Goal: Task Accomplishment & Management: Manage account settings

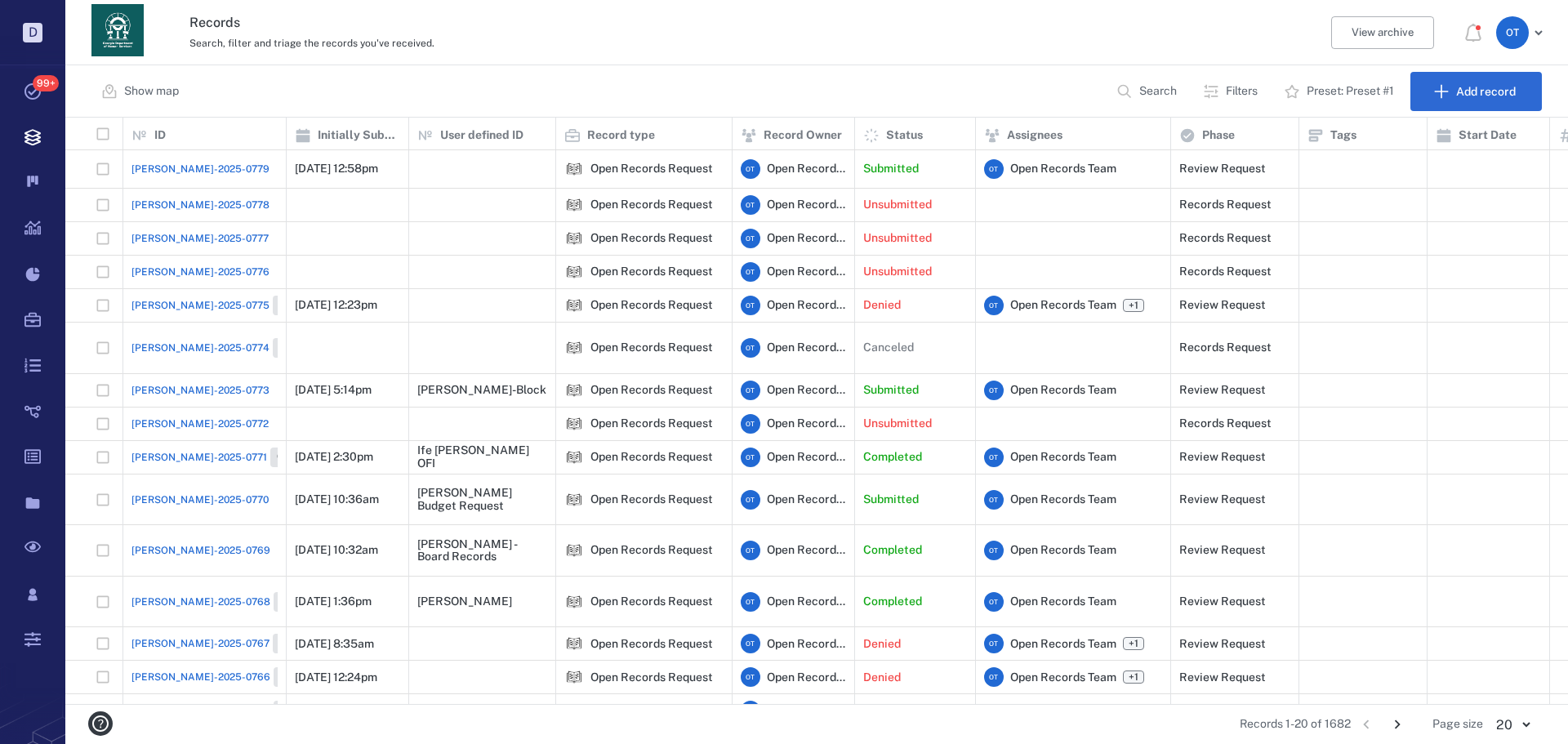
click at [1149, 84] on p "Search" at bounding box center [1158, 92] width 37 height 16
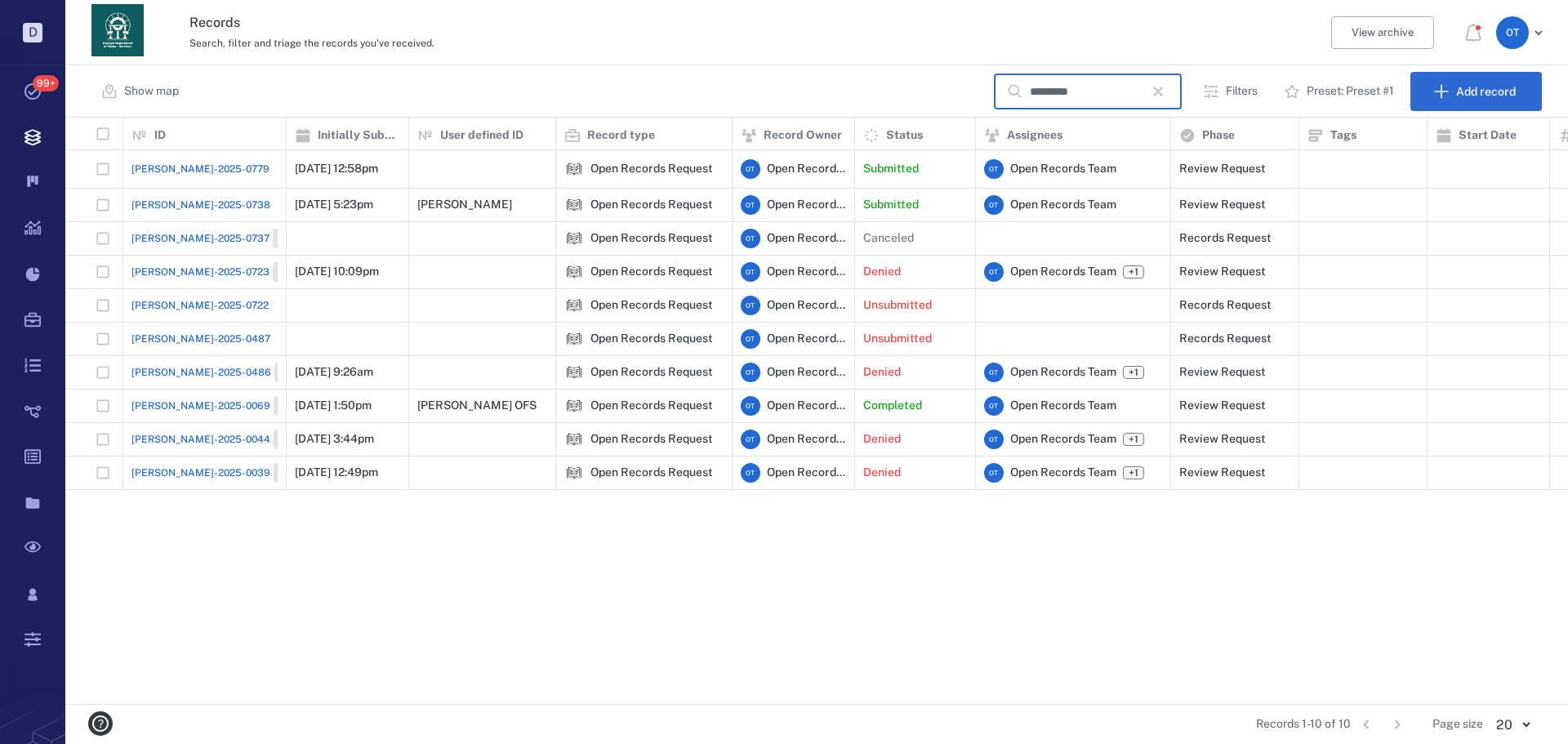
type input "*********"
click at [178, 172] on span "[PERSON_NAME]-2025-0779" at bounding box center [200, 169] width 138 height 15
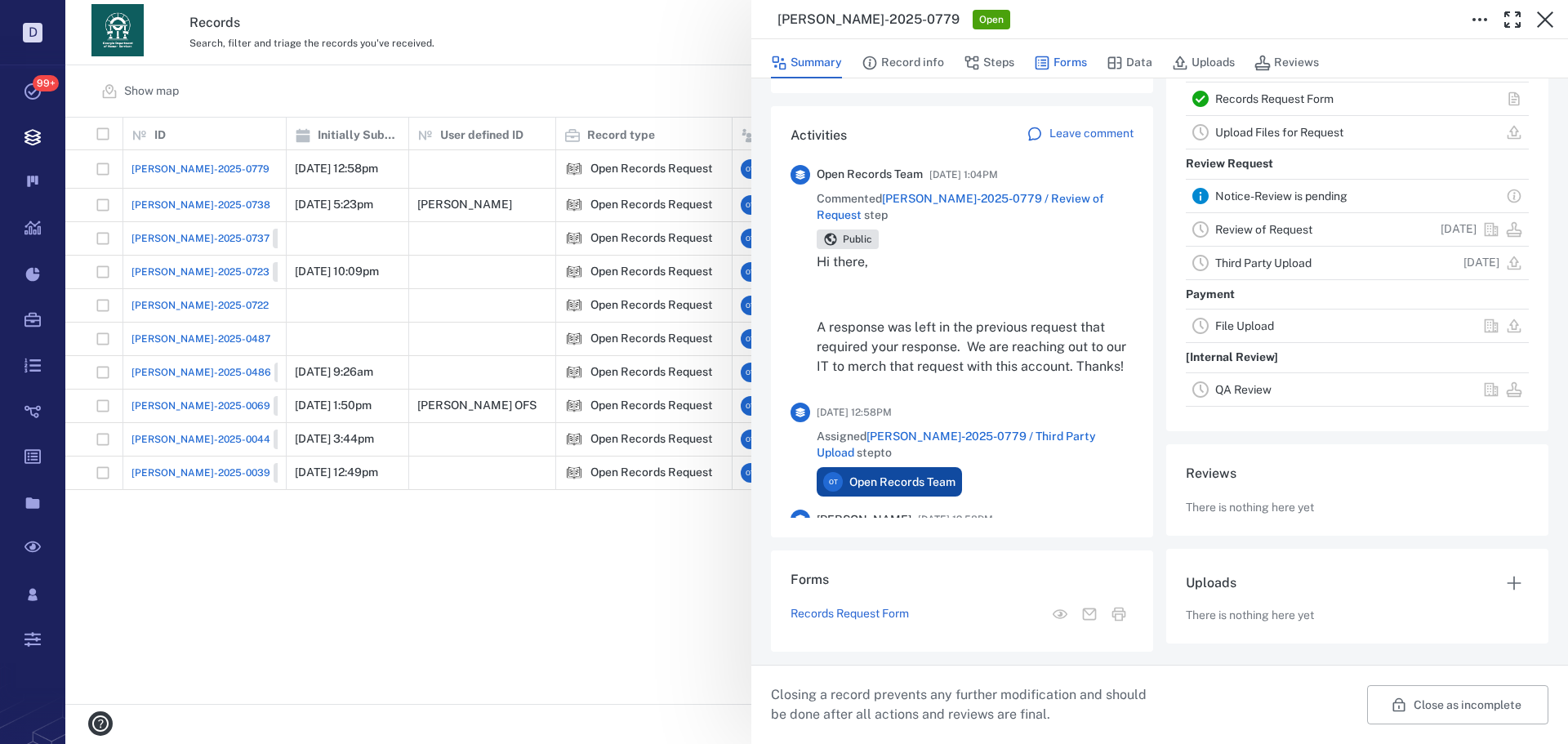
click at [1057, 58] on button "Forms" at bounding box center [1060, 62] width 53 height 31
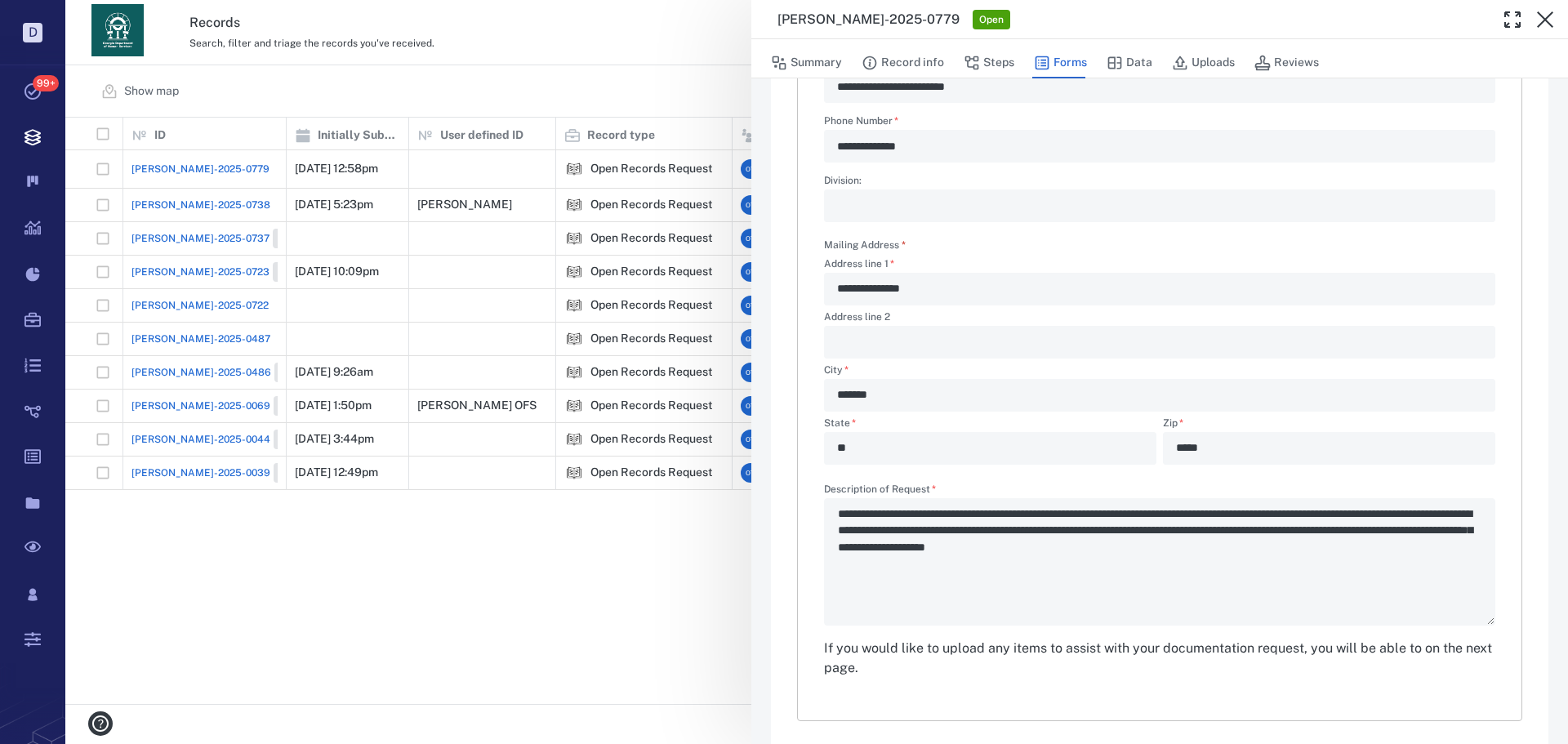
type textarea "*"
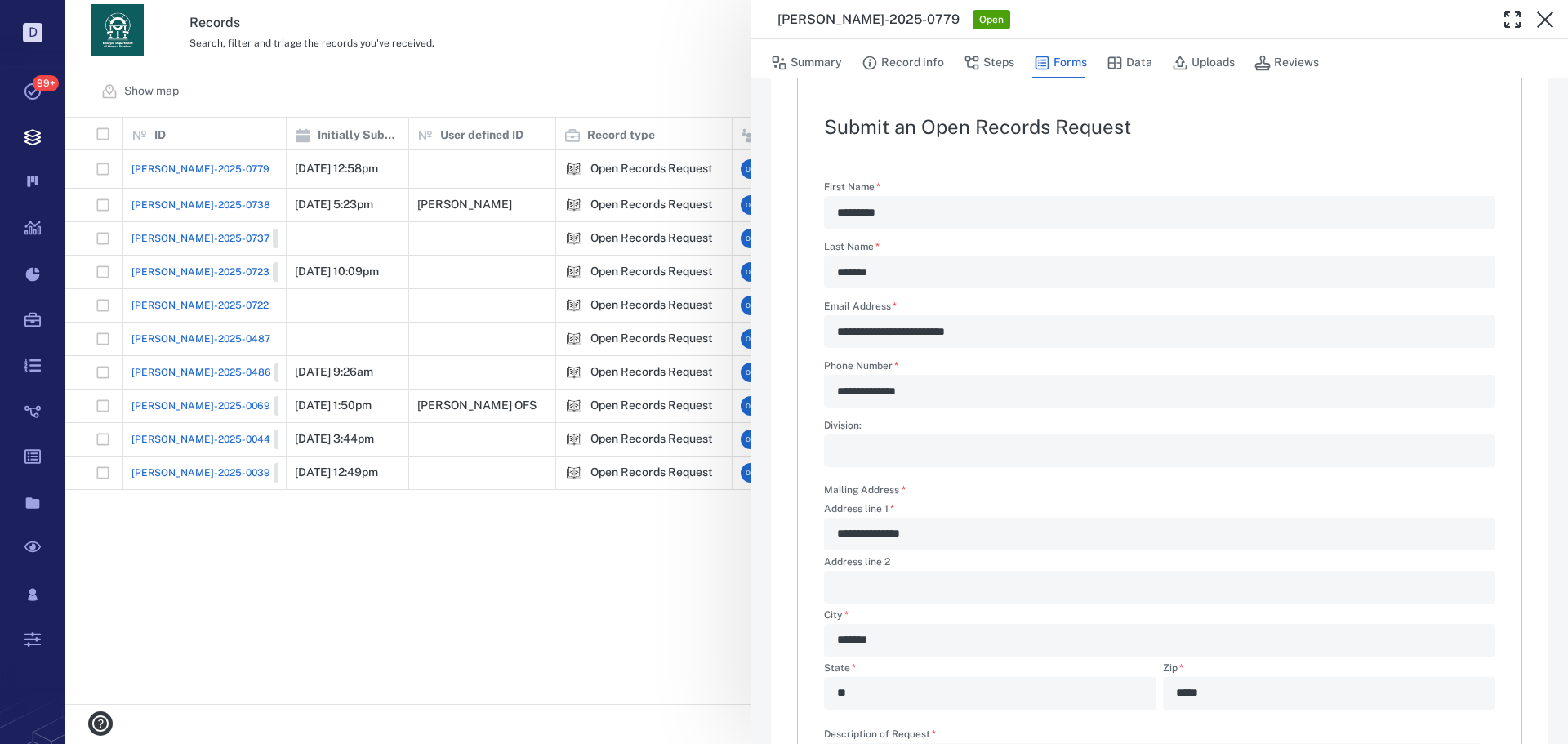
click at [673, 572] on div "**********" at bounding box center [816, 372] width 1502 height 744
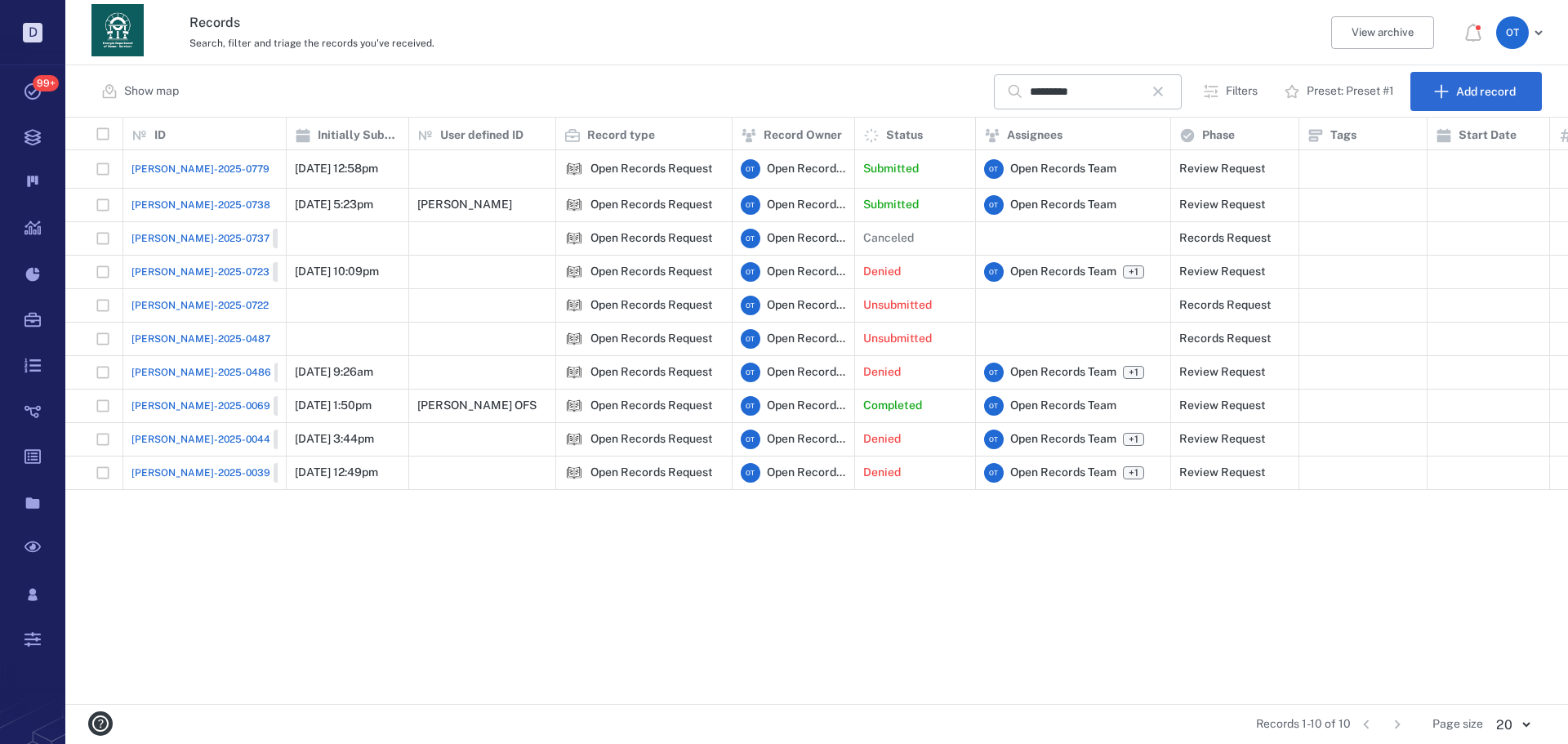
click at [174, 197] on span "ORR-2025-0738" at bounding box center [201, 204] width 139 height 15
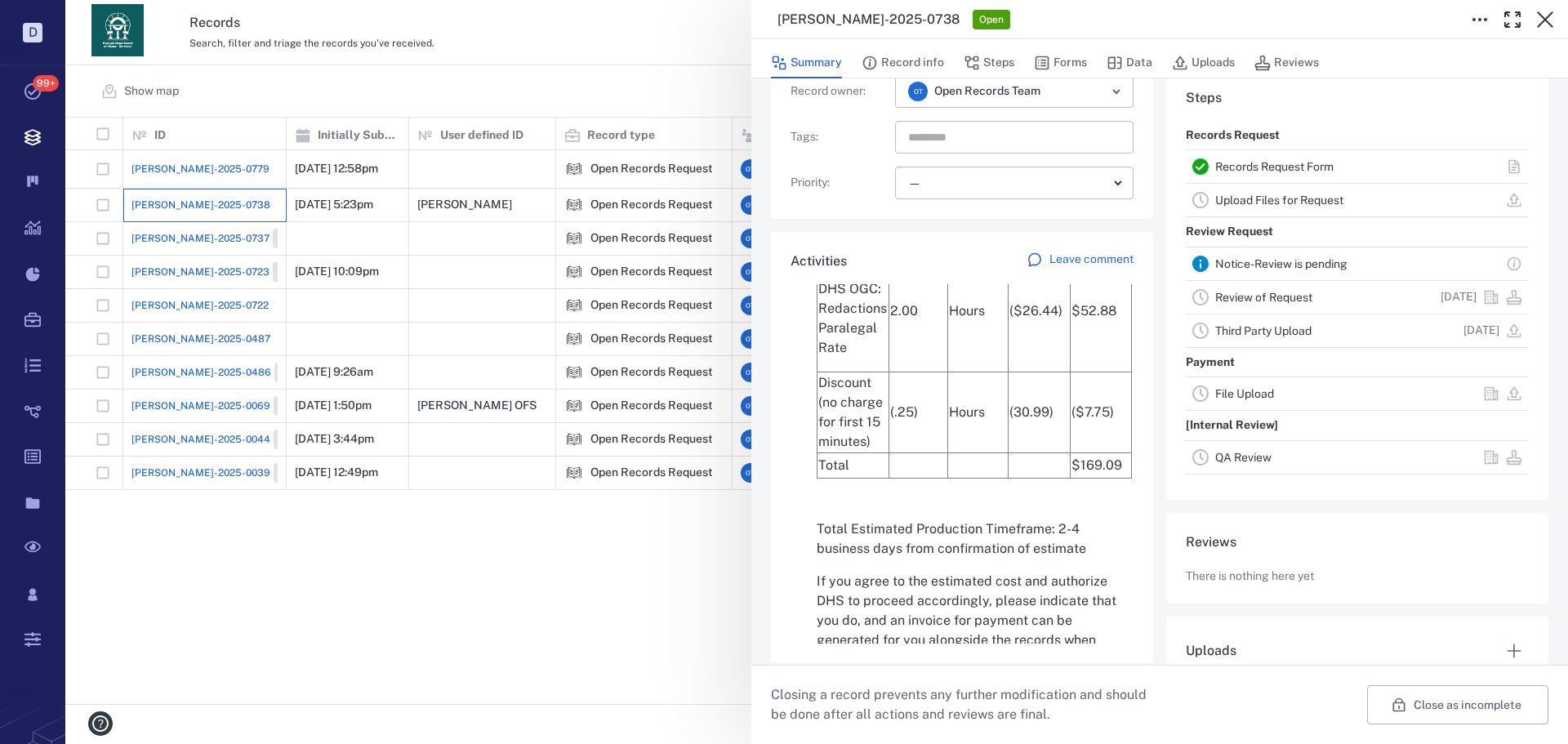
scroll to position [1143, 0]
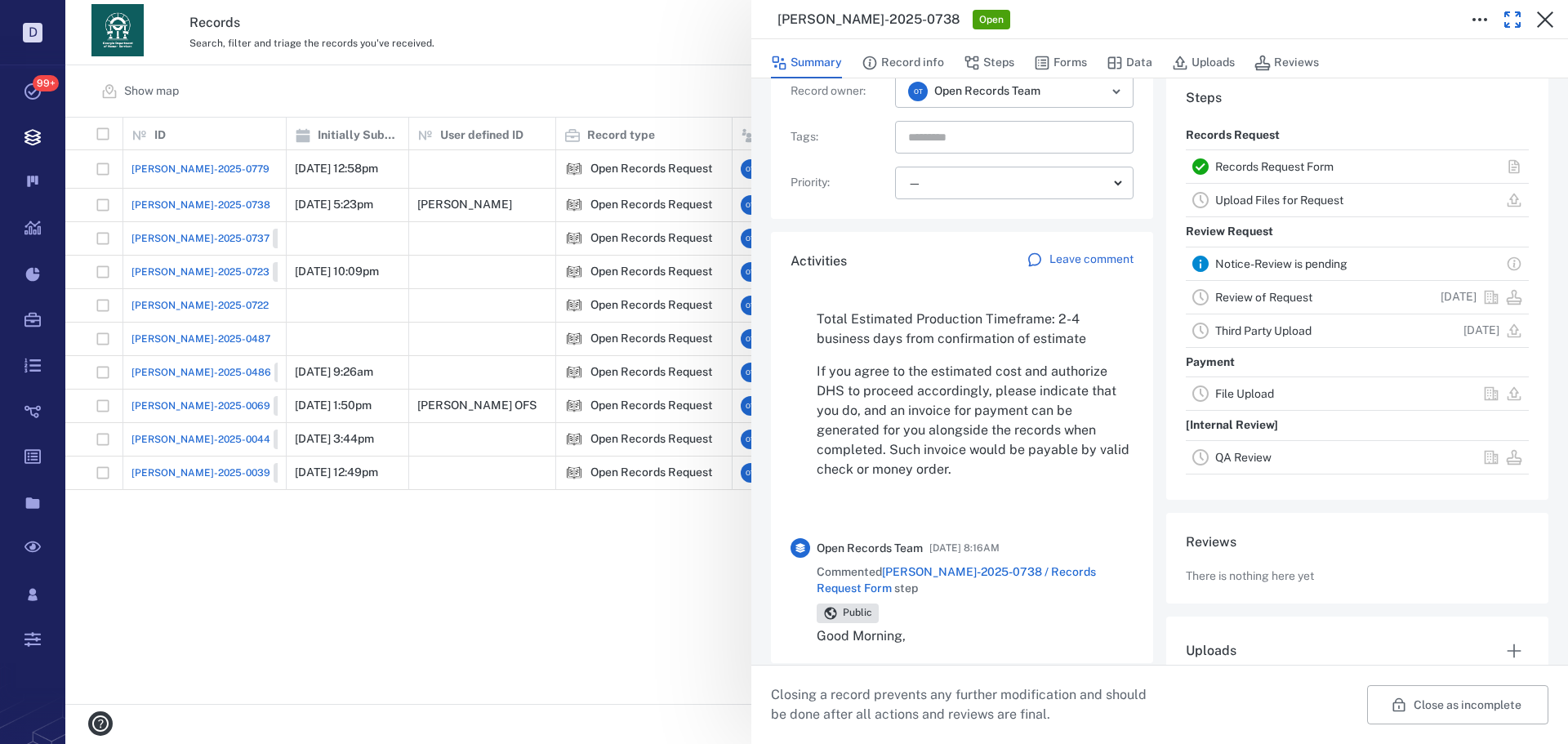
drag, startPoint x: 1518, startPoint y: 24, endPoint x: 1113, endPoint y: 354, distance: 522.4
click at [1517, 23] on icon "button" at bounding box center [1512, 20] width 20 height 20
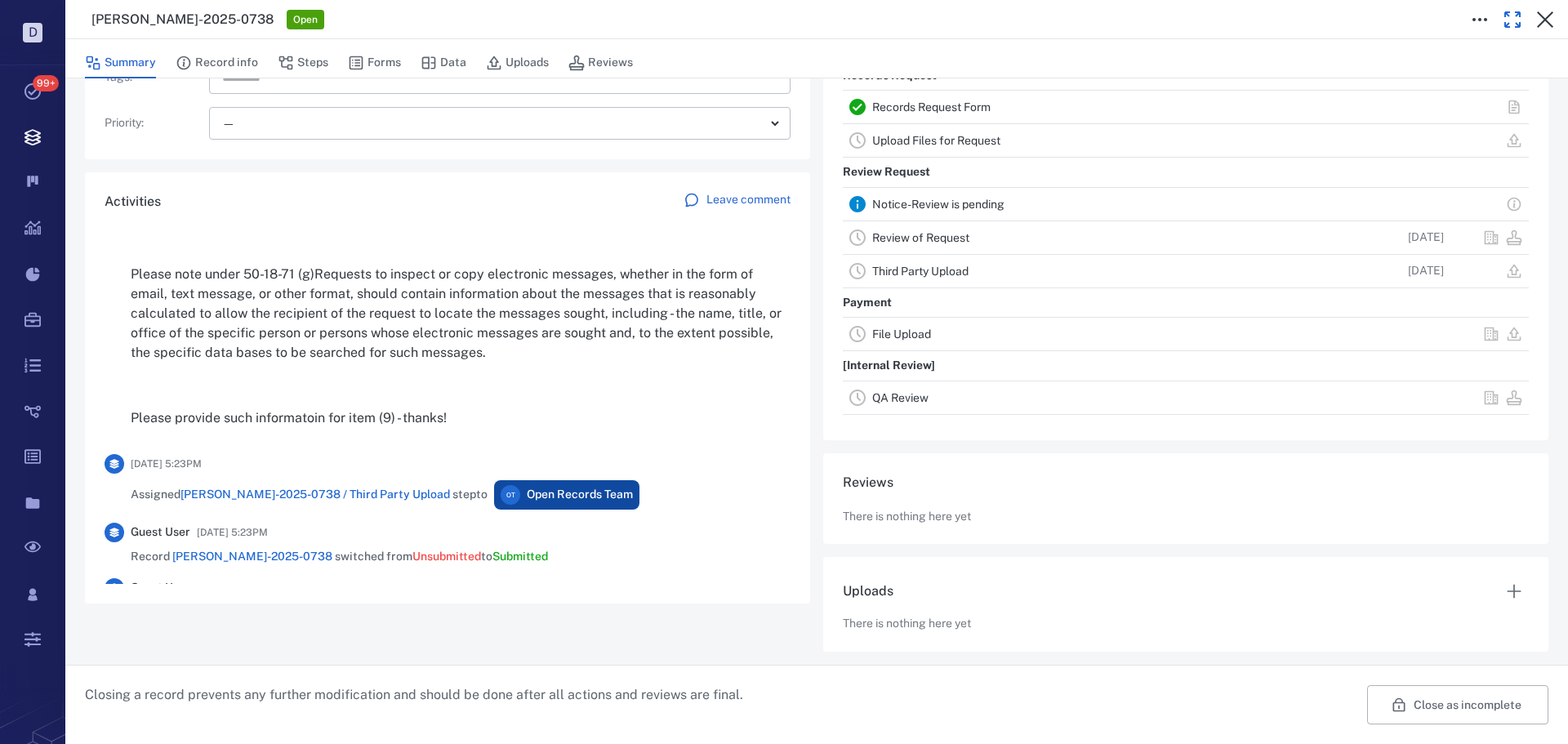
scroll to position [1460, 0]
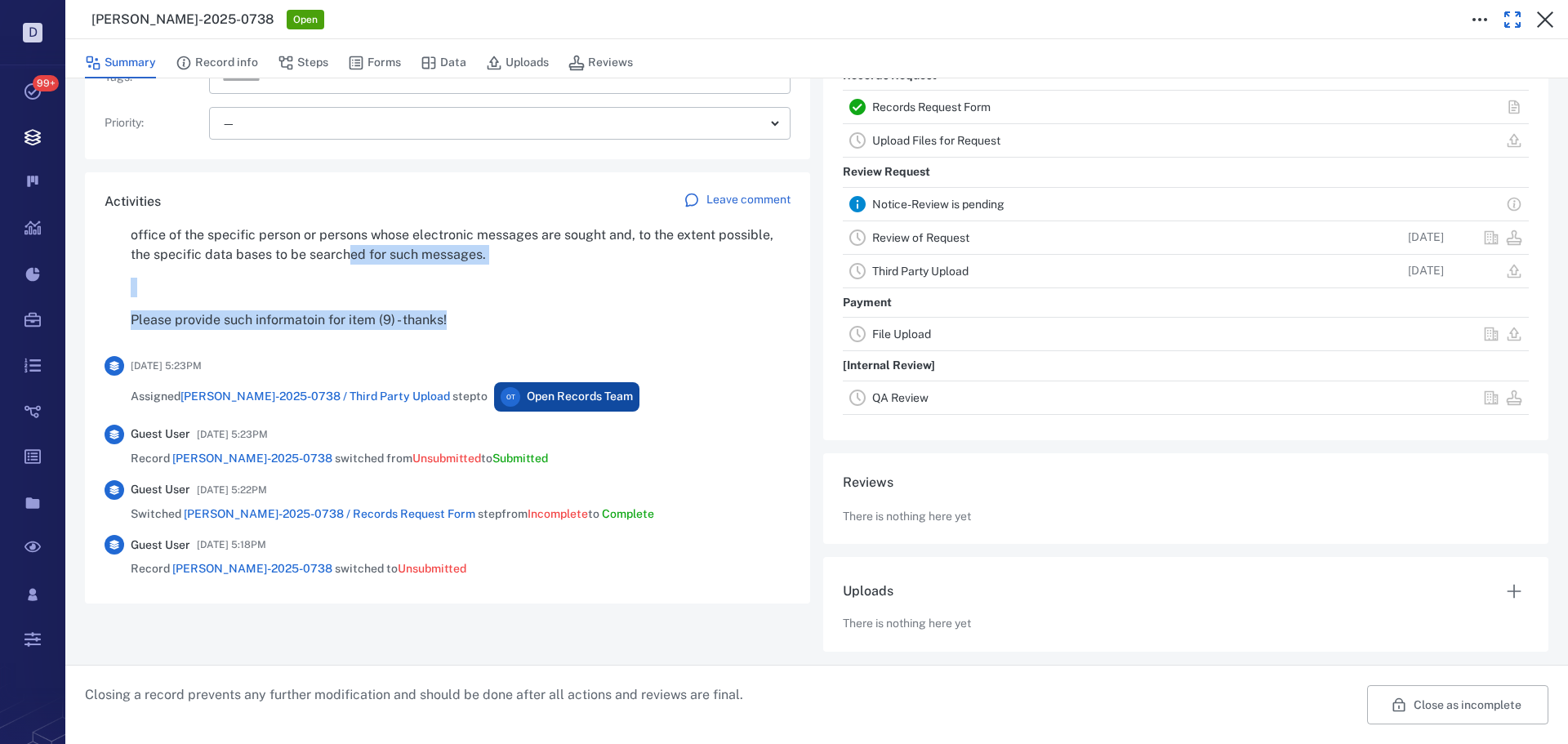
drag, startPoint x: 452, startPoint y: 318, endPoint x: 401, endPoint y: 260, distance: 77.2
click at [401, 260] on div "Good Morning, Please note under 50-18-71 (g)Requests to inspect or copy electro…" at bounding box center [460, 17] width 660 height 628
click at [546, 324] on p "Please provide such informatoin for item (9) - thanks!" at bounding box center [460, 320] width 660 height 20
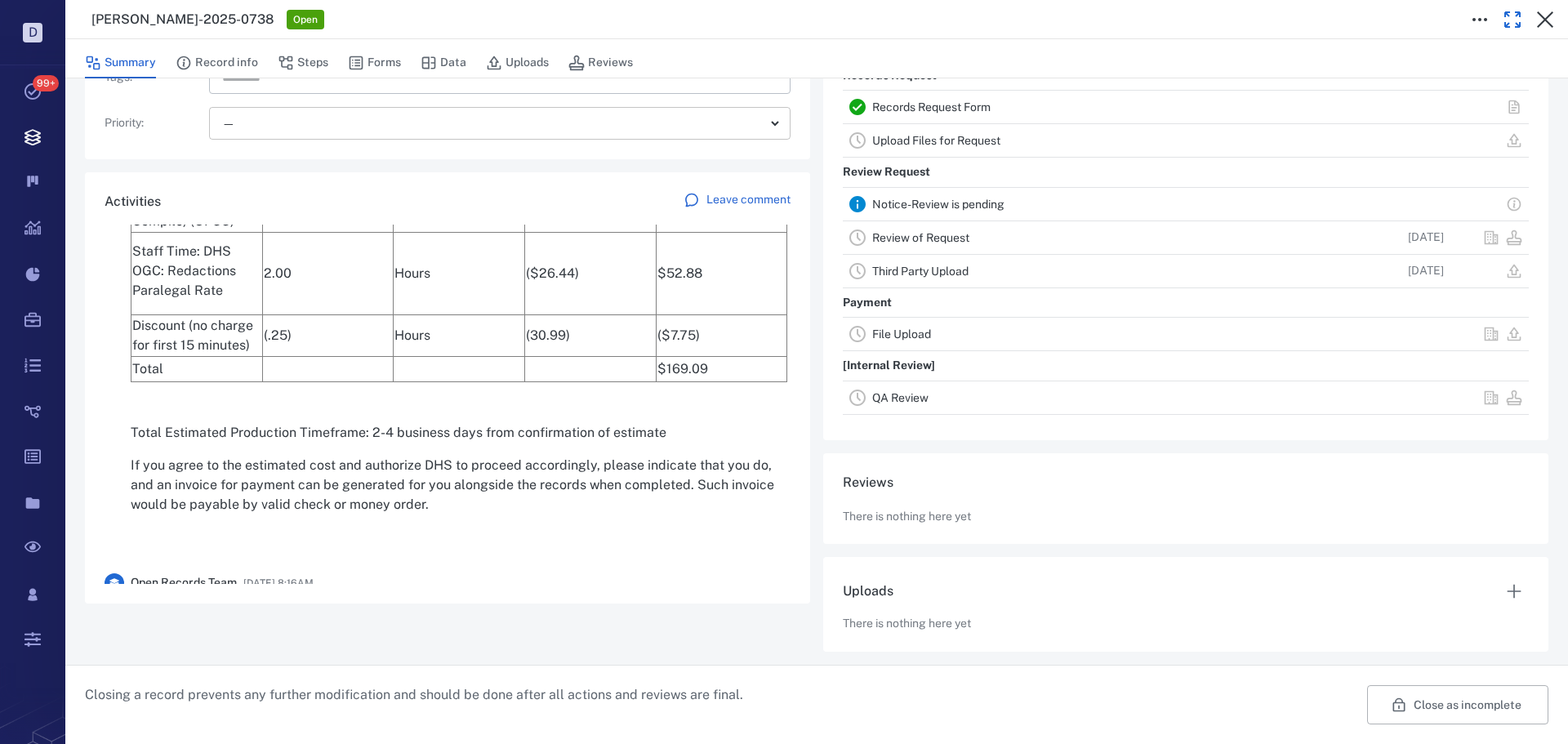
scroll to position [235, 0]
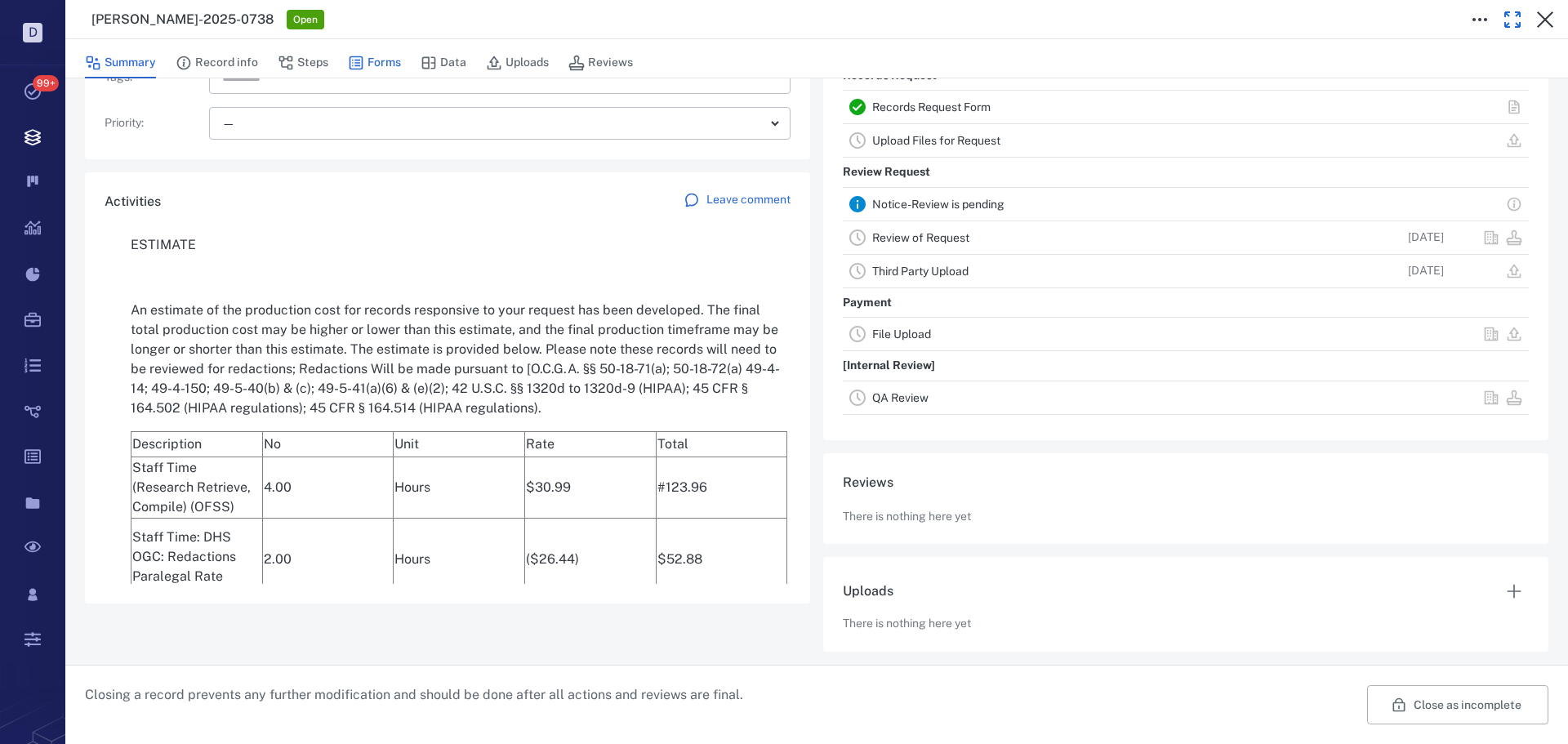
click at [380, 67] on button "Forms" at bounding box center [374, 62] width 53 height 31
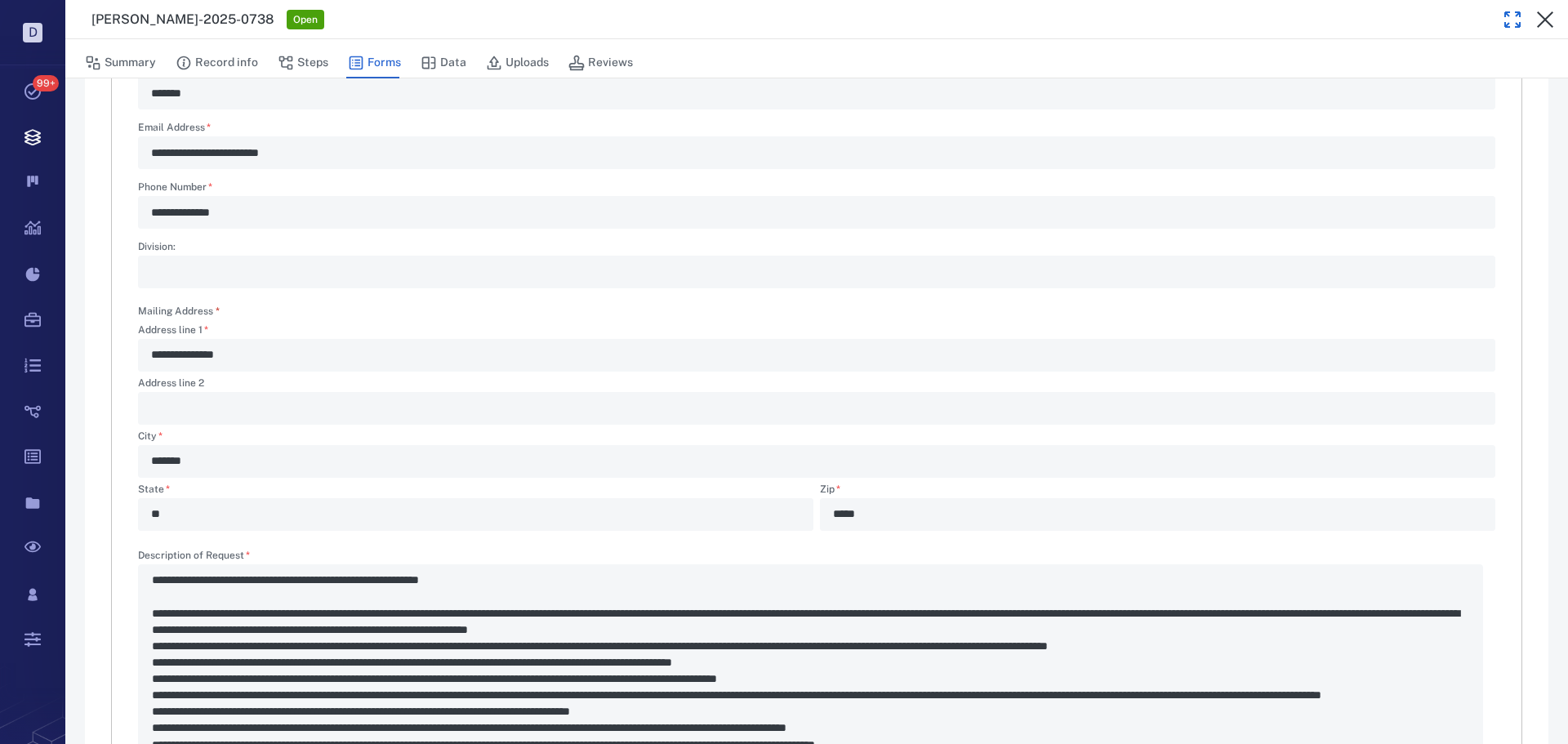
type textarea "*"
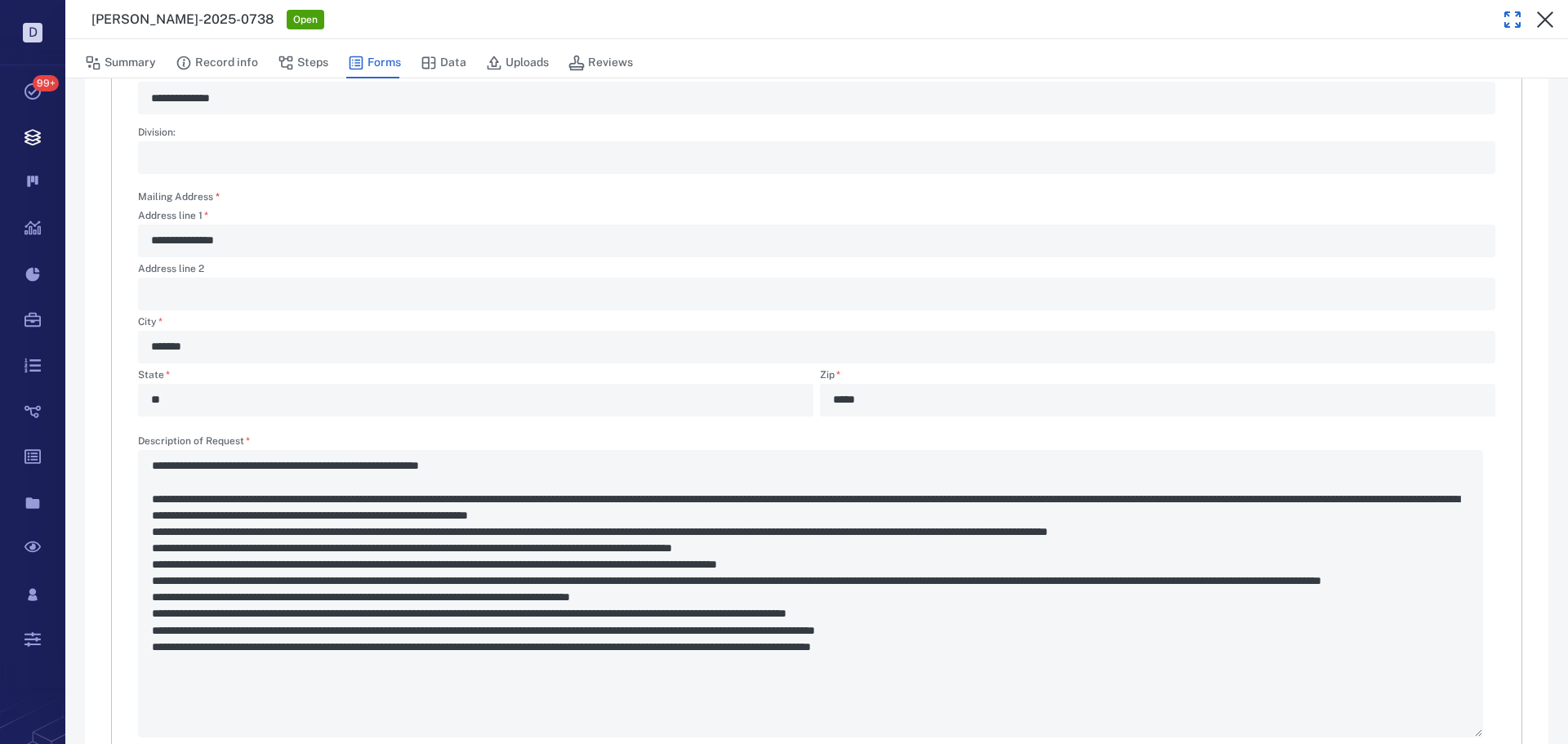
scroll to position [534, 0]
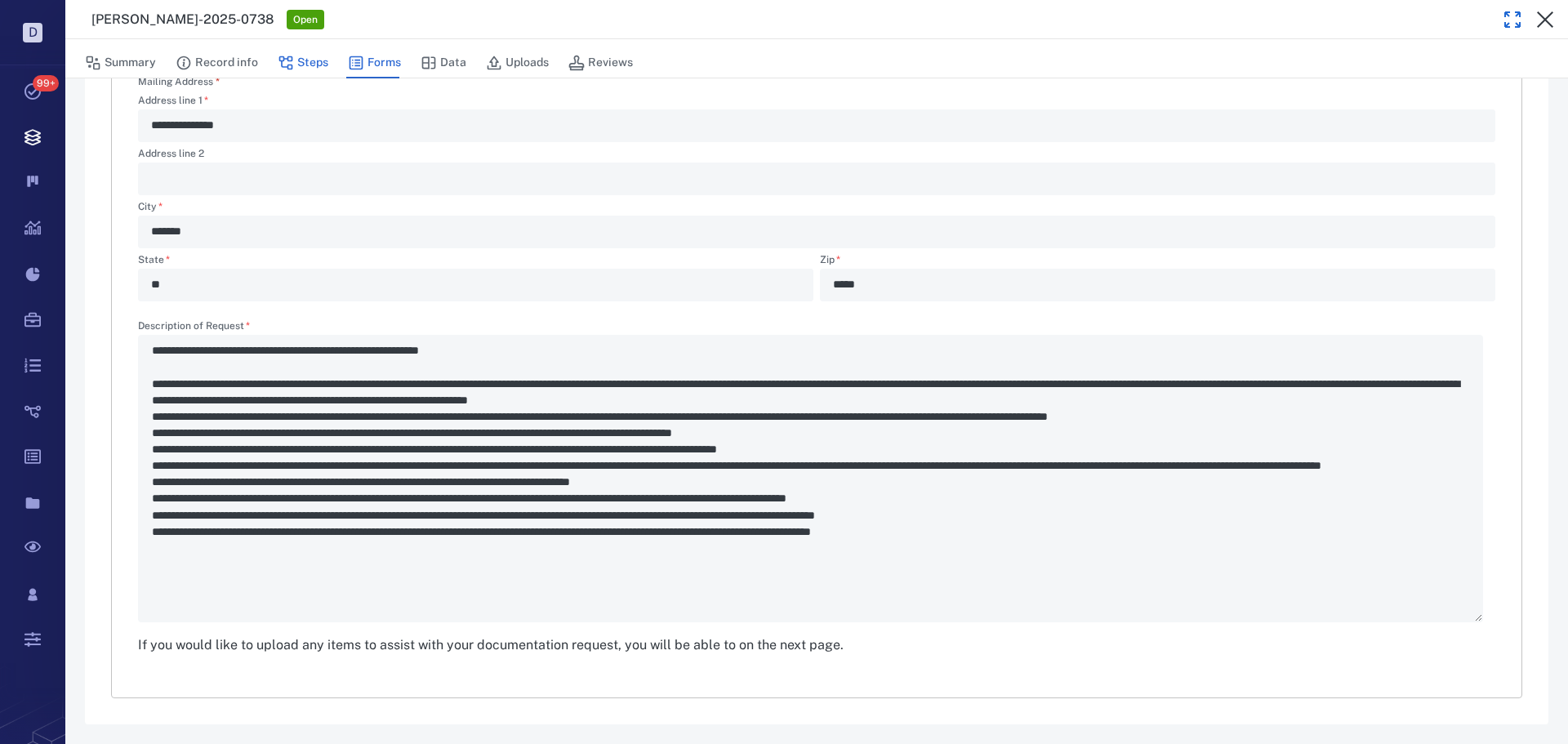
click at [316, 67] on button "Steps" at bounding box center [302, 62] width 51 height 31
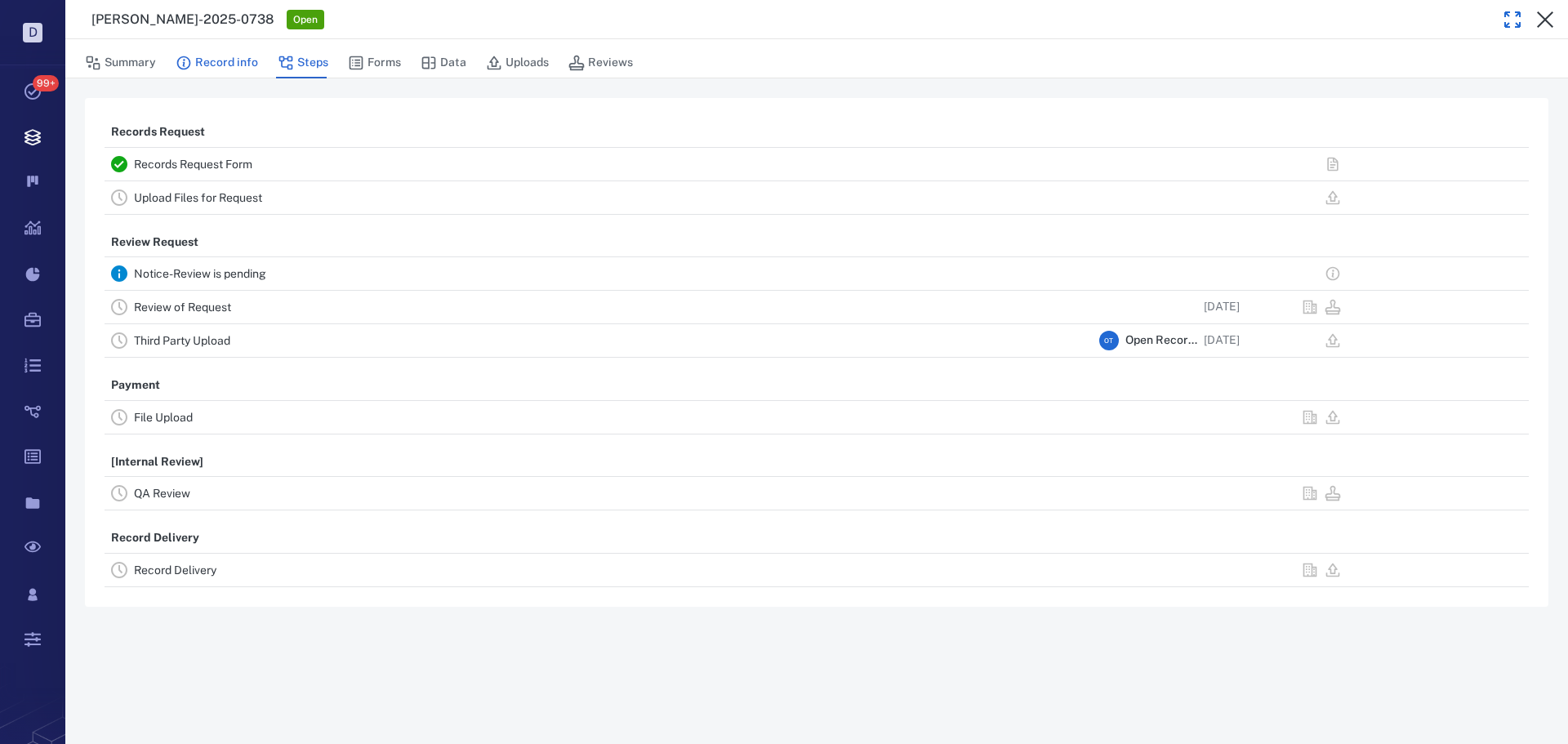
click at [248, 55] on button "Record info" at bounding box center [217, 62] width 83 height 31
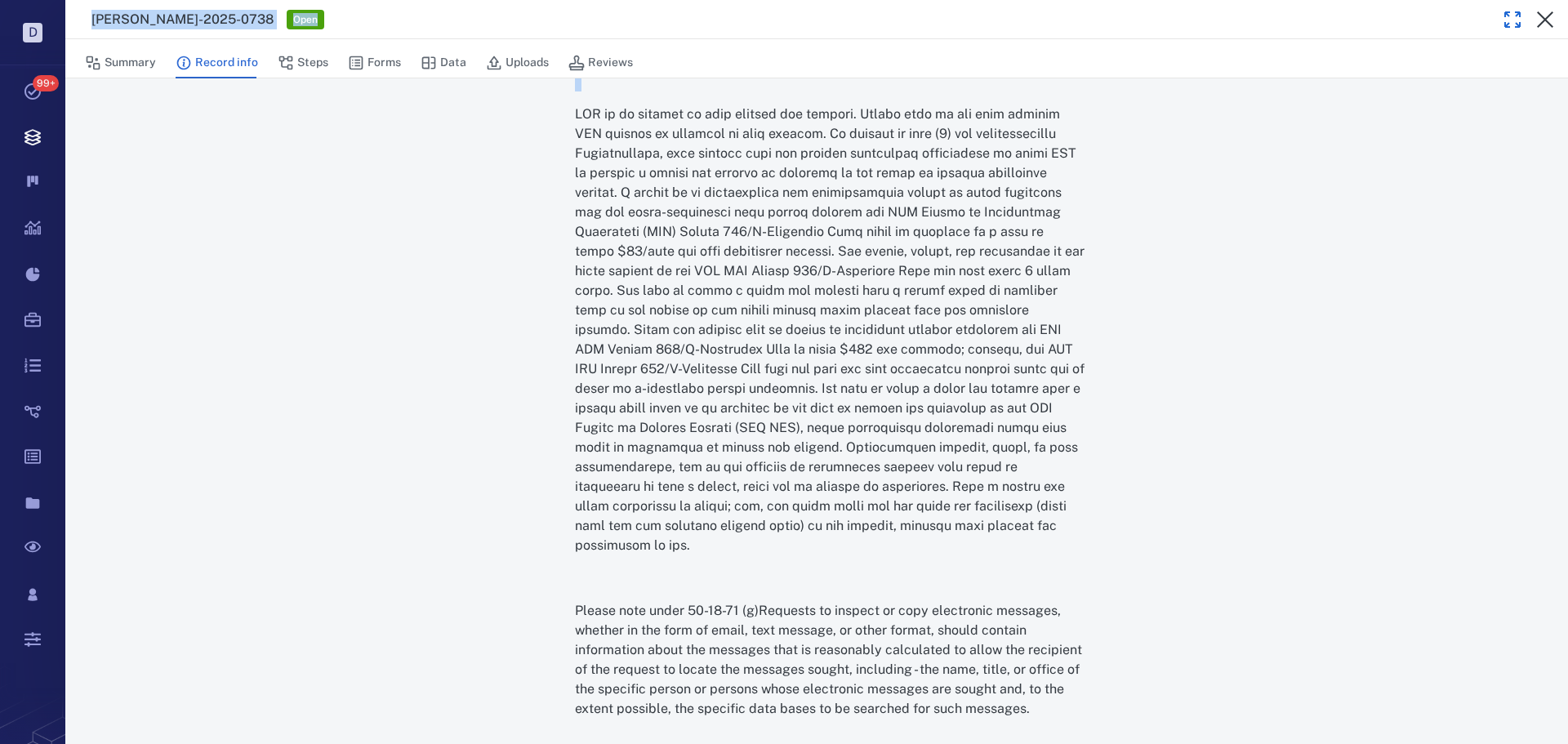
scroll to position [2576, 0]
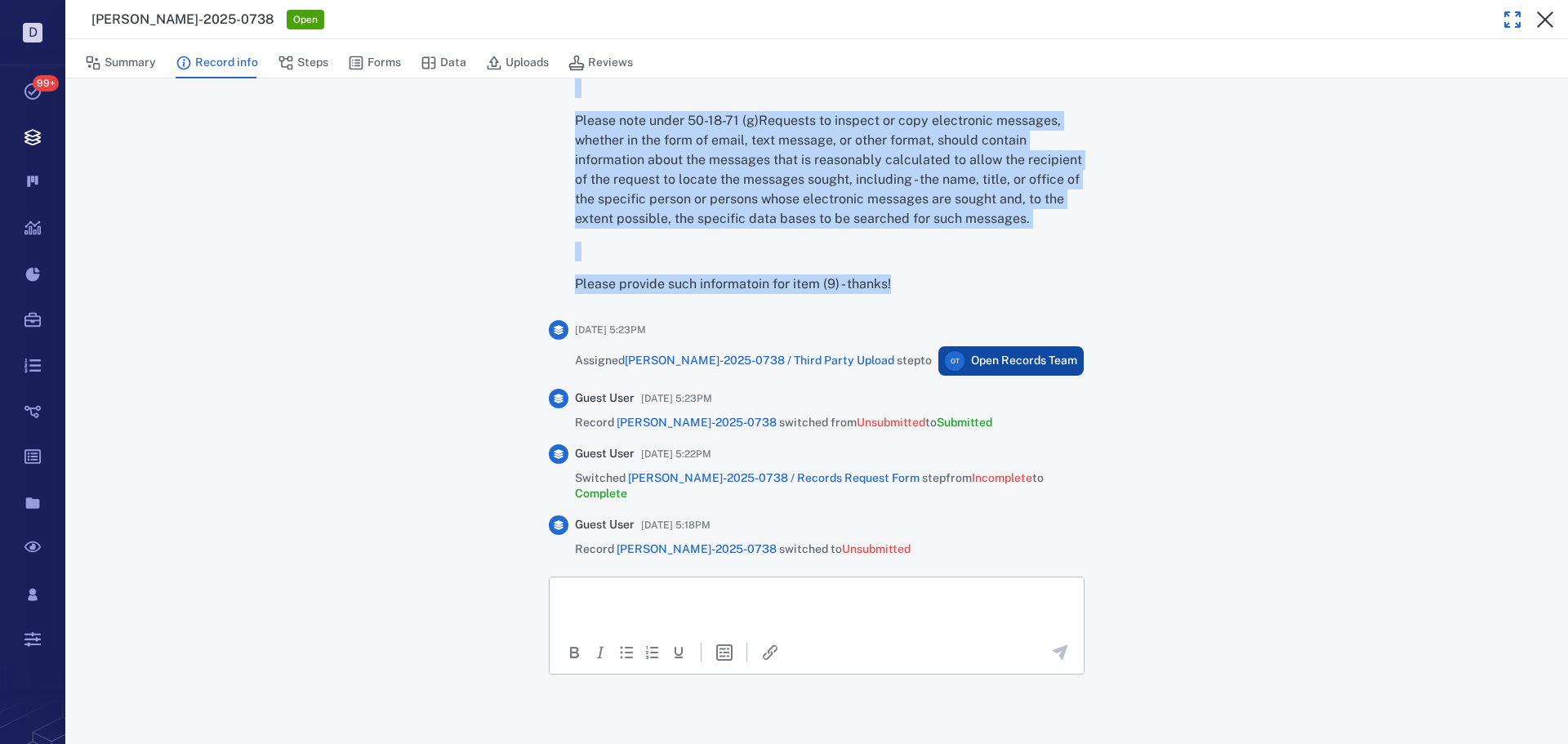
drag, startPoint x: 573, startPoint y: 114, endPoint x: 890, endPoint y: 291, distance: 363.1
copy div "DHS is in receipt of your request for records. Please note we can only provide …"
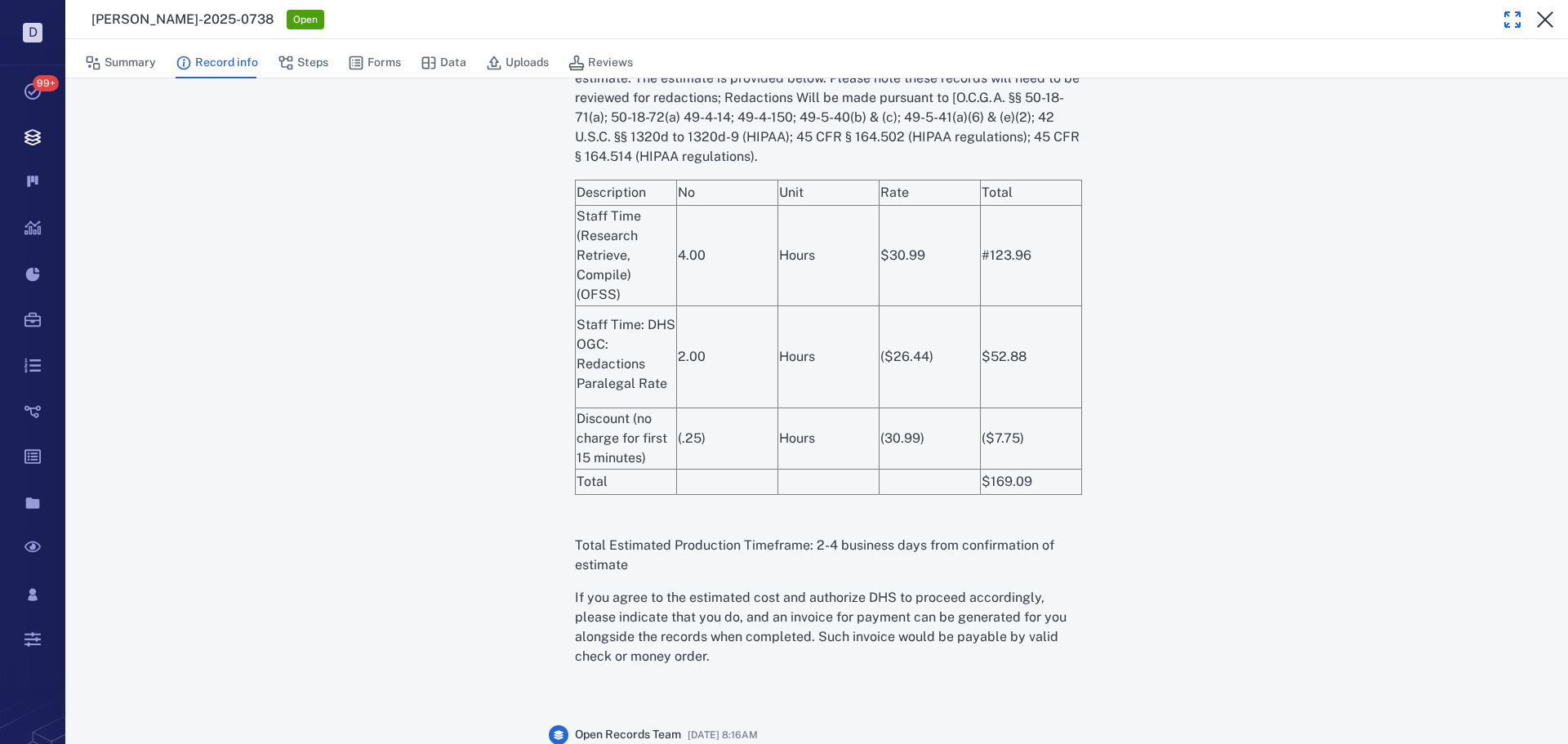
scroll to position [1514, 0]
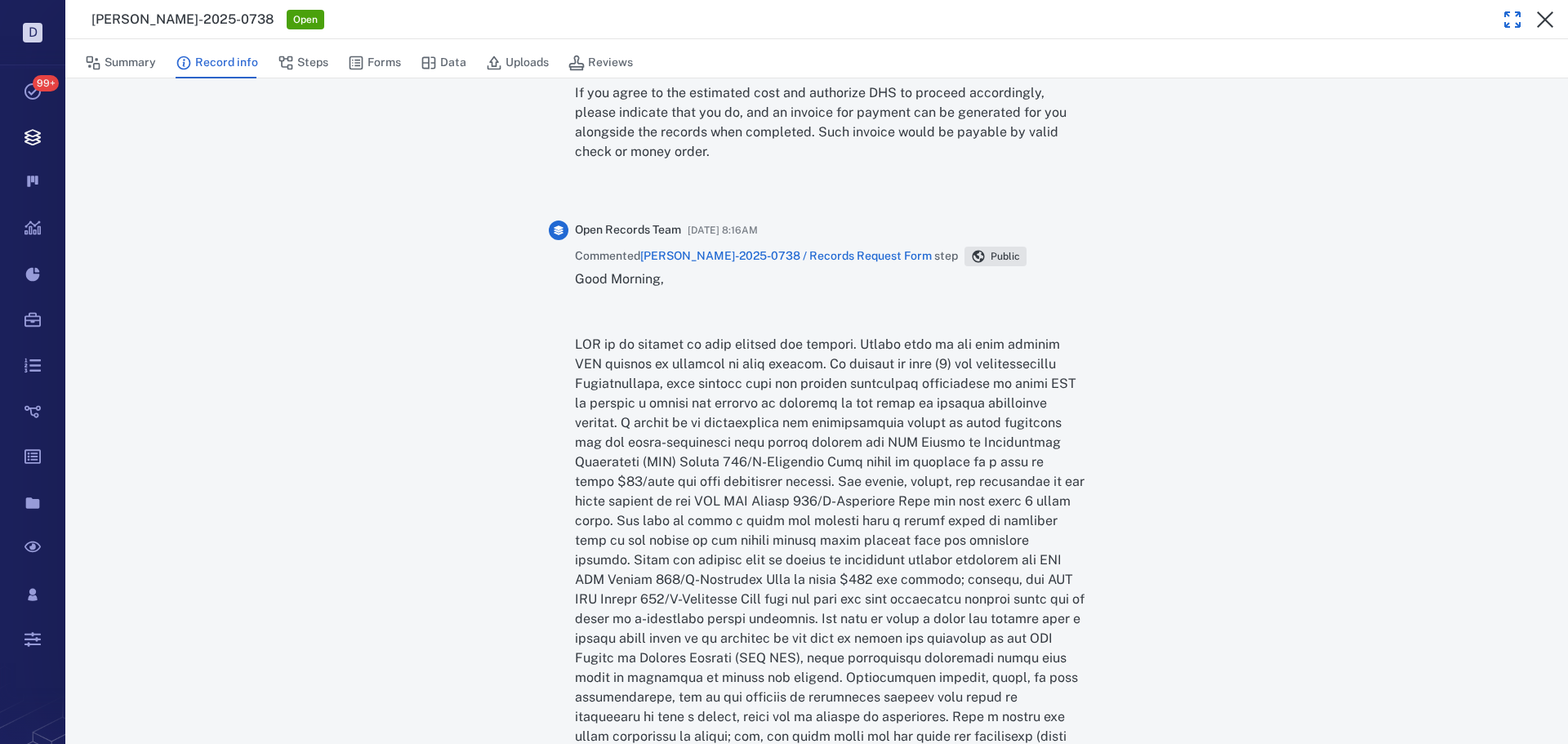
scroll to position [2100, 0]
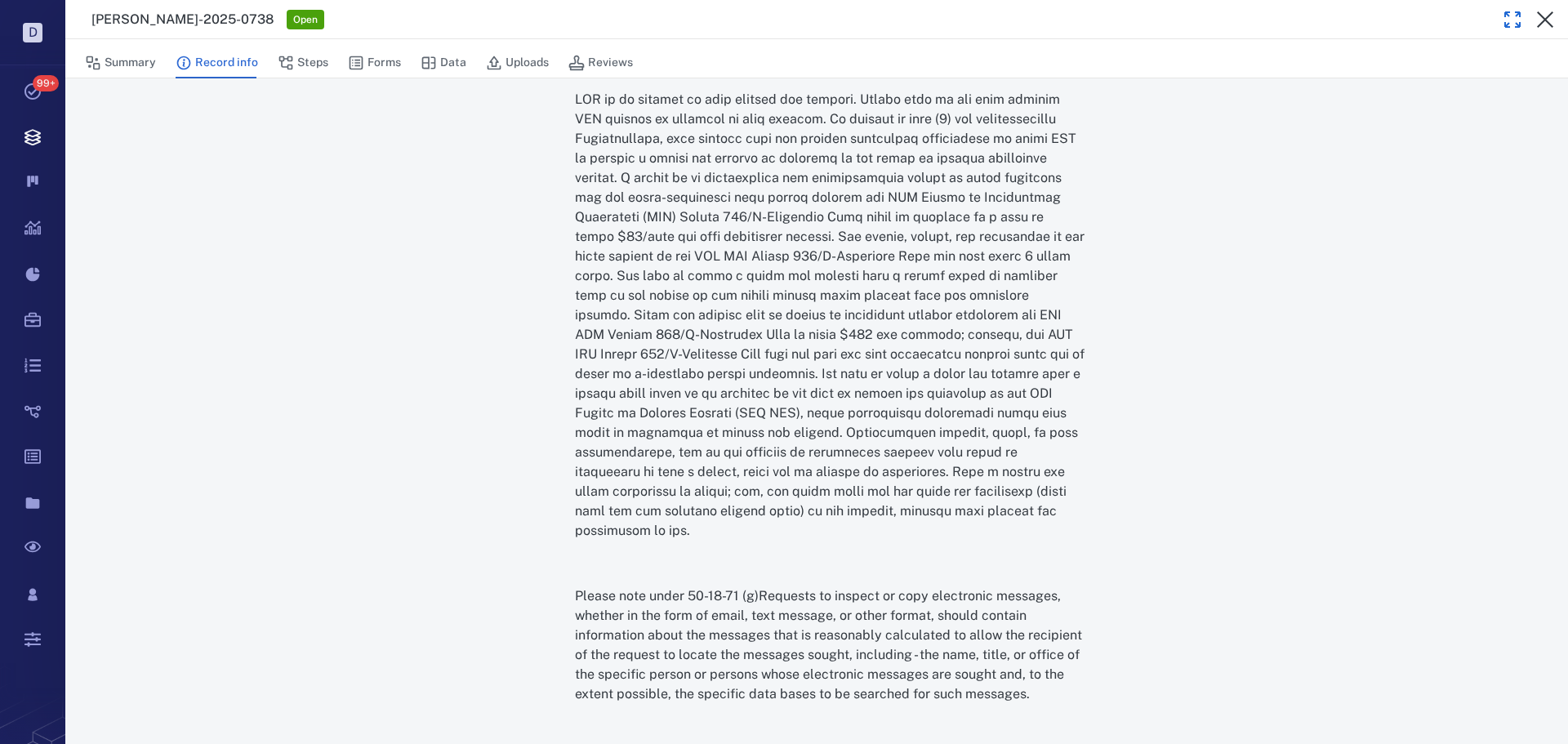
click at [1508, 16] on icon "button" at bounding box center [1512, 20] width 15 height 15
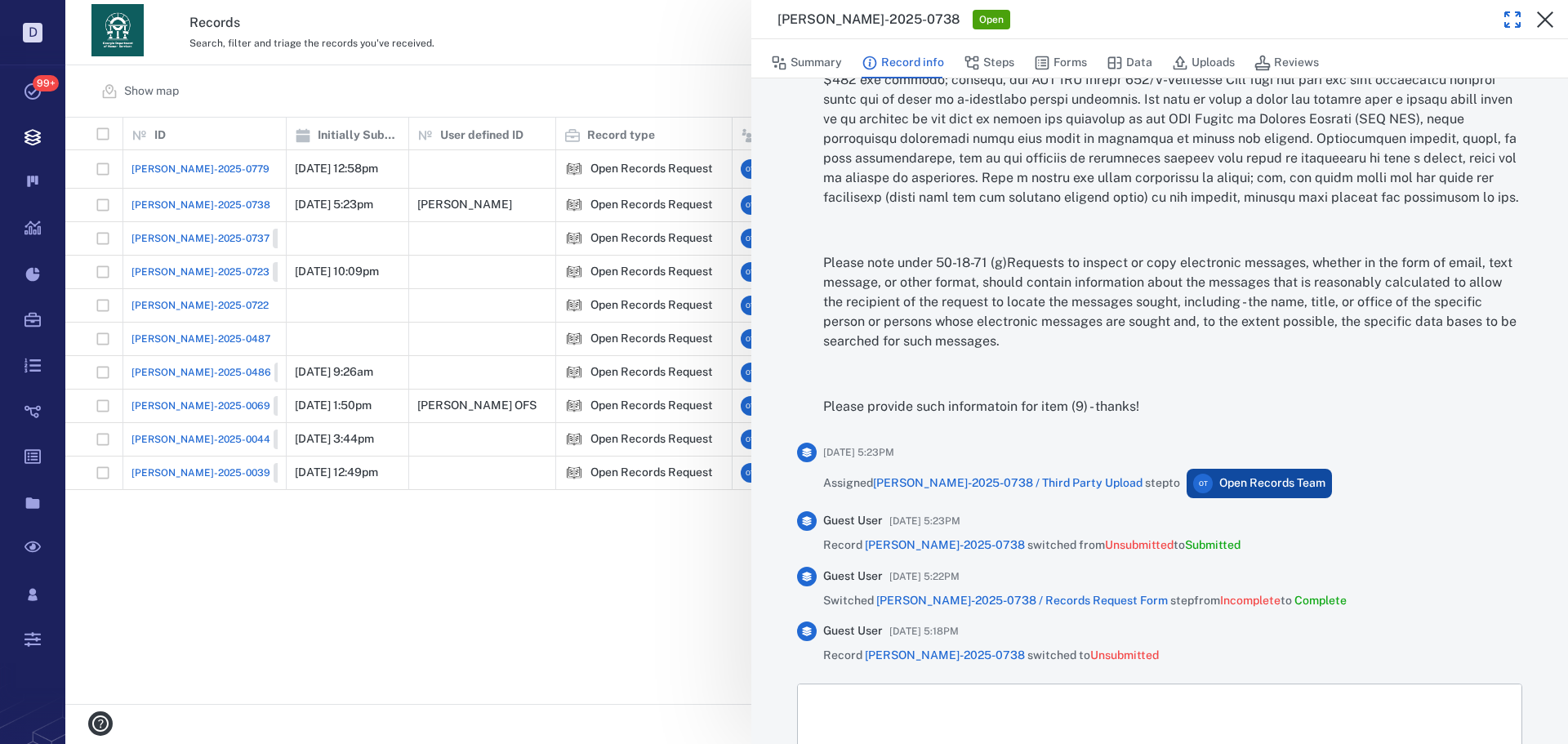
click at [1507, 20] on icon "button" at bounding box center [1512, 20] width 20 height 20
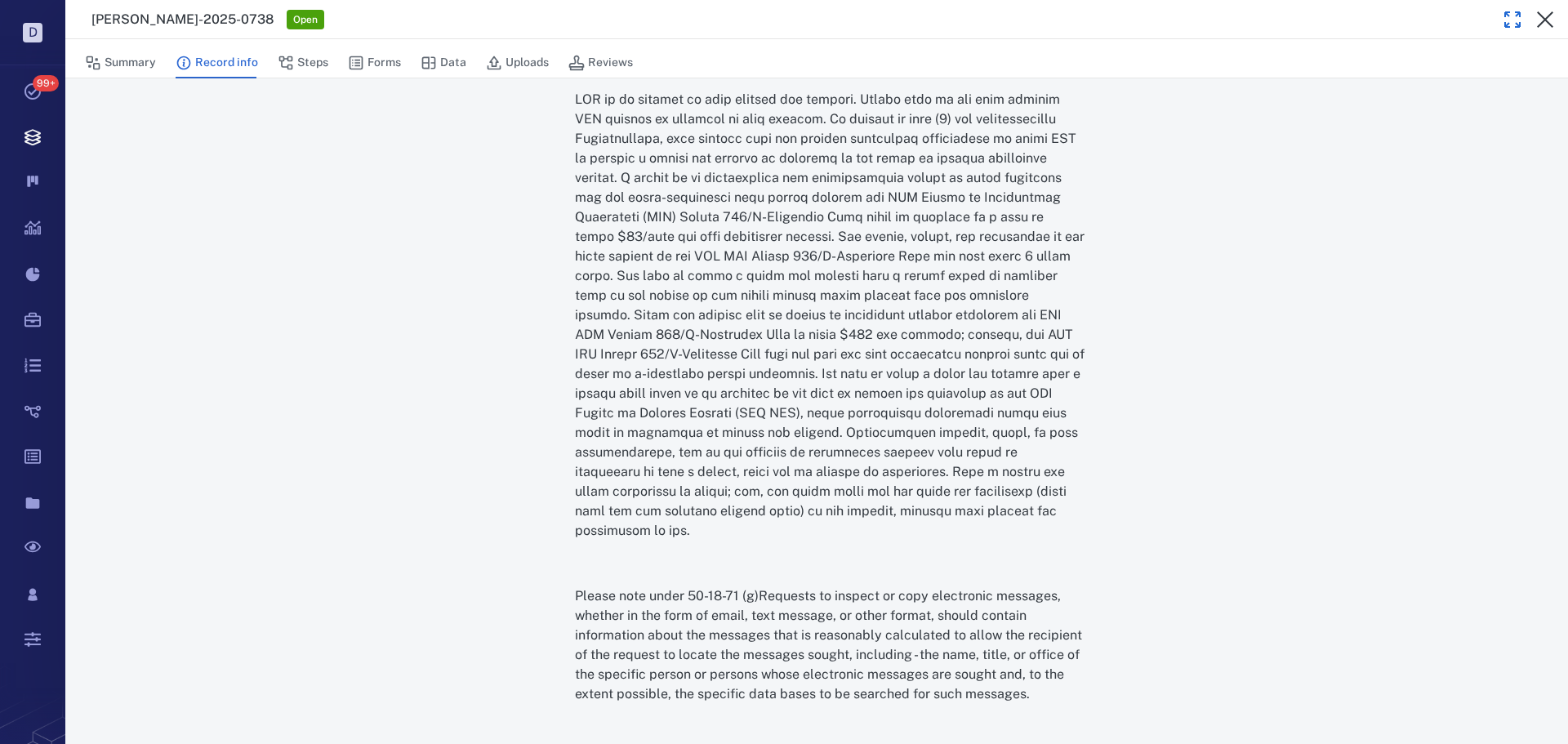
click at [1506, 20] on icon "button" at bounding box center [1512, 20] width 20 height 20
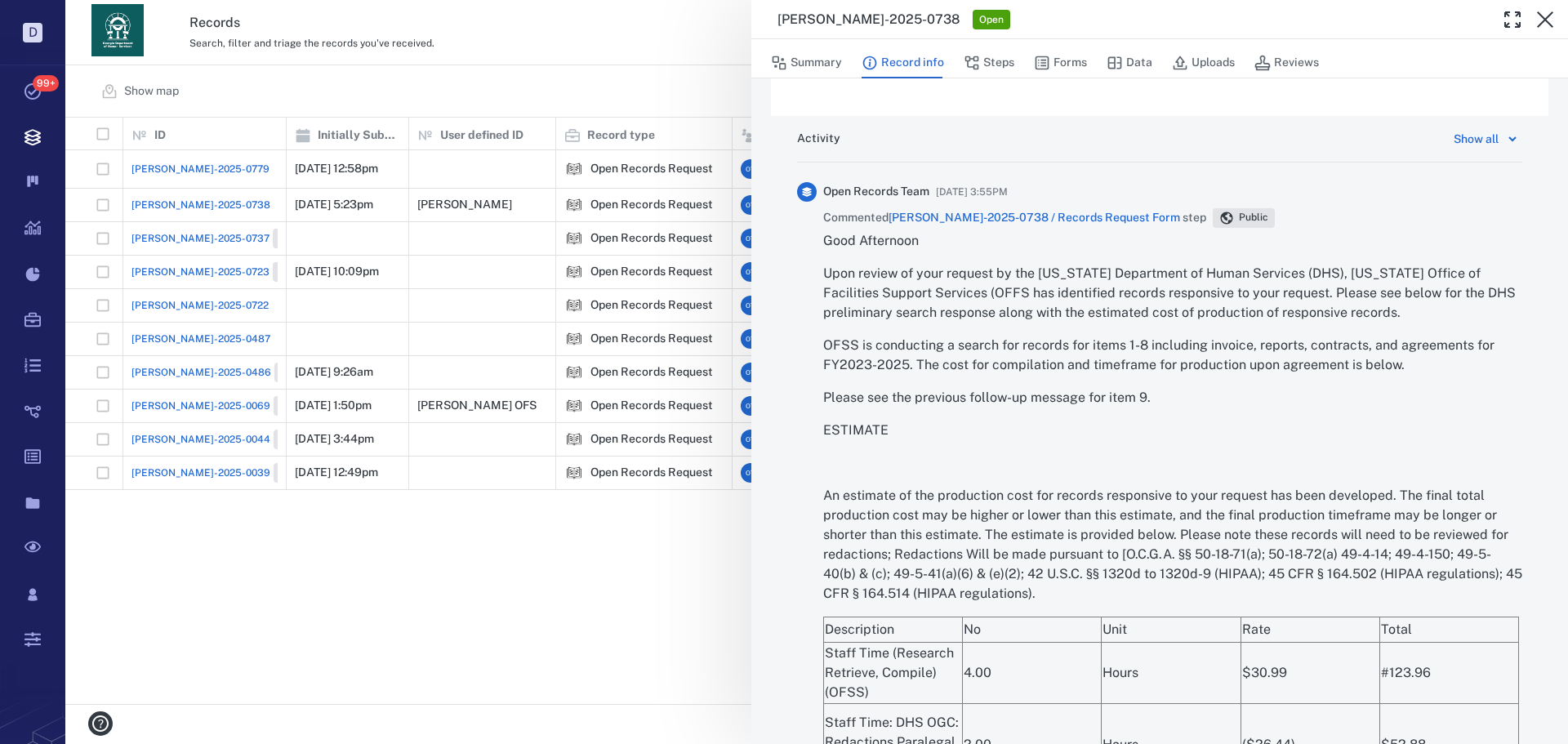
scroll to position [876, 0]
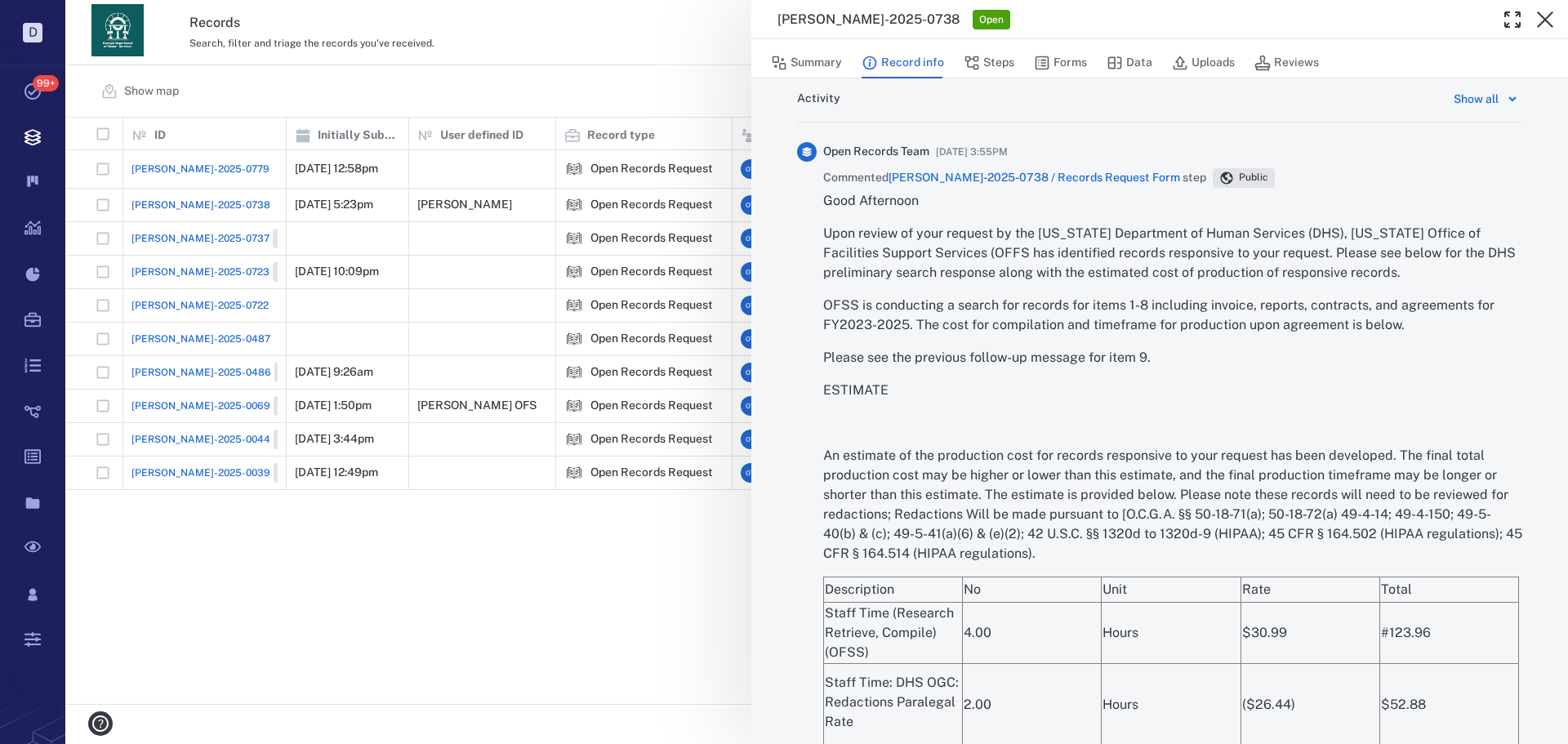
click at [1495, 17] on div "ORR-2025-0738 Open" at bounding box center [1159, 20] width 817 height 39
click at [1496, 25] on div at bounding box center [1528, 20] width 65 height 33
drag, startPoint x: 1504, startPoint y: 20, endPoint x: 1443, endPoint y: 142, distance: 136.4
click at [1504, 20] on icon "button" at bounding box center [1512, 20] width 20 height 20
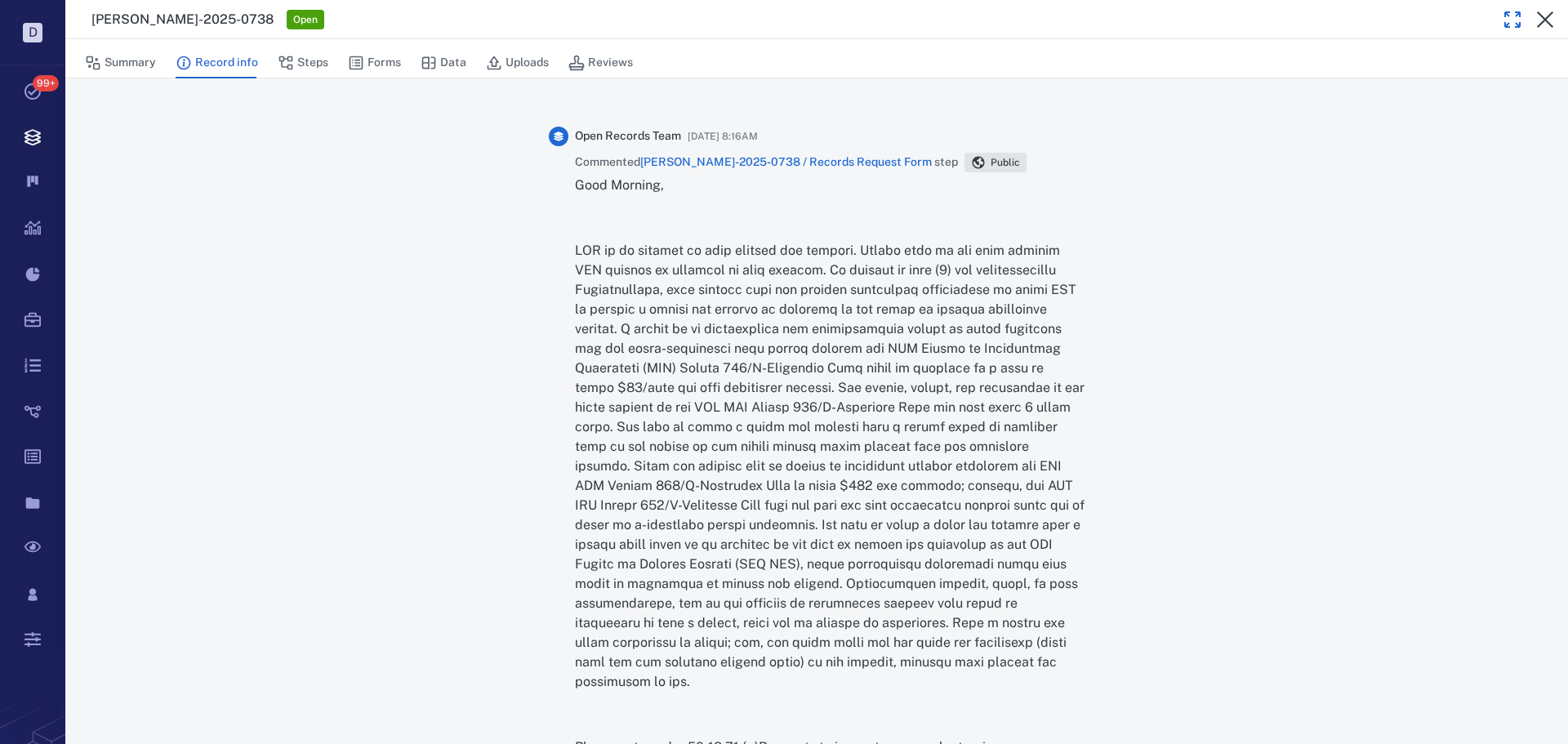
scroll to position [1937, 0]
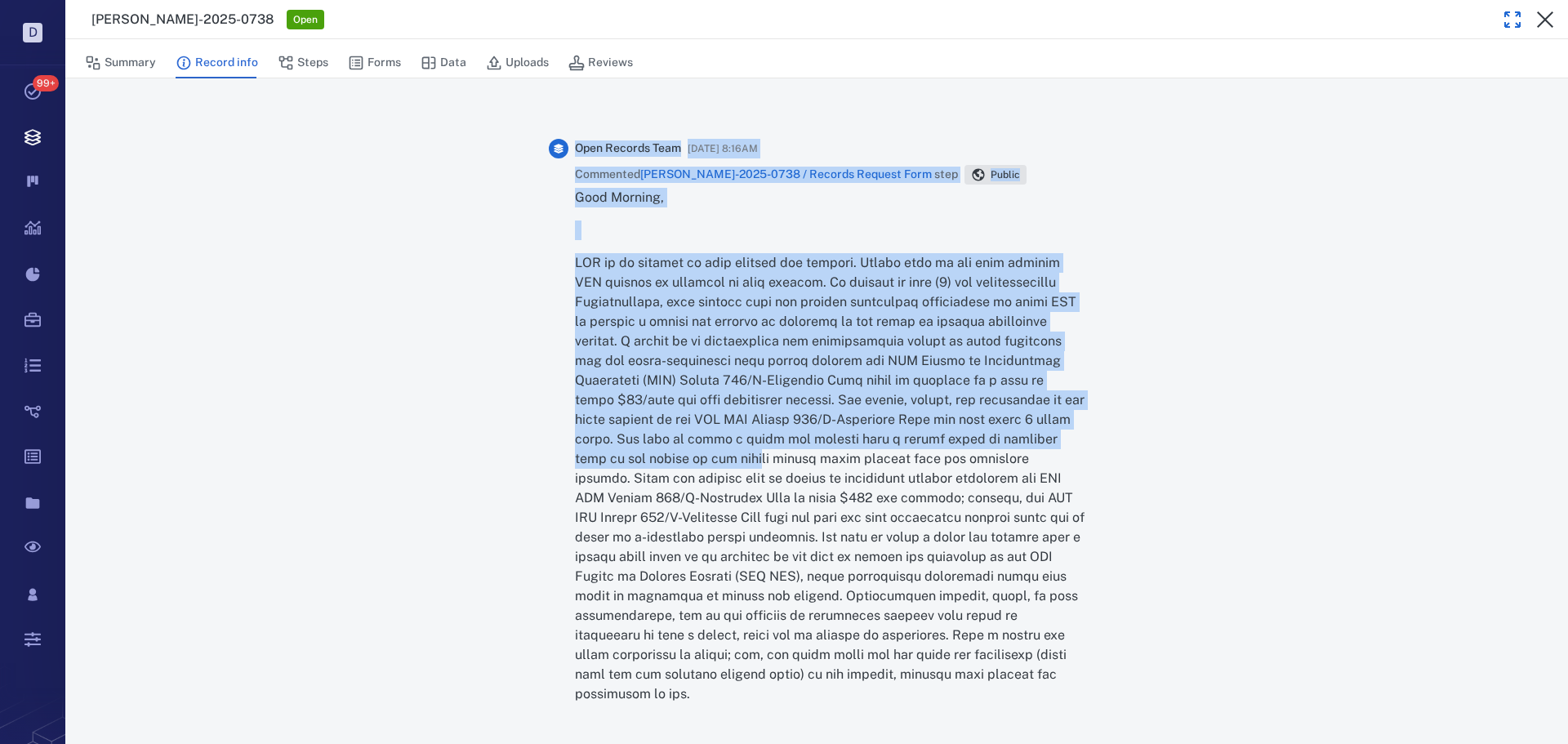
drag, startPoint x: 560, startPoint y: 258, endPoint x: 735, endPoint y: 449, distance: 259.0
click at [706, 462] on div "Open Records Team 09/19/2025 at 8:16AM Commented ORR-2025-0738 / Records Reques…" at bounding box center [816, 542] width 536 height 807
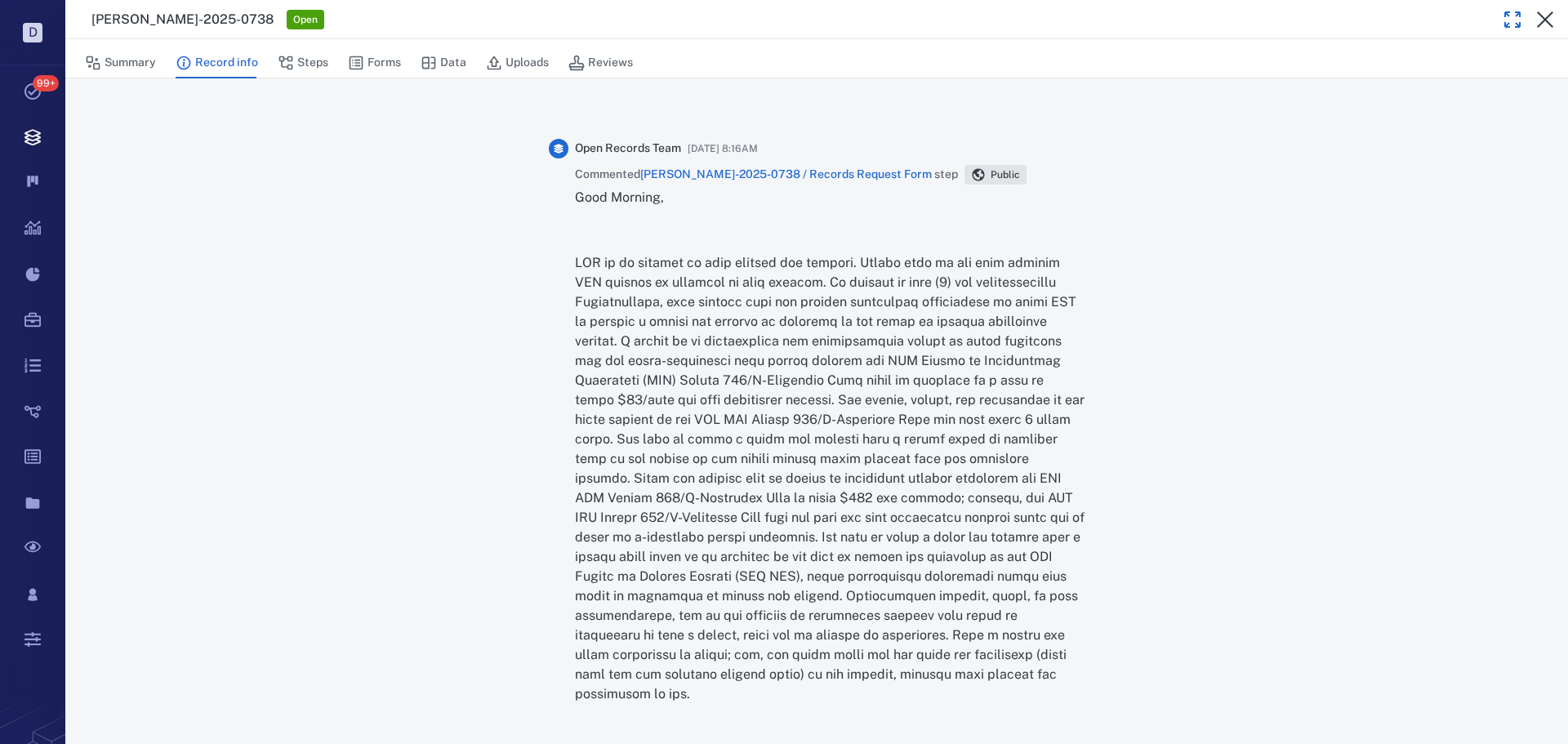
click at [735, 449] on p at bounding box center [829, 478] width 509 height 451
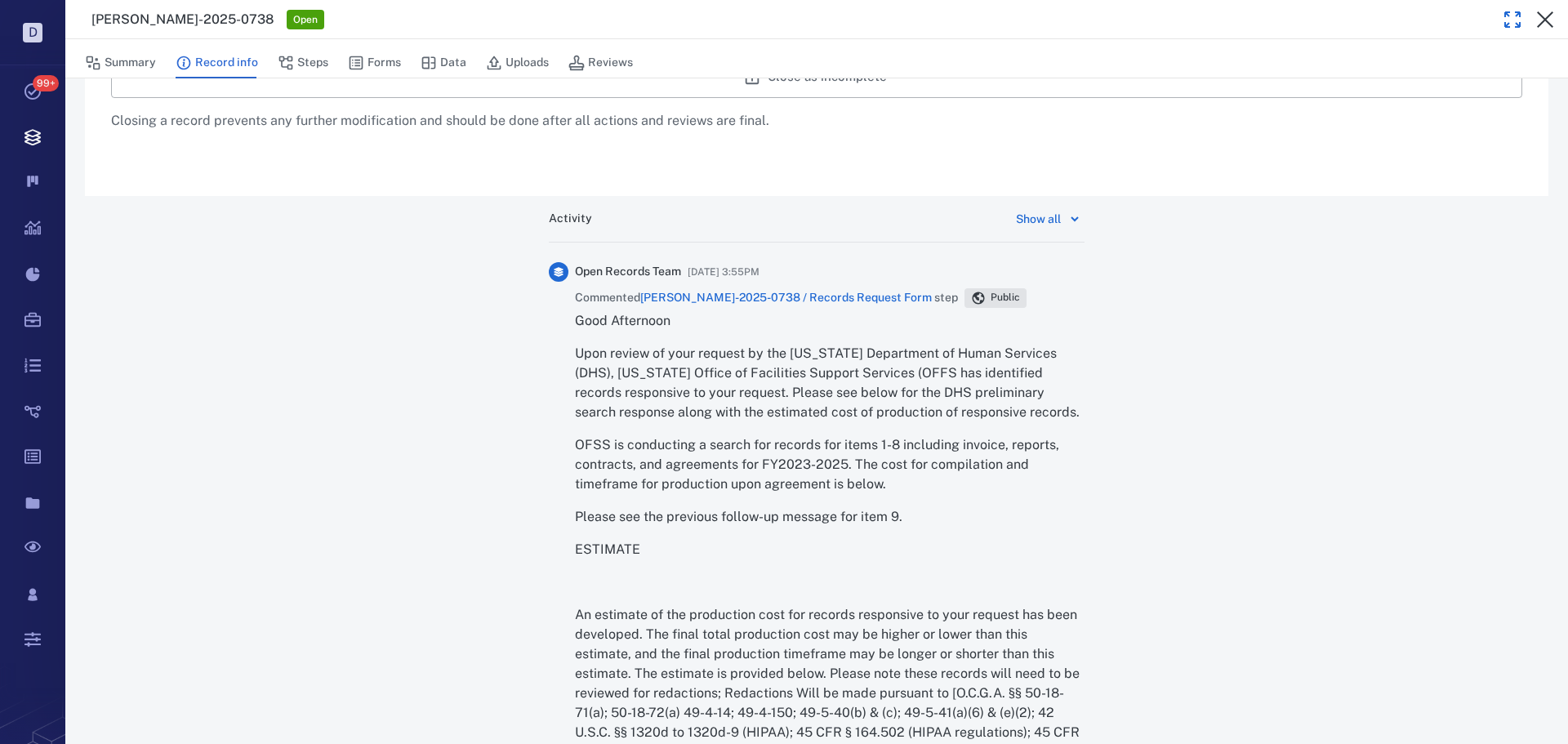
scroll to position [794, 0]
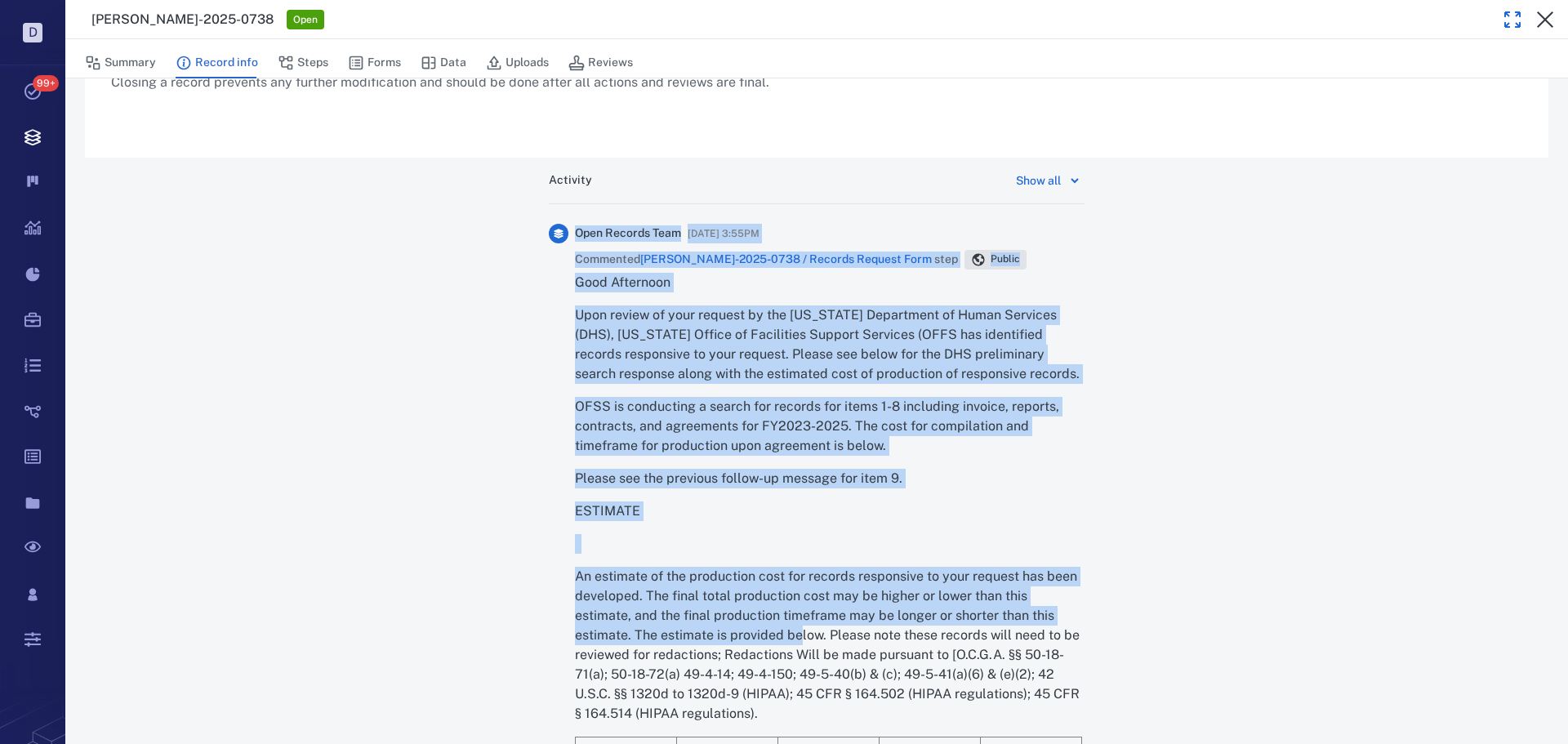
drag, startPoint x: 564, startPoint y: 281, endPoint x: 708, endPoint y: 608, distance: 357.3
click at [708, 608] on div "Open Records Team 09/24/2025 at 3:55PM Commented ORR-2025-0738 / Records Reques…" at bounding box center [816, 747] width 536 height 1045
click at [714, 584] on p "An estimate of the production cost for records responsive to your request has b…" at bounding box center [829, 645] width 509 height 156
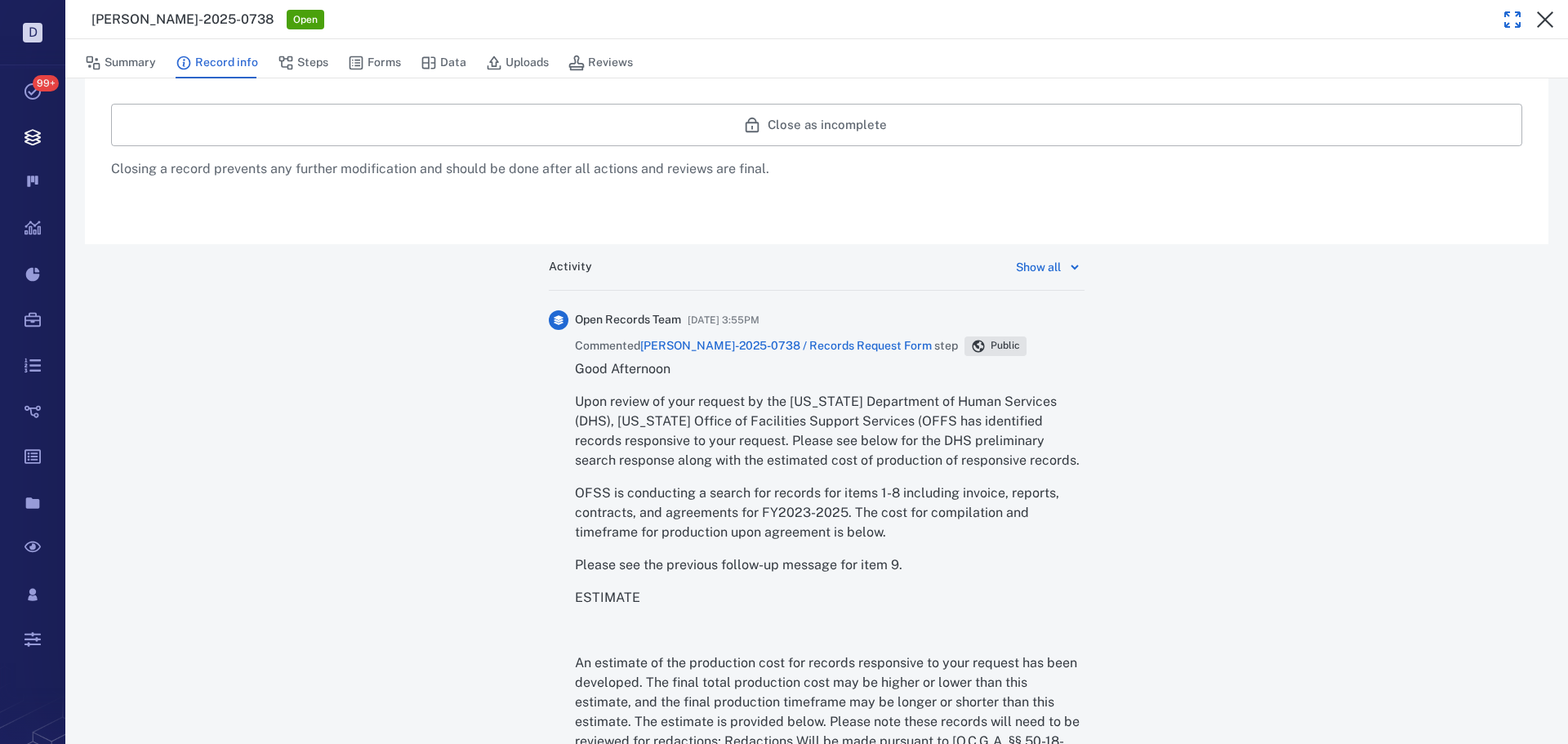
scroll to position [736, 0]
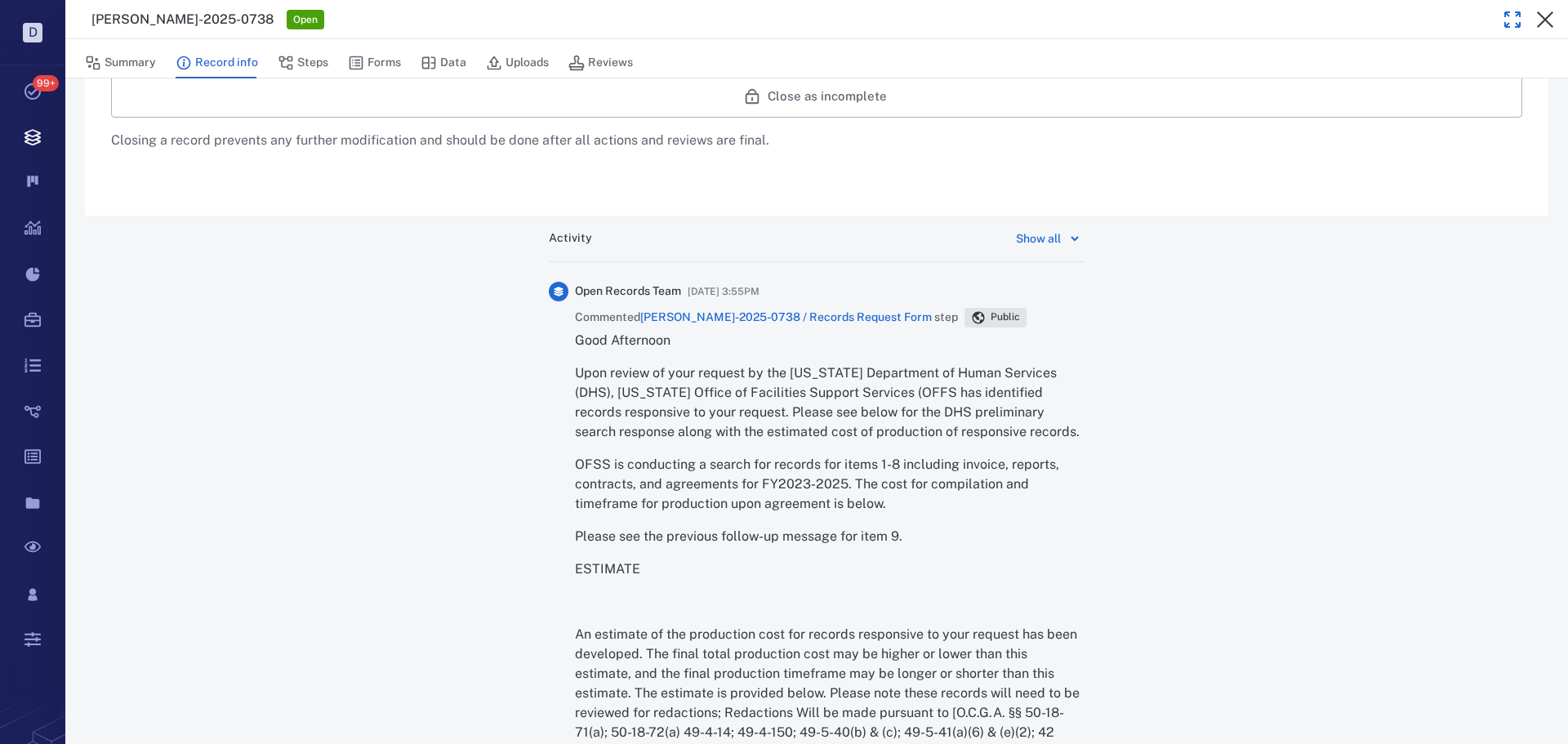
click at [580, 332] on p "Good Afternoon" at bounding box center [829, 340] width 509 height 20
click at [575, 335] on p "Good Afternoon" at bounding box center [829, 340] width 509 height 20
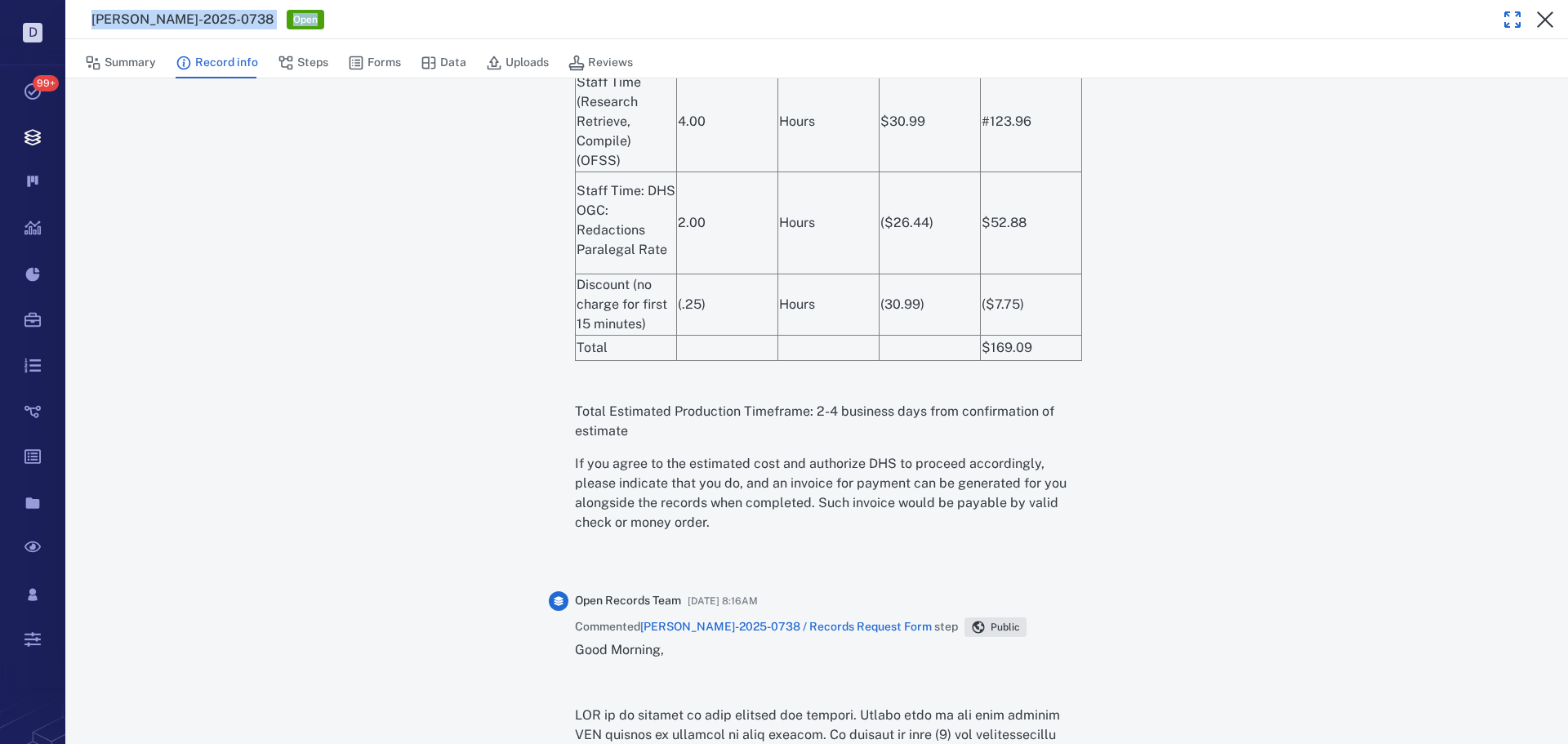
scroll to position [1701, 0]
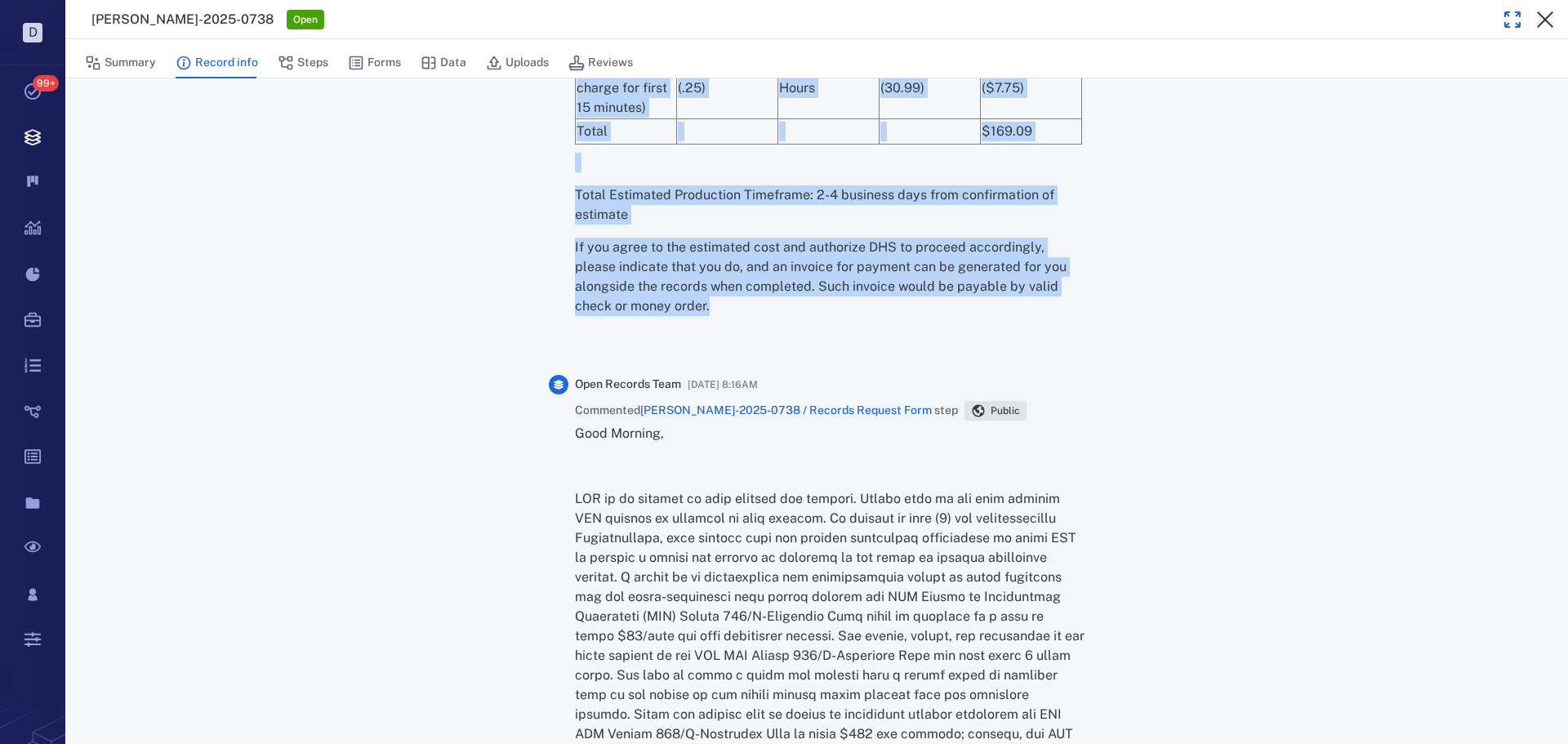
drag, startPoint x: 572, startPoint y: 340, endPoint x: 647, endPoint y: 304, distance: 83.2
copy div "Good Afternoon Upon review of your request by the Georgia Department of Human S…"
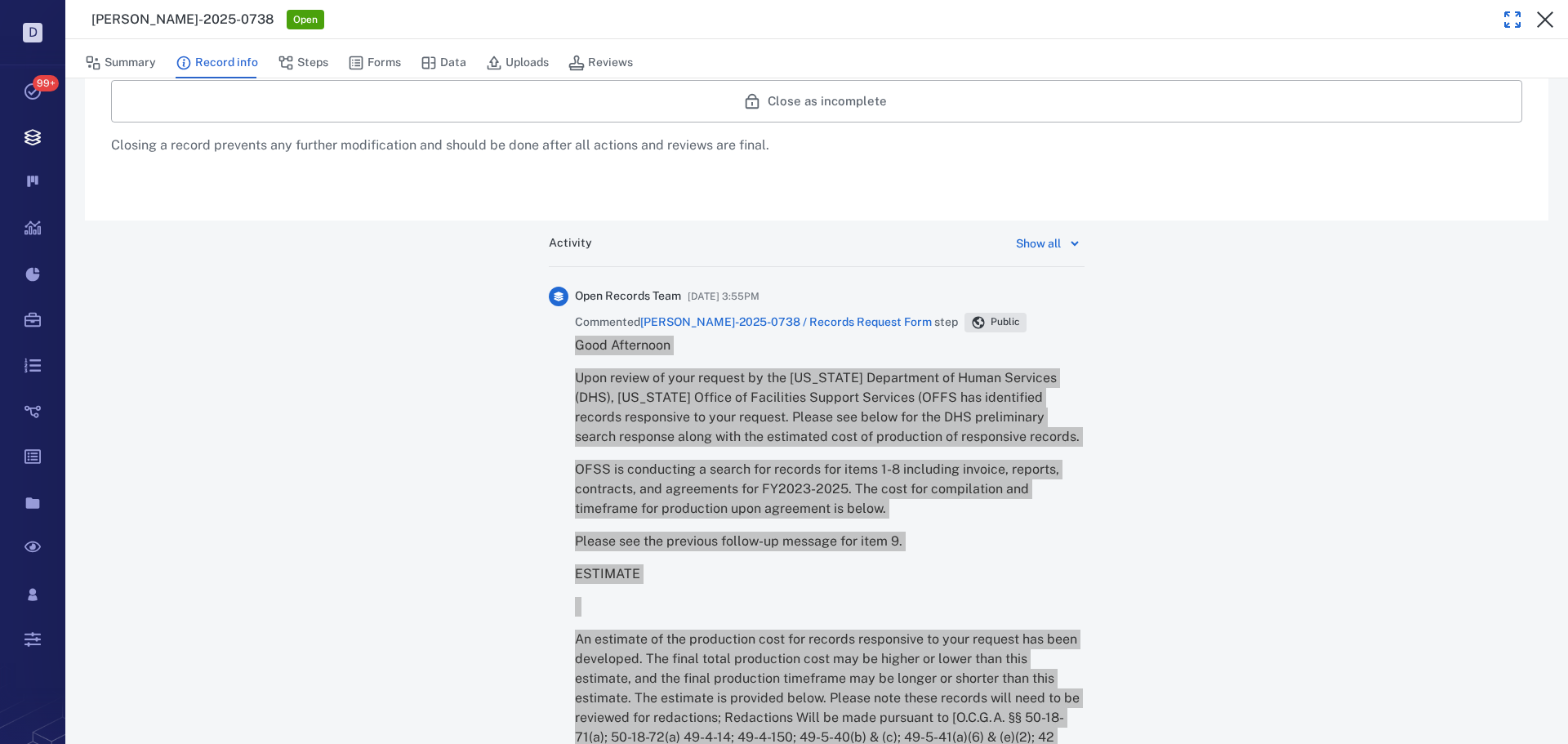
scroll to position [721, 0]
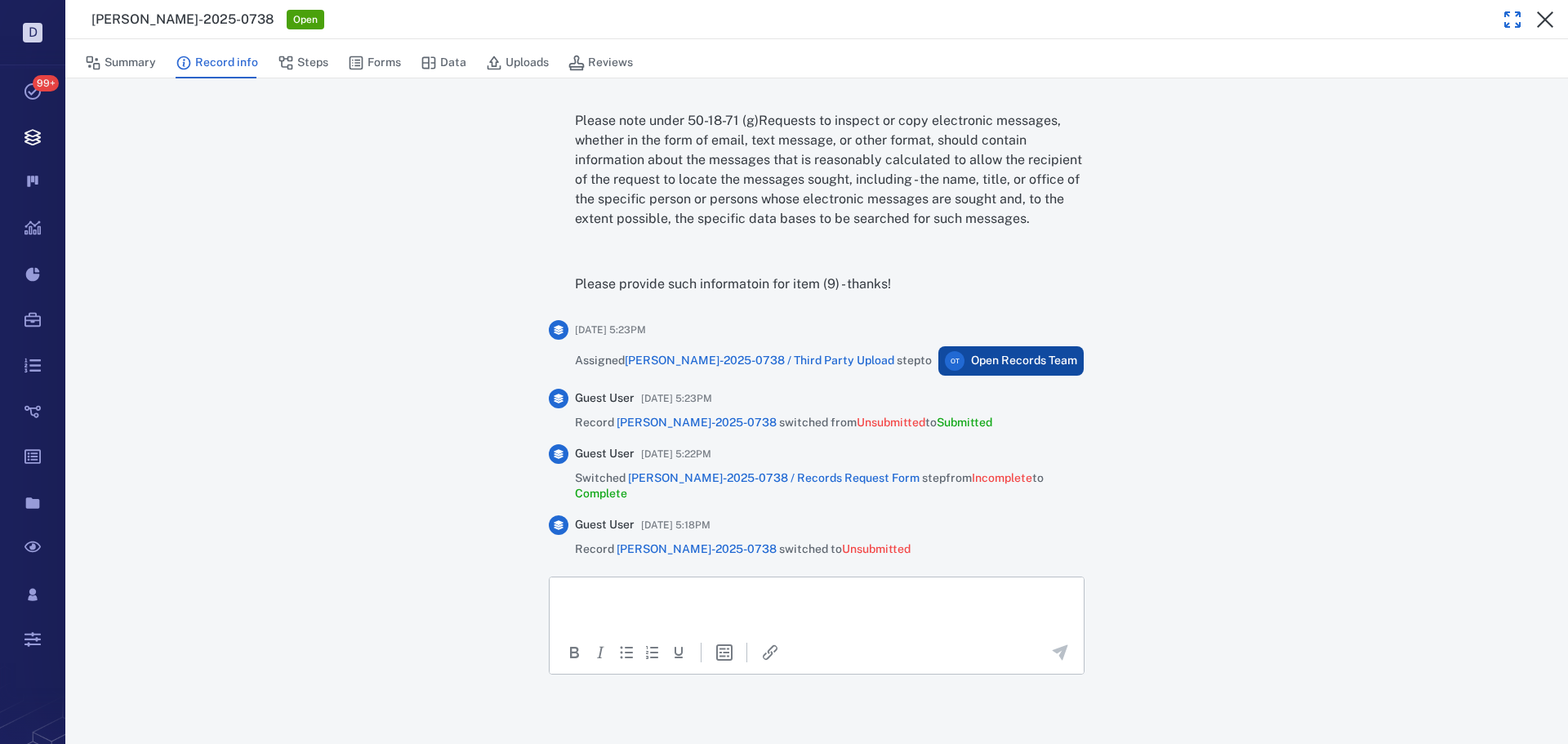
drag, startPoint x: 1203, startPoint y: 568, endPoint x: 1186, endPoint y: 609, distance: 44.4
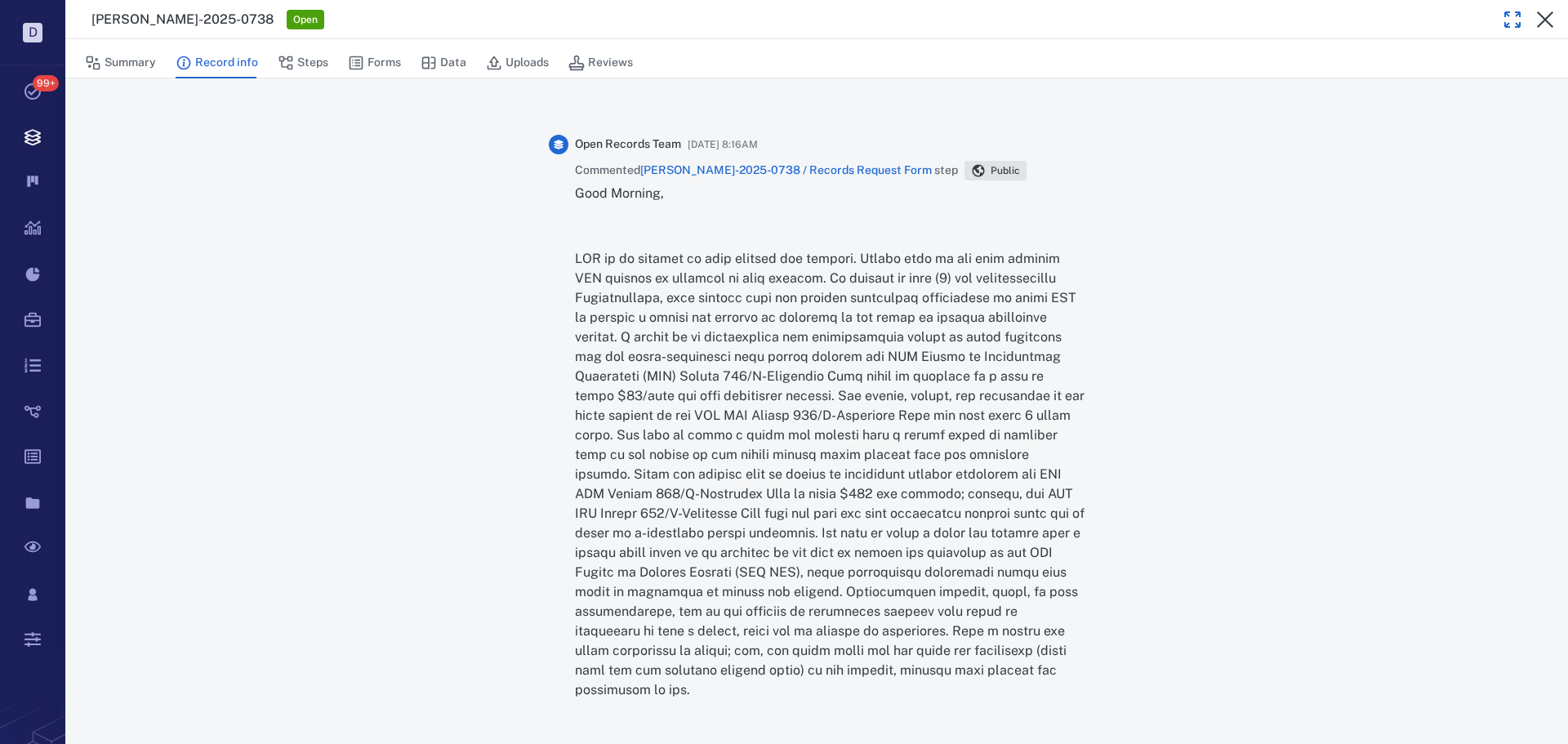
scroll to position [1759, 0]
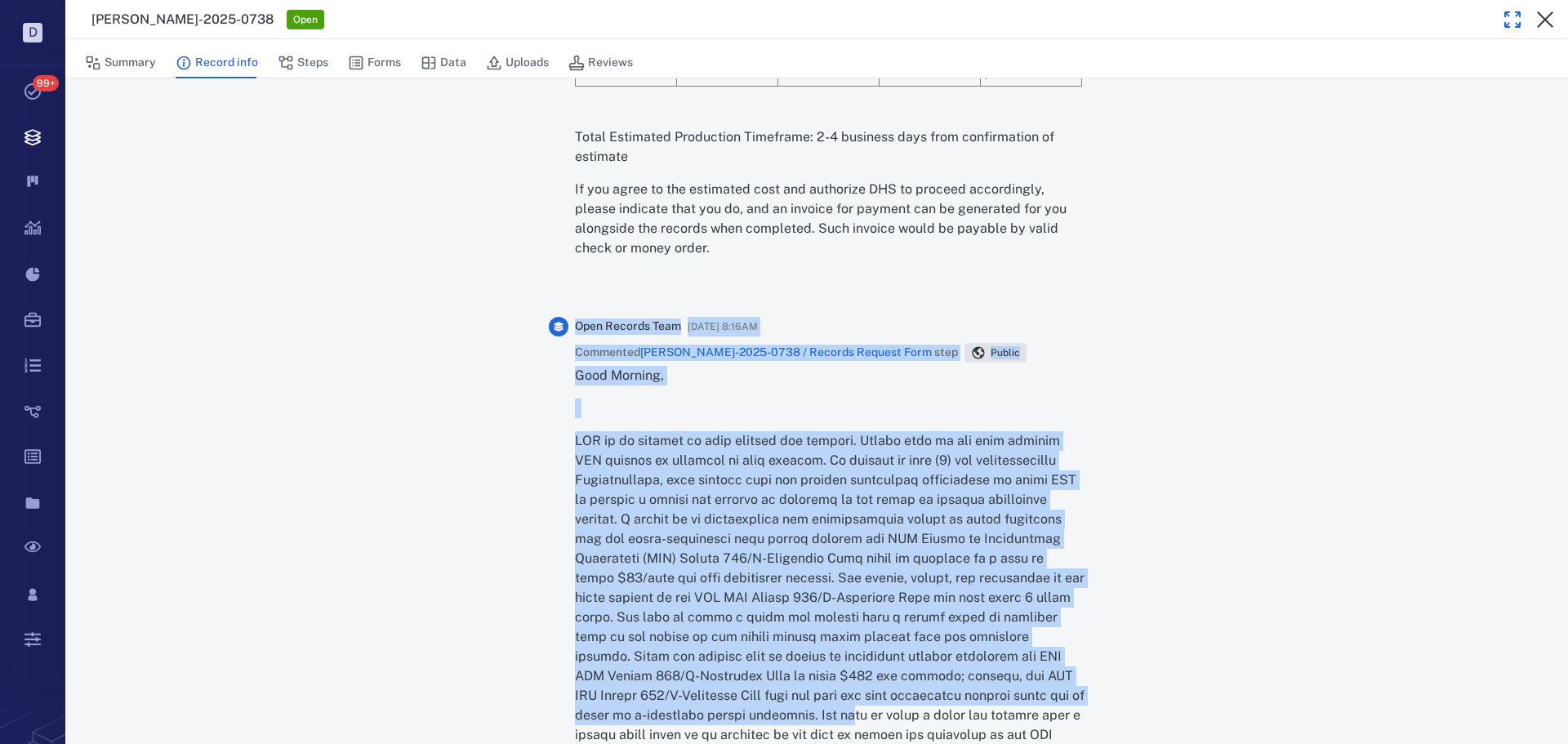
drag, startPoint x: 564, startPoint y: 372, endPoint x: 860, endPoint y: 669, distance: 419.3
click at [816, 680] on div "Open Records Team 09/19/2025 at 8:16AM Commented ORR-2025-0738 / Records Reques…" at bounding box center [816, 720] width 536 height 807
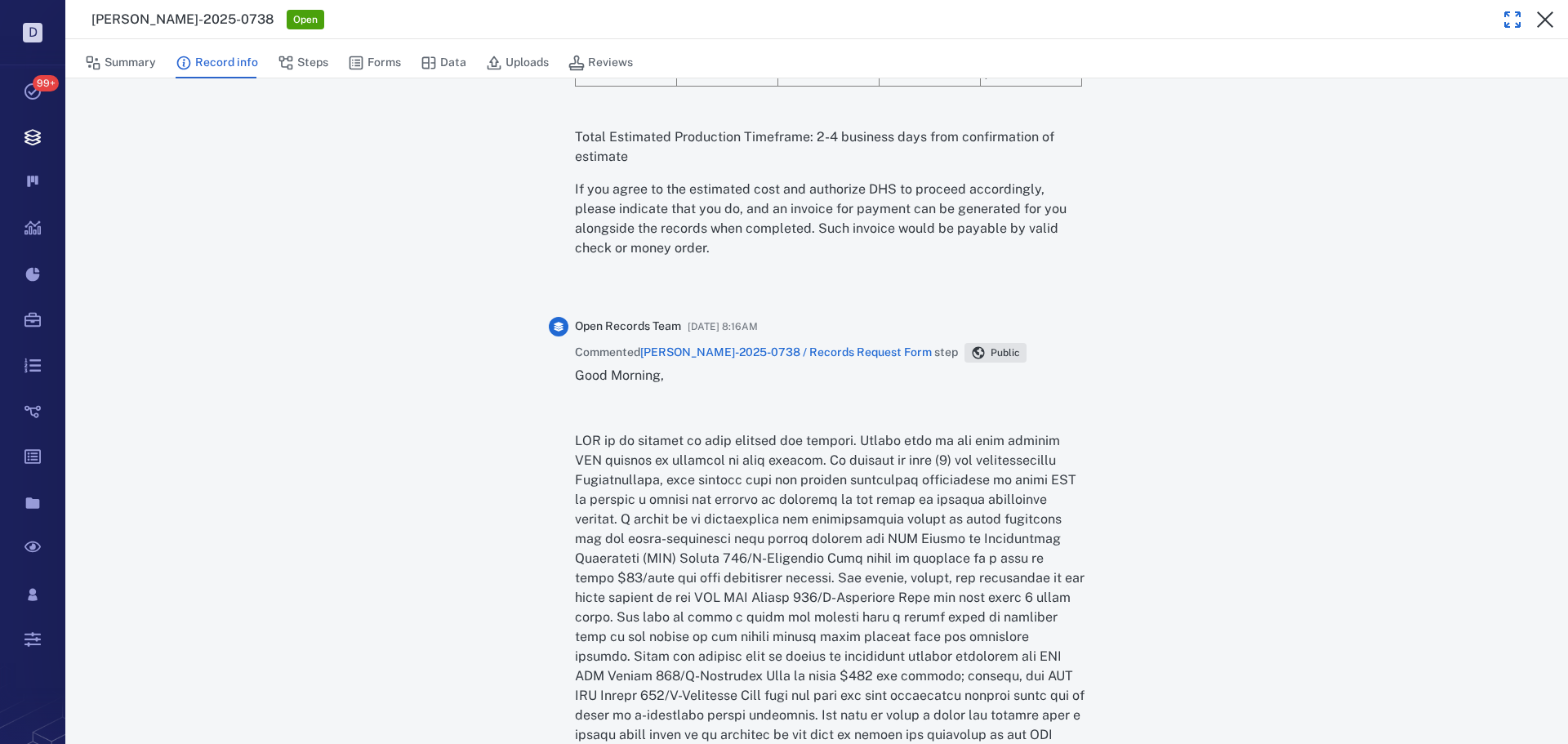
click at [860, 669] on p at bounding box center [829, 656] width 509 height 451
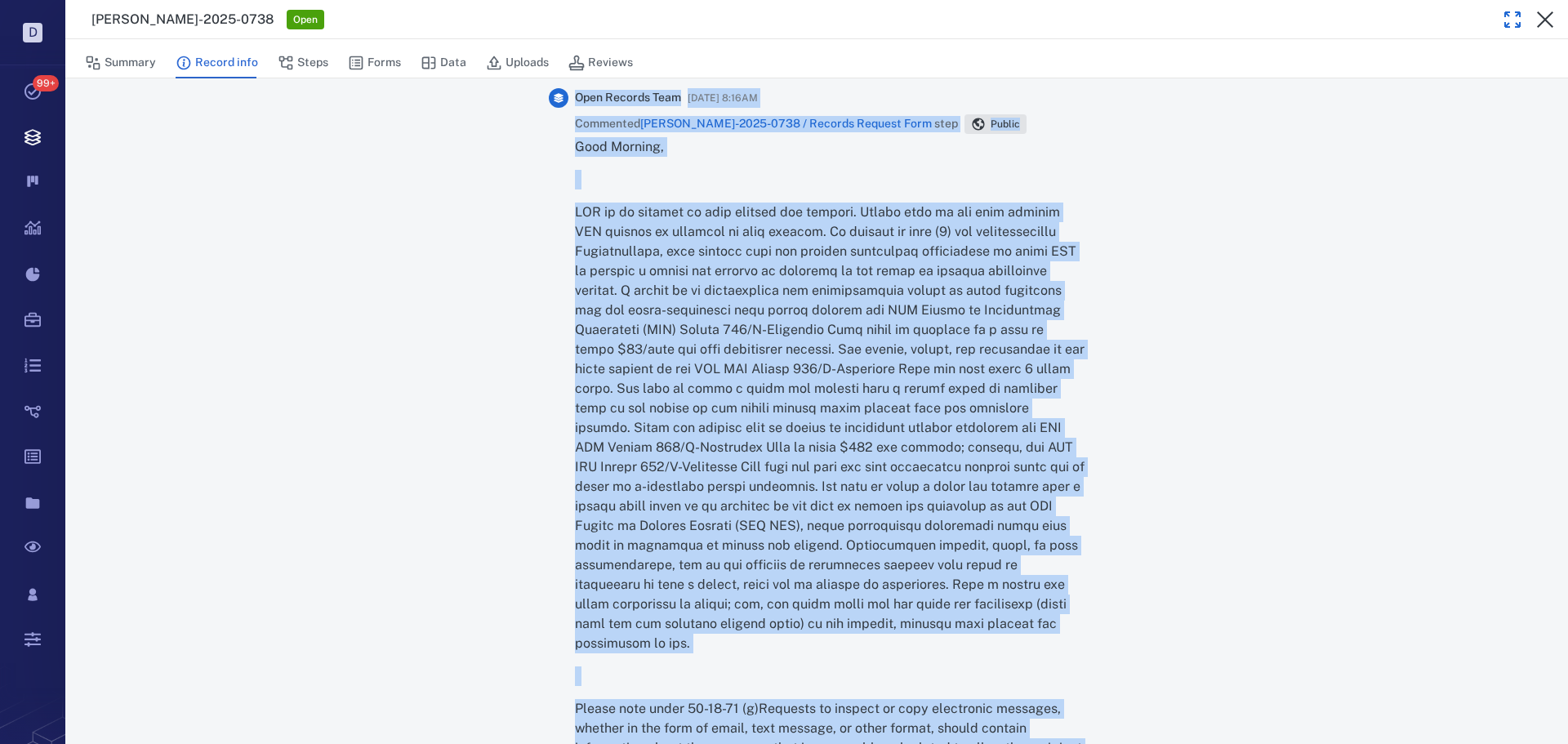
scroll to position [1922, 0]
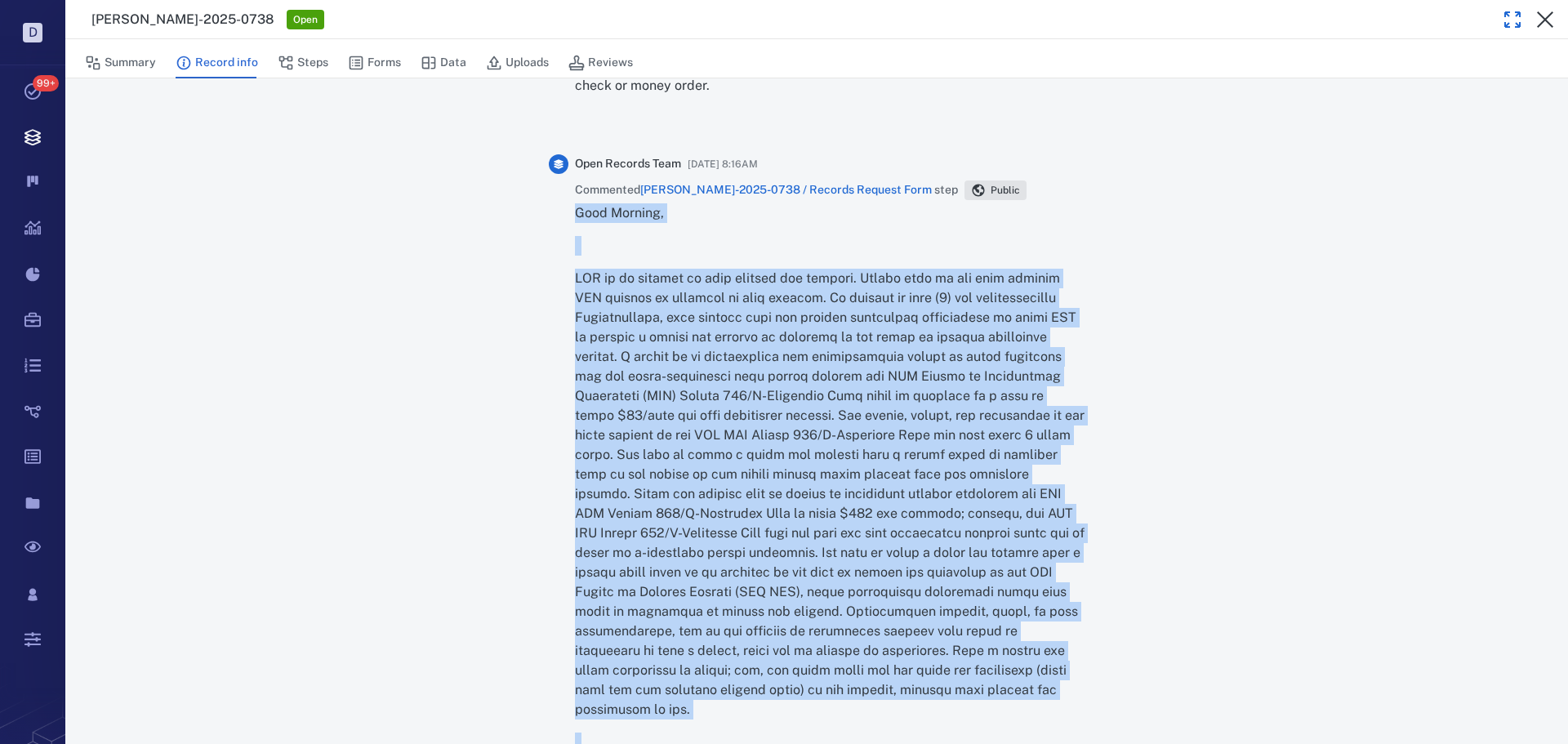
drag, startPoint x: 883, startPoint y: 613, endPoint x: 568, endPoint y: 215, distance: 507.6
click at [575, 215] on div "Good Morning, Please note under 50-18-71 (g)Requests to inspect or copy electro…" at bounding box center [829, 576] width 509 height 745
copy div "Good Morning, DHS is in receipt of your request for records. Please note we can…"
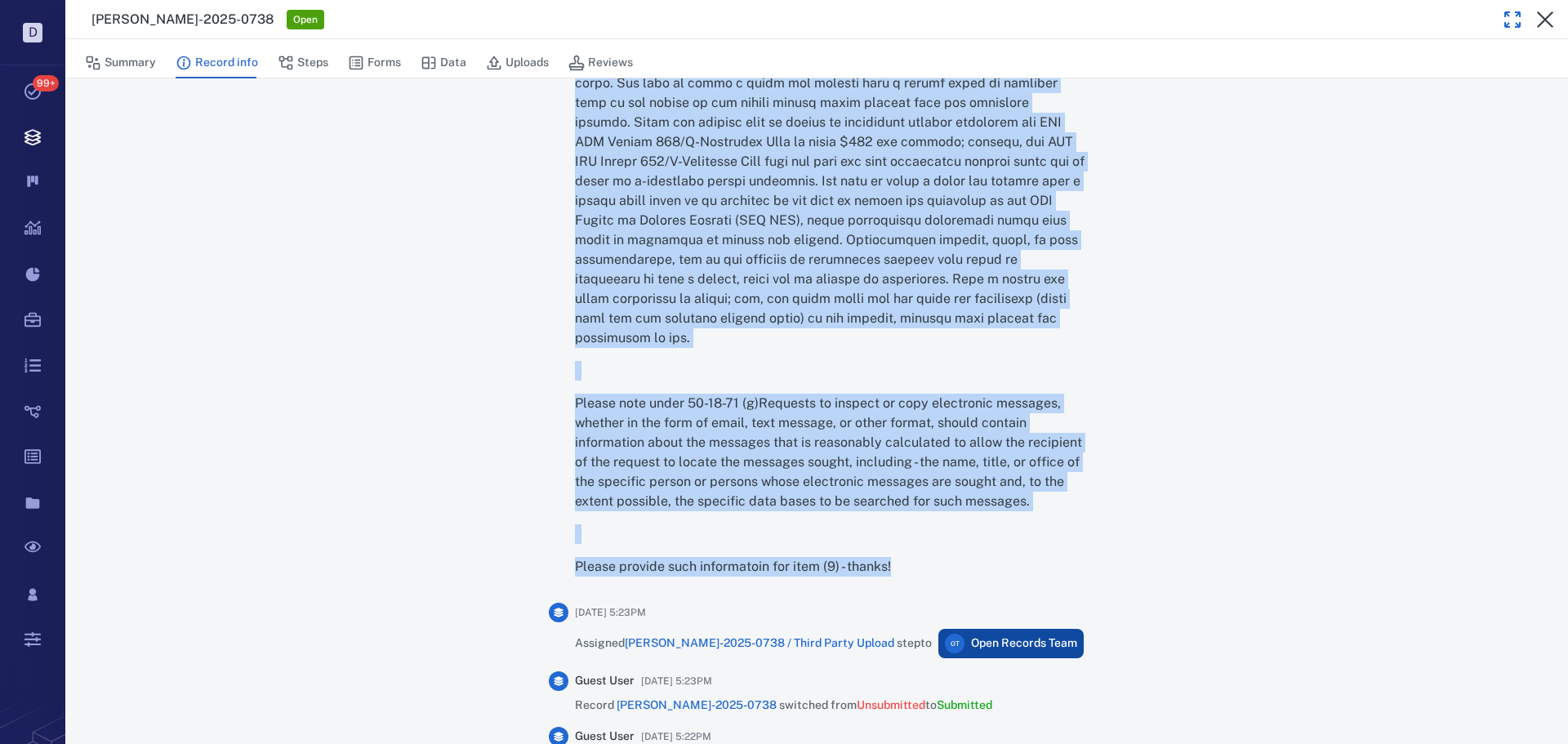
scroll to position [2004, 0]
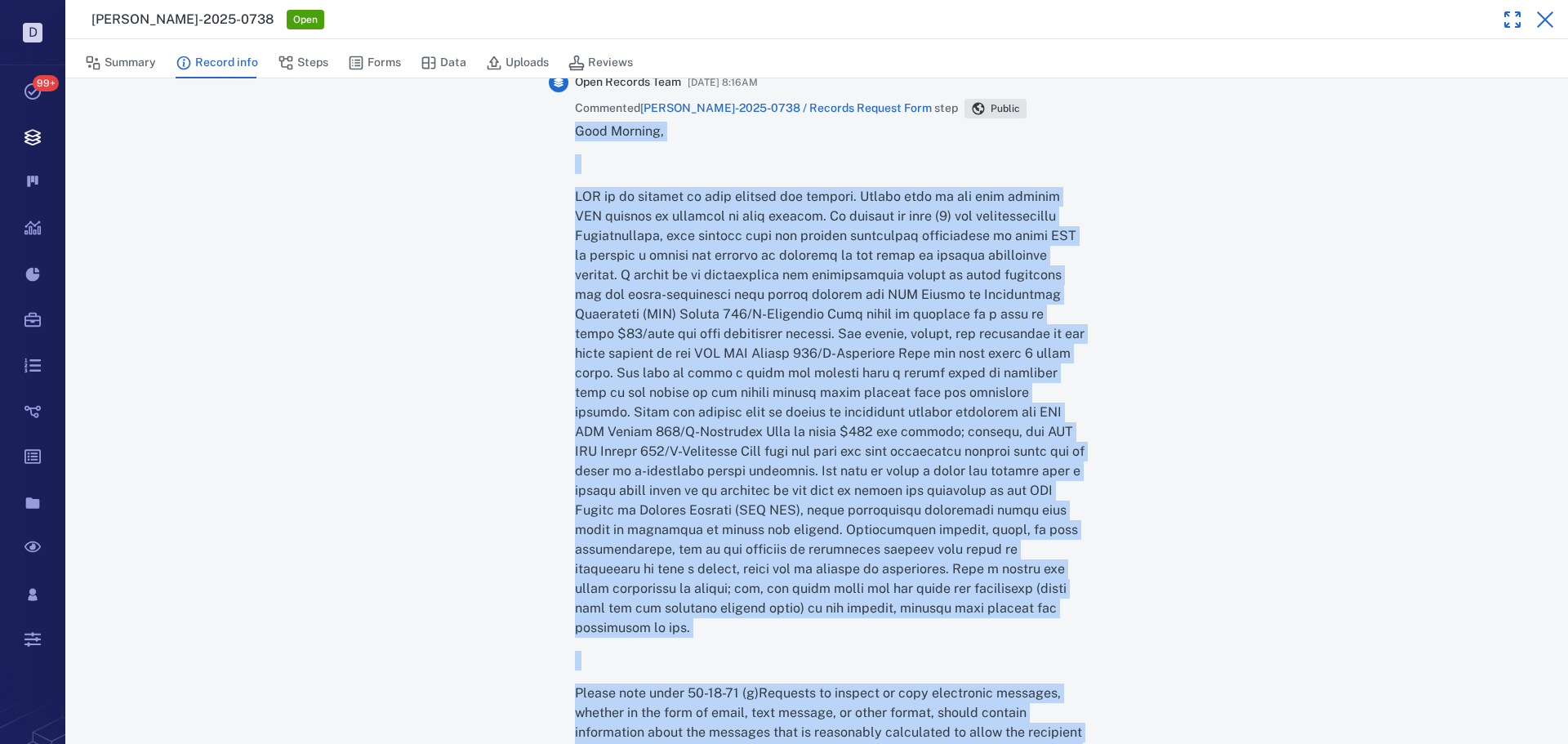
click at [1532, 11] on button "button" at bounding box center [1545, 20] width 33 height 33
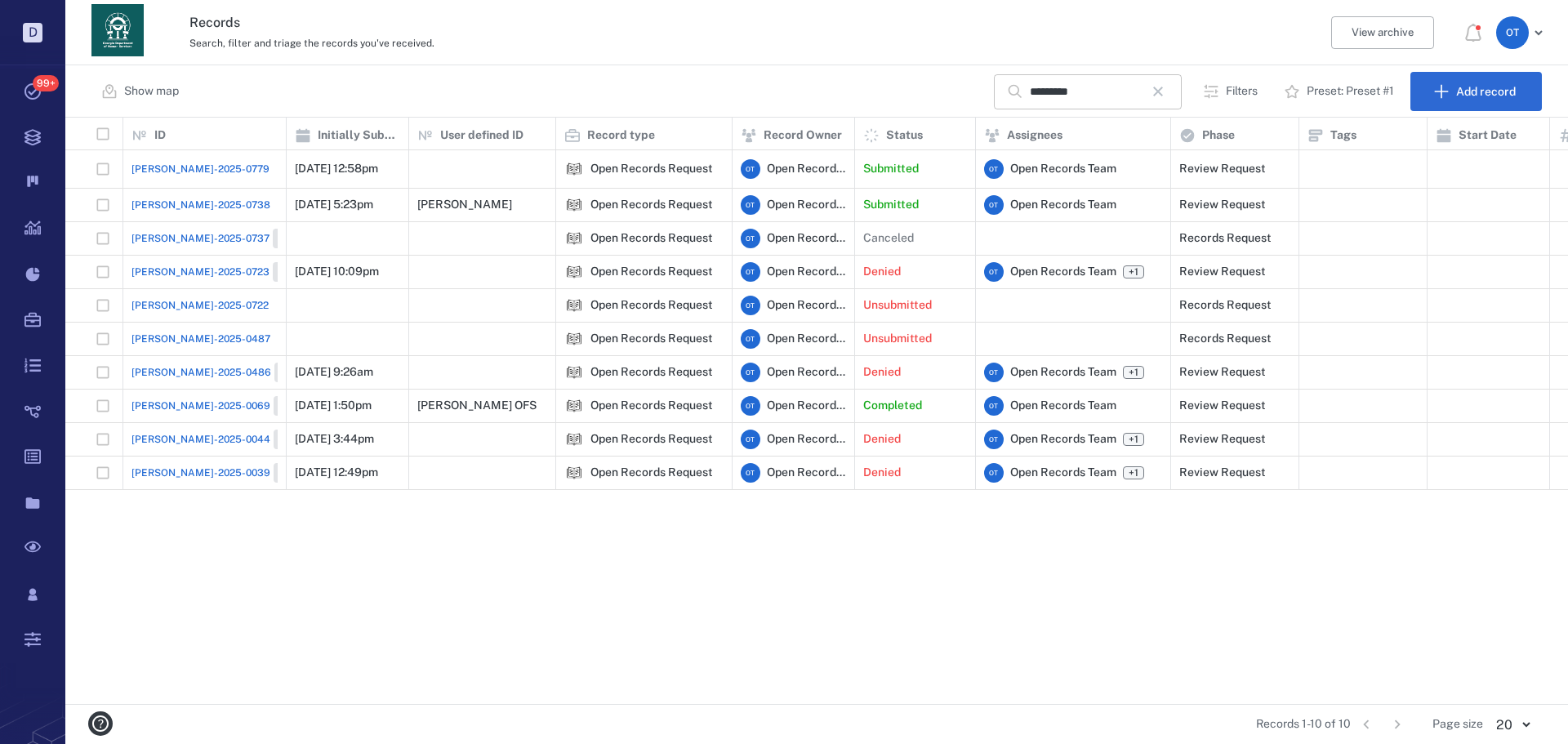
click at [1052, 84] on input "*********" at bounding box center [1087, 92] width 115 height 36
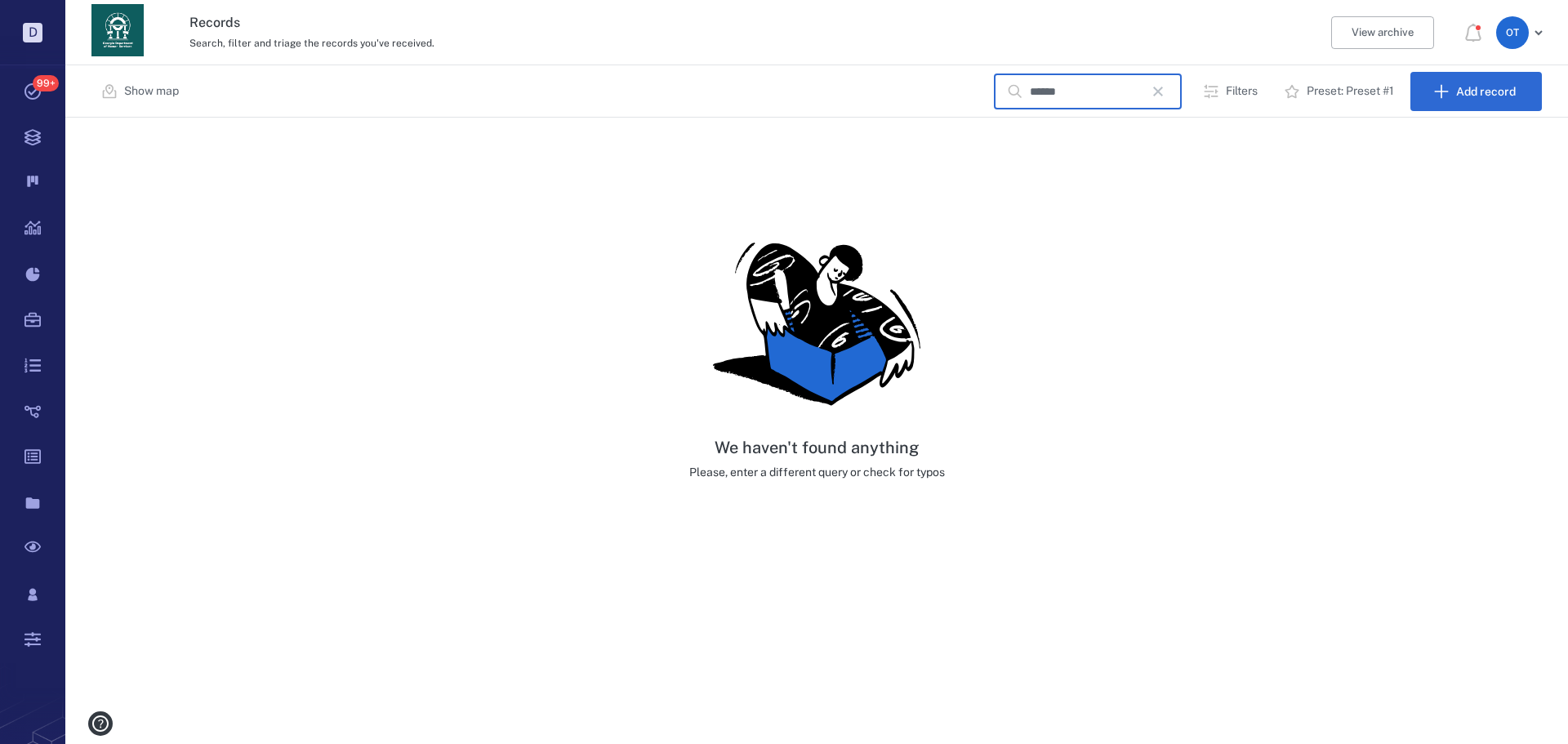
click at [1125, 83] on input "******" at bounding box center [1087, 92] width 115 height 36
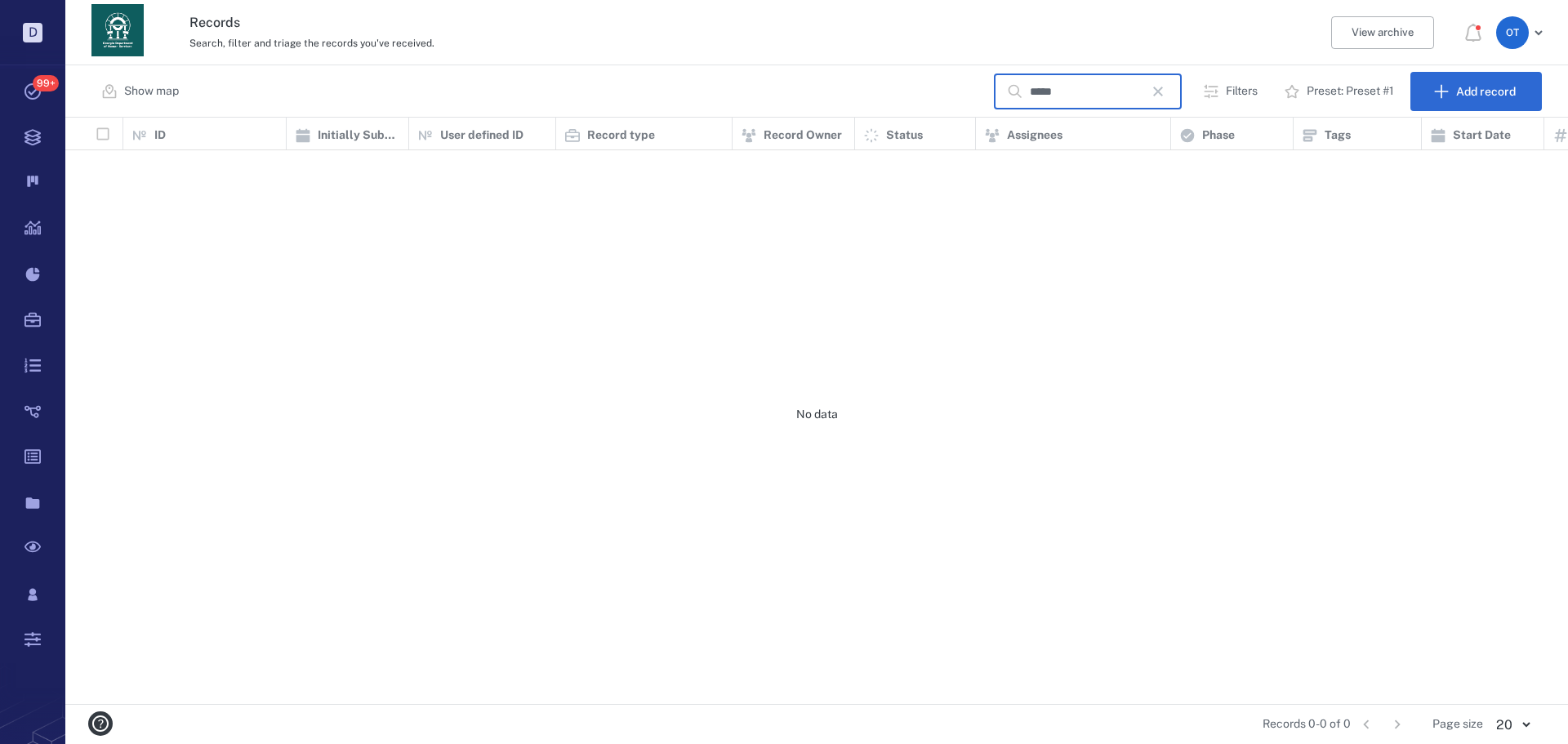
scroll to position [574, 1492]
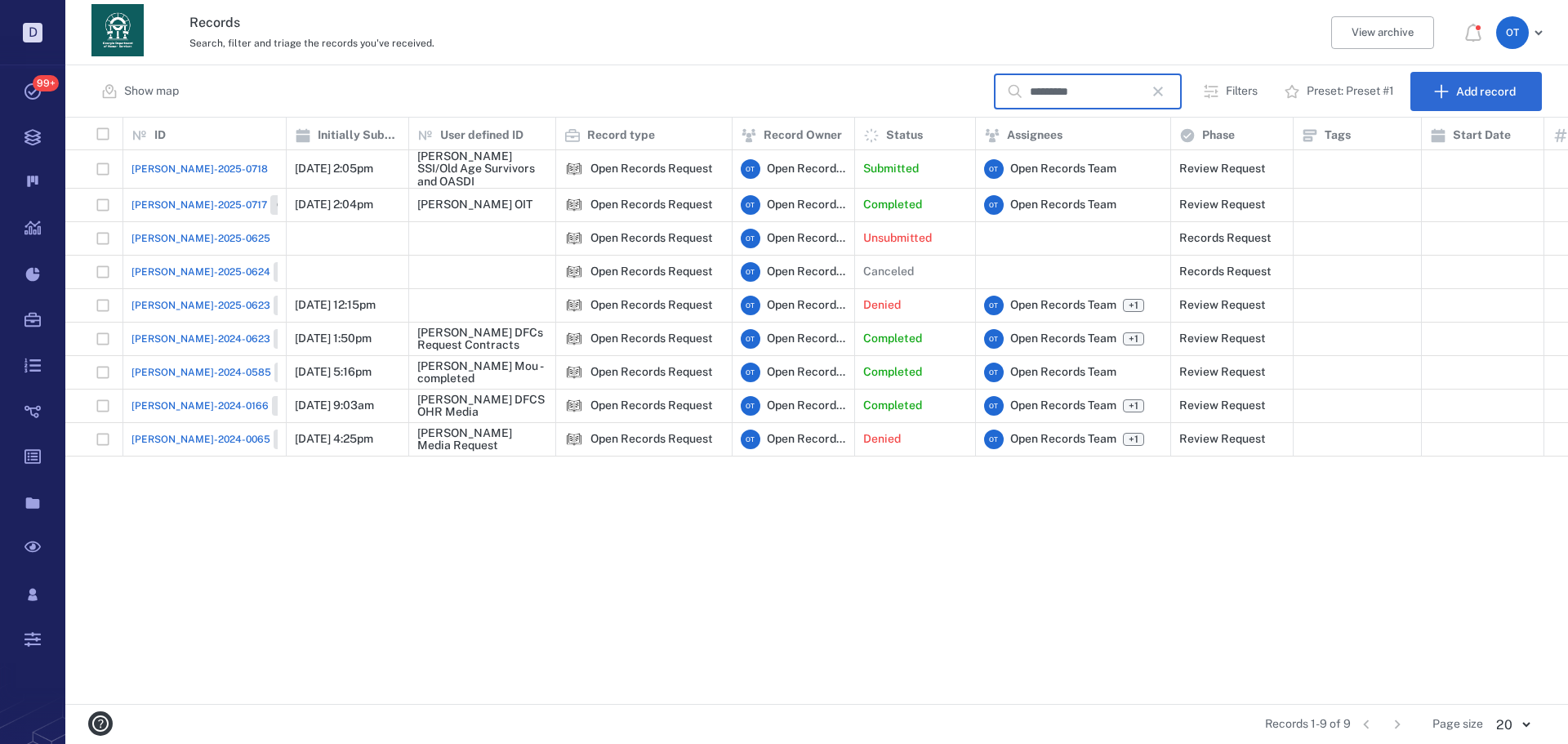
type input "*********"
click at [190, 199] on span "[PERSON_NAME]-2025-0717" at bounding box center [199, 204] width 136 height 15
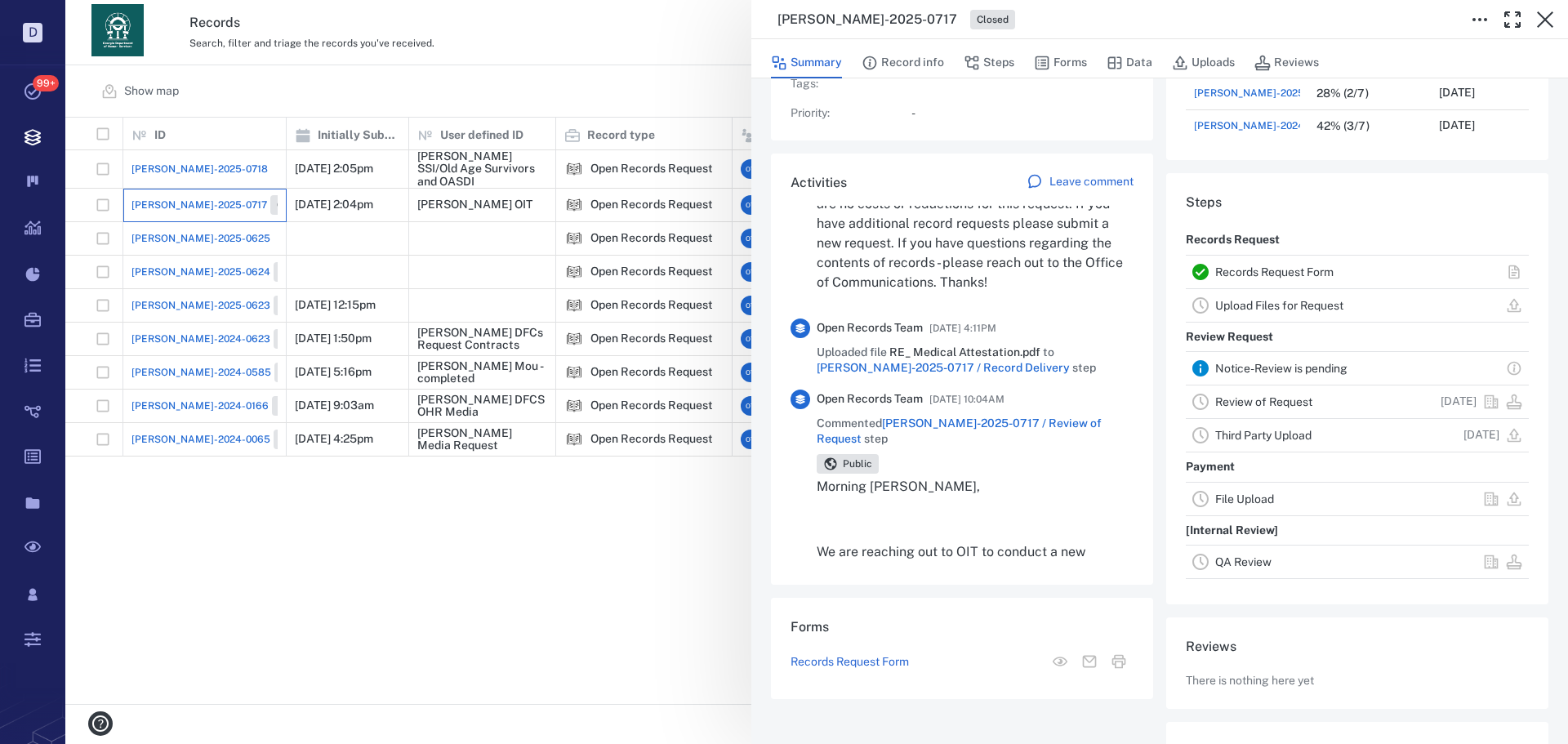
scroll to position [326, 0]
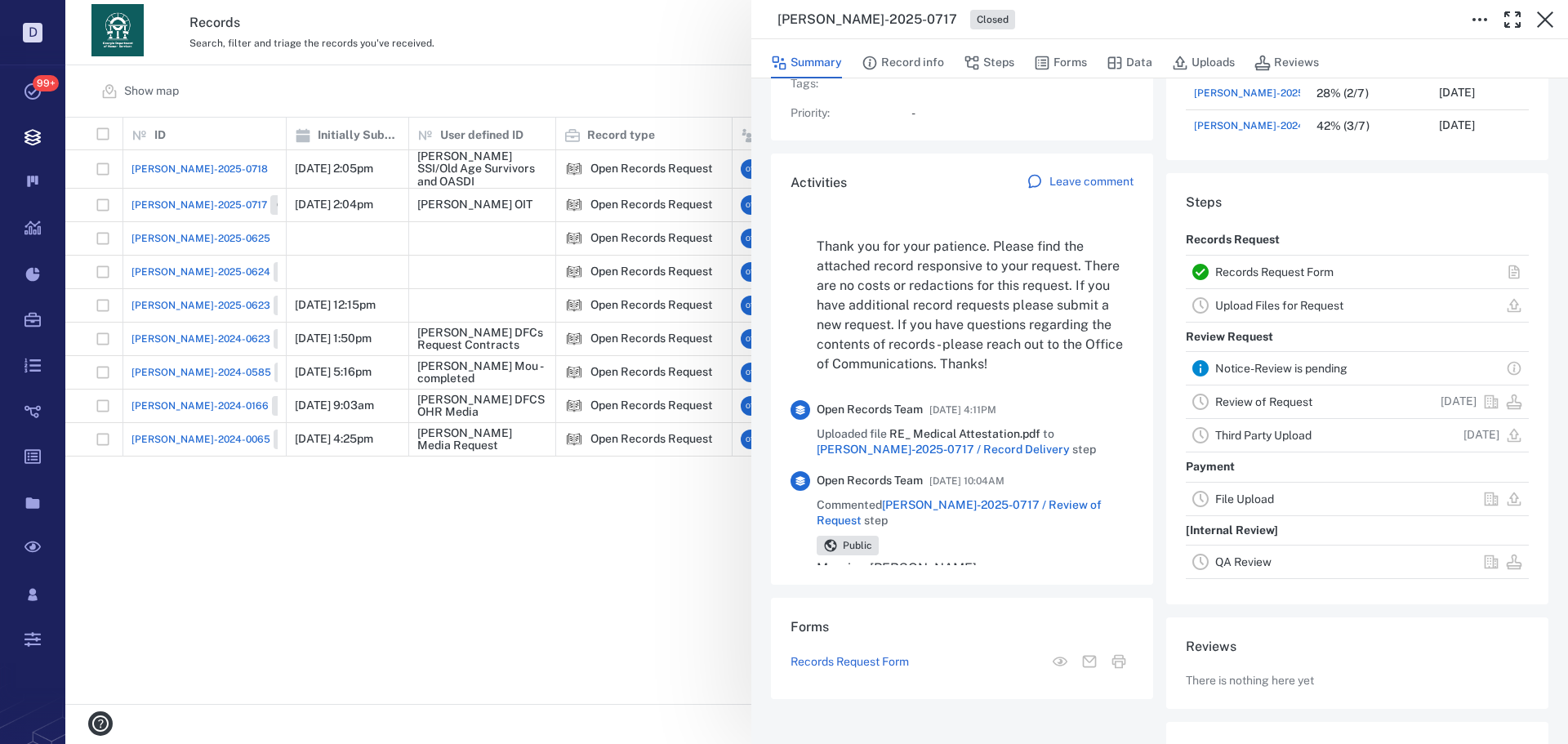
click at [516, 212] on div "ORR-2025-0717 Closed Summary Record info Steps Forms Data Uploads Reviews Recor…" at bounding box center [816, 372] width 1502 height 744
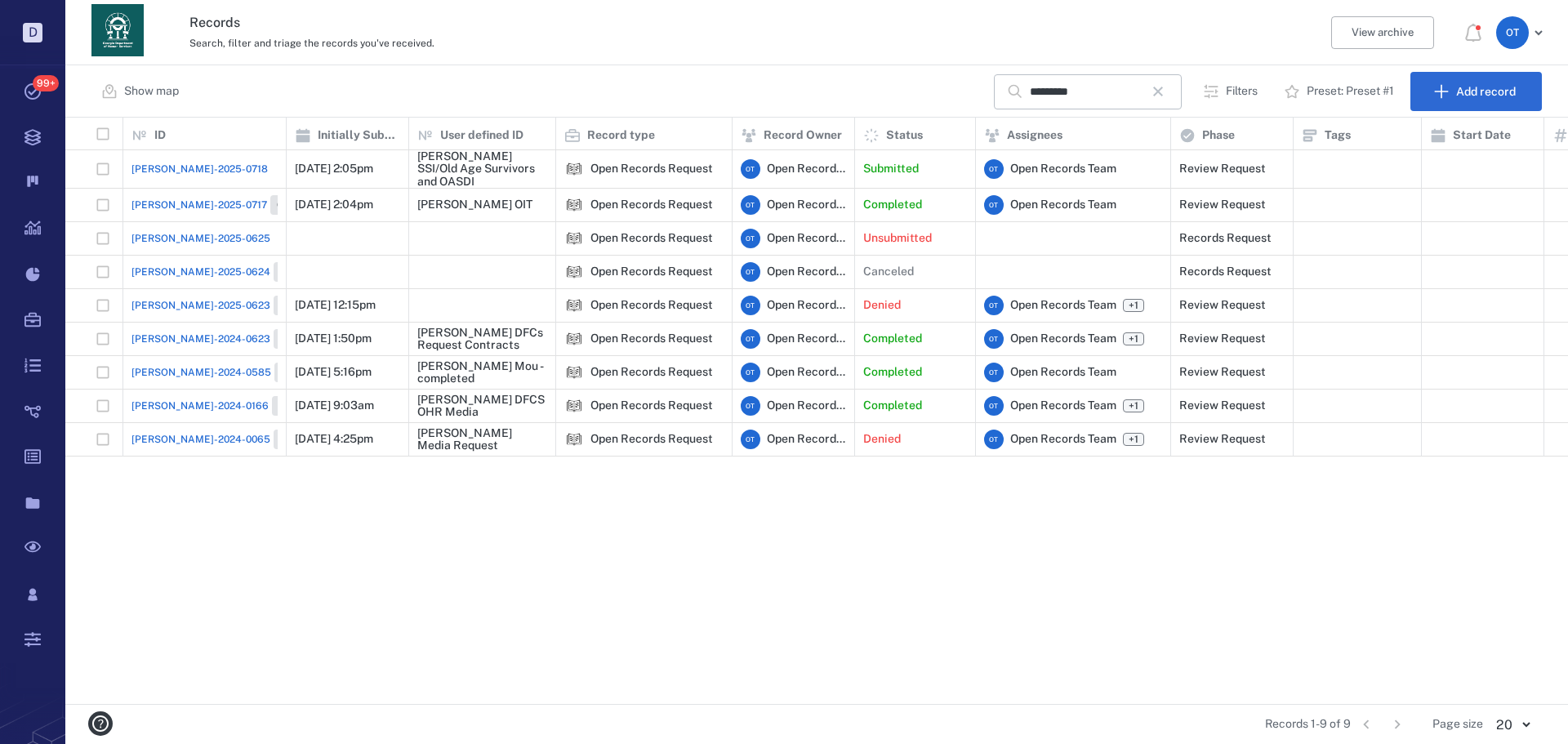
click at [158, 164] on span "[PERSON_NAME]-2025-0718" at bounding box center [199, 169] width 136 height 15
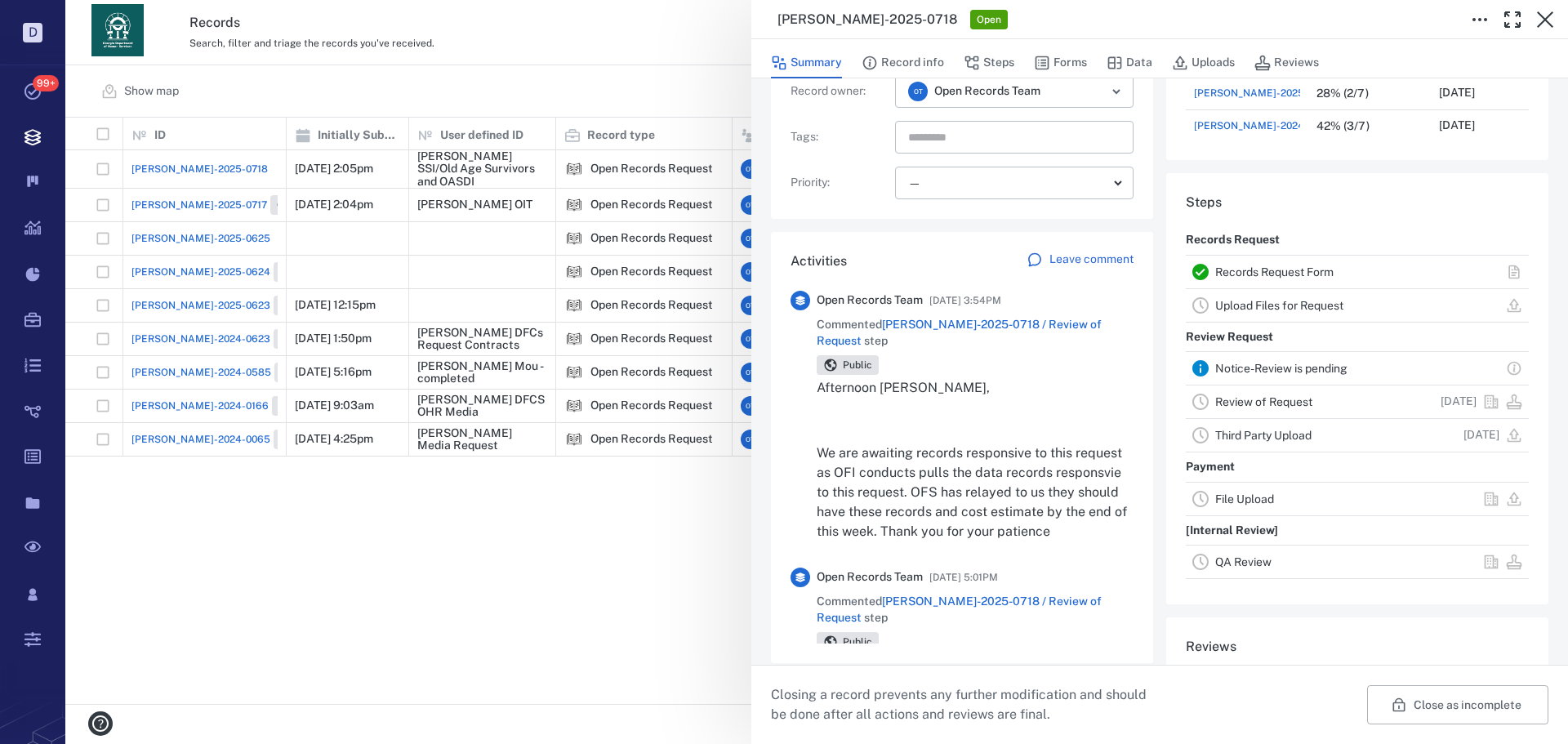
drag, startPoint x: 534, startPoint y: 76, endPoint x: 548, endPoint y: 77, distance: 14.0
click at [534, 75] on div "ORR-2025-0718 Open Summary Record info Steps Forms Data Uploads Reviews Record …" at bounding box center [816, 372] width 1502 height 744
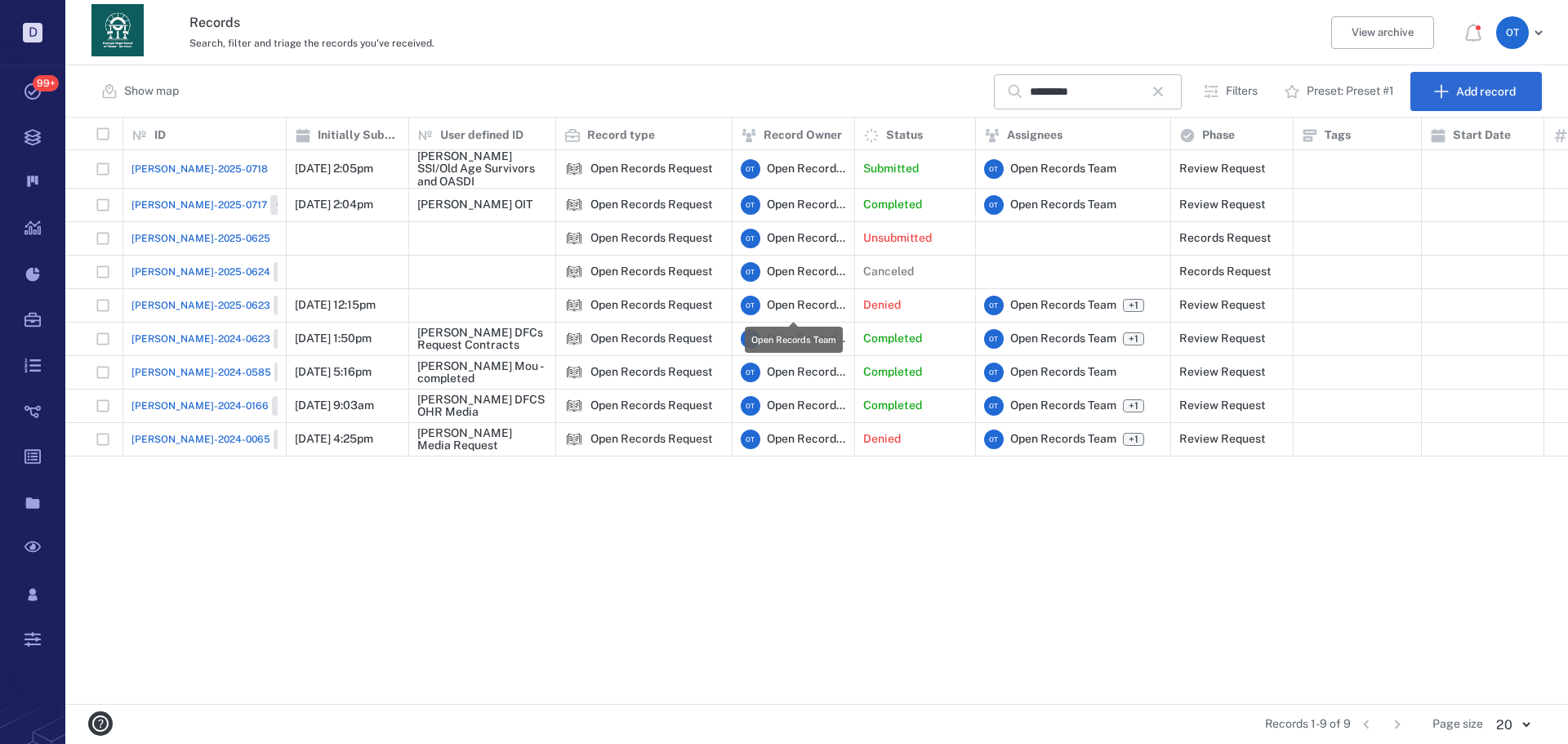
scroll to position [574, 1492]
click at [186, 160] on div "[PERSON_NAME]-2025-0718" at bounding box center [204, 169] width 146 height 33
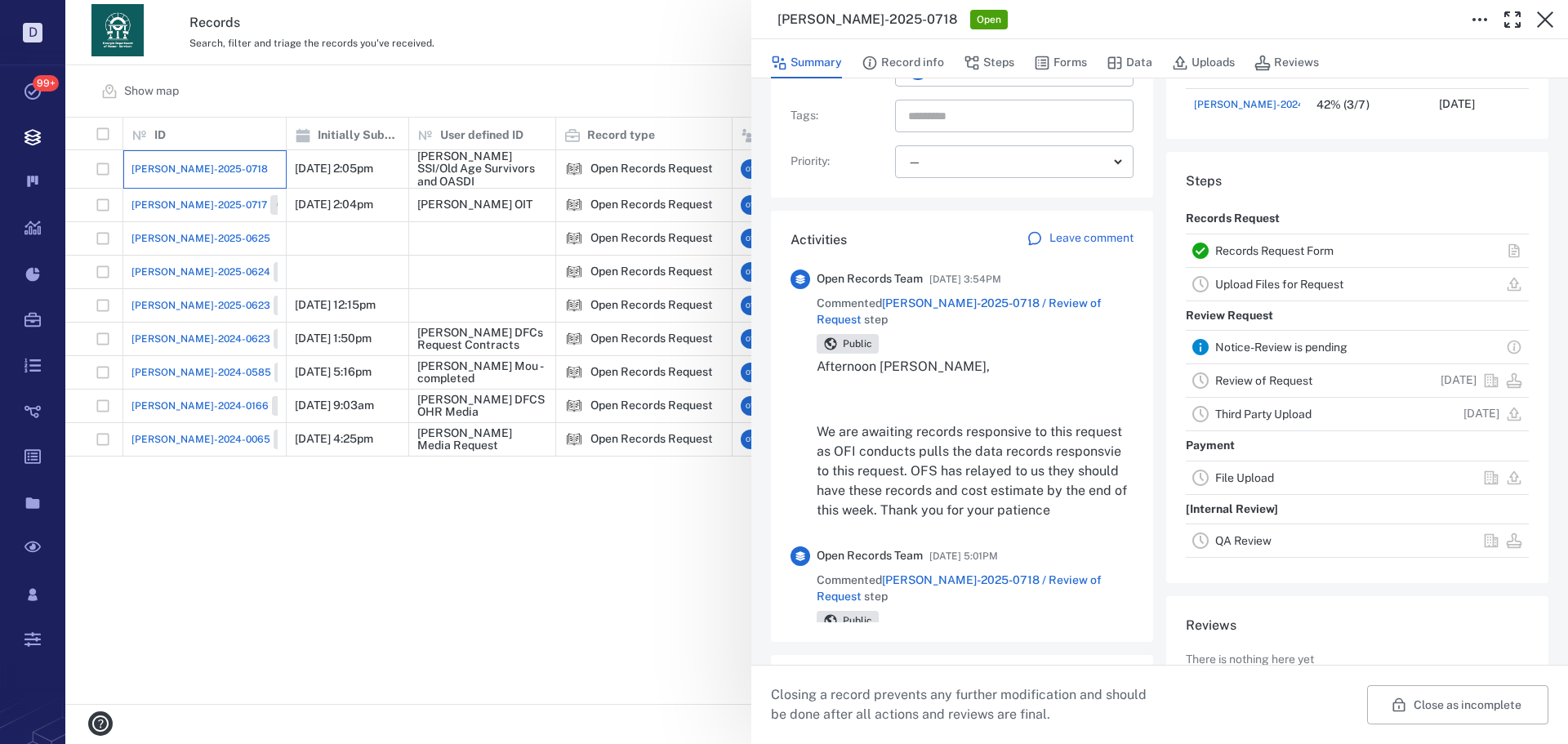
scroll to position [326, 0]
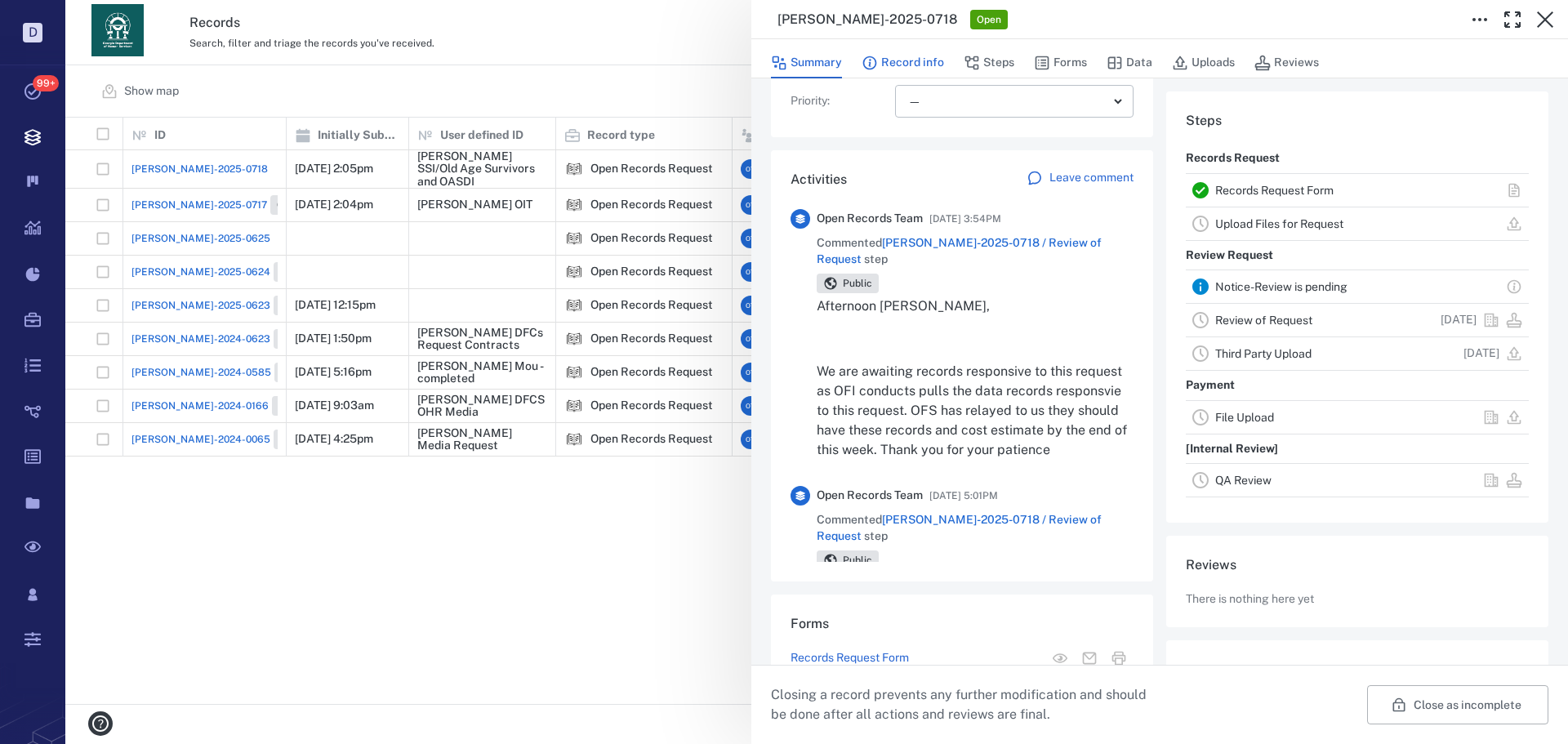
click at [904, 60] on button "Record info" at bounding box center [902, 62] width 83 height 31
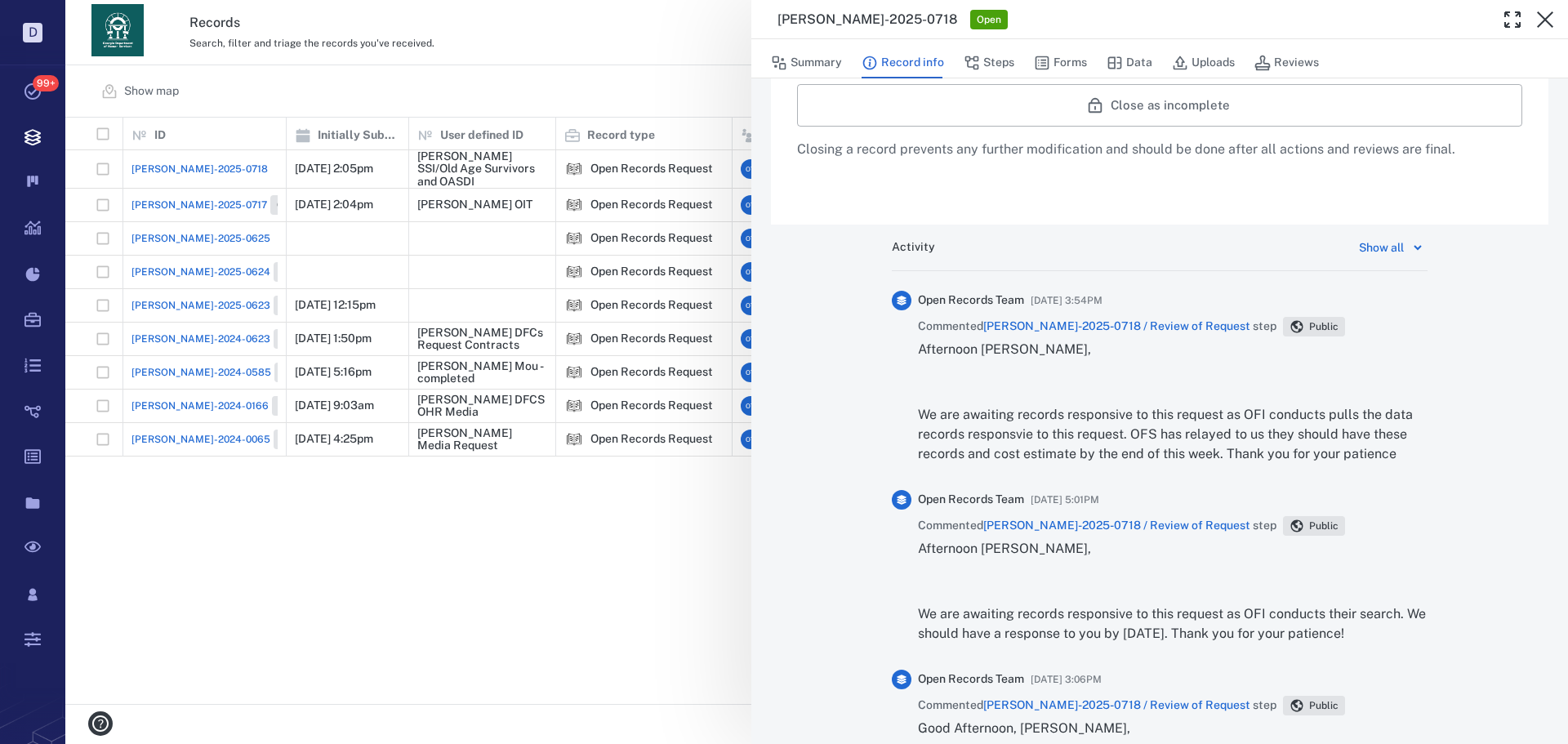
scroll to position [817, 0]
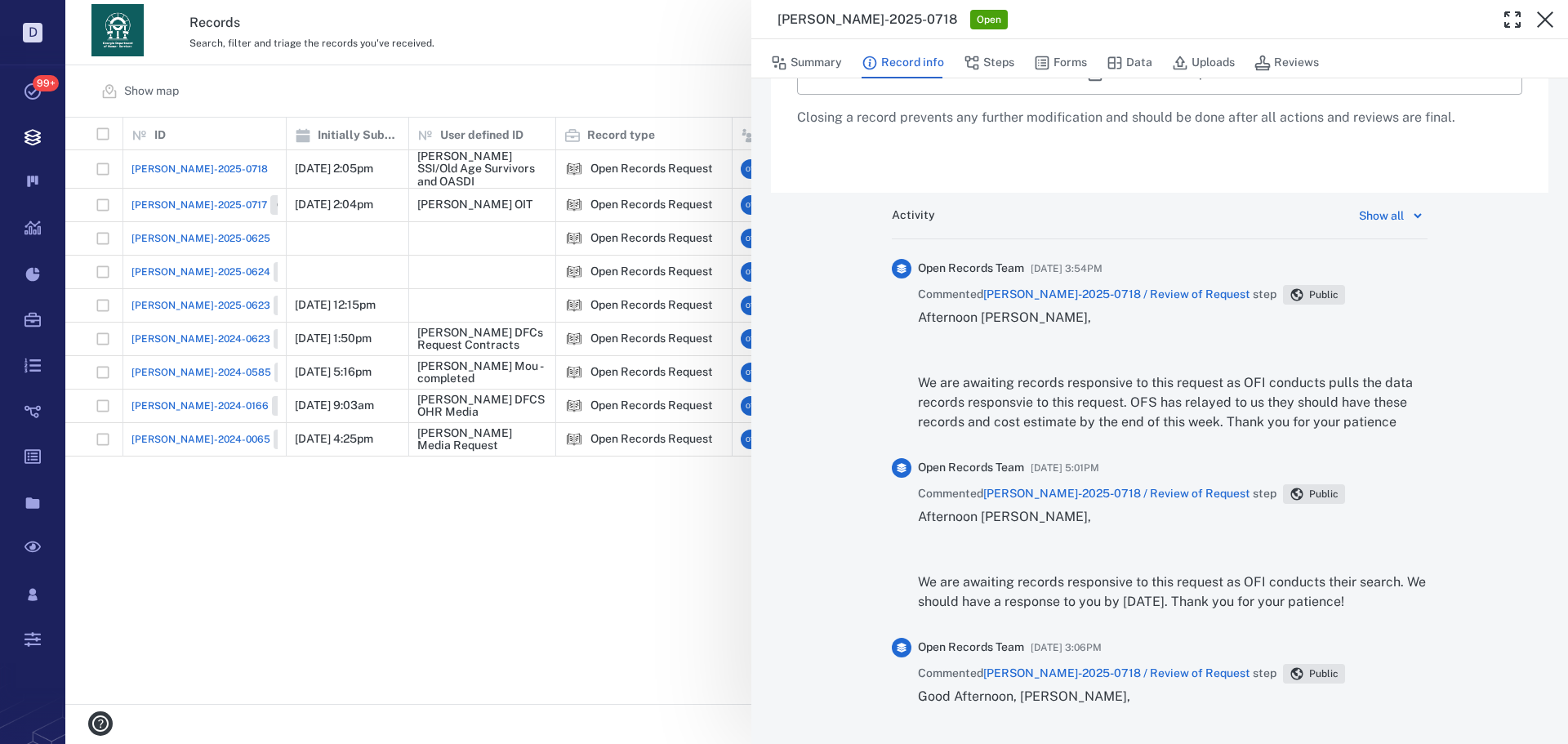
click at [1121, 291] on span "[PERSON_NAME]-2025-0718 / Review of Request" at bounding box center [1116, 293] width 267 height 13
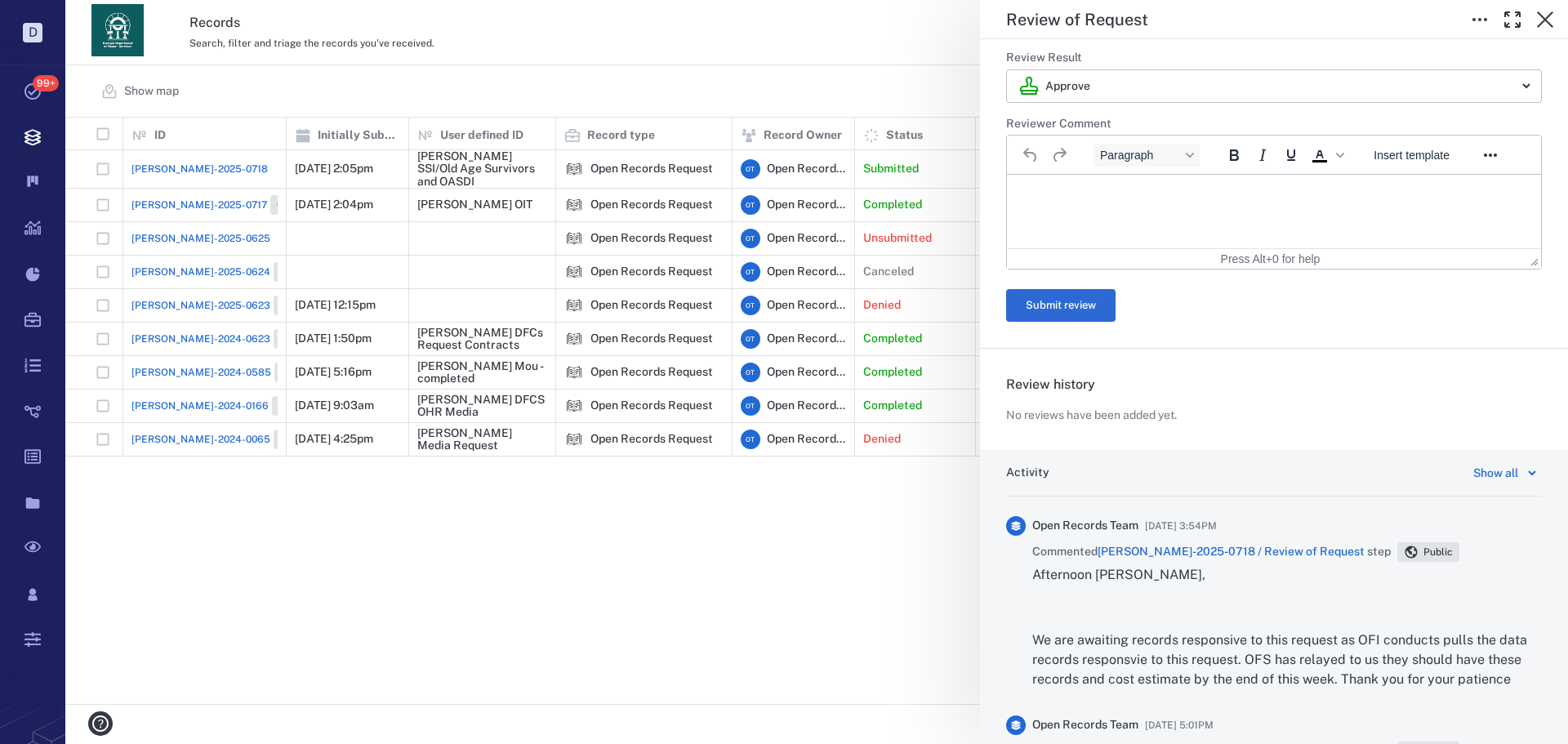
scroll to position [572, 0]
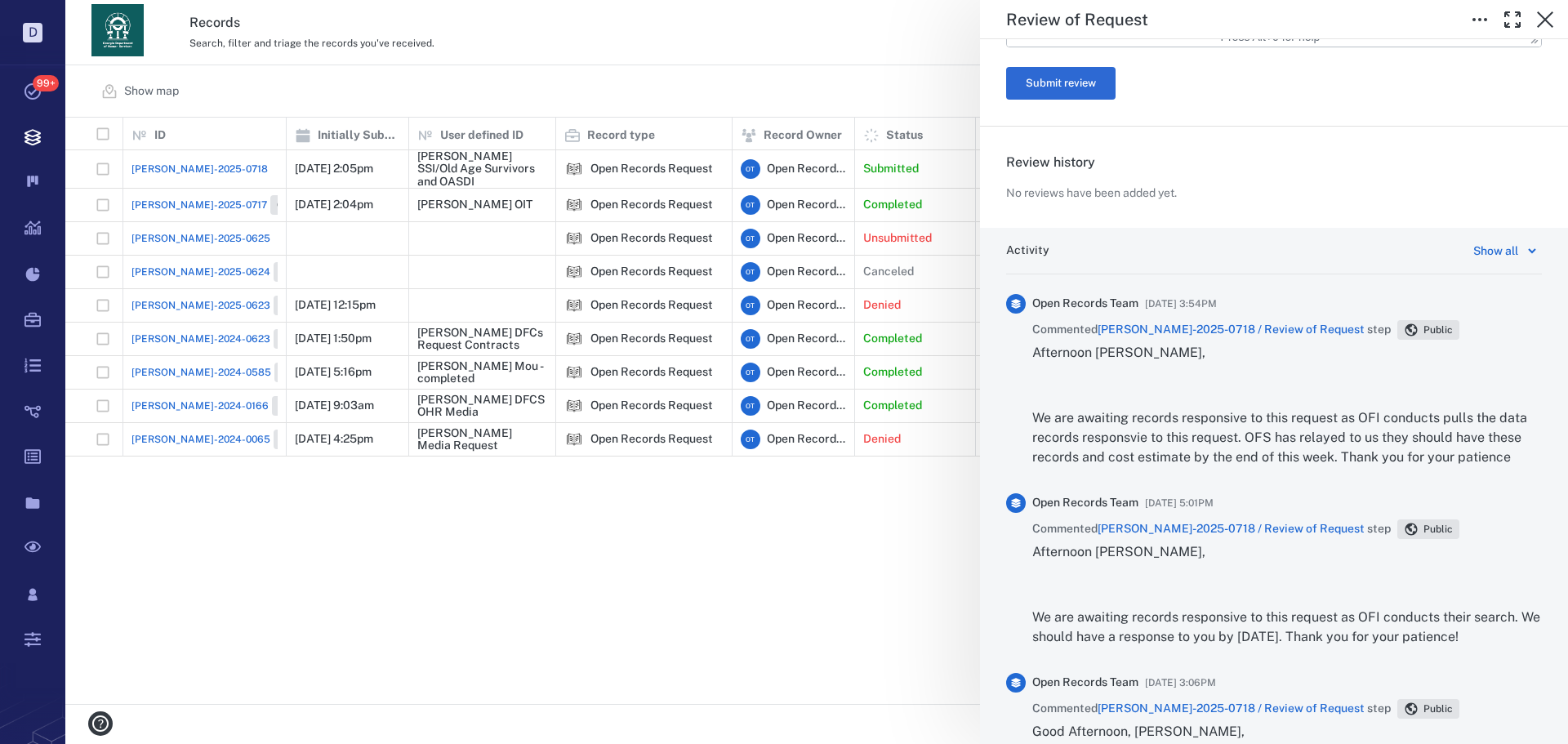
click at [1225, 332] on span "[PERSON_NAME]-2025-0718 / Review of Request" at bounding box center [1231, 329] width 267 height 13
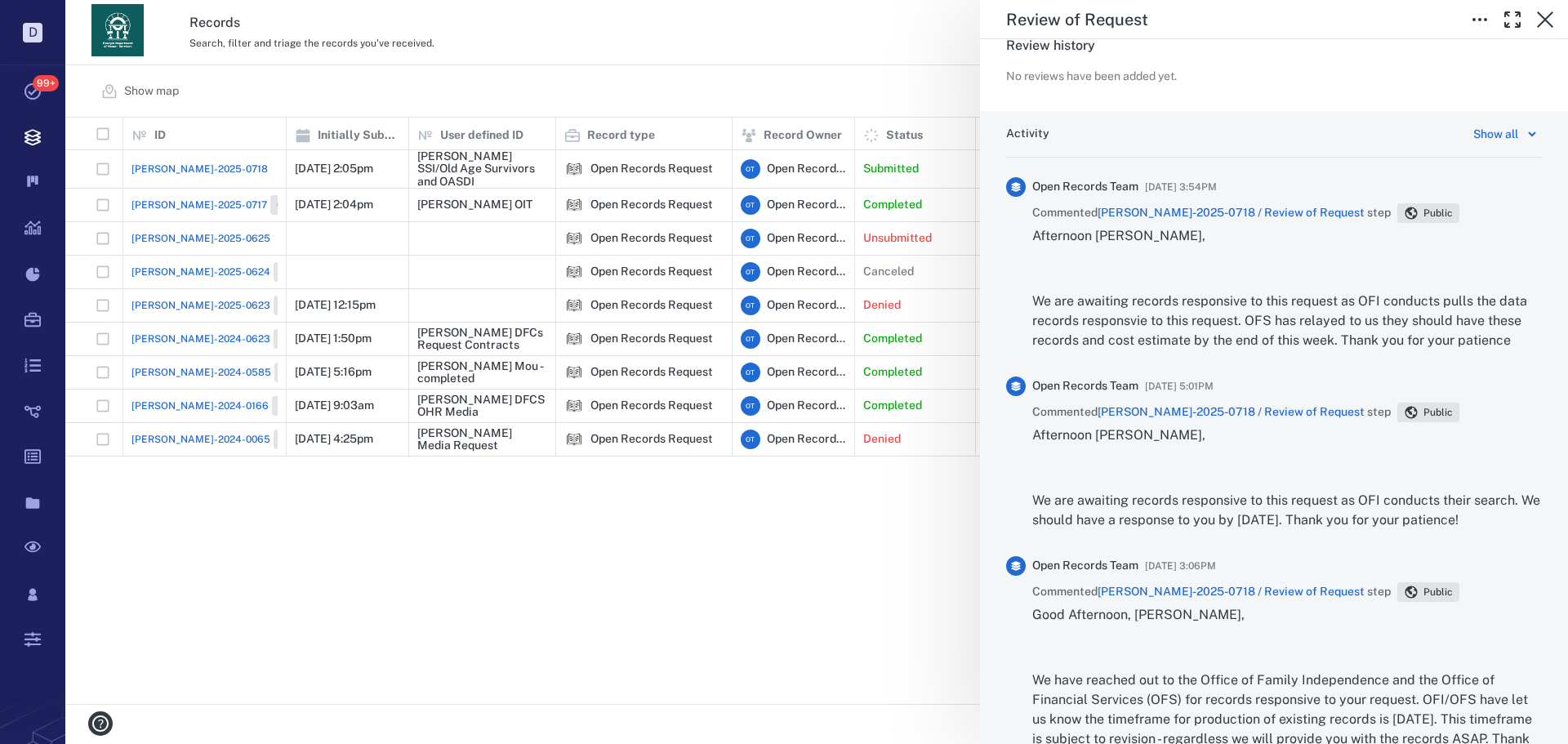
scroll to position [940, 0]
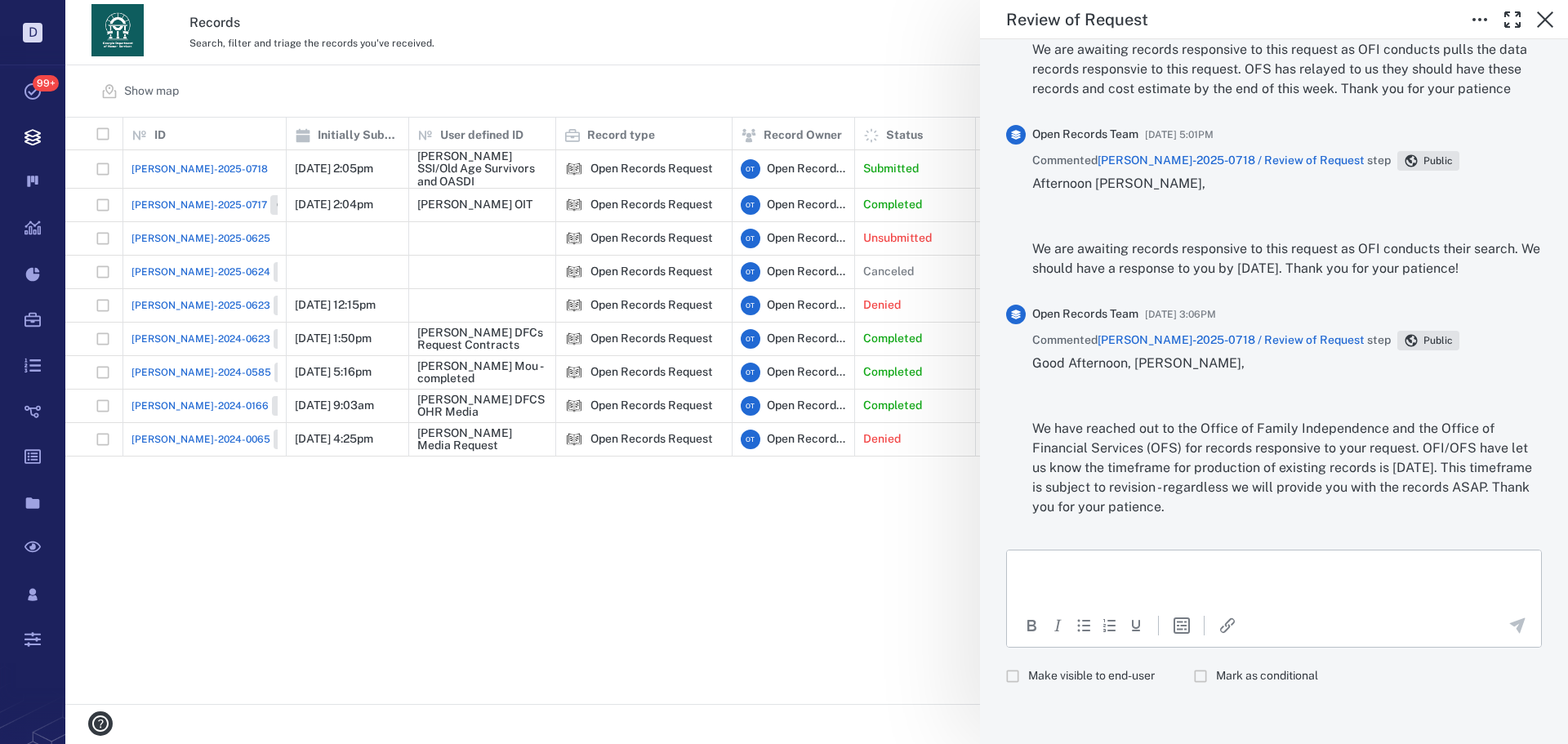
drag, startPoint x: 1098, startPoint y: 708, endPoint x: 1100, endPoint y: 673, distance: 35.1
click at [1095, 699] on div "Activity Show all Open Records Team 09/29/2025 at 3:54PM Commented ORR-2025-071…" at bounding box center [1273, 301] width 588 height 884
click at [1100, 673] on span "Make visible to end-user" at bounding box center [1092, 676] width 126 height 16
click at [1132, 581] on html at bounding box center [1274, 571] width 534 height 41
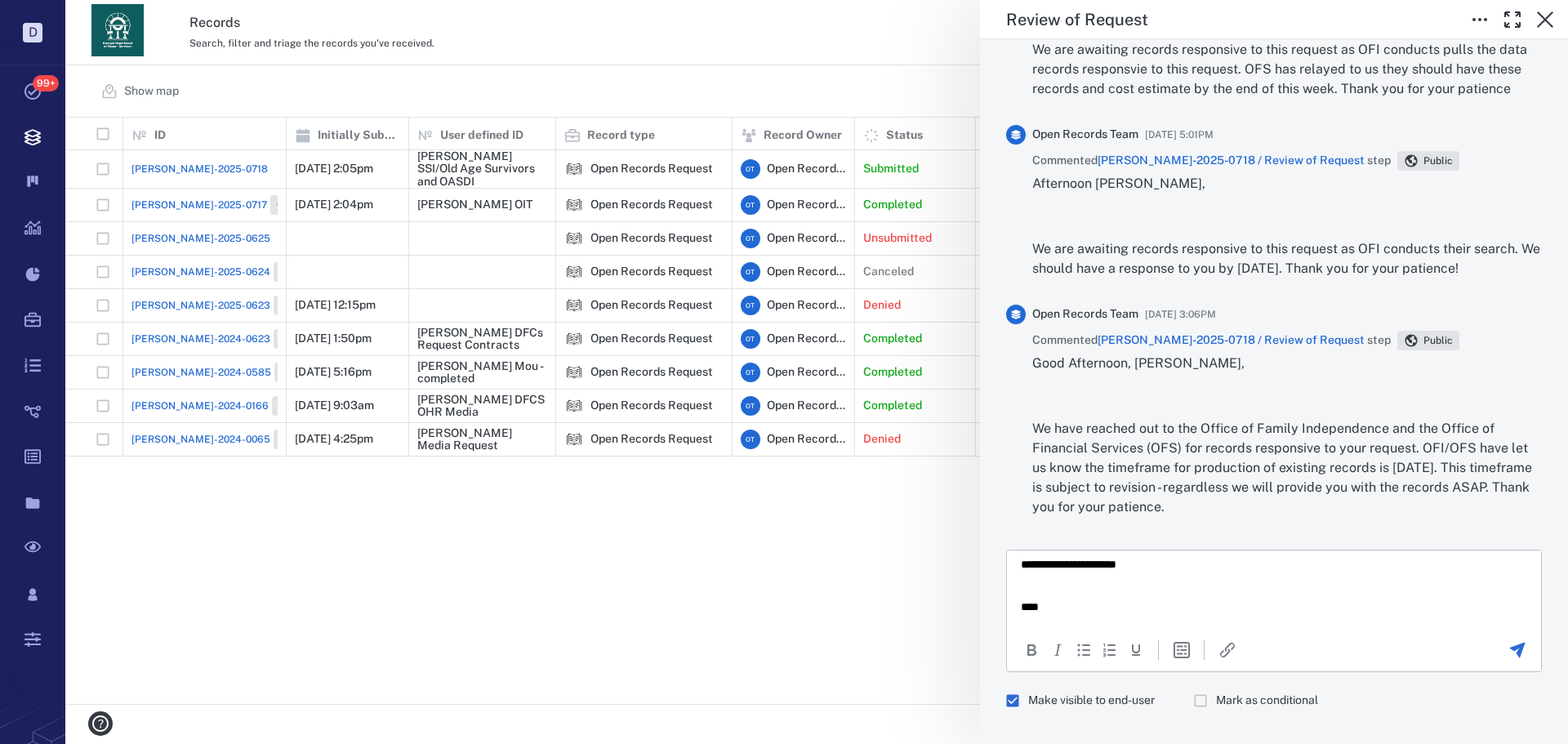
scroll to position [0, 0]
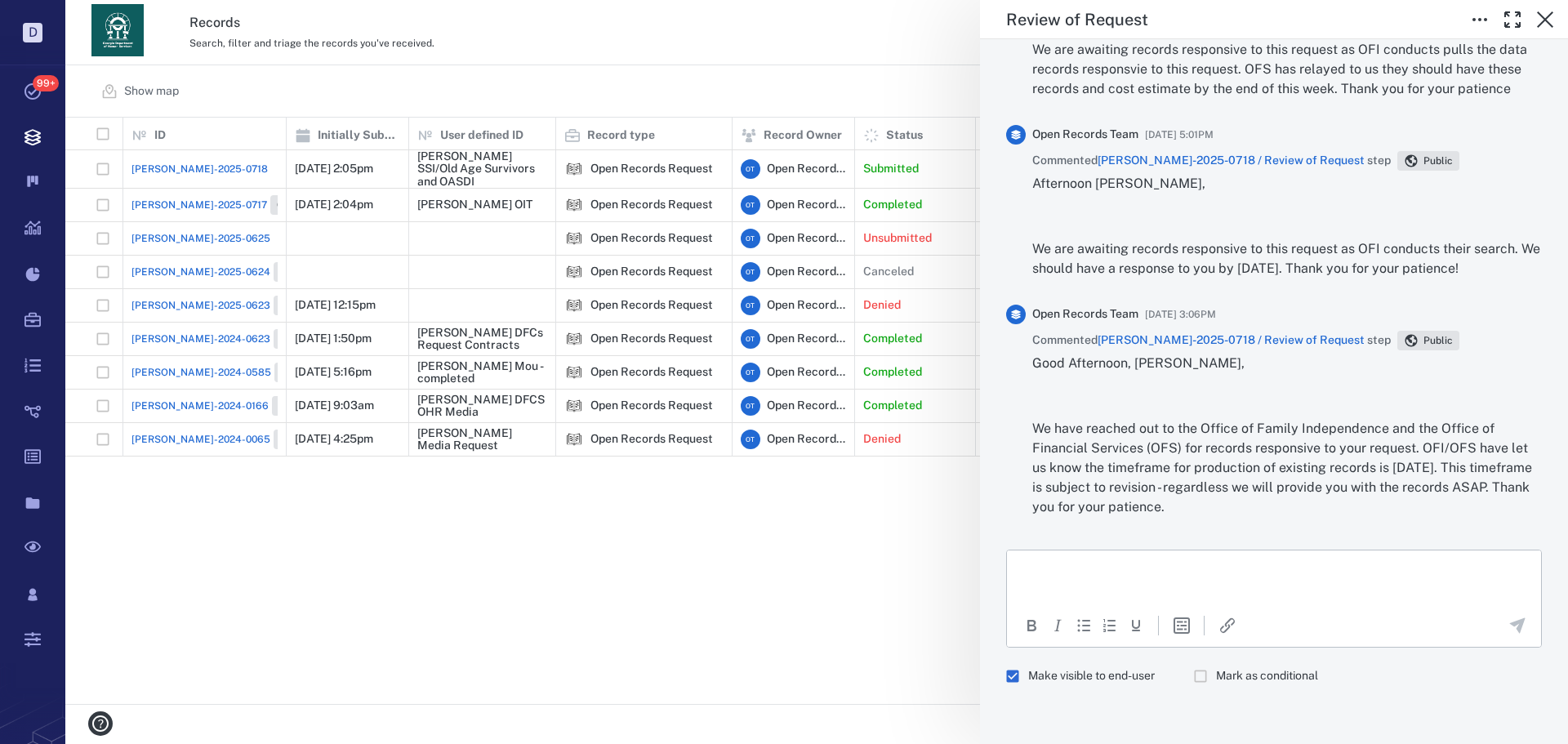
click at [477, 462] on div "**********" at bounding box center [816, 372] width 1502 height 744
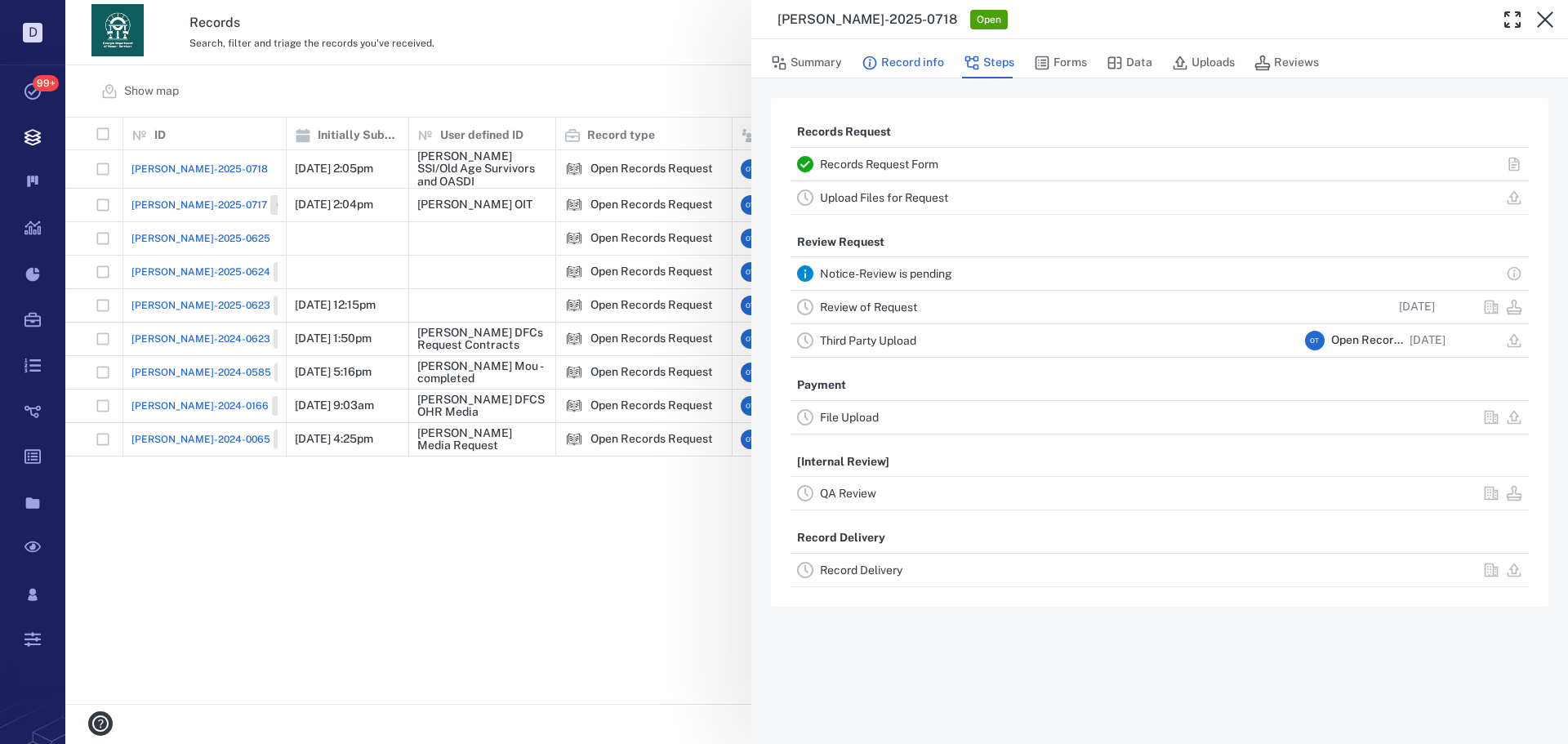
click at [899, 55] on button "Record info" at bounding box center [902, 62] width 83 height 31
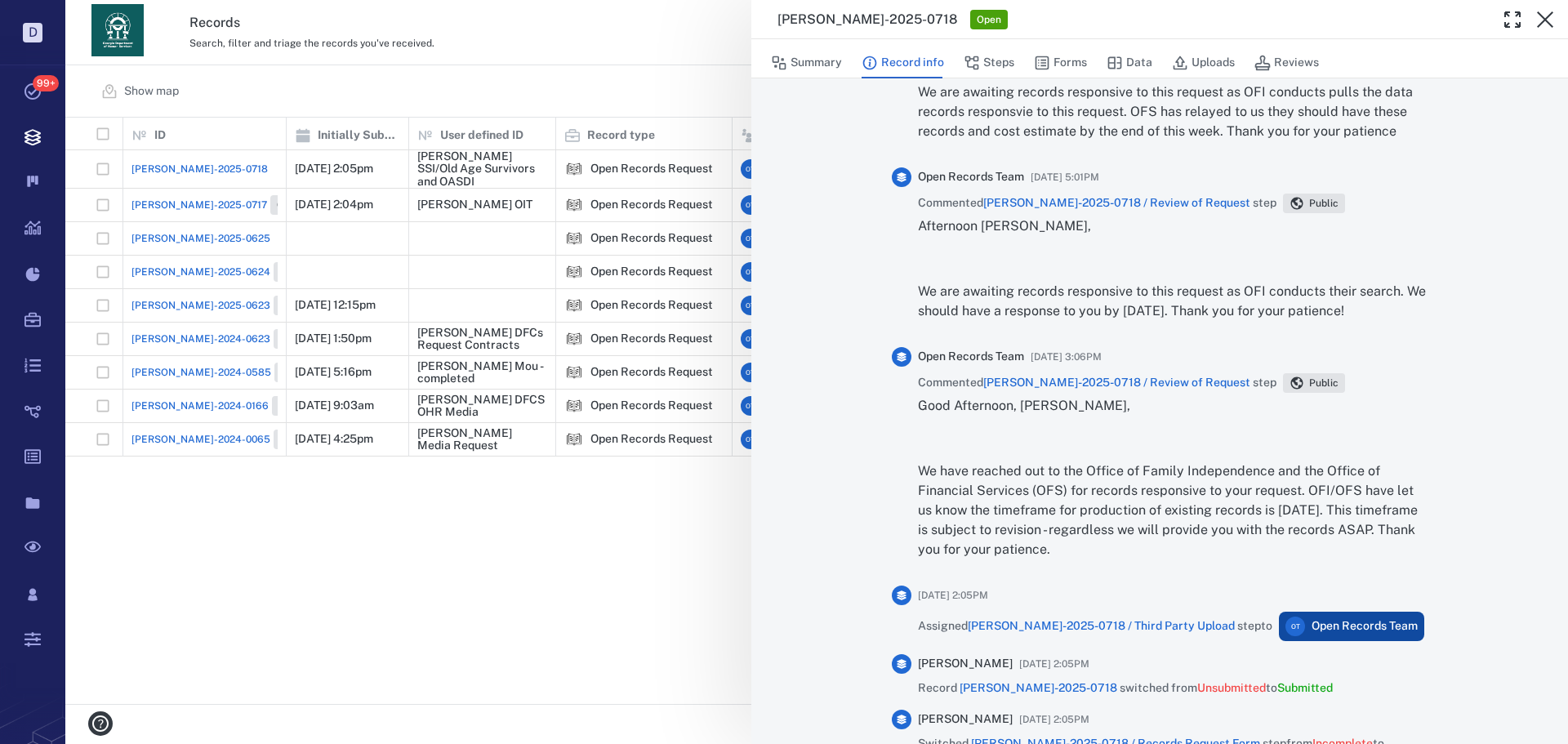
scroll to position [1372, 0]
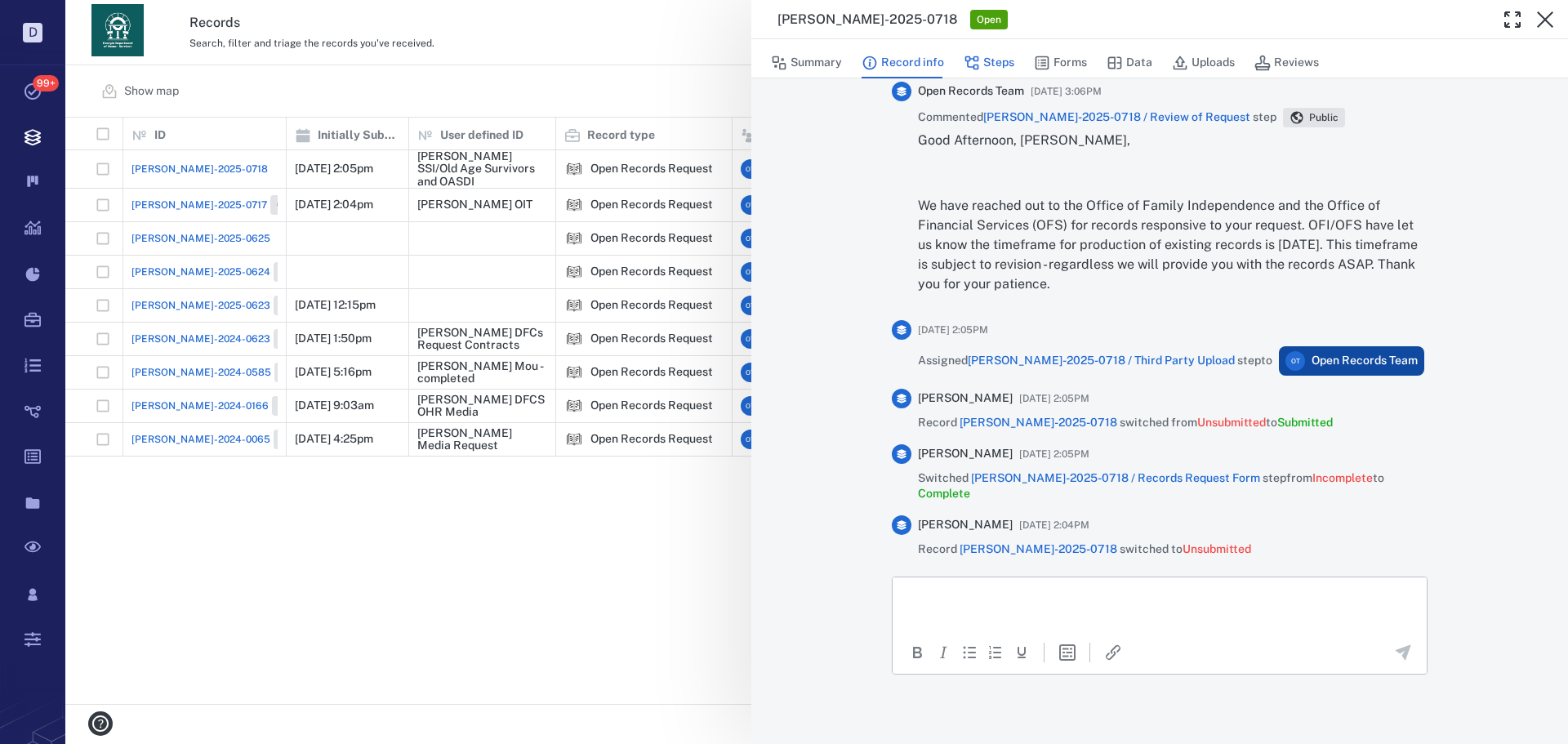
click at [974, 68] on icon "button" at bounding box center [972, 63] width 16 height 16
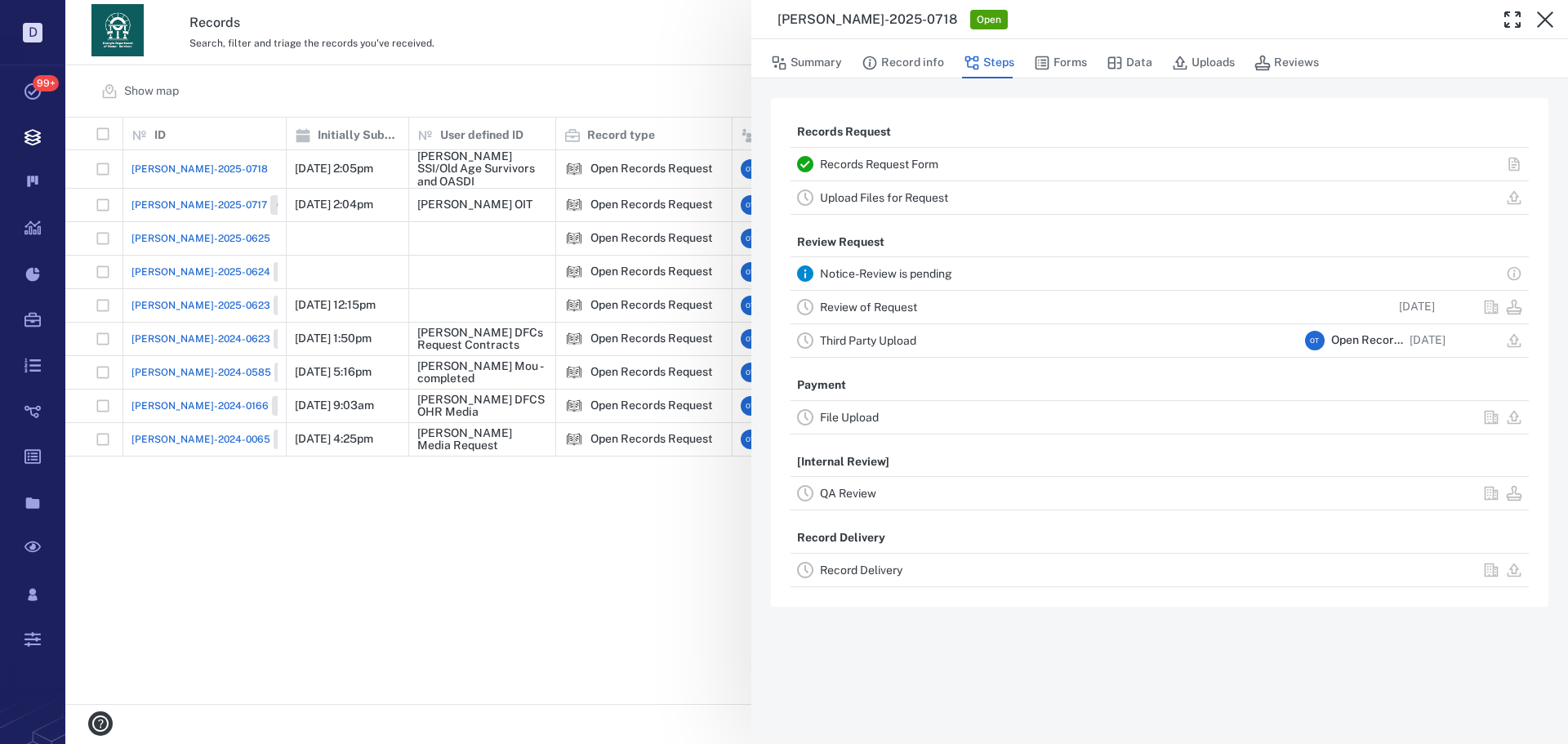
click at [864, 303] on link "Review of Request" at bounding box center [868, 307] width 97 height 13
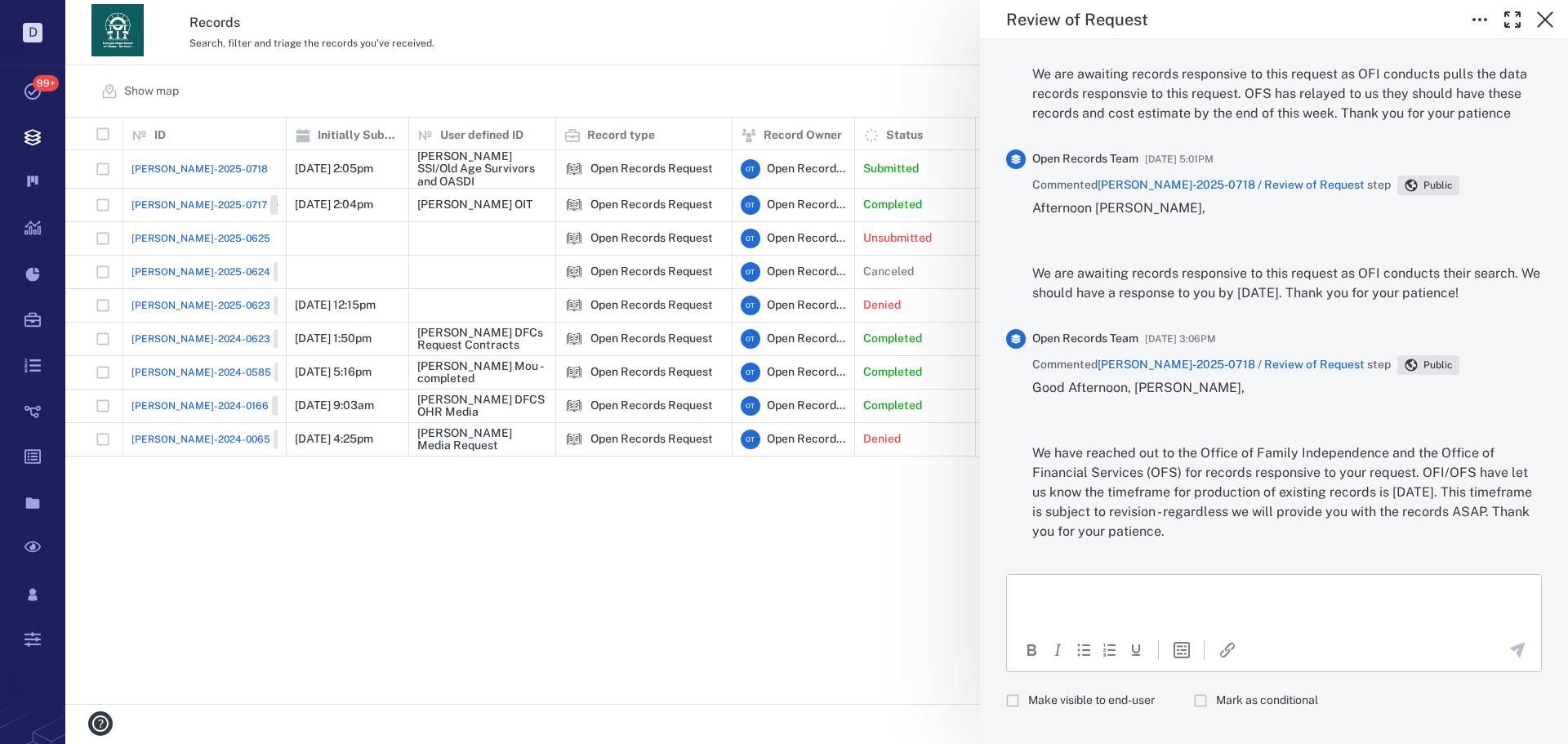
scroll to position [940, 0]
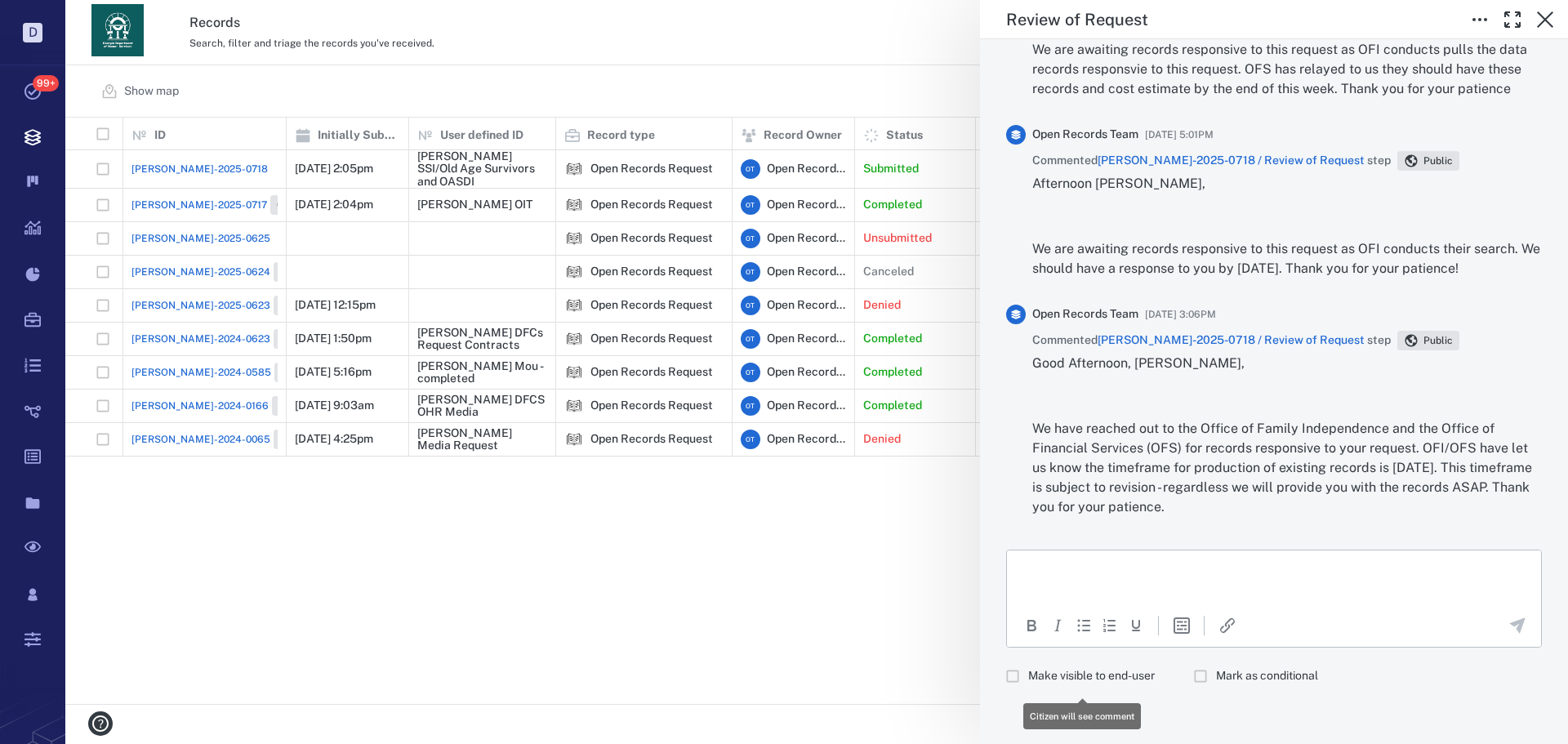
click at [1070, 671] on span "Make visible to end-user" at bounding box center [1092, 676] width 126 height 16
click at [1129, 564] on p "Rich Text Area. Press ALT-0 for help." at bounding box center [1274, 571] width 507 height 15
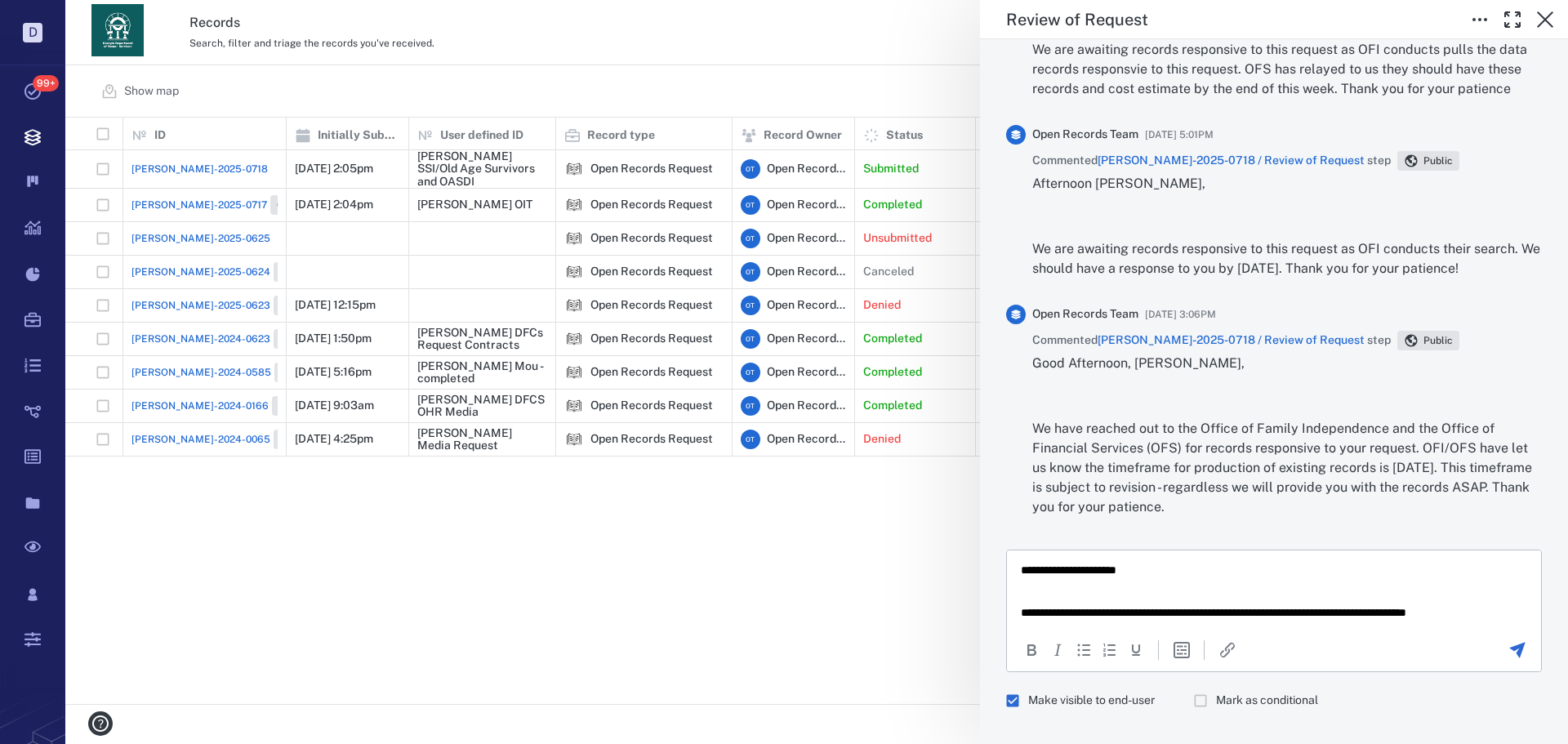
scroll to position [6, 0]
click at [1275, 608] on p "**********" at bounding box center [1268, 613] width 494 height 28
click at [1300, 604] on p "**********" at bounding box center [1268, 613] width 494 height 28
click at [1307, 604] on p "**********" at bounding box center [1268, 613] width 494 height 28
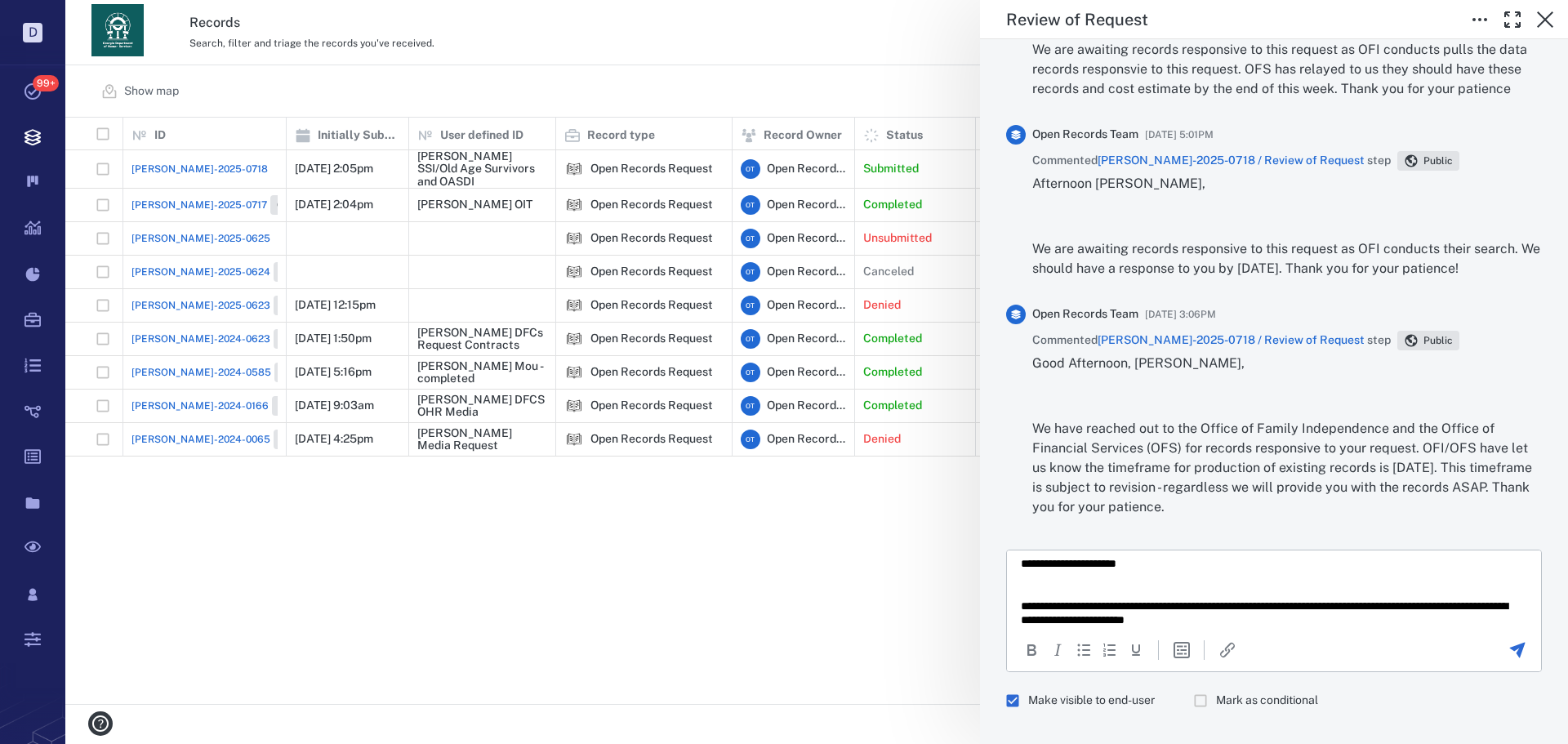
click at [1332, 628] on div "To open the popup, press Shift+Enter To open the popup, press Shift+Enter" at bounding box center [1274, 650] width 534 height 44
click at [1333, 622] on p "**********" at bounding box center [1268, 613] width 494 height 28
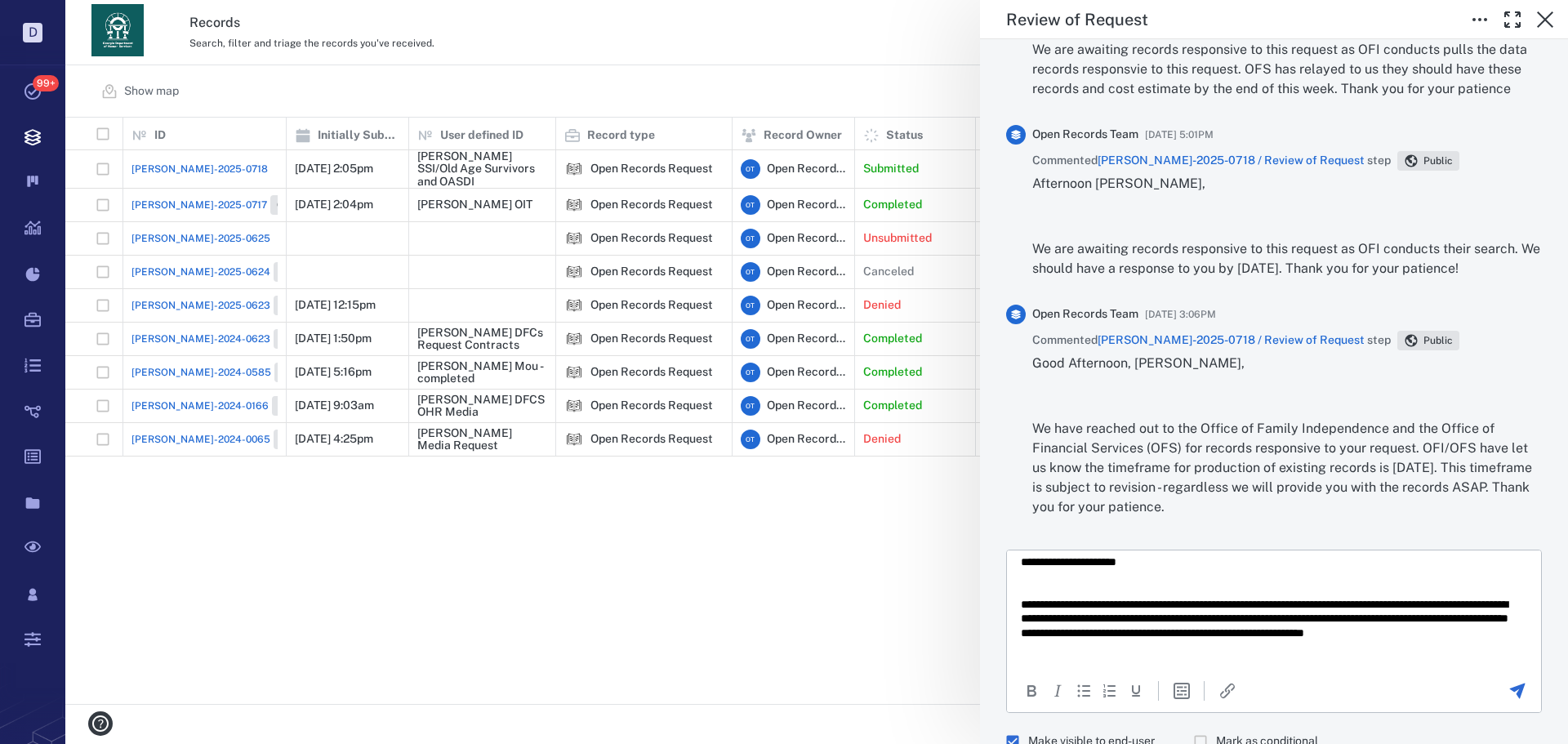
click at [1279, 602] on p "**********" at bounding box center [1268, 627] width 494 height 57
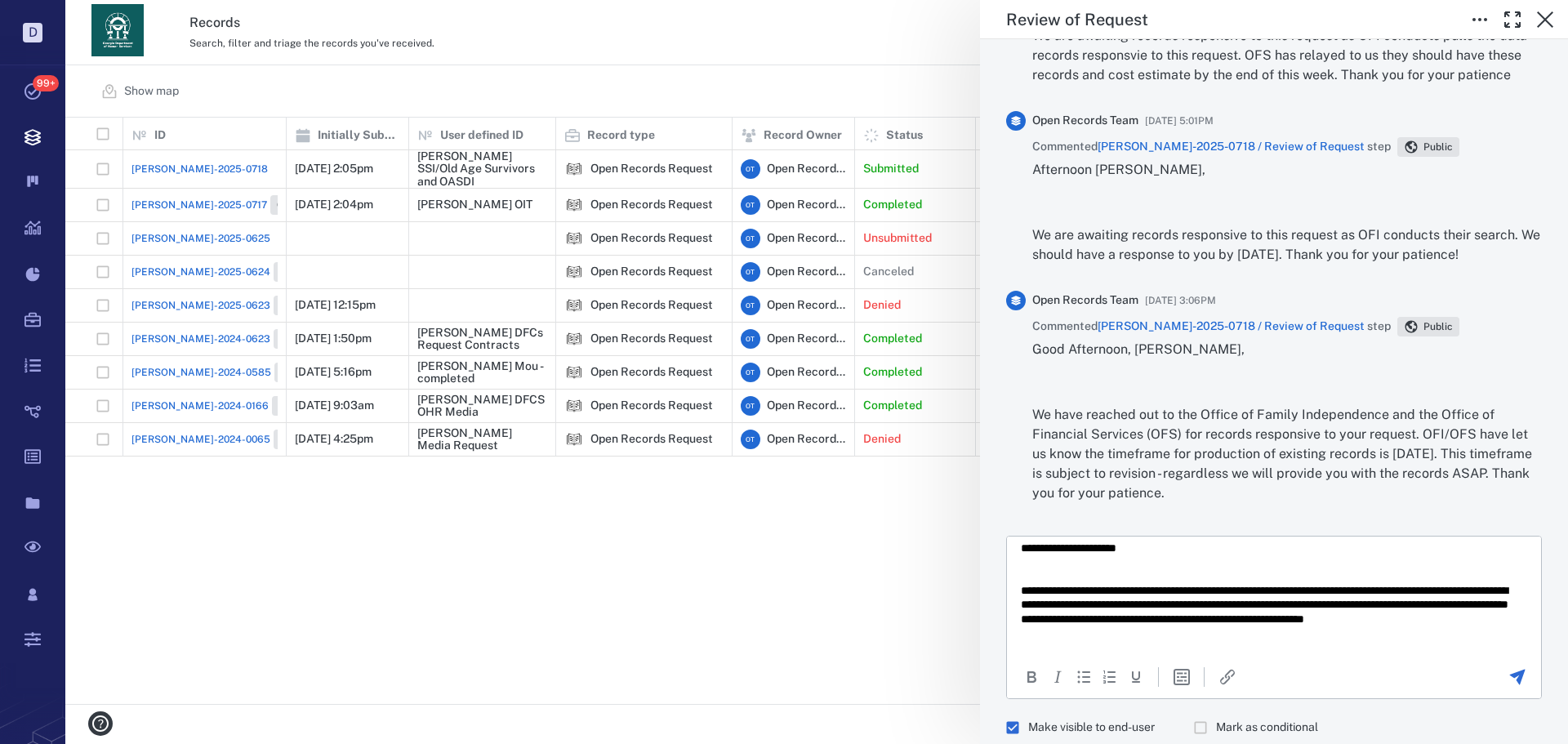
scroll to position [967, 0]
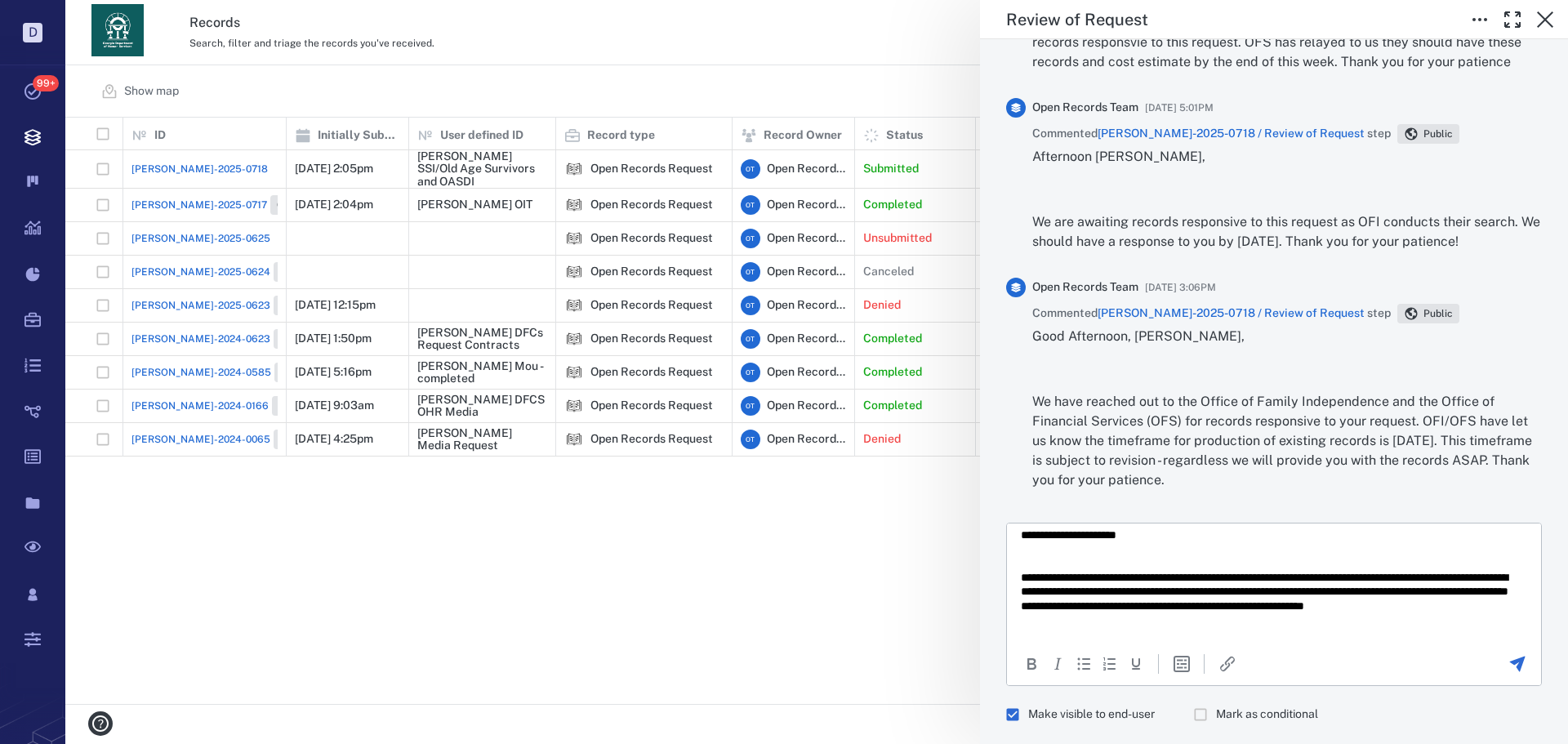
click at [1084, 596] on p "**********" at bounding box center [1268, 599] width 494 height 57
drag, startPoint x: 1319, startPoint y: 611, endPoint x: 1270, endPoint y: 588, distance: 54.1
click at [1270, 588] on p "**********" at bounding box center [1268, 599] width 494 height 57
click at [1065, 604] on p "**********" at bounding box center [1268, 599] width 494 height 57
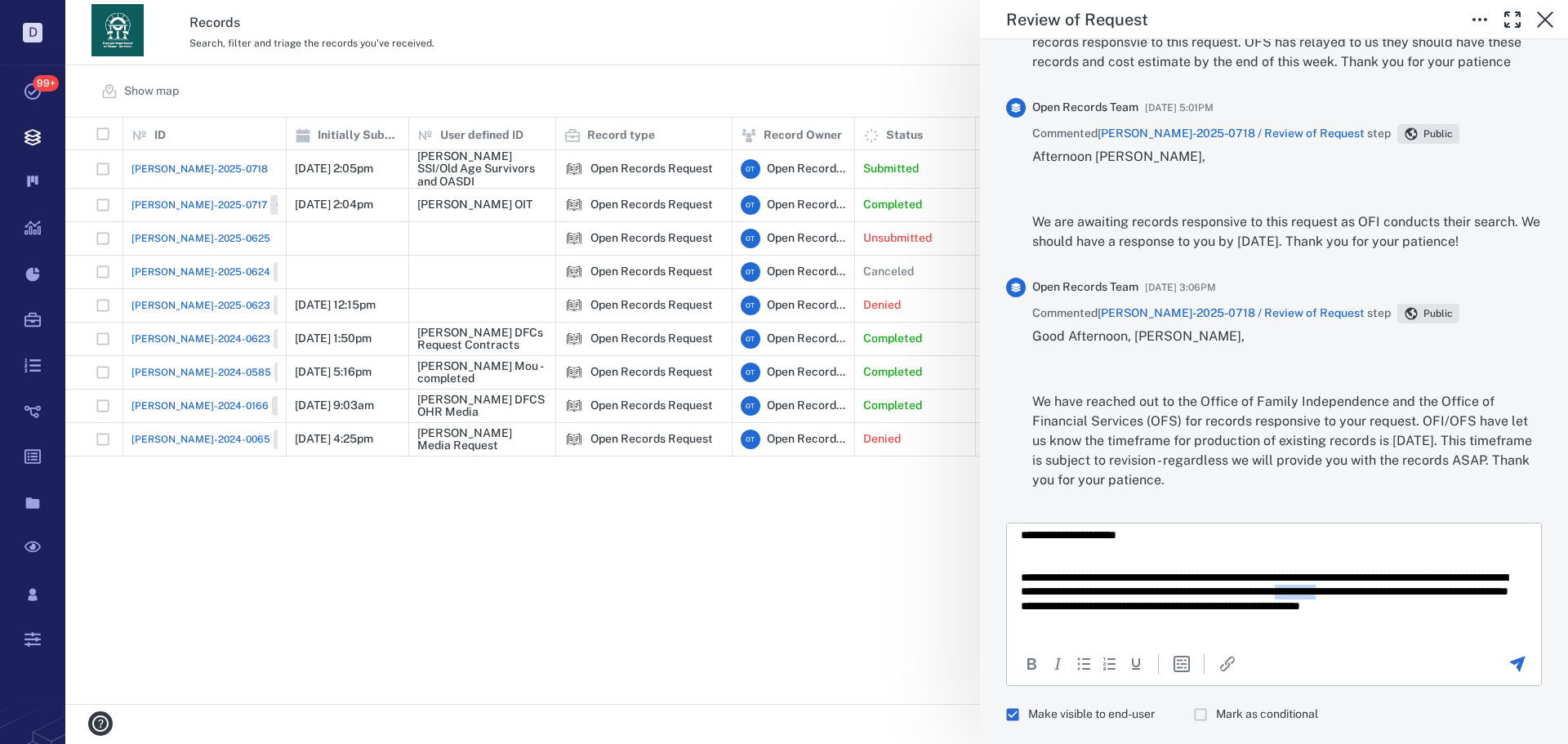
click at [1065, 604] on p "**********" at bounding box center [1268, 599] width 494 height 57
click at [1216, 620] on p "**********" at bounding box center [1268, 599] width 494 height 57
click at [1326, 627] on p "**********" at bounding box center [1268, 599] width 494 height 57
copy body "**********"
drag, startPoint x: 1508, startPoint y: 658, endPoint x: 1502, endPoint y: 635, distance: 23.8
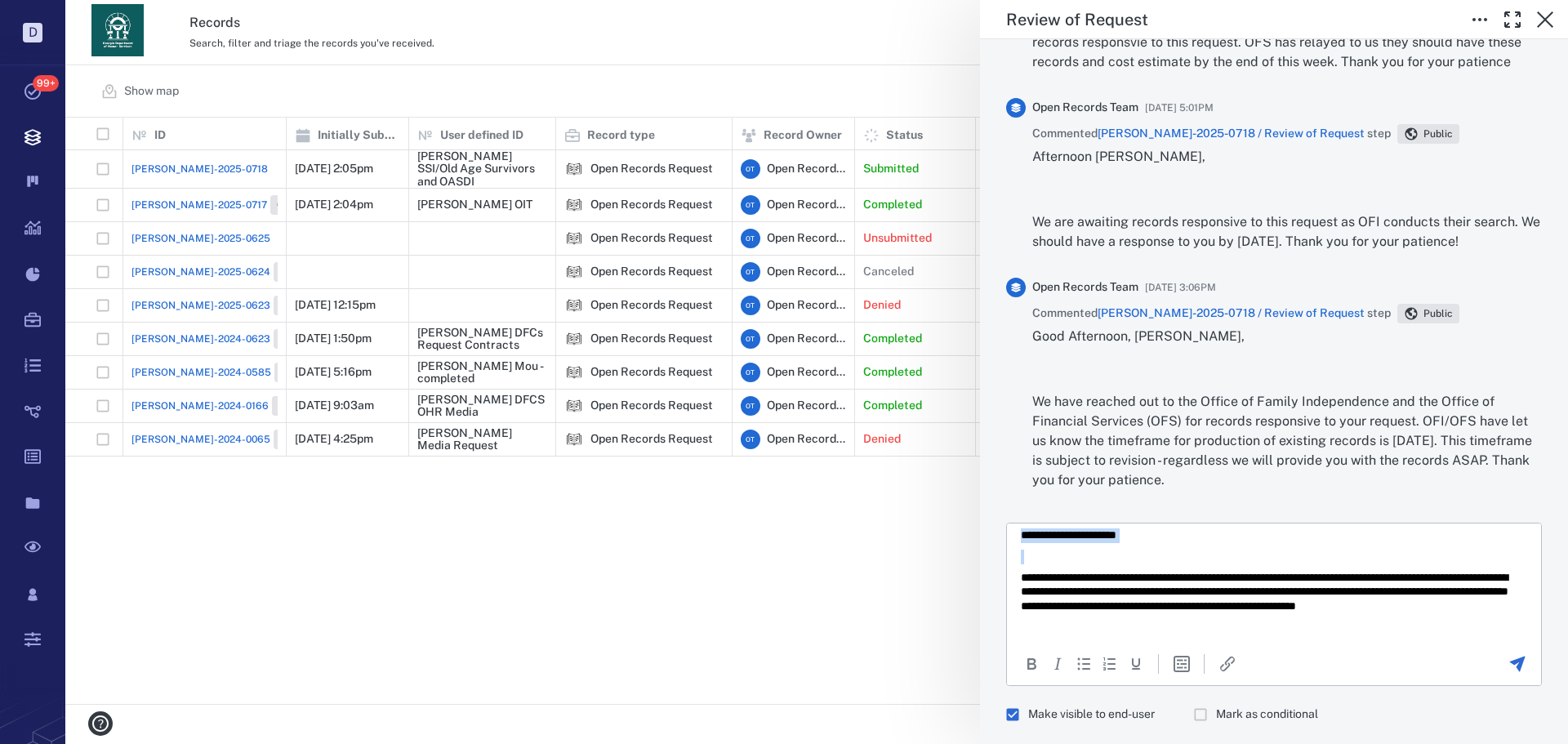
click at [1508, 658] on icon "Send the comment" at bounding box center [1517, 664] width 20 height 20
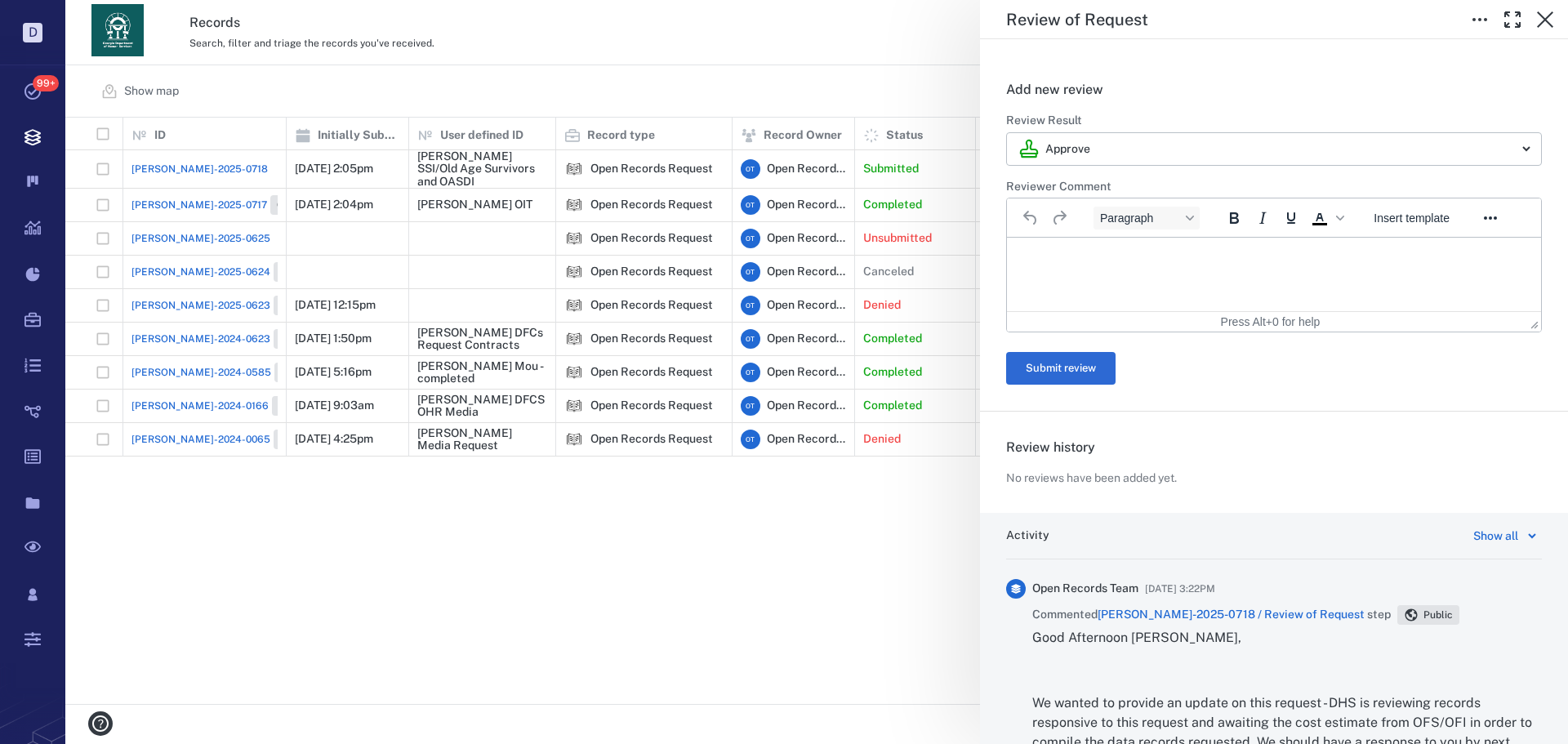
scroll to position [490, 0]
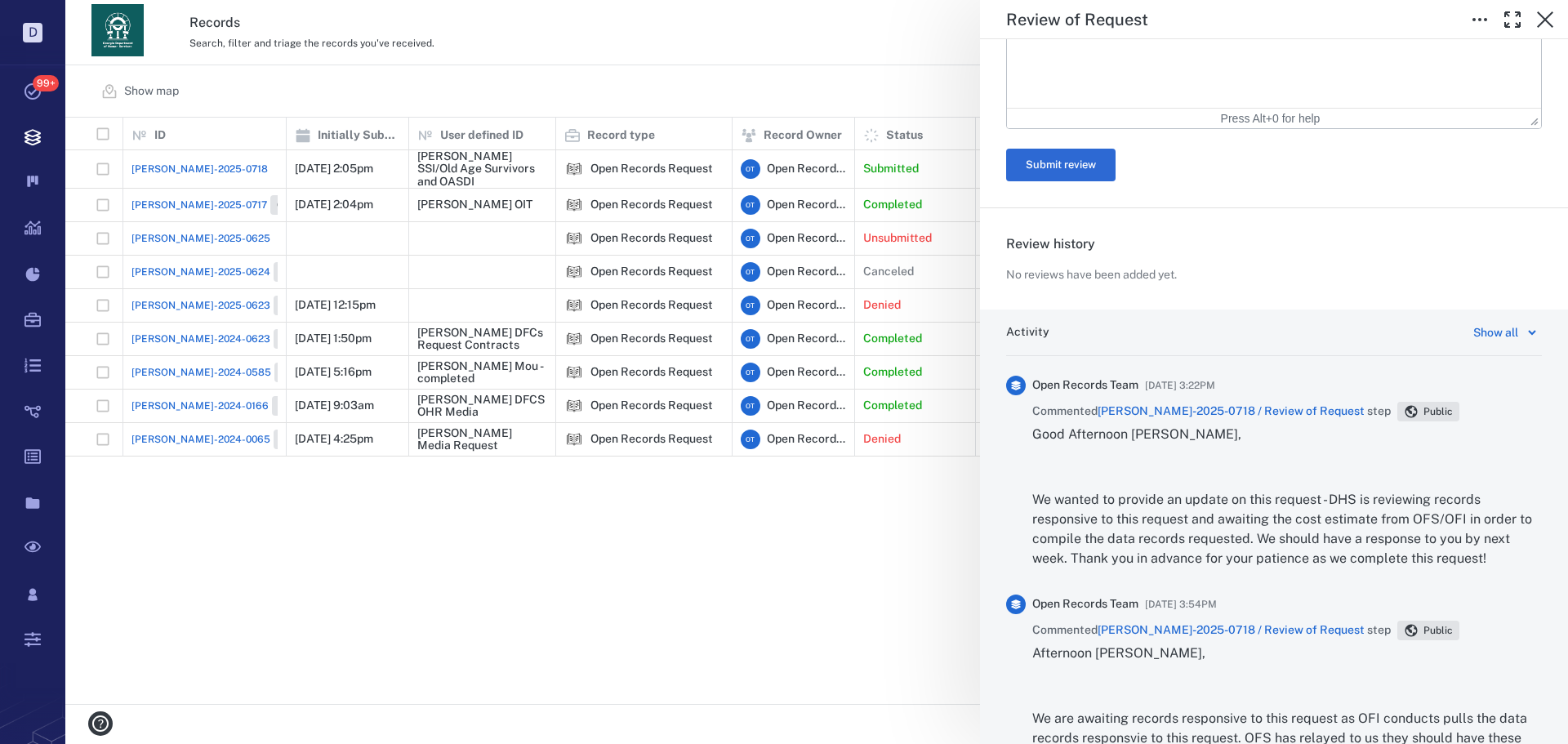
click at [797, 78] on div "**********" at bounding box center [816, 372] width 1502 height 744
click at [676, 81] on div "**********" at bounding box center [816, 372] width 1502 height 744
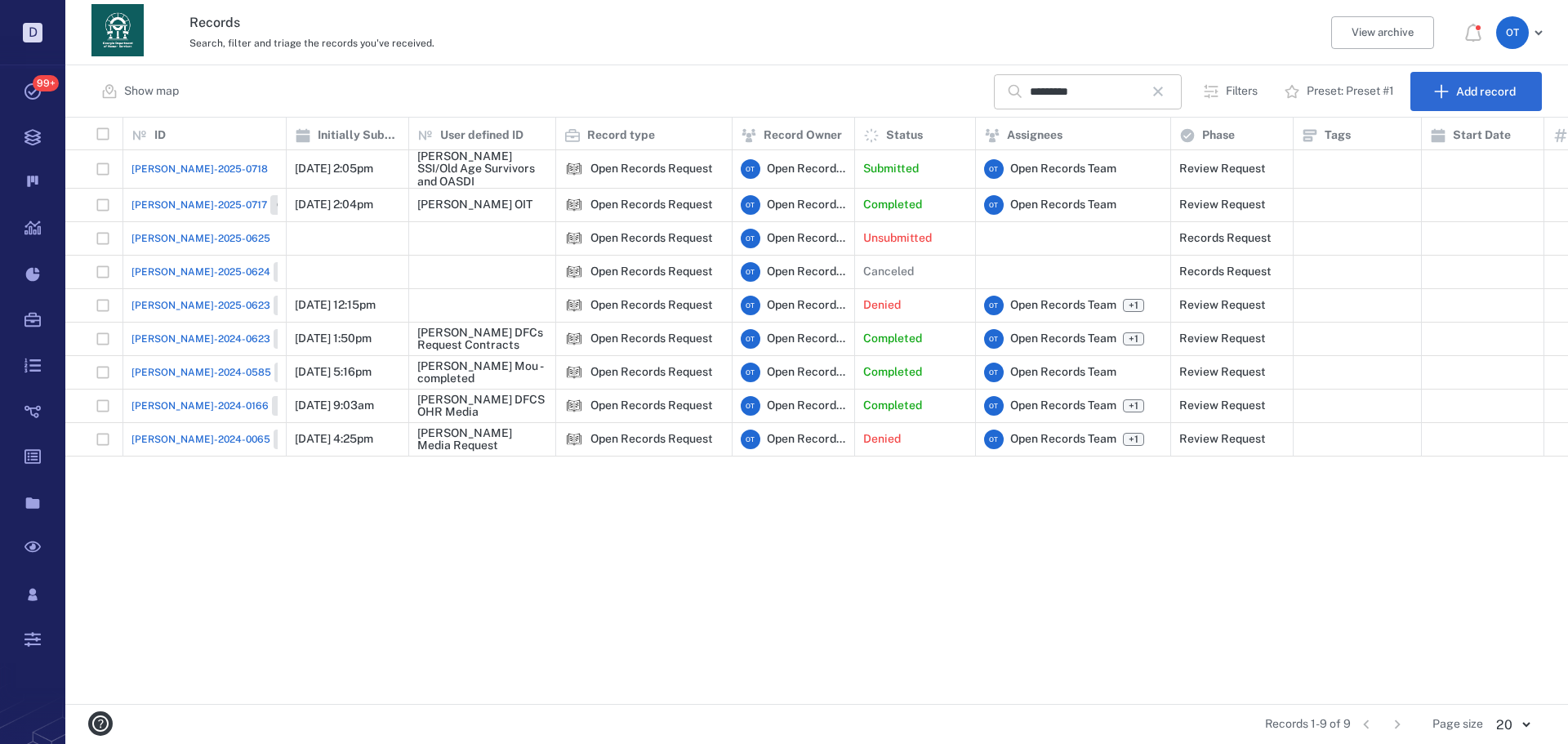
click at [1165, 95] on icon "button" at bounding box center [1158, 92] width 20 height 20
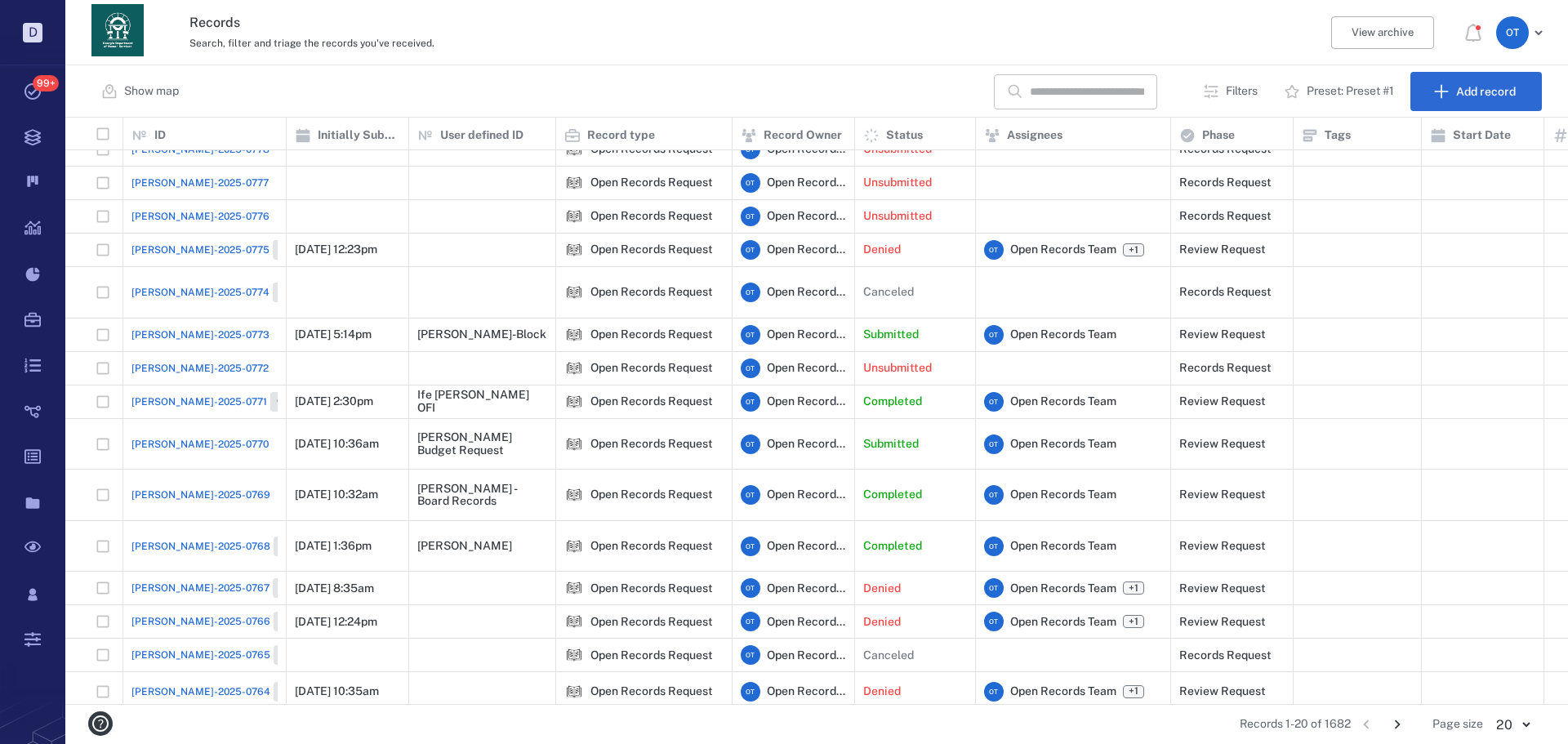
scroll to position [82, 0]
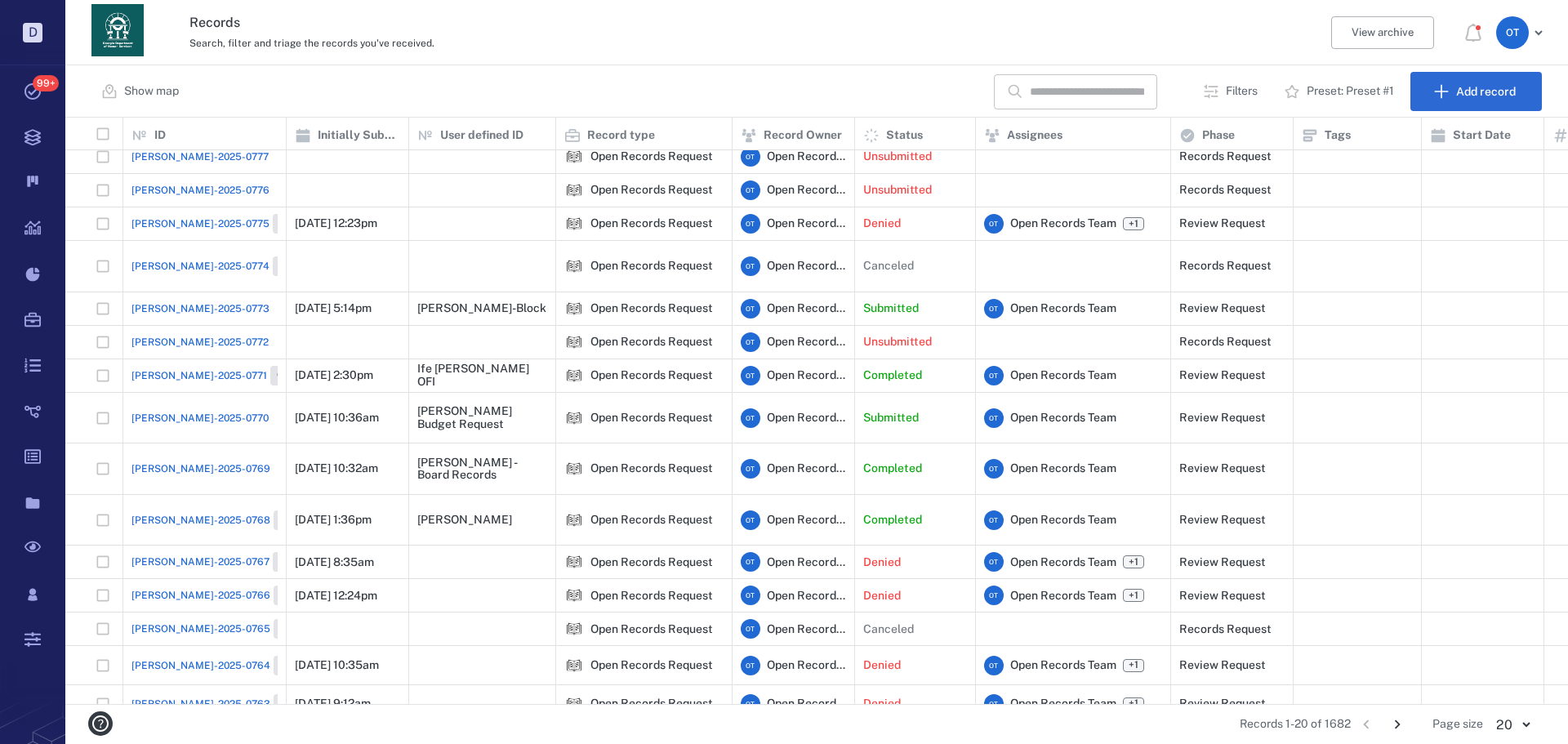
click at [177, 368] on span "[PERSON_NAME]-2025-0771" at bounding box center [199, 375] width 136 height 15
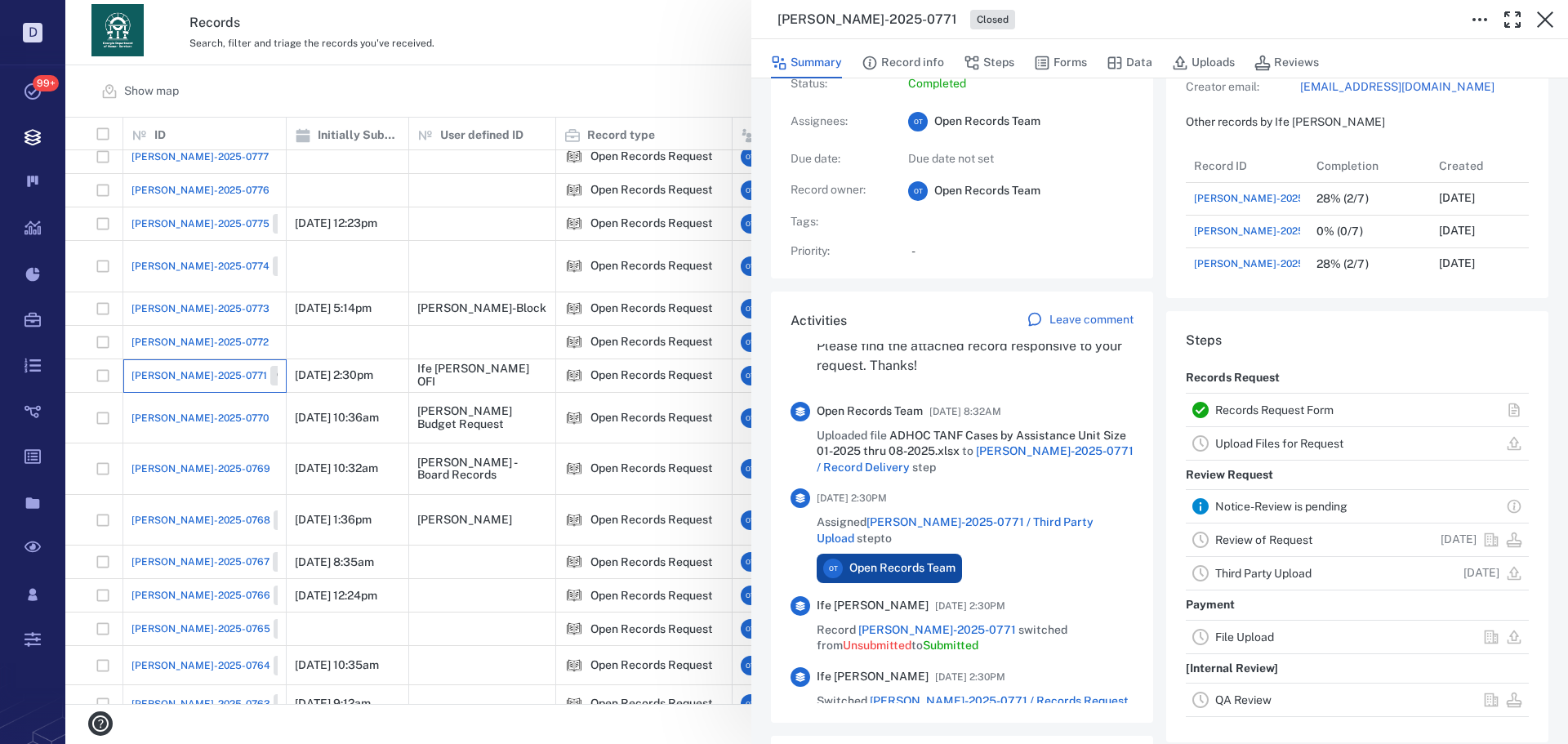
scroll to position [351, 0]
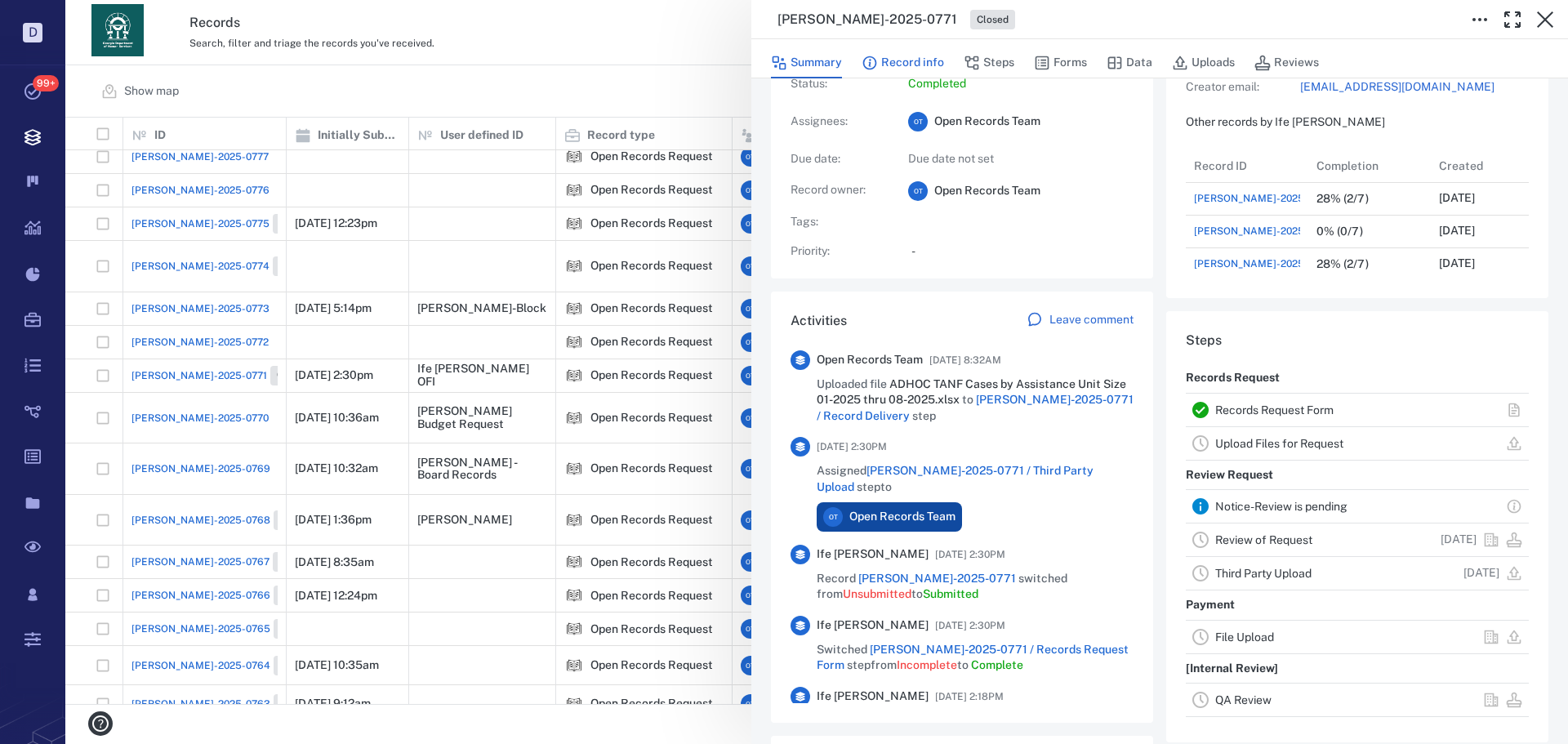
click at [915, 56] on button "Record info" at bounding box center [902, 62] width 83 height 31
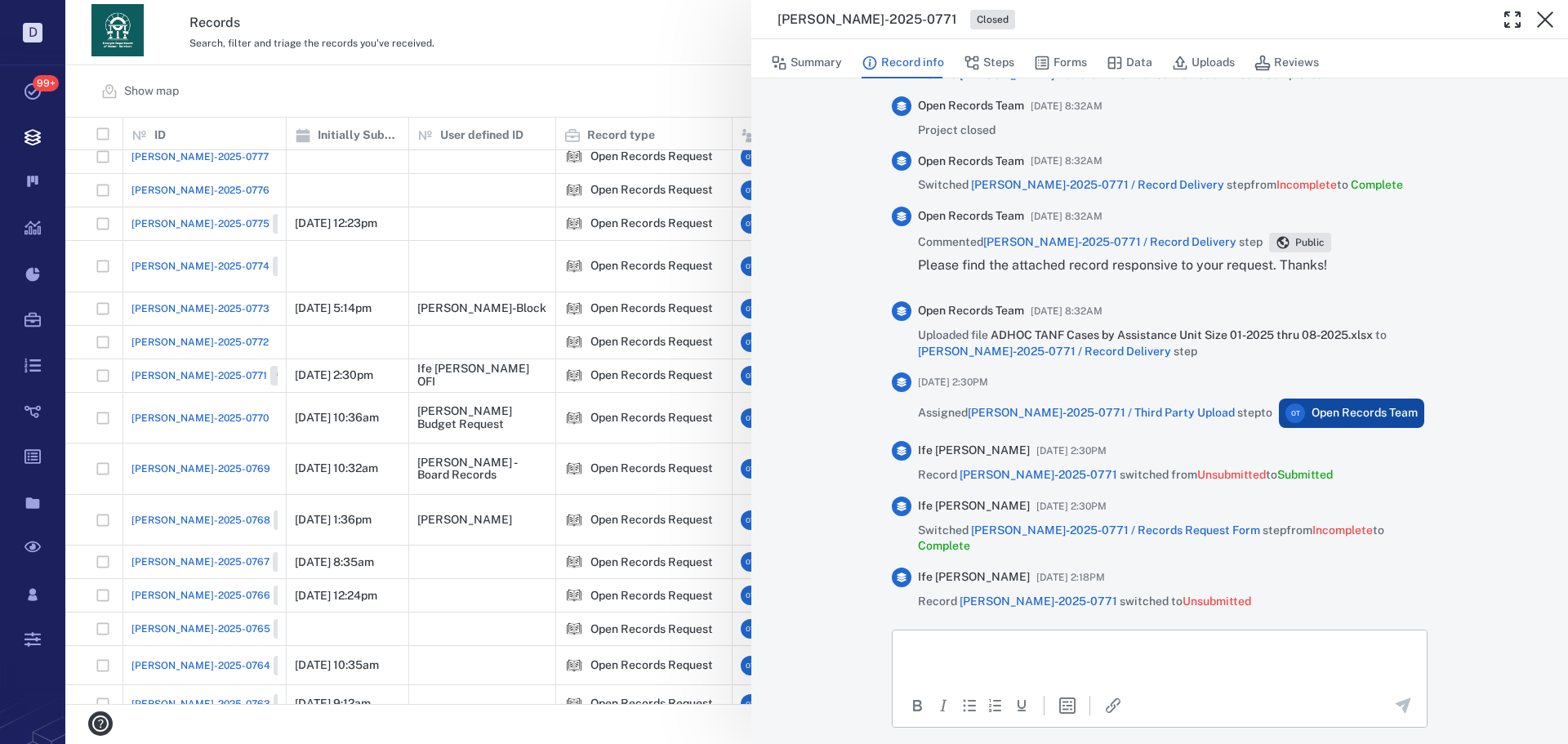
scroll to position [890, 0]
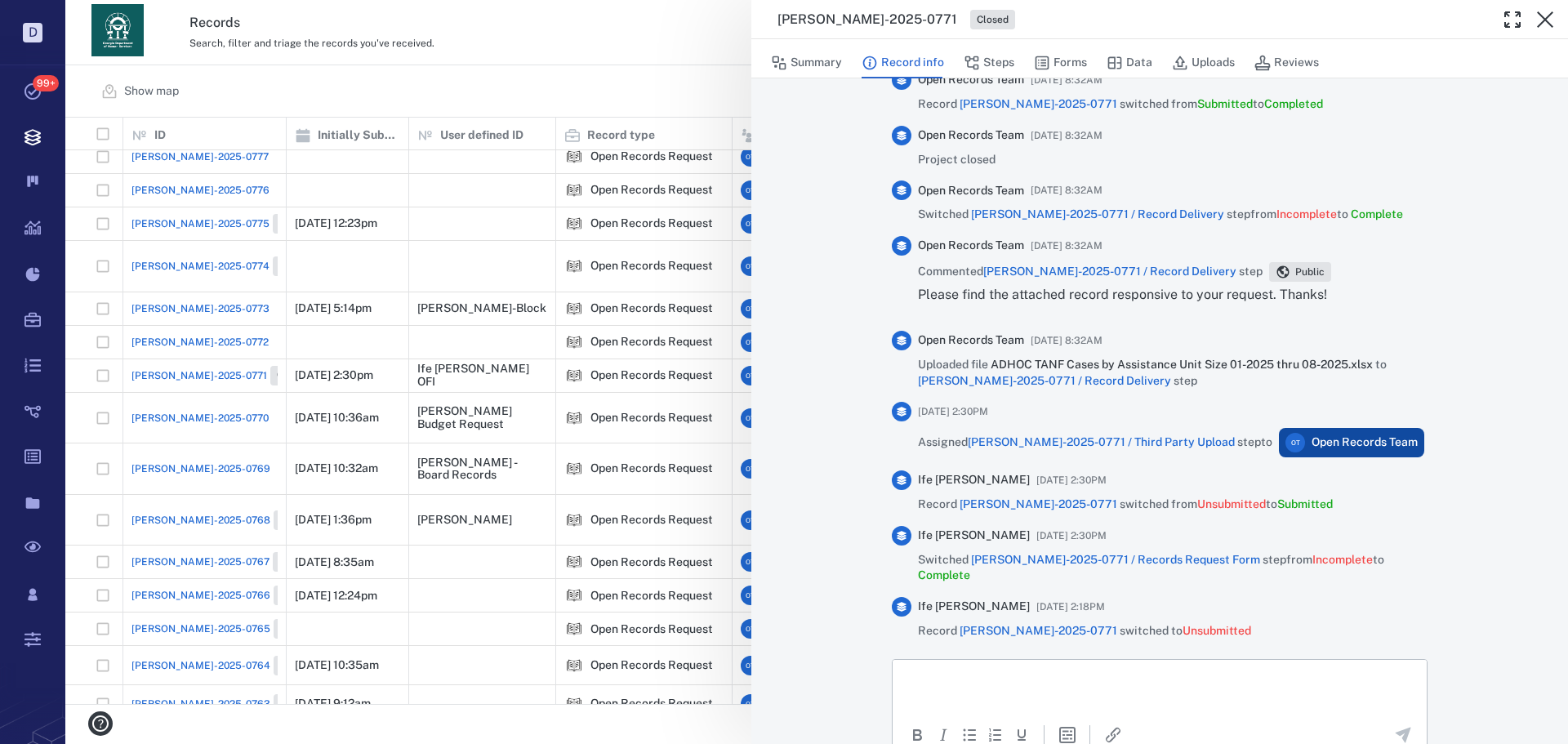
click at [569, 42] on div "ORR-2025-0771 Closed Summary Record info Steps Forms Data Uploads Reviews Recor…" at bounding box center [816, 372] width 1502 height 744
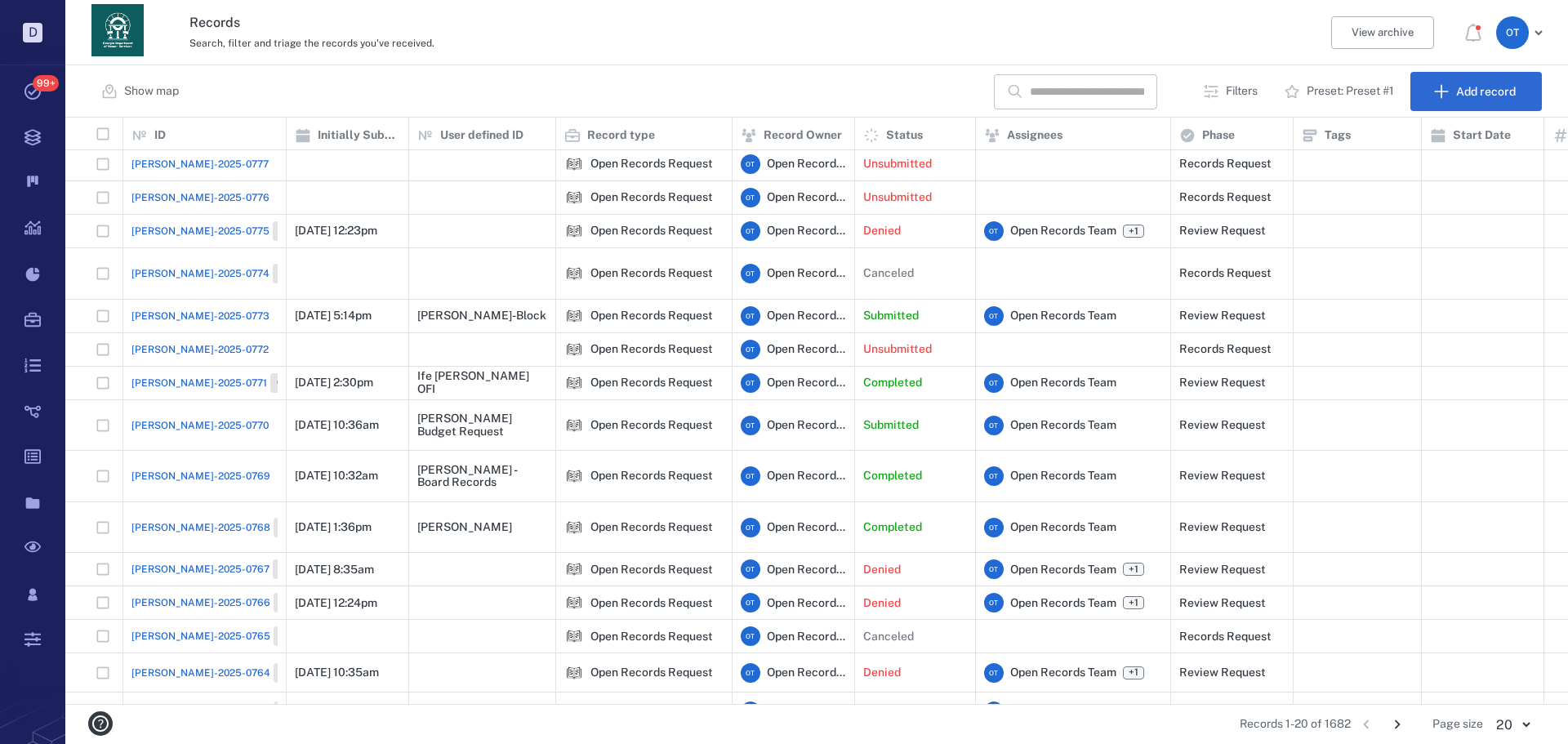
scroll to position [128, 0]
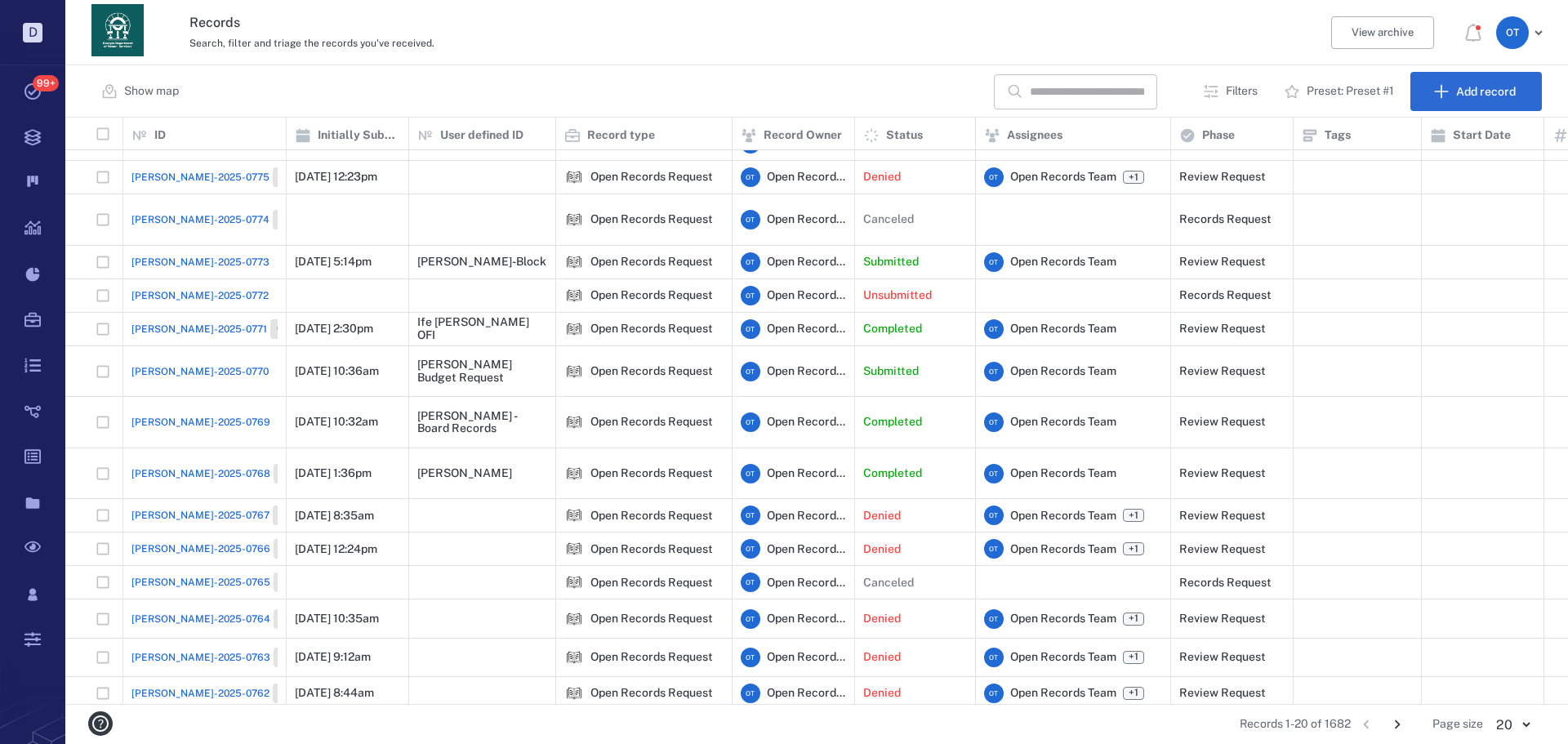
click at [1090, 96] on input "text" at bounding box center [1087, 92] width 115 height 36
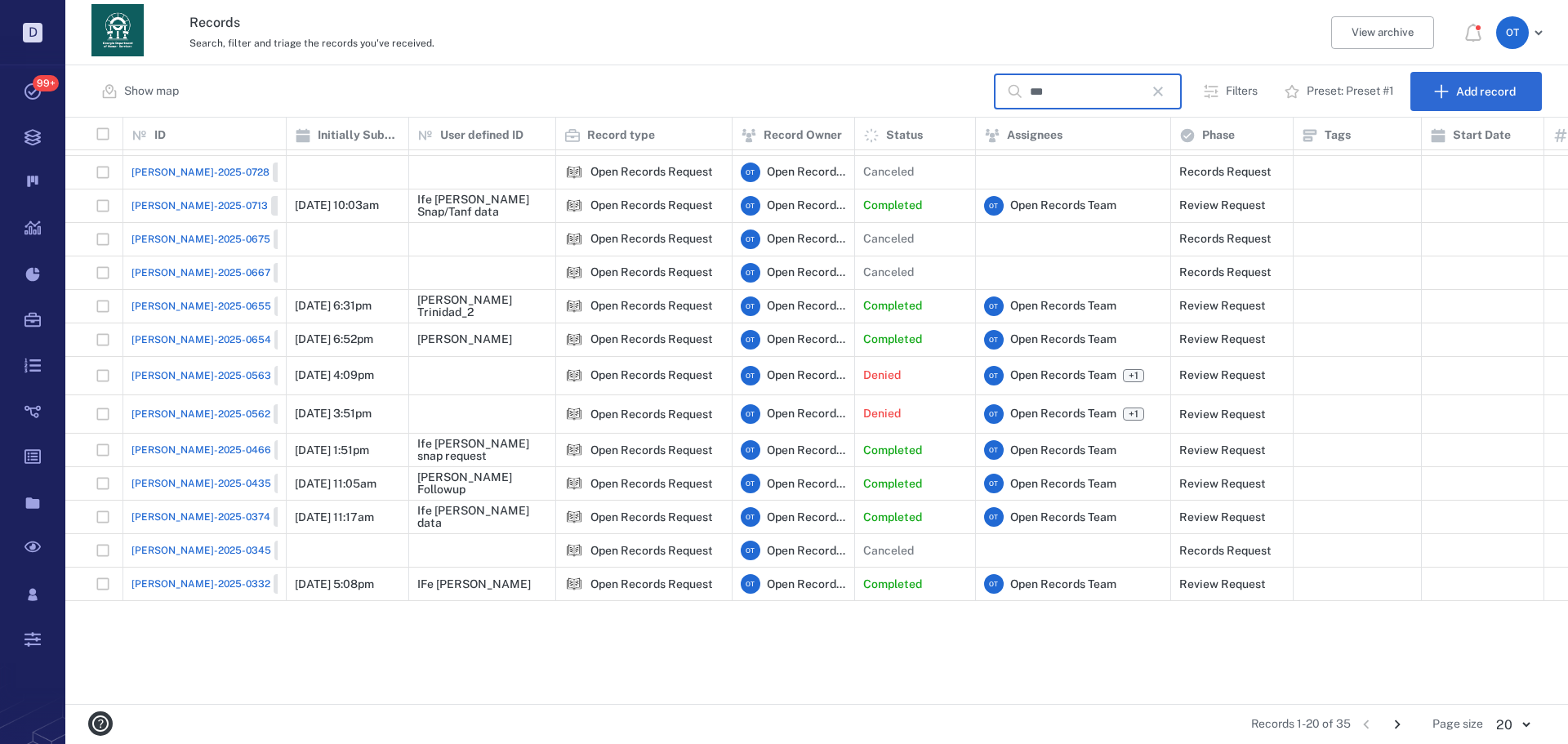
scroll to position [0, 0]
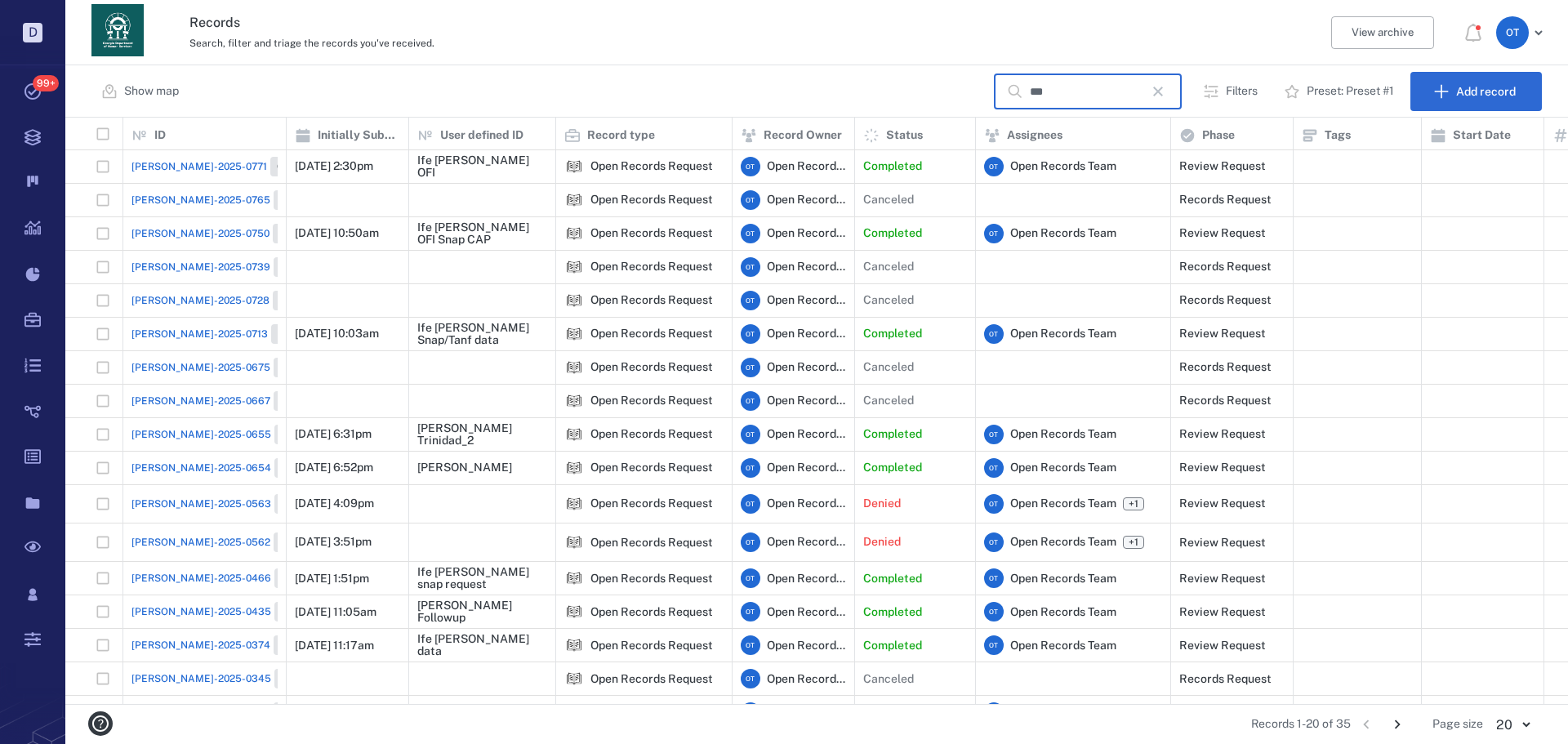
type input "***"
click at [172, 230] on span "ORR-2025-0750" at bounding box center [200, 233] width 138 height 15
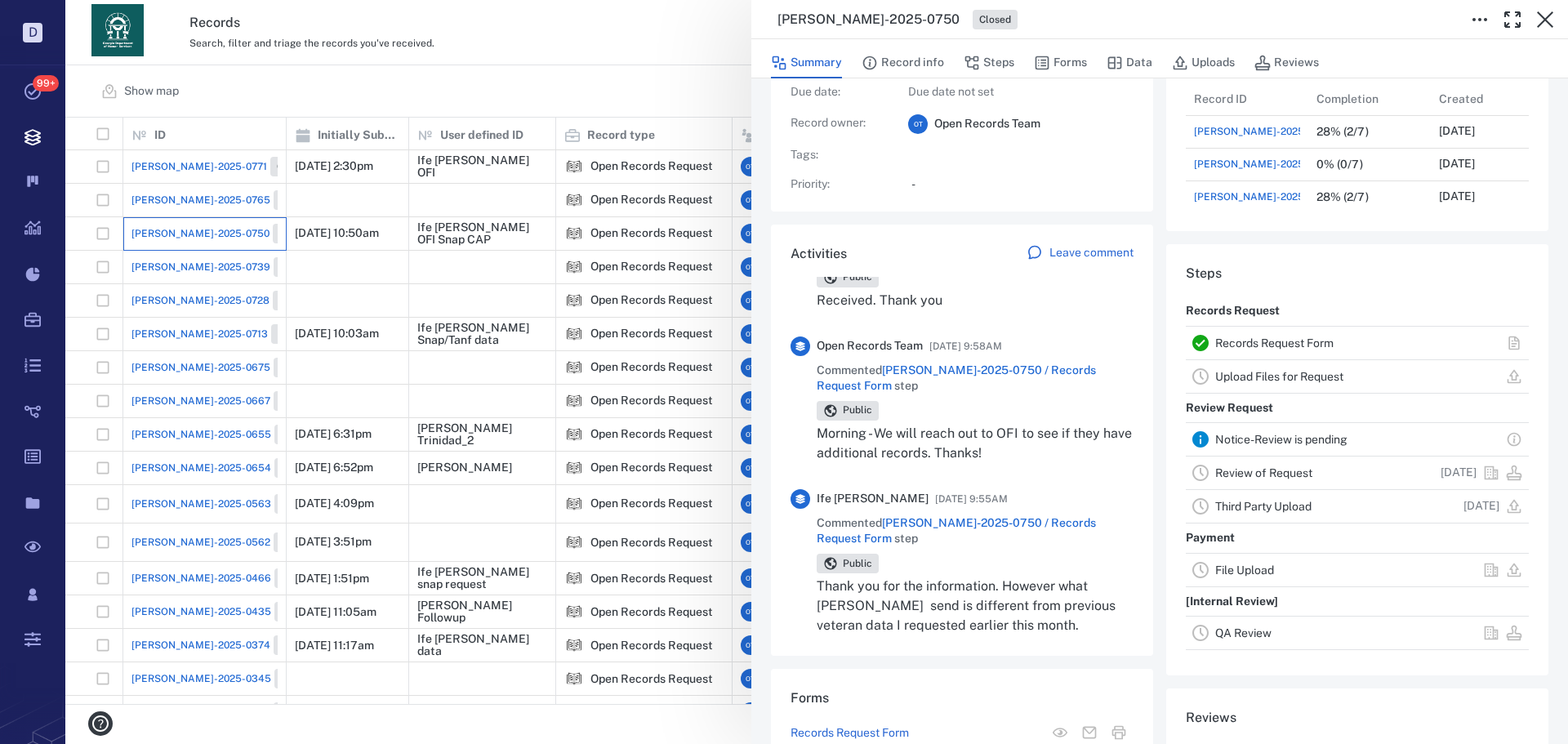
scroll to position [82, 0]
click at [936, 66] on button "Record info" at bounding box center [902, 62] width 83 height 31
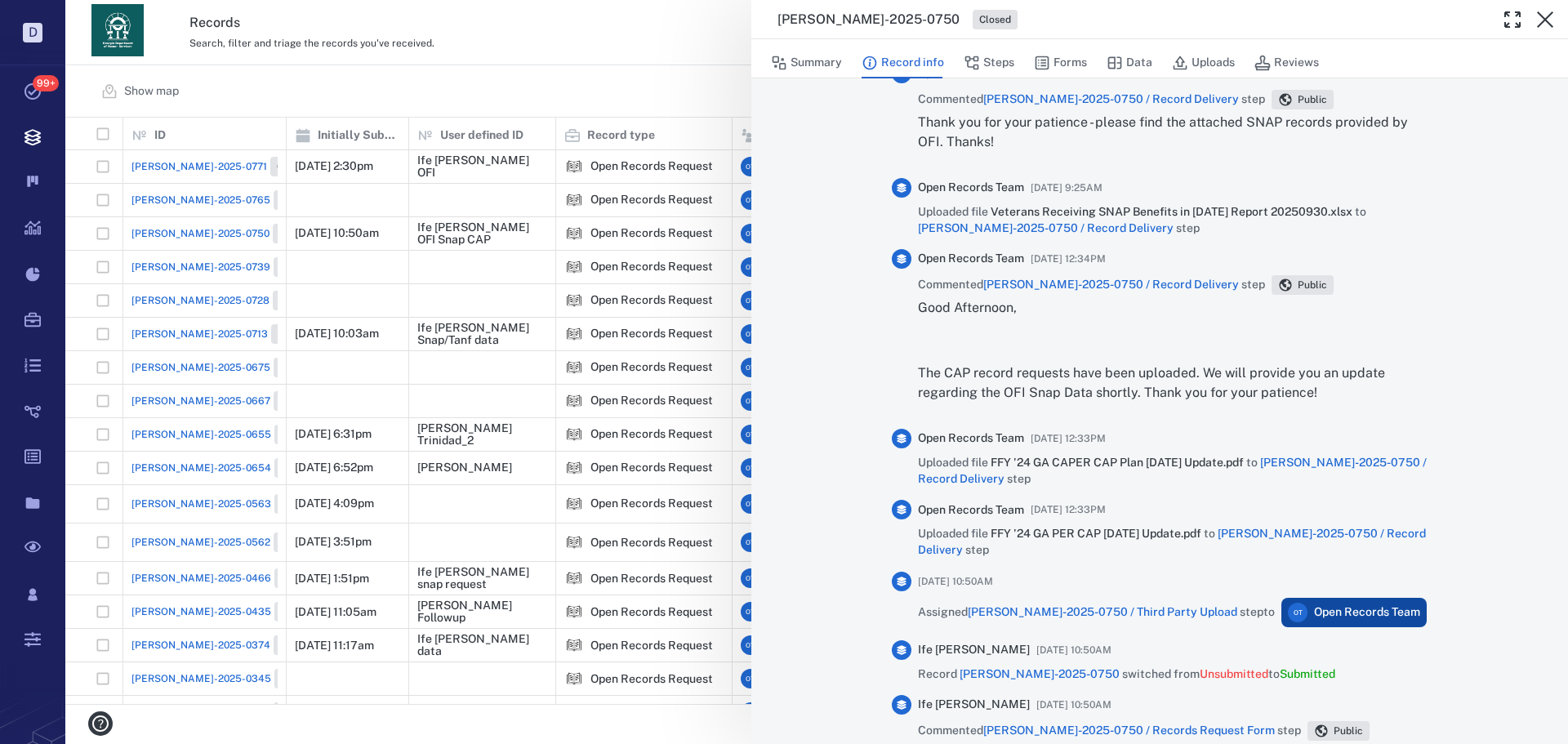
scroll to position [1947, 0]
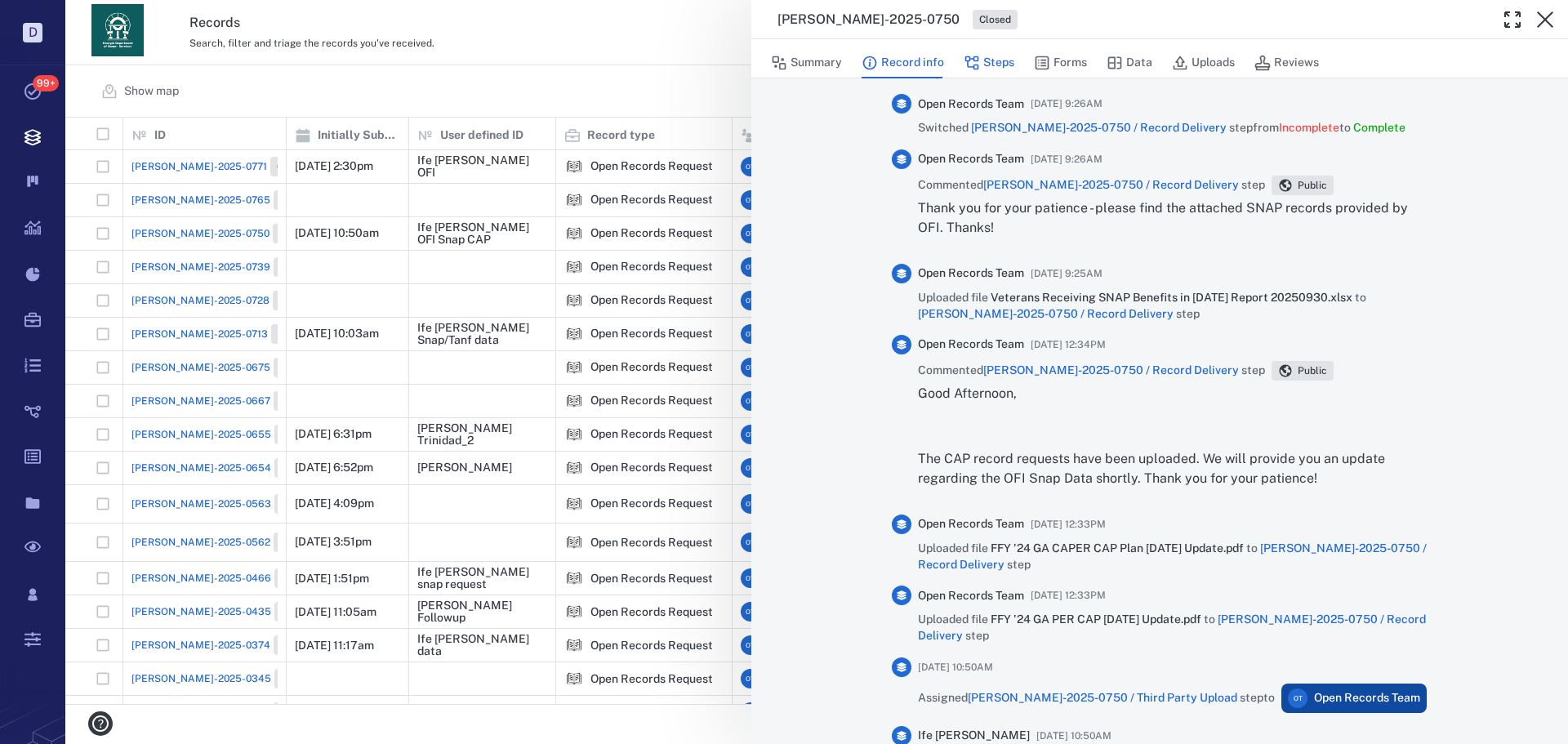
click at [1003, 54] on button "Steps" at bounding box center [988, 62] width 51 height 31
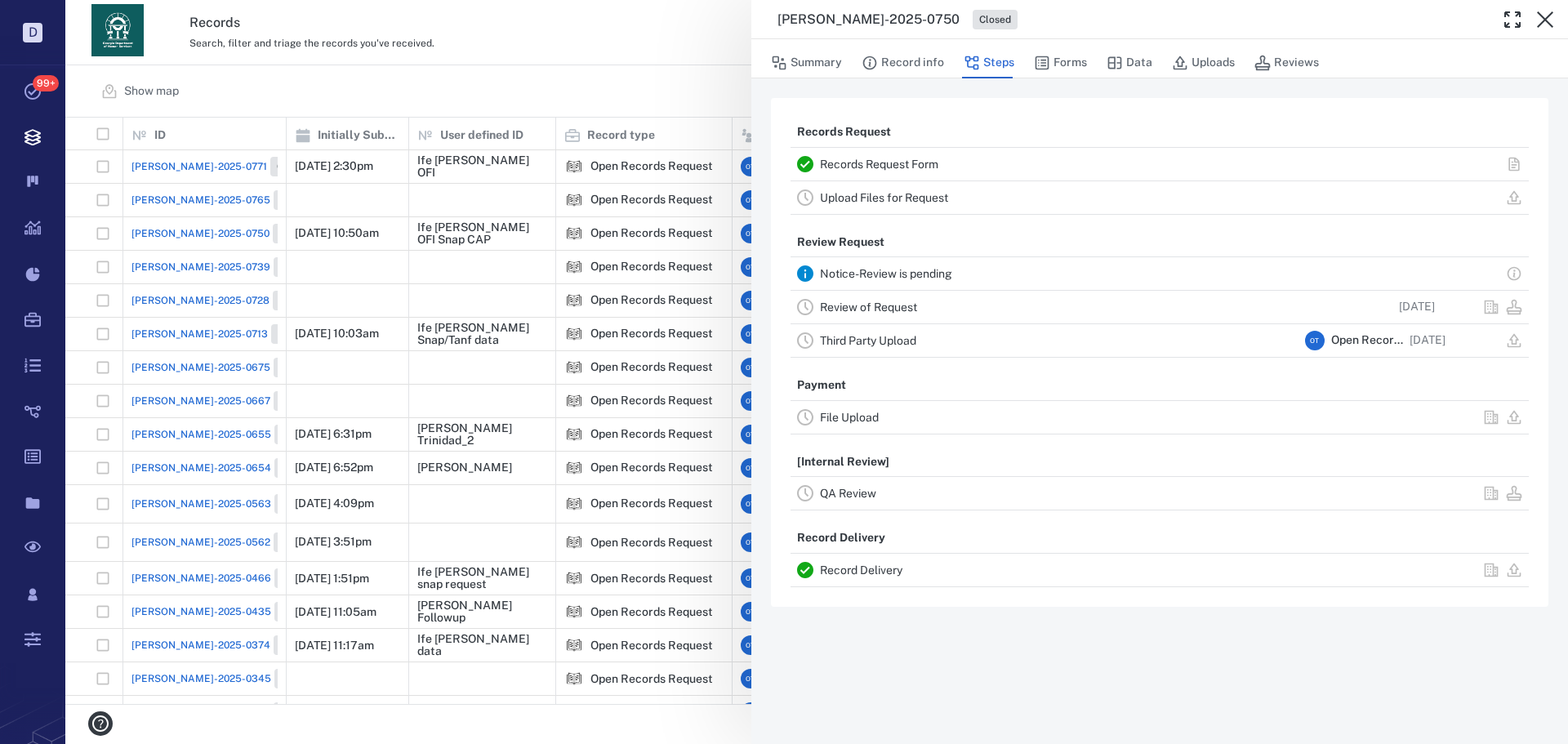
click at [888, 310] on link "Review of Request" at bounding box center [868, 307] width 97 height 13
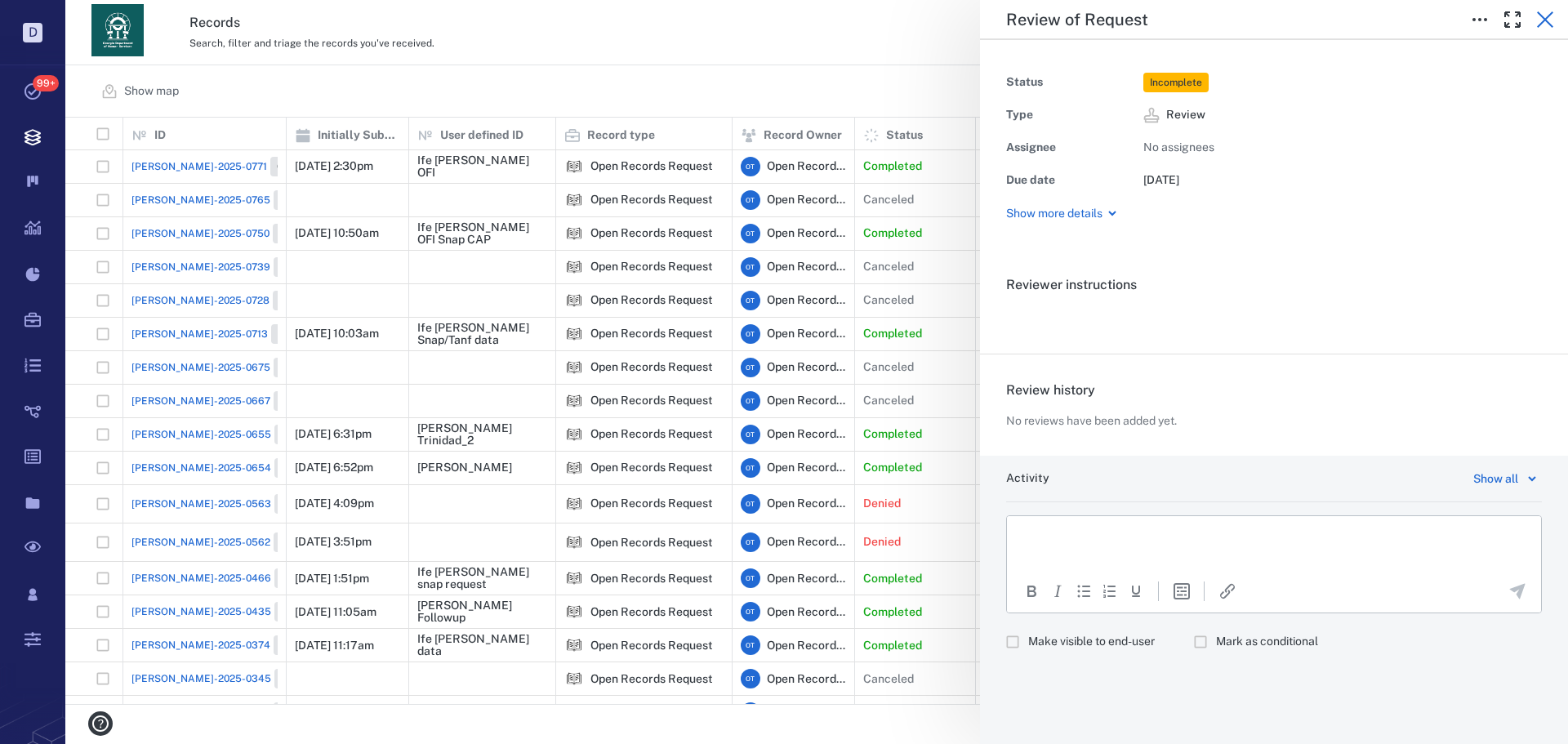
click at [1553, 18] on icon "button" at bounding box center [1545, 20] width 20 height 20
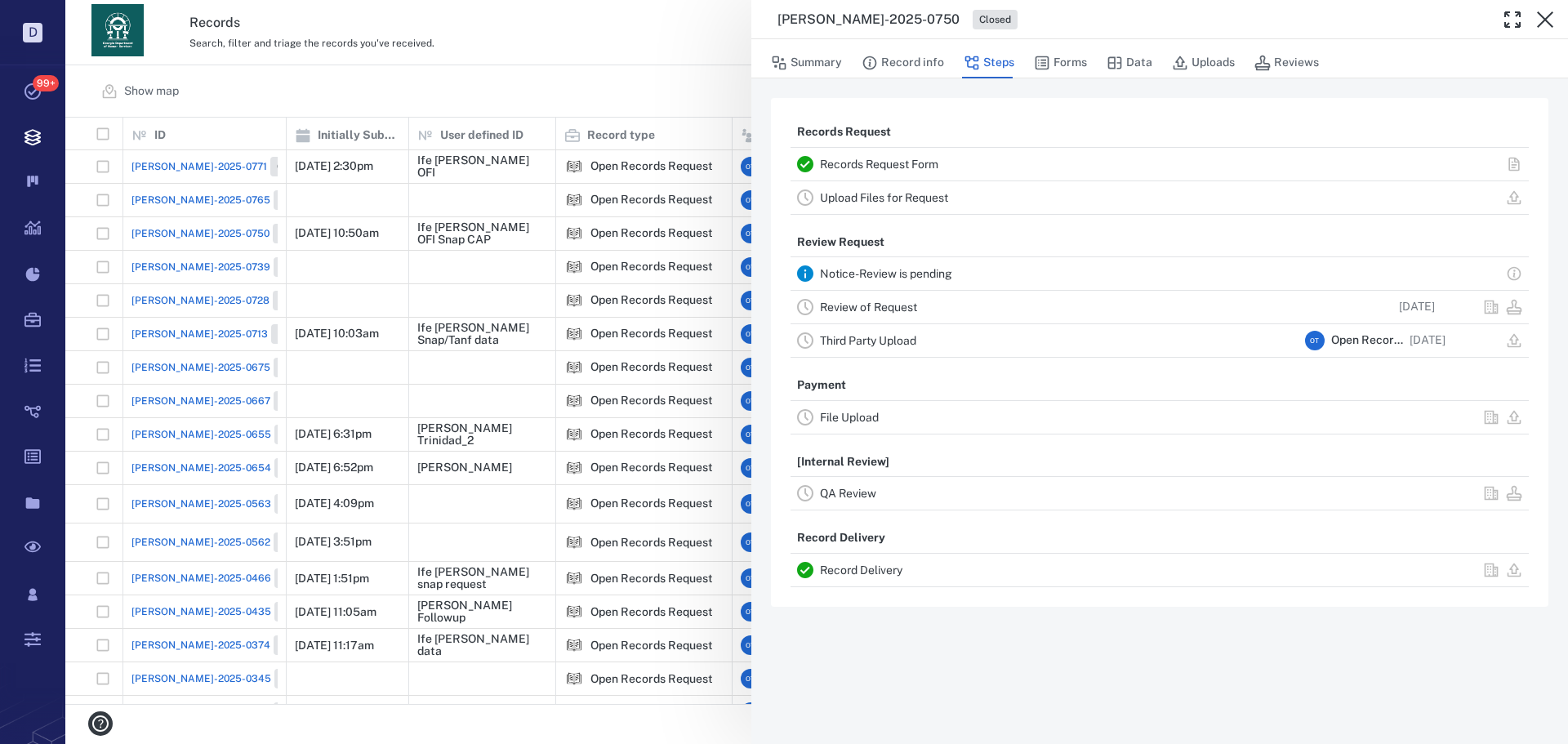
click at [935, 155] on div "Records Request Form" at bounding box center [1059, 164] width 478 height 20
click at [930, 161] on link "Records Request Form" at bounding box center [878, 164] width 118 height 13
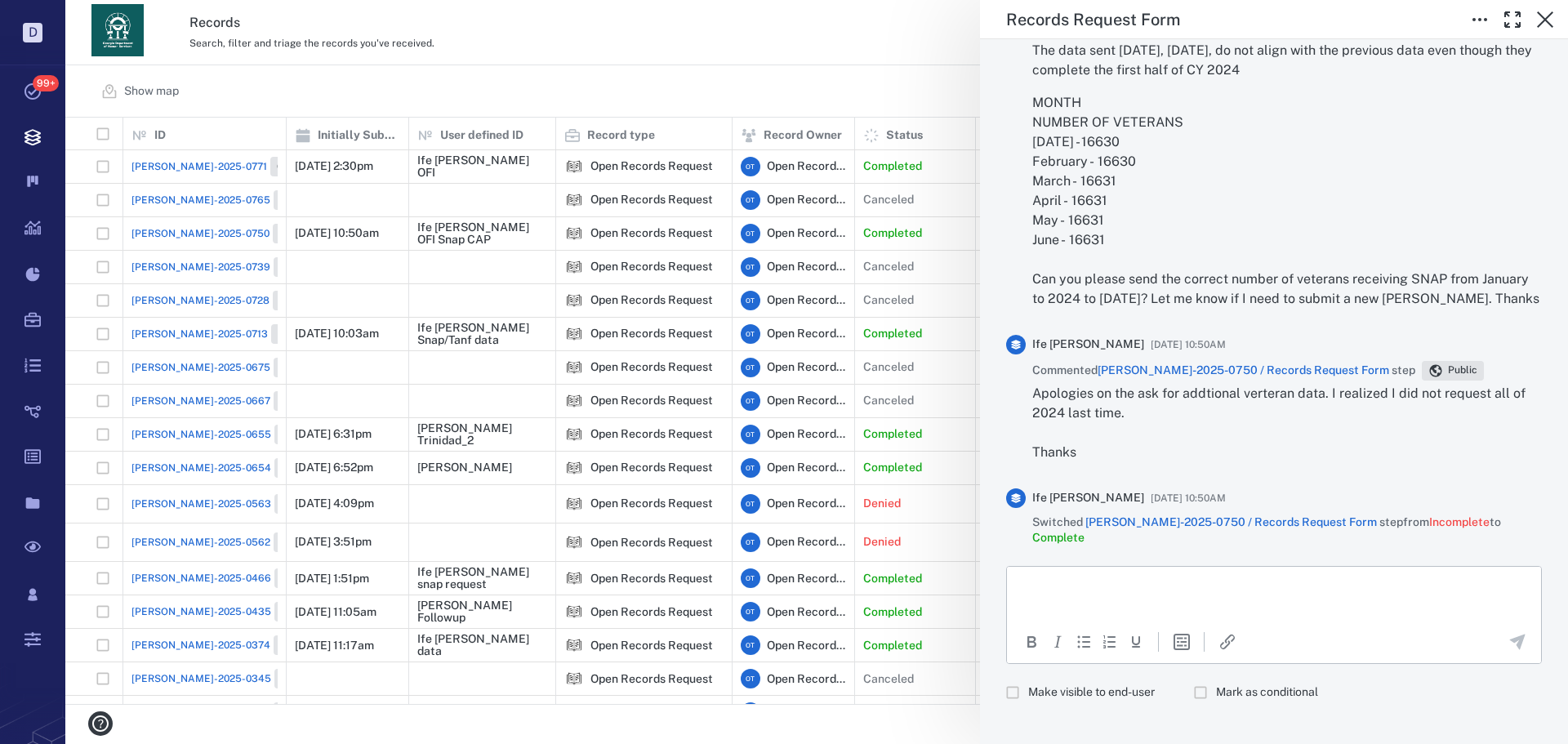
click at [1091, 684] on span "Make visible to end-user" at bounding box center [1092, 692] width 126 height 16
click at [1120, 581] on p "Rich Text Area. Press ALT-0 for help." at bounding box center [1274, 586] width 507 height 15
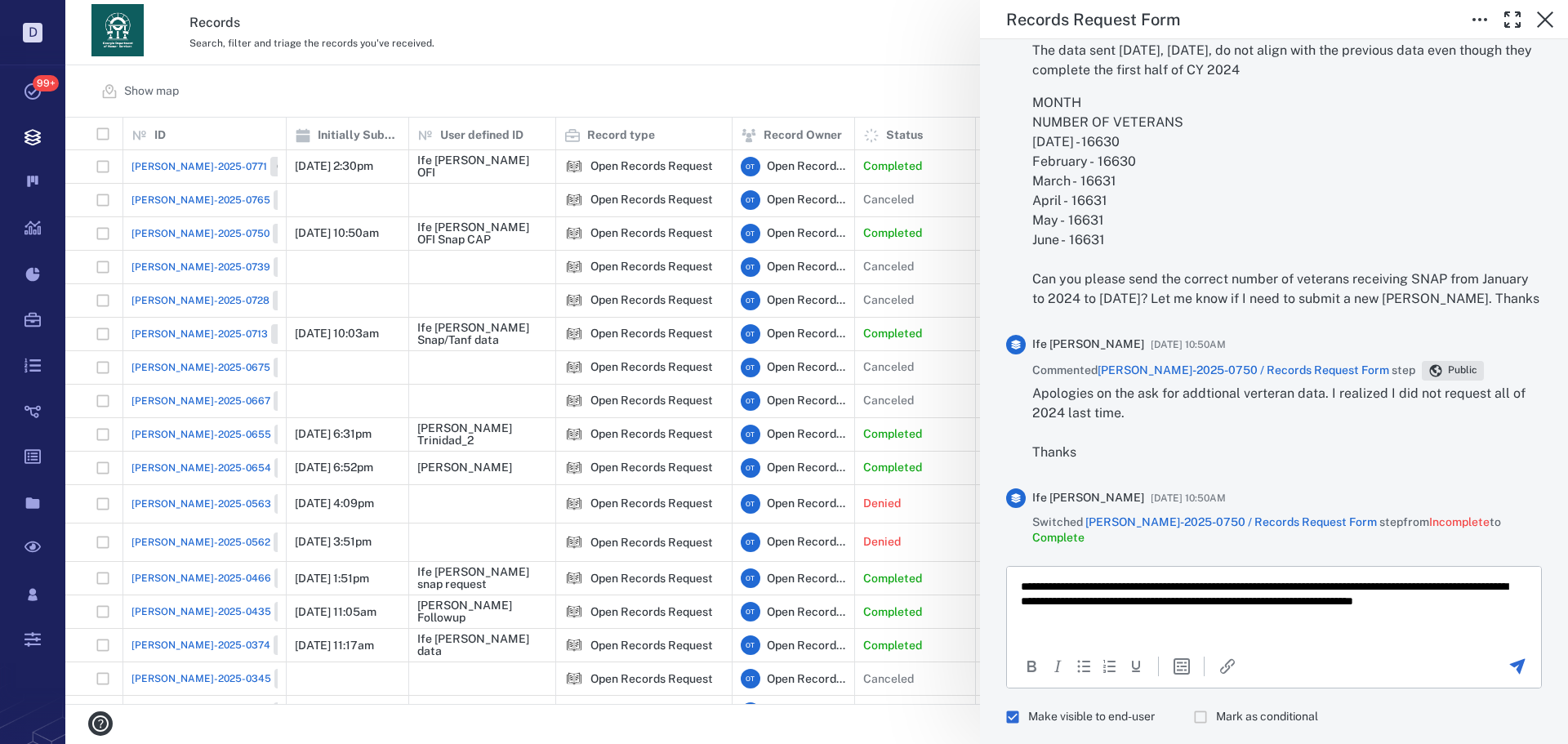
click at [1517, 657] on icon "Send the comment" at bounding box center [1517, 667] width 20 height 20
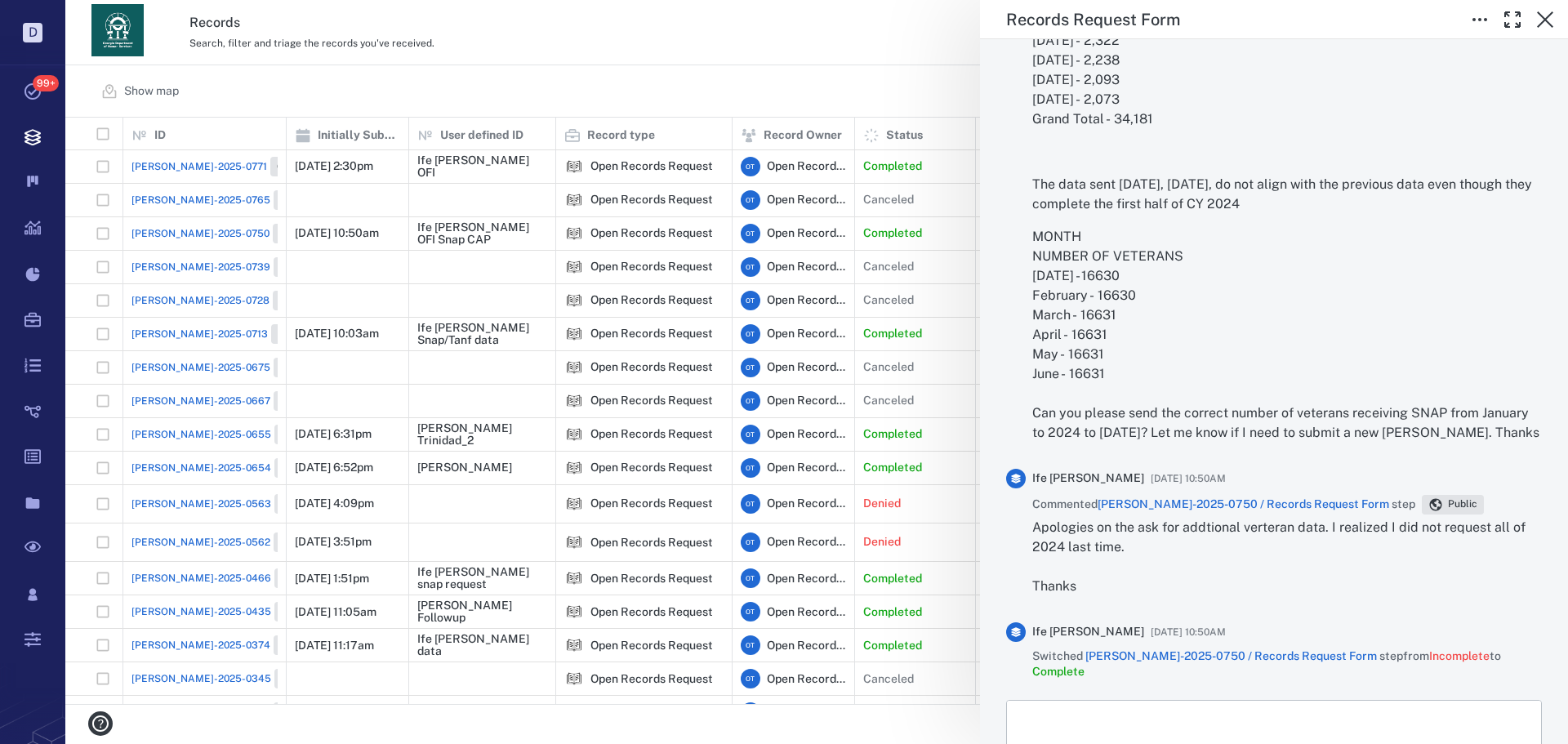
drag, startPoint x: 718, startPoint y: 54, endPoint x: 735, endPoint y: 59, distance: 17.7
click at [718, 53] on div "Records Request Form Status Complete Type Form Record ORR-2025-0750 Responsible…" at bounding box center [816, 372] width 1502 height 744
click at [740, 65] on div "Records Request Form Status Complete Type Form Record ORR-2025-0750 Responsible…" at bounding box center [816, 372] width 1502 height 744
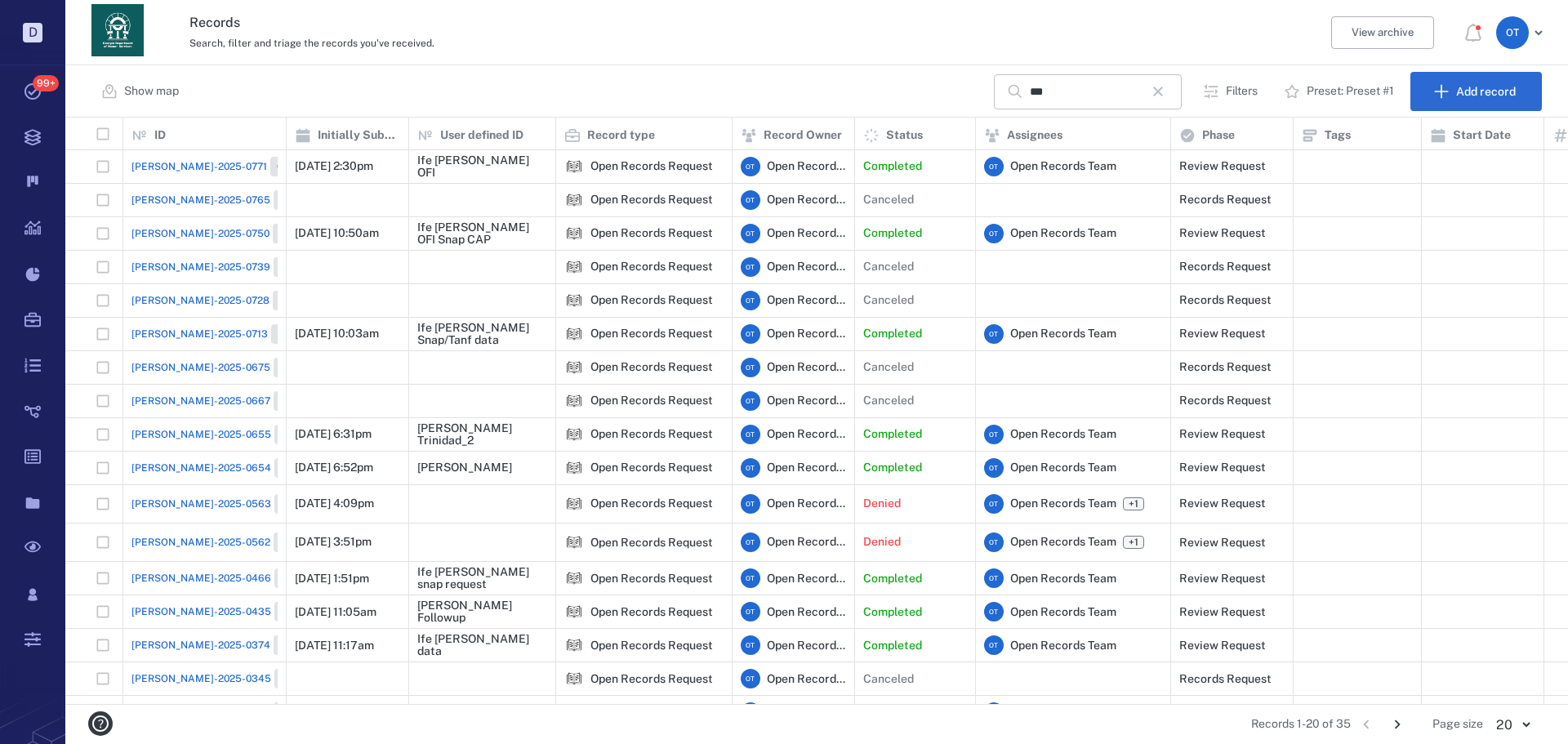
click at [1156, 85] on icon "button" at bounding box center [1158, 92] width 20 height 20
click at [1144, 93] on input "***" at bounding box center [1087, 92] width 115 height 36
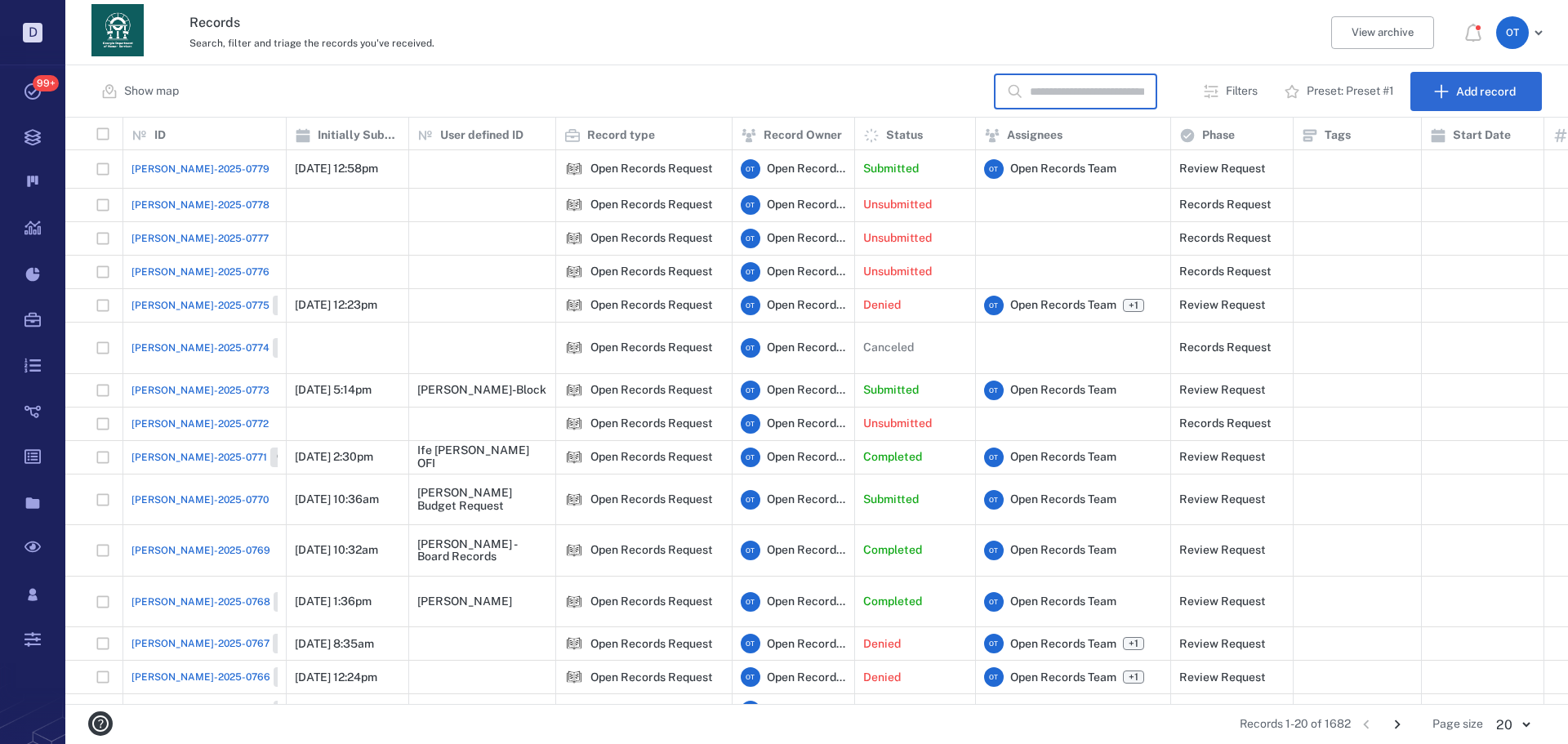
click at [1080, 62] on div "Records Search, filter and triage the records you've received. View archive O T" at bounding box center [816, 32] width 1502 height 65
click at [1089, 84] on div "Show map Search Filters Preset: Preset #1 Add record" at bounding box center [816, 91] width 1502 height 52
click at [1133, 91] on button "Search" at bounding box center [1148, 92] width 84 height 39
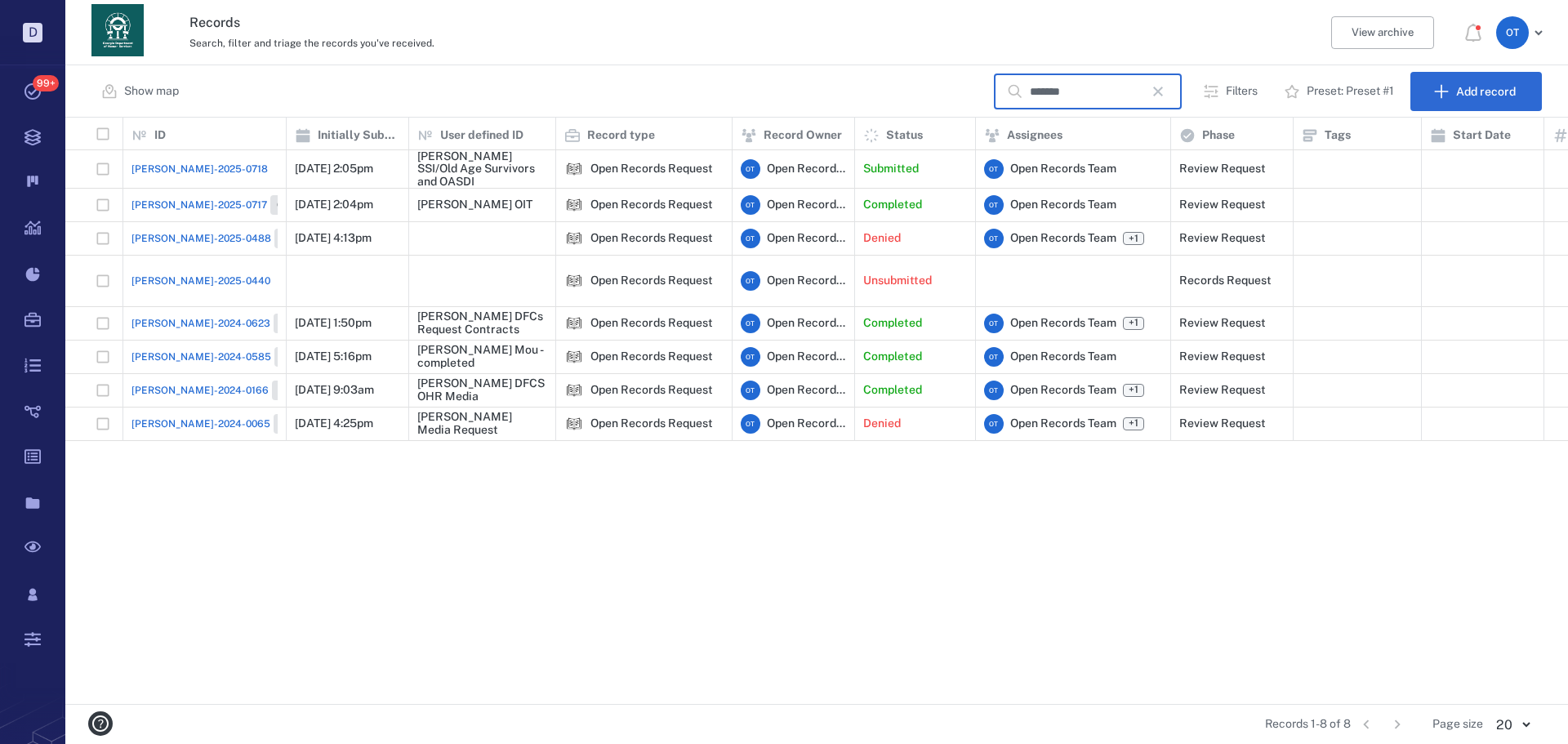
type input "*******"
click at [186, 172] on span "[PERSON_NAME]-2025-0718" at bounding box center [199, 169] width 136 height 15
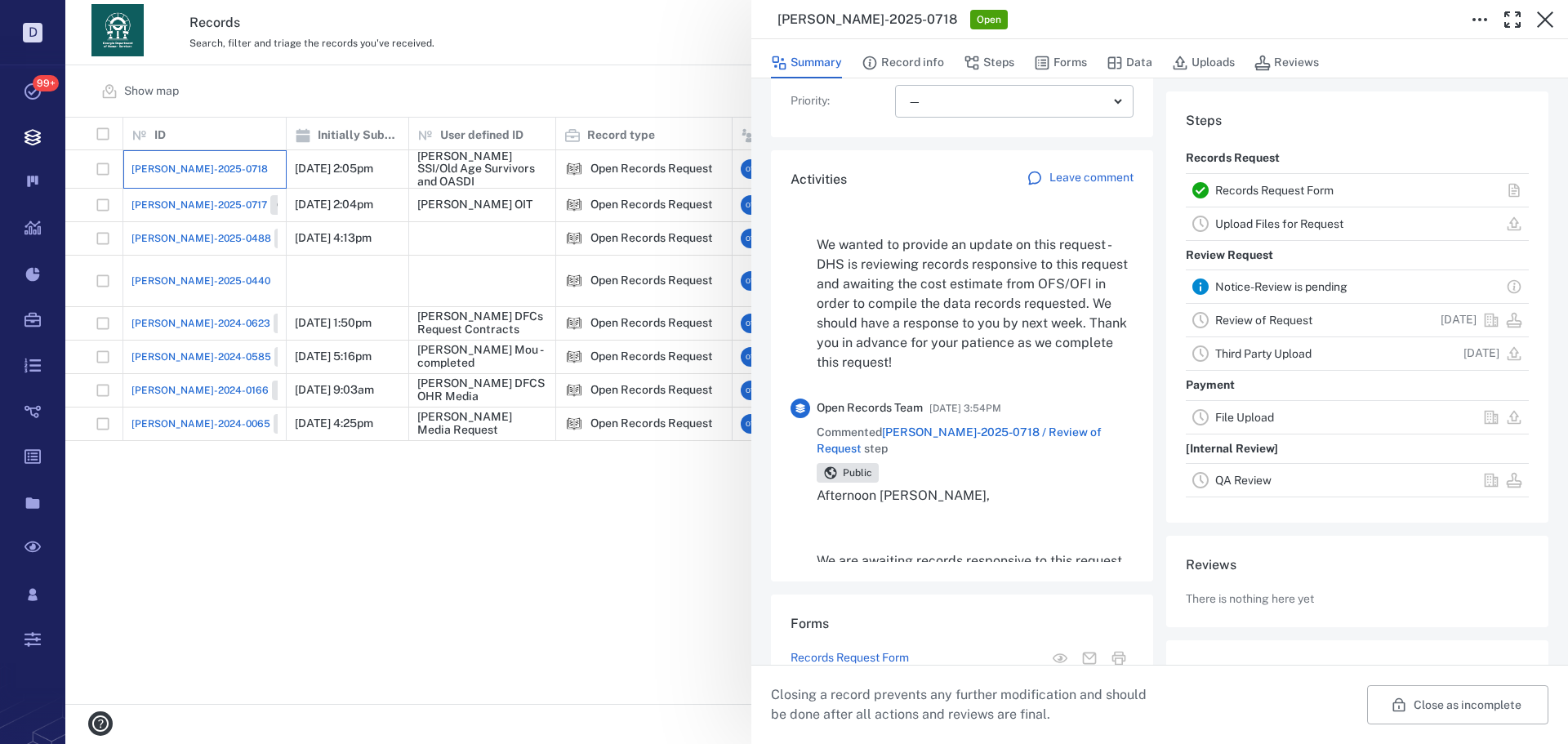
scroll to position [164, 0]
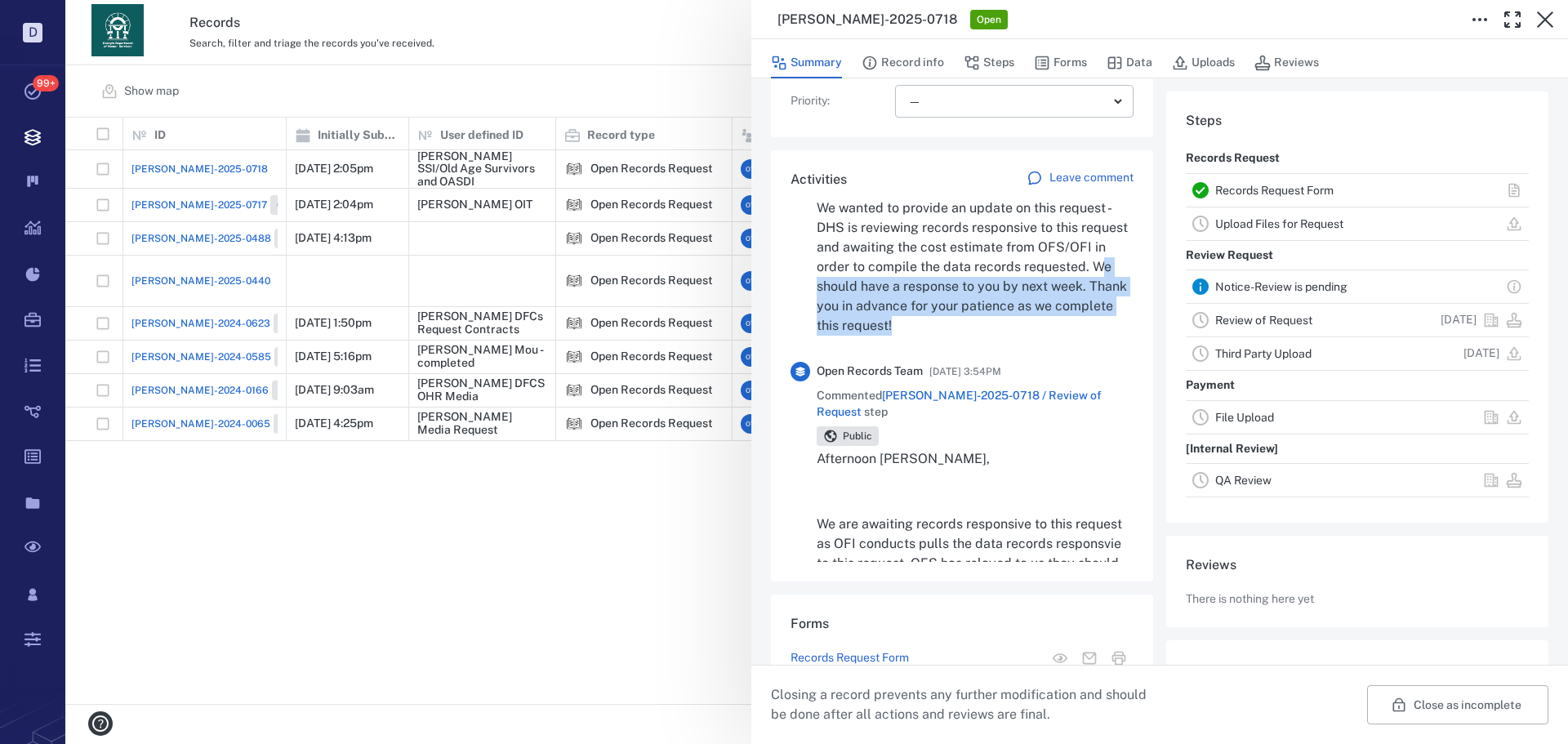
drag, startPoint x: 1050, startPoint y: 310, endPoint x: 892, endPoint y: 267, distance: 163.7
click at [892, 267] on p "We wanted to provide an update on this request - DHS is reviewing records respo…" at bounding box center [975, 267] width 316 height 137
click at [888, 268] on p "We wanted to provide an update on this request - DHS is reviewing records respo…" at bounding box center [975, 267] width 316 height 137
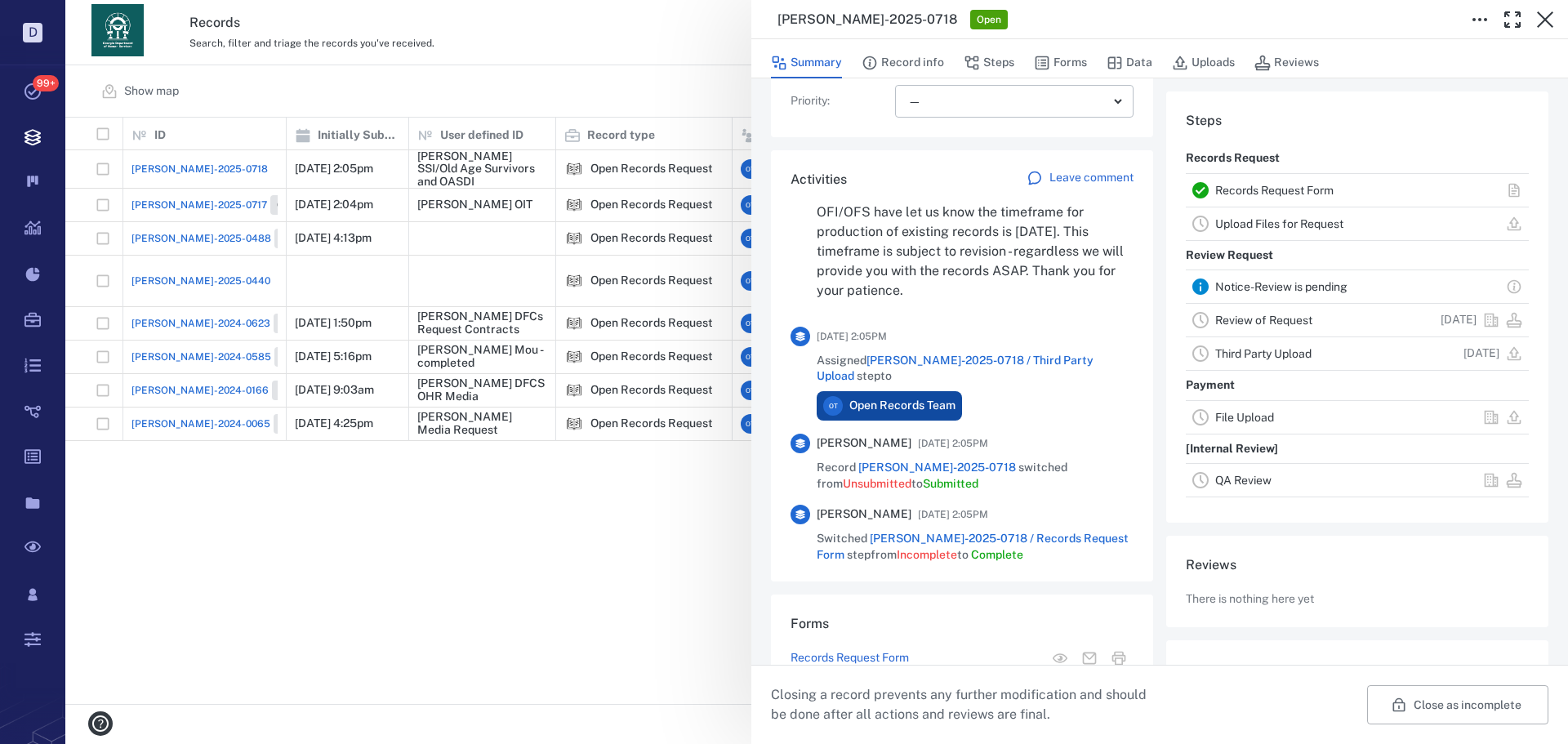
scroll to position [1071, 0]
click at [613, 511] on div "ORR-2025-0718 Open Summary Record info Steps Forms Data Uploads Reviews Record …" at bounding box center [816, 372] width 1502 height 744
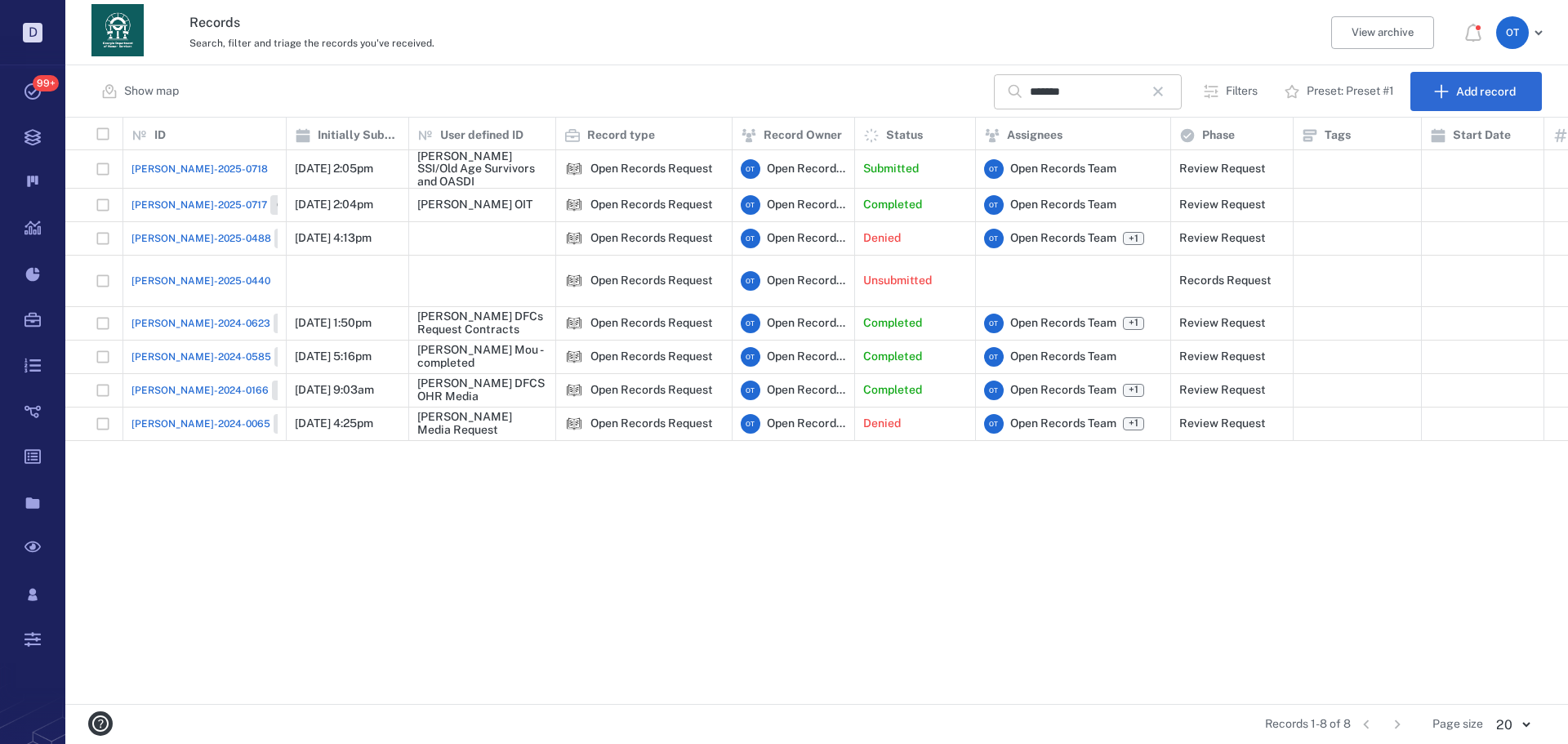
click at [1150, 92] on div "******* ​" at bounding box center [1087, 92] width 188 height 36
click at [1155, 94] on icon "button" at bounding box center [1158, 92] width 20 height 20
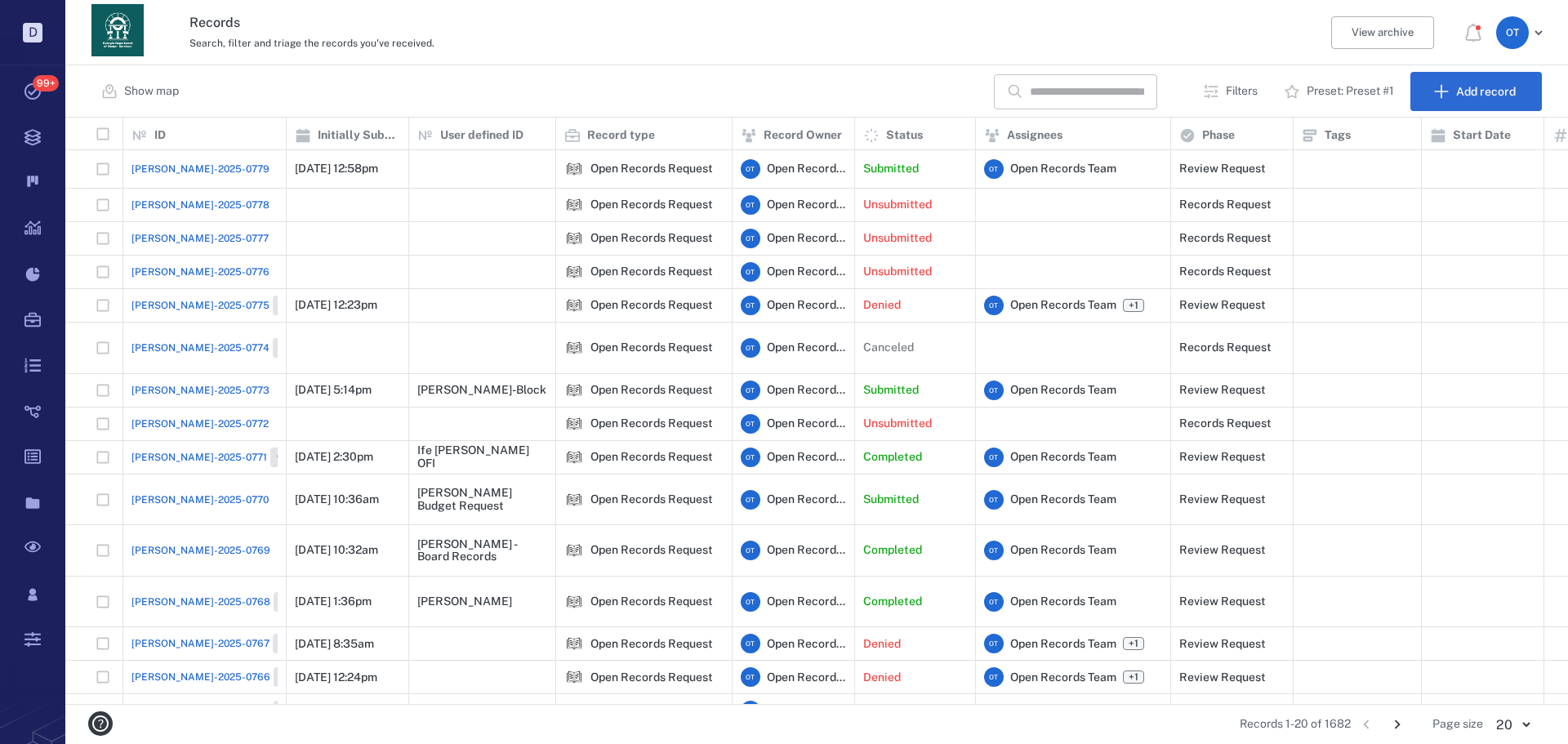
click at [181, 383] on span "[PERSON_NAME]-2025-0773" at bounding box center [200, 390] width 138 height 15
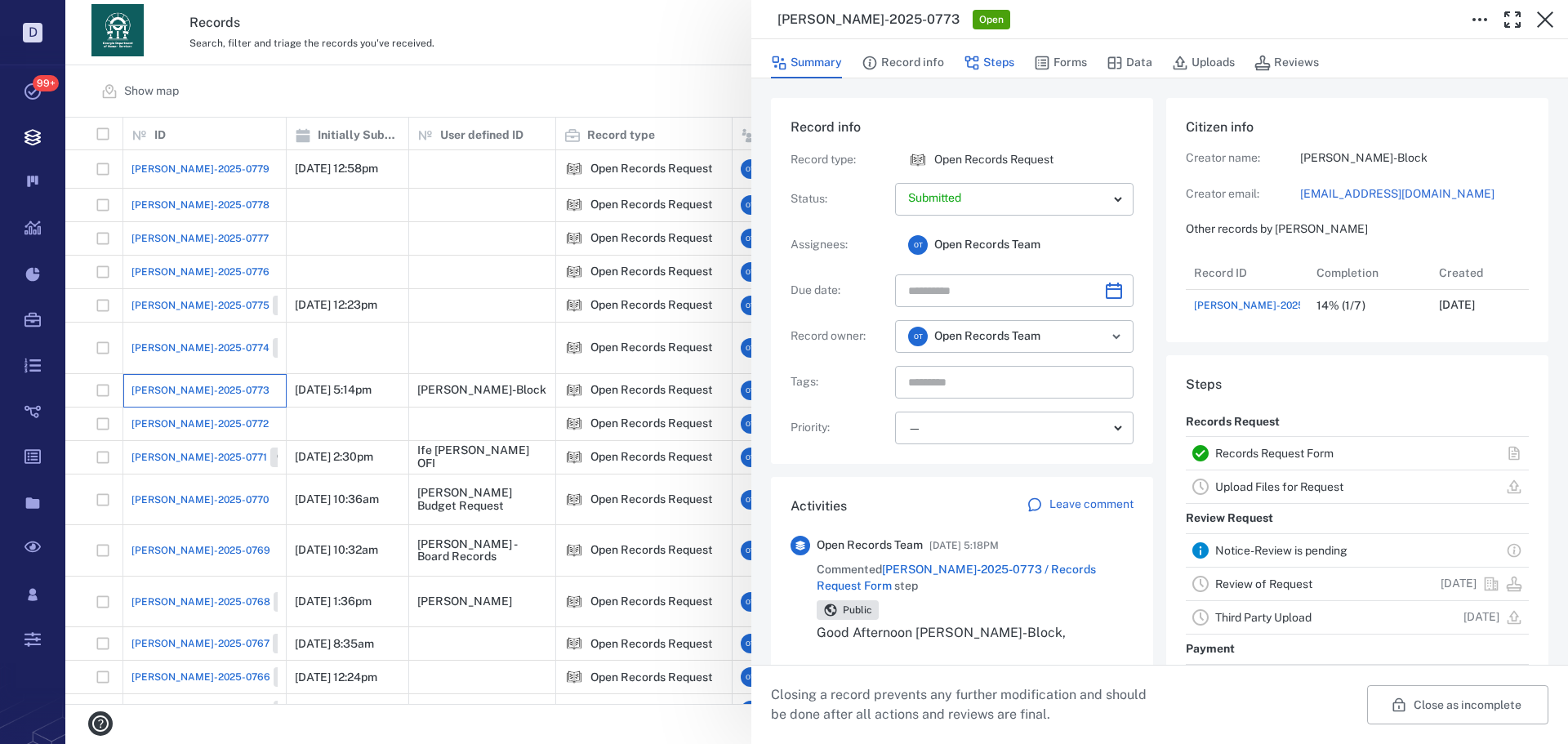
scroll to position [65, 324]
click at [983, 66] on button "Steps" at bounding box center [988, 62] width 51 height 31
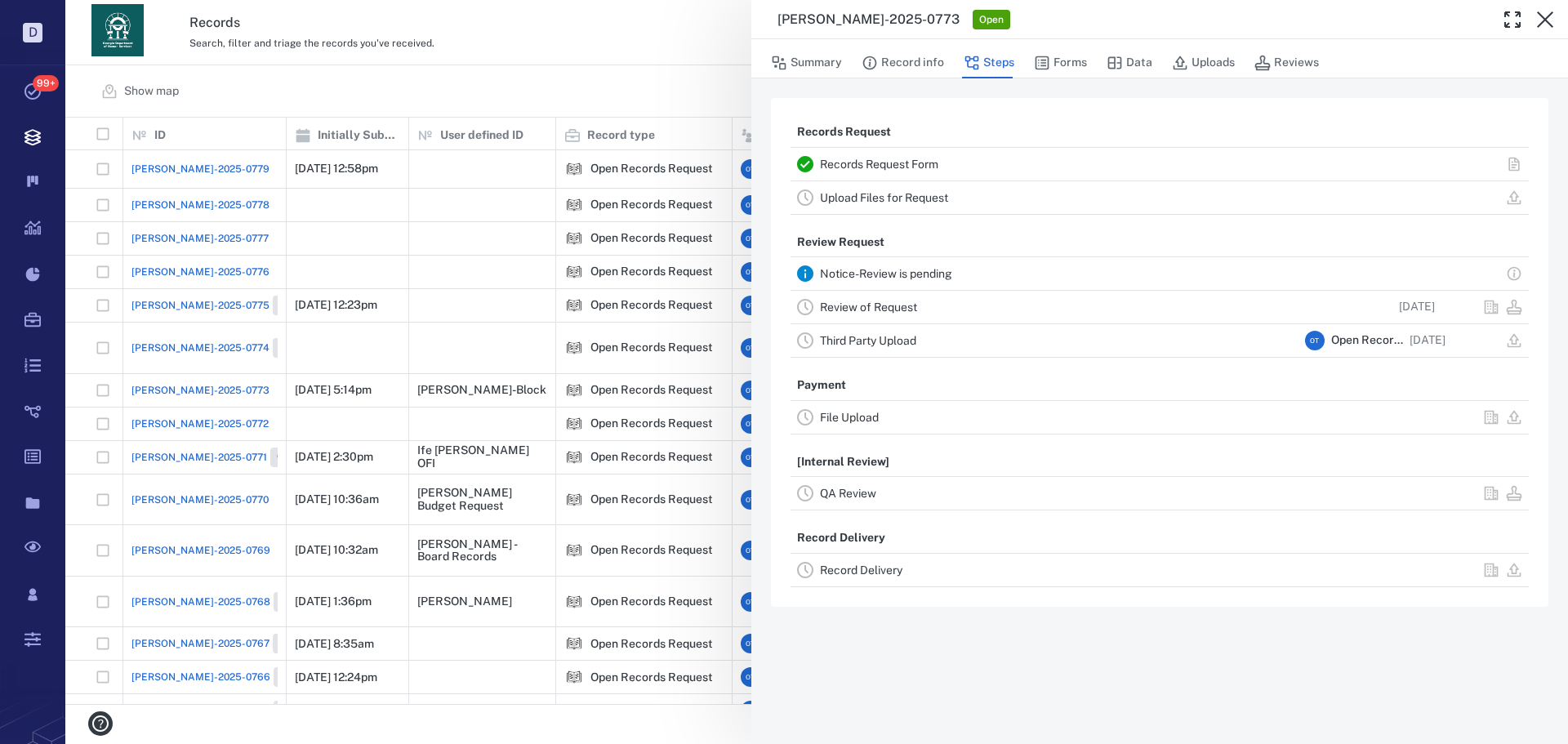
click at [851, 568] on link "Record Delivery" at bounding box center [860, 570] width 83 height 13
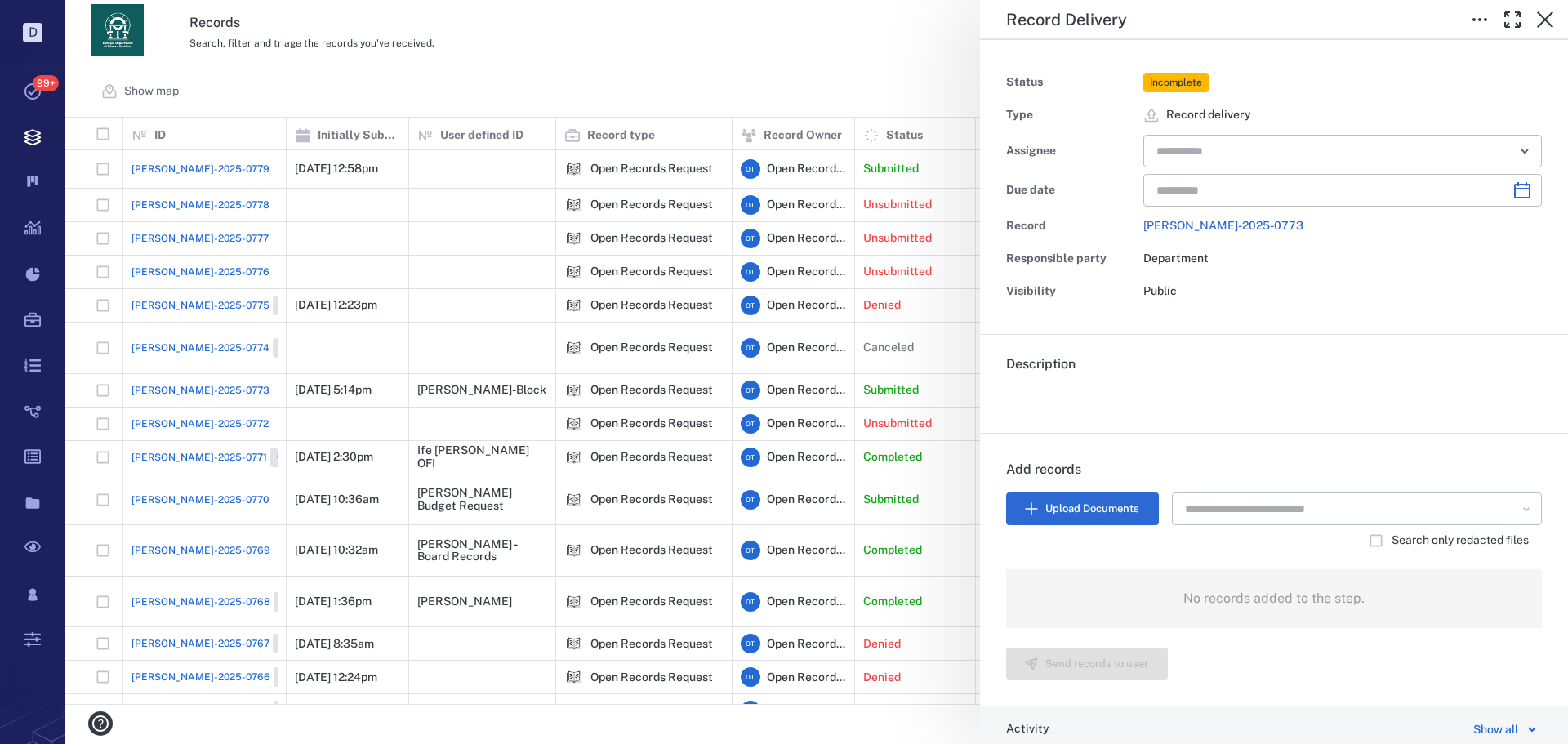
click at [732, 101] on div "Record Delivery Status Incomplete Type Record delivery Assignee ​ Due date ​ Re…" at bounding box center [816, 372] width 1502 height 744
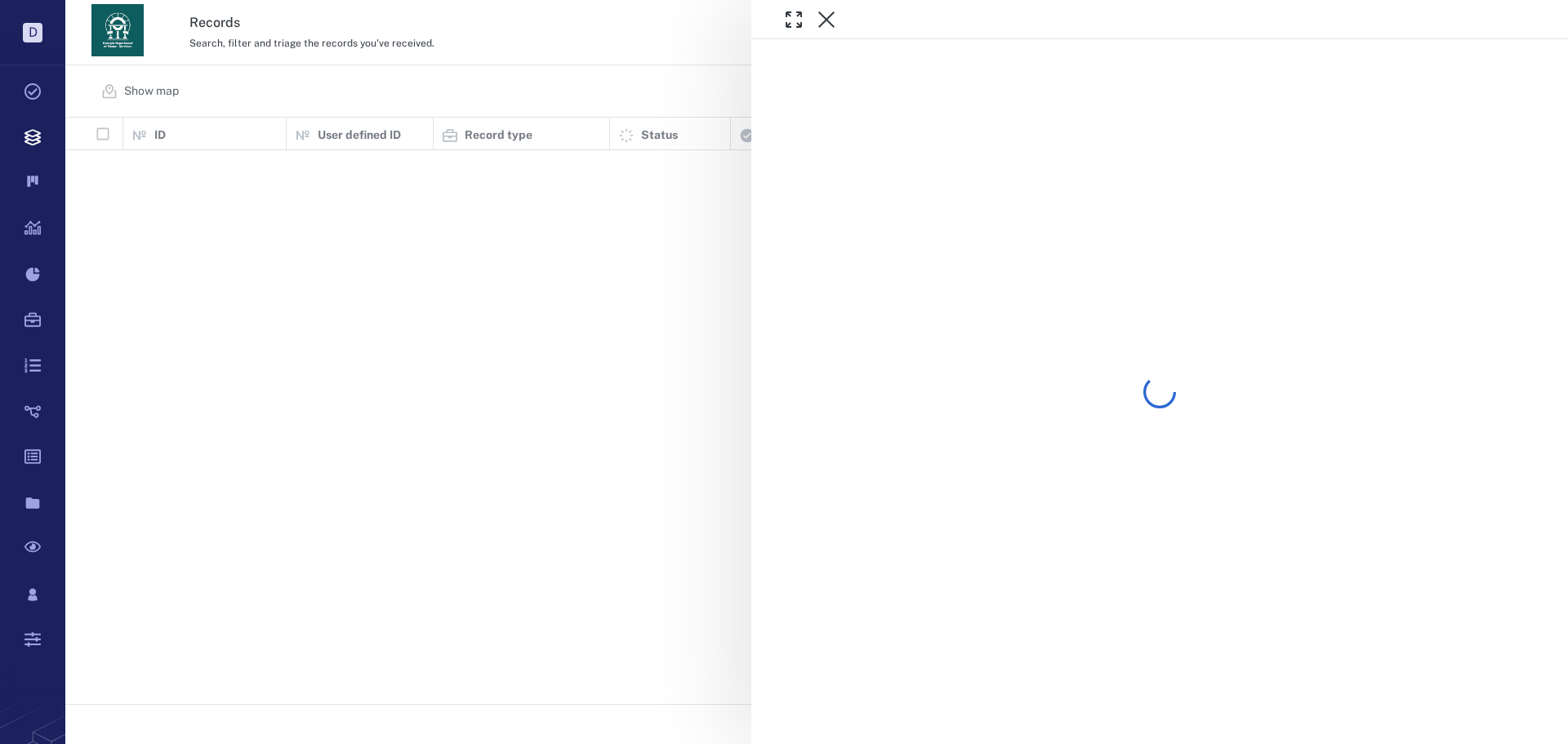
scroll to position [574, 1492]
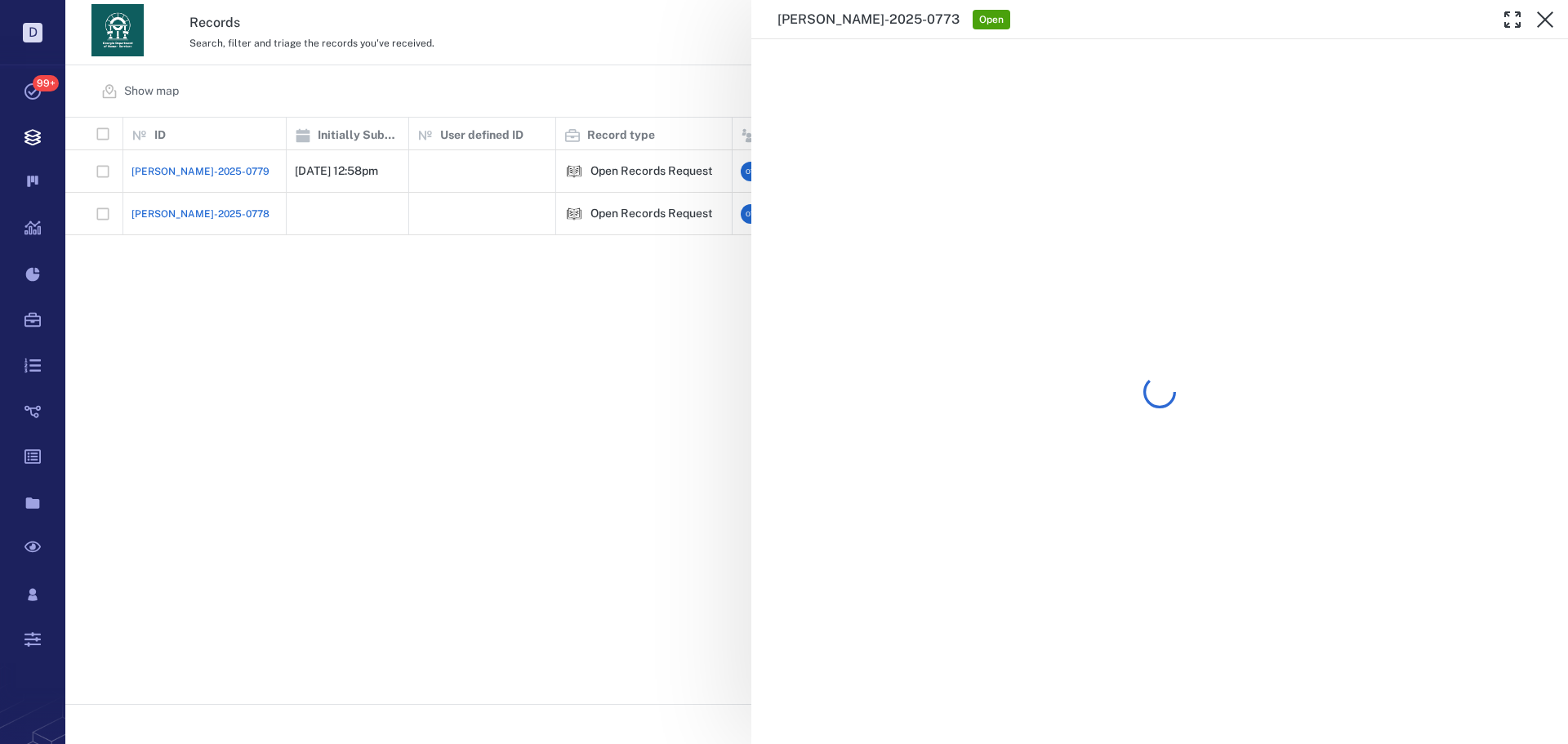
click at [564, 90] on div "[PERSON_NAME]-2025-0773 Open" at bounding box center [816, 372] width 1502 height 744
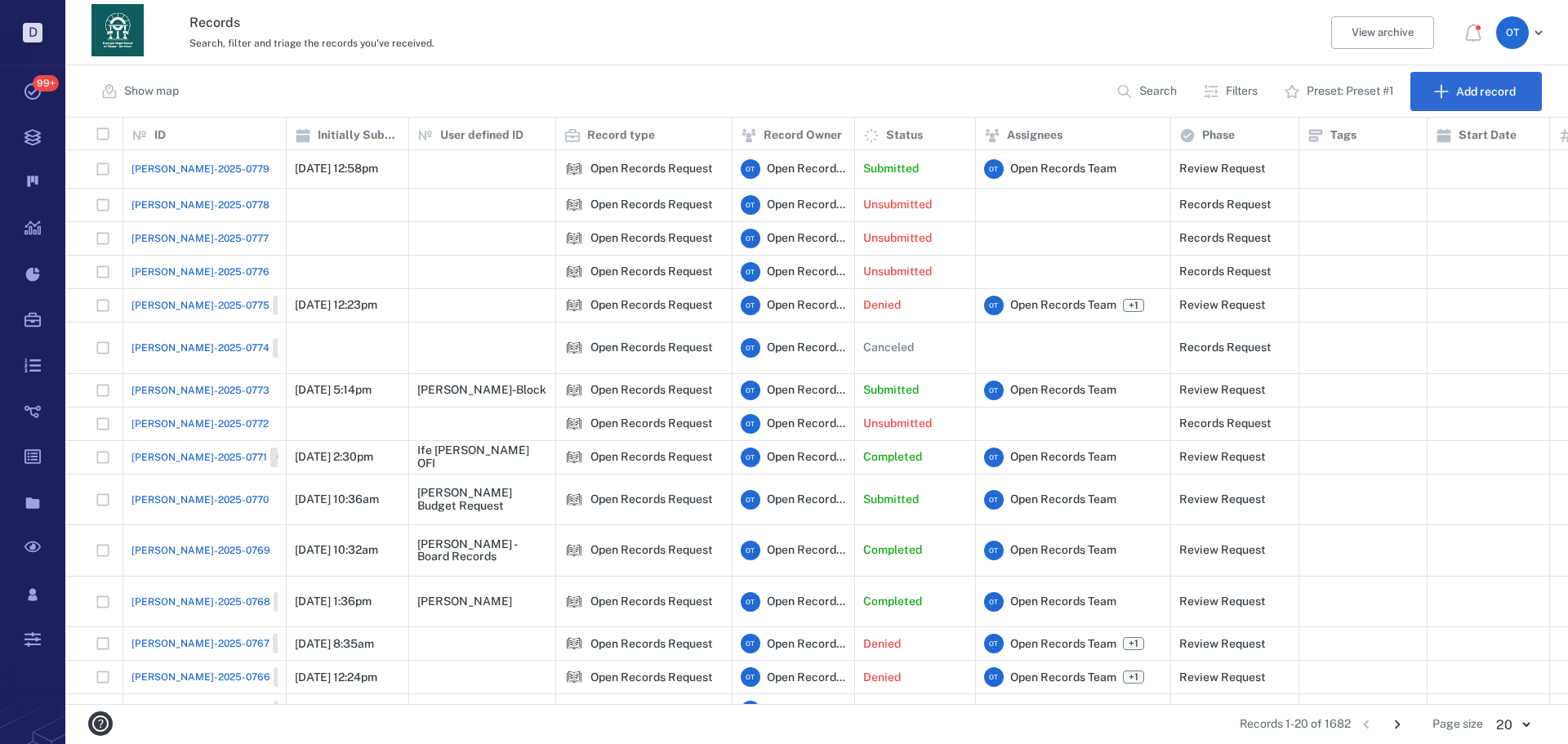
scroll to position [574, 1492]
click at [1128, 100] on button "Search" at bounding box center [1148, 92] width 84 height 39
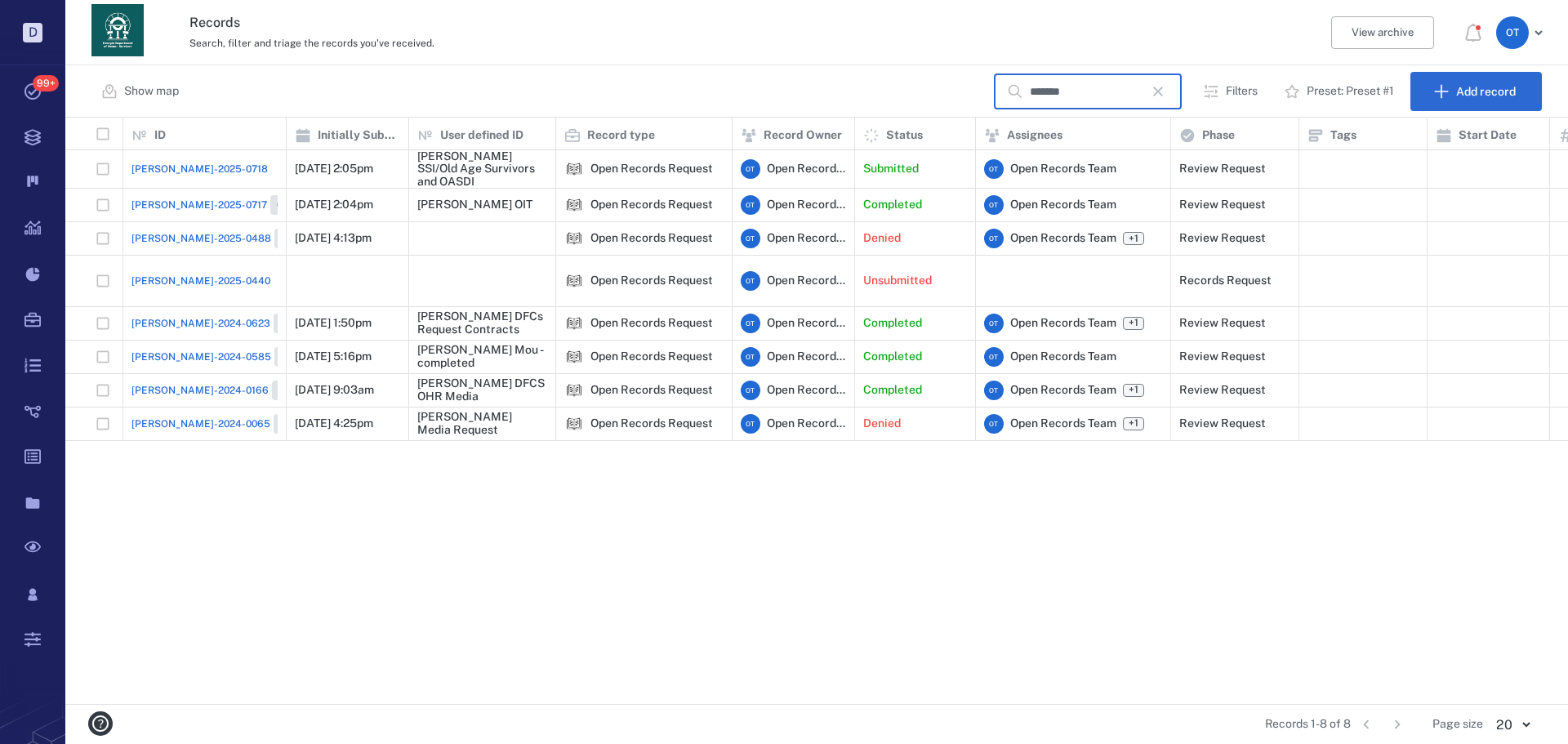
type input "*******"
click at [193, 164] on span "[PERSON_NAME]-2025-0718" at bounding box center [199, 169] width 136 height 15
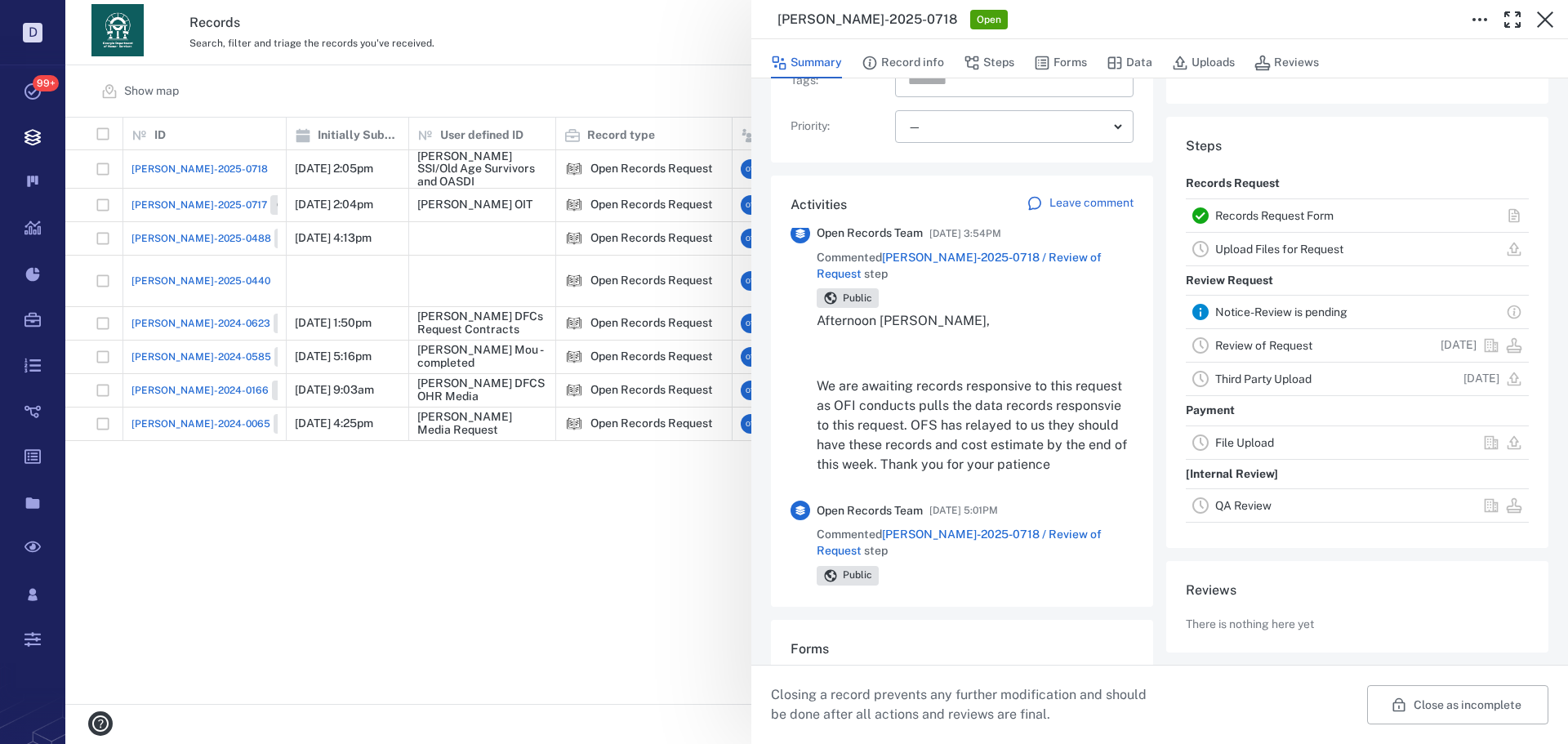
scroll to position [326, 0]
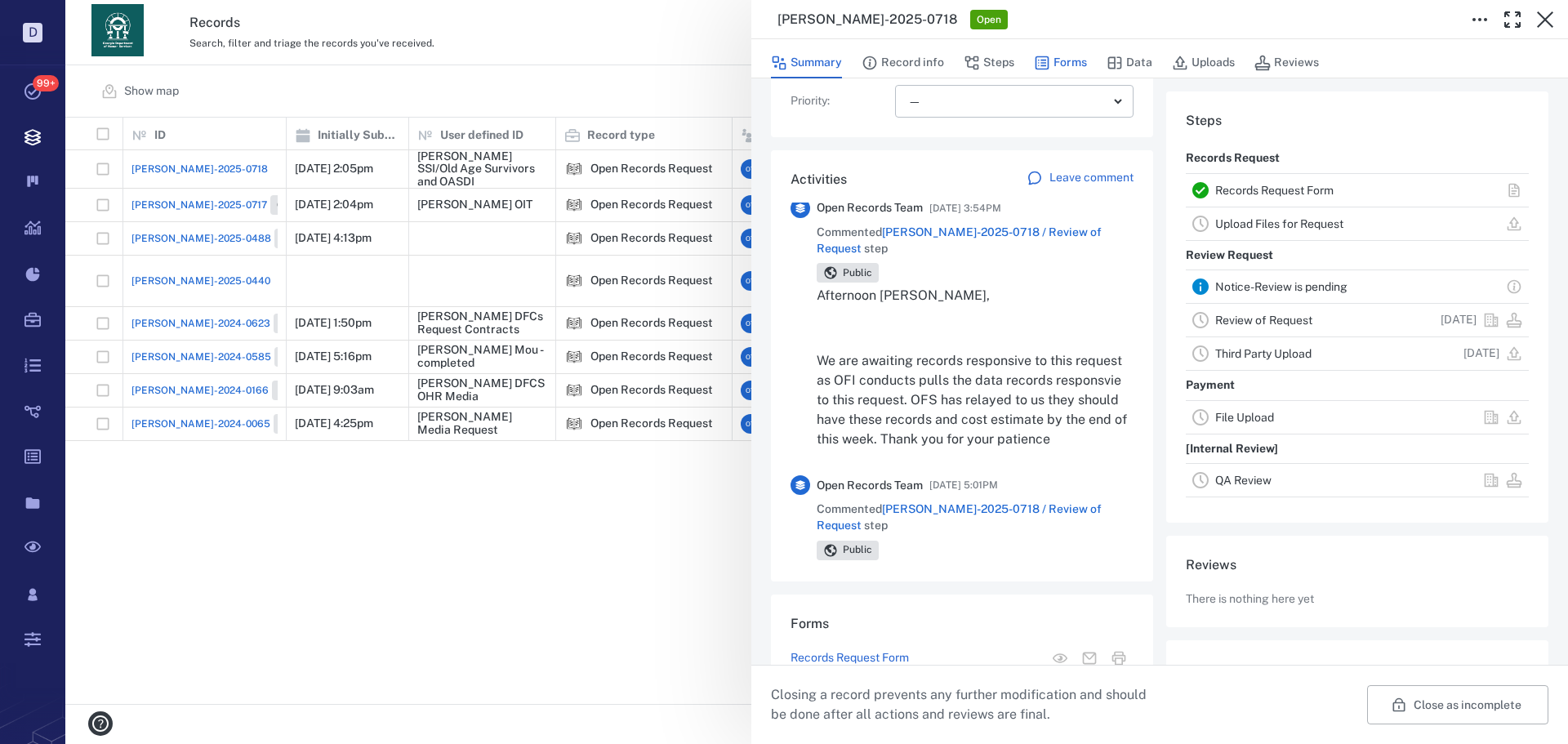
drag, startPoint x: 1059, startPoint y: 51, endPoint x: 1060, endPoint y: 68, distance: 17.0
click at [1059, 51] on button "Forms" at bounding box center [1060, 62] width 53 height 31
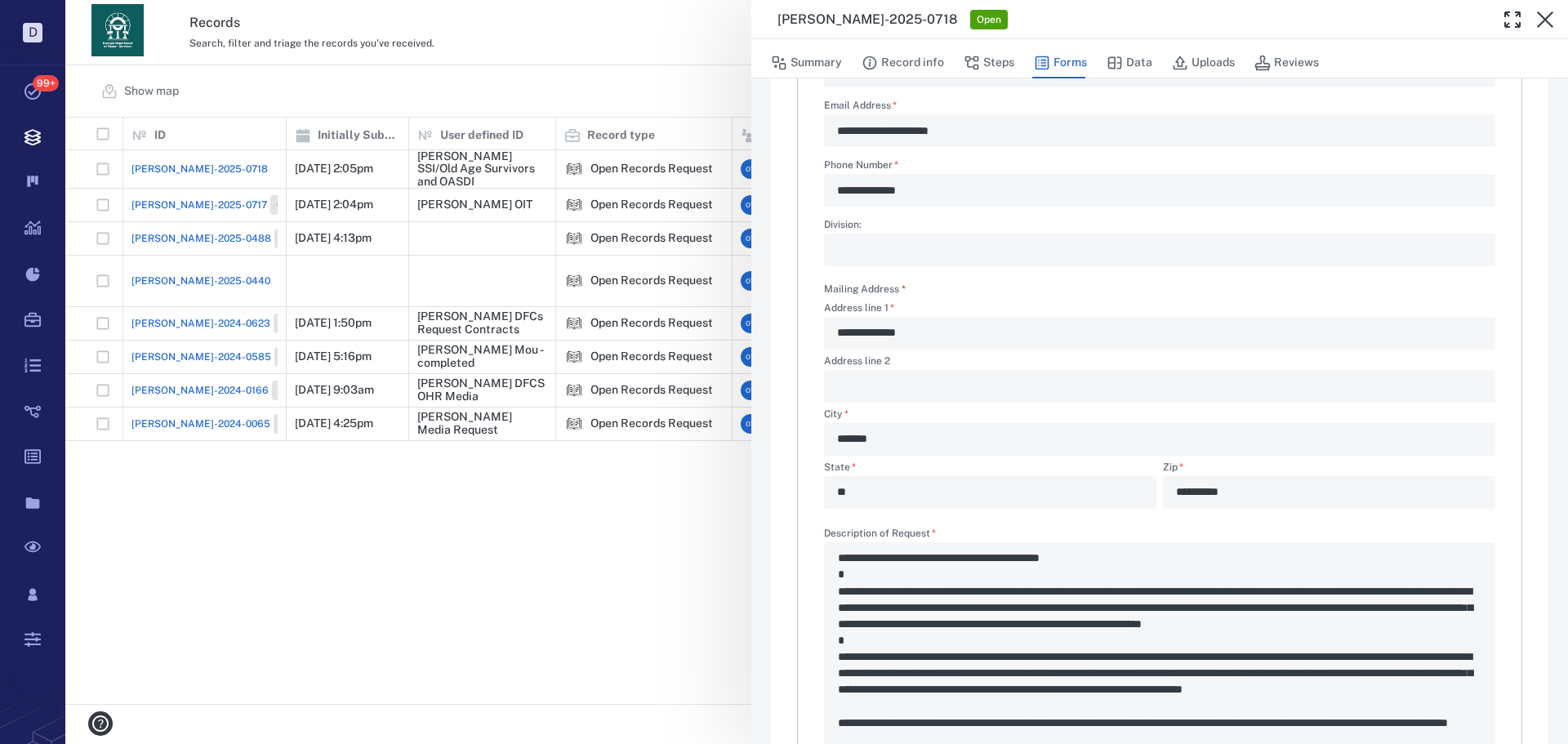
type textarea "*"
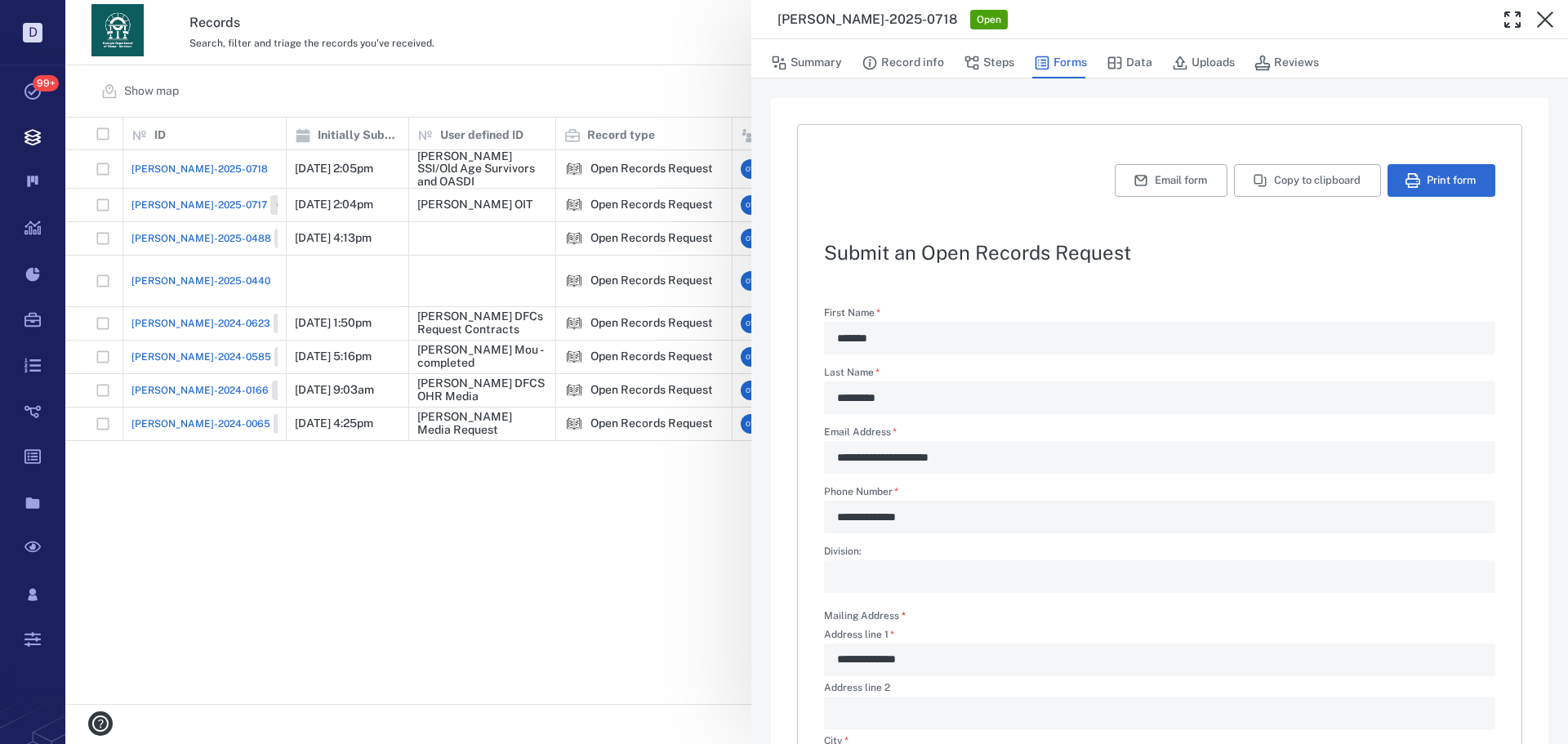
drag, startPoint x: 735, startPoint y: 541, endPoint x: 927, endPoint y: 508, distance: 194.8
click at [733, 541] on div "**********" at bounding box center [816, 372] width 1502 height 744
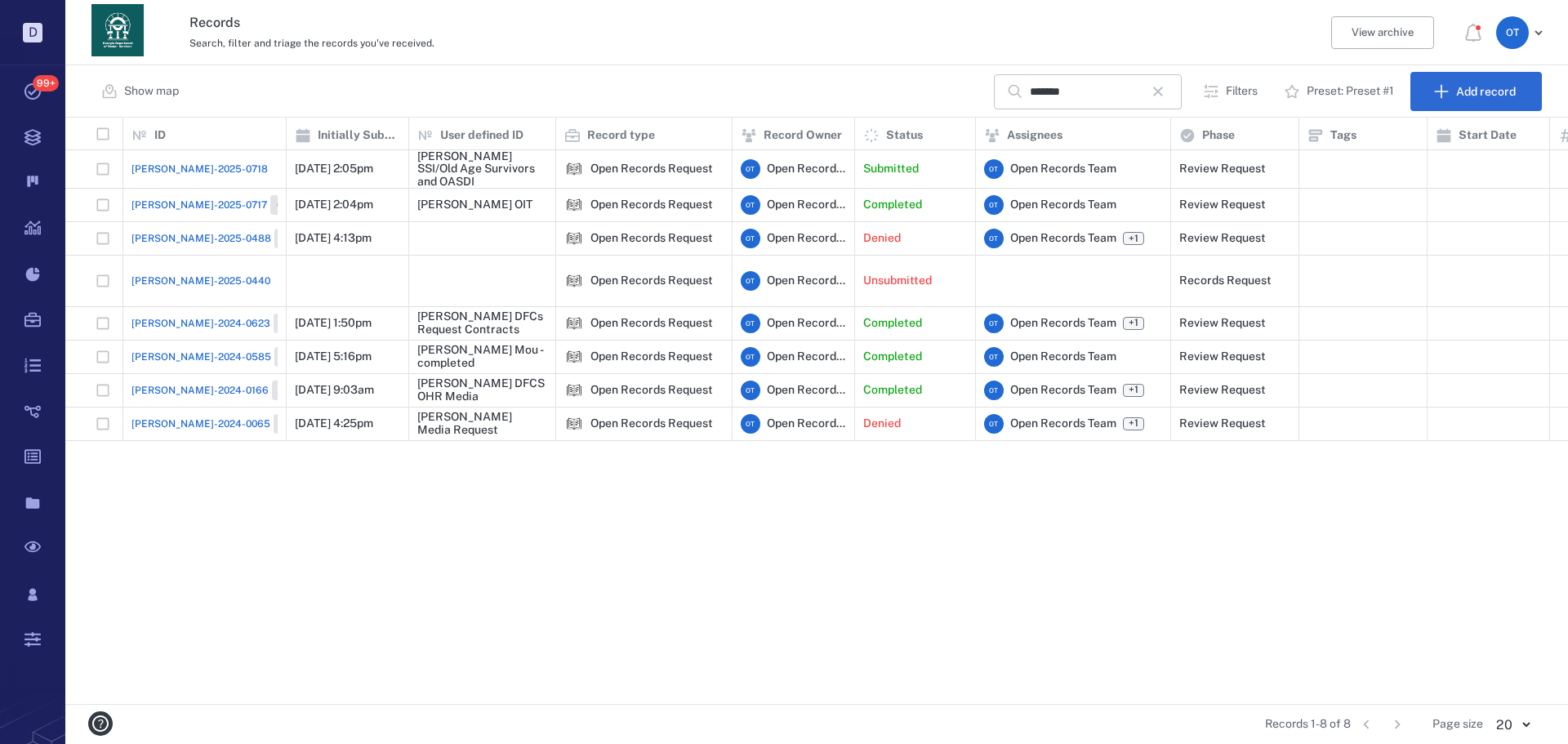
click at [1166, 96] on icon "button" at bounding box center [1158, 92] width 20 height 20
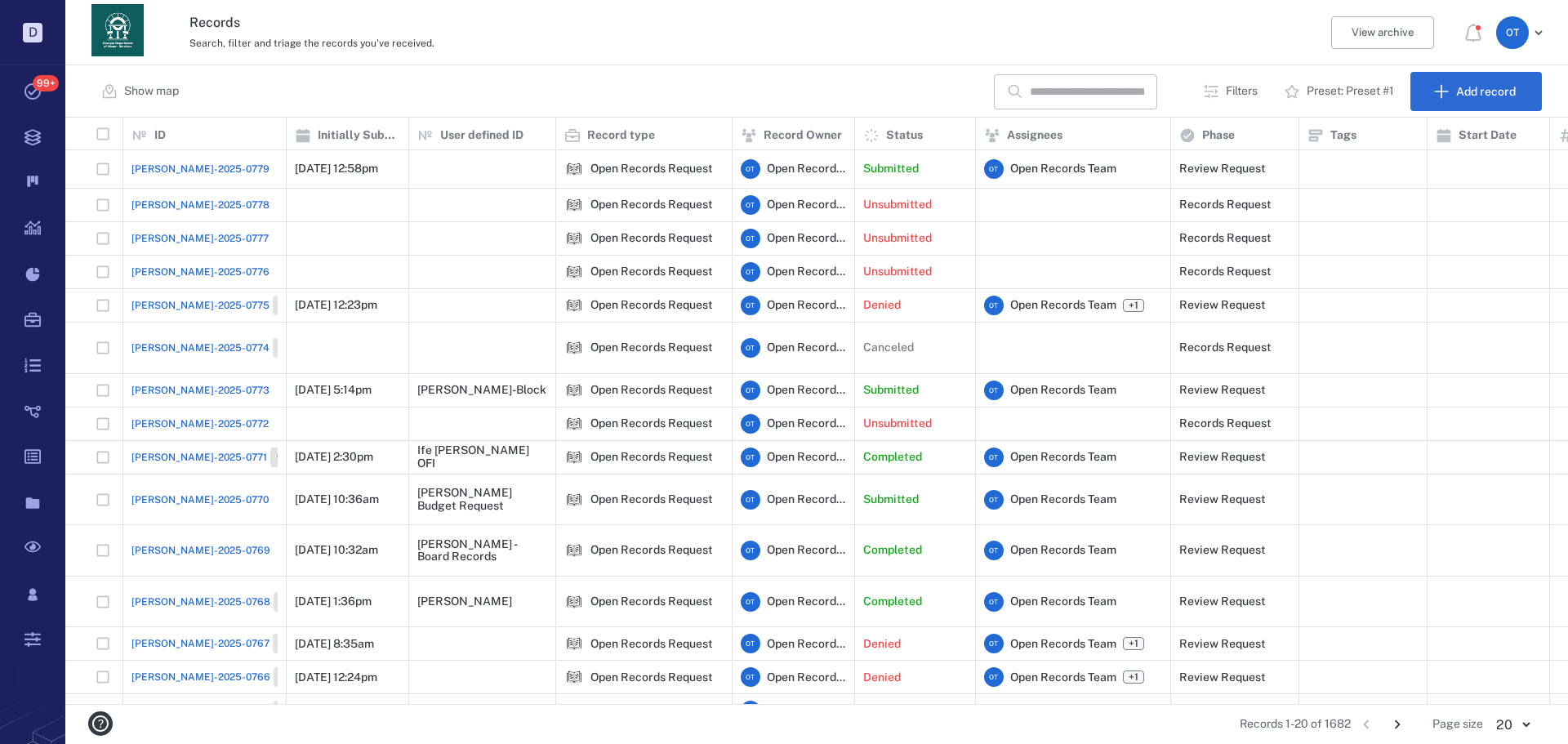
click at [197, 172] on span "[PERSON_NAME]-2025-0779" at bounding box center [200, 169] width 138 height 15
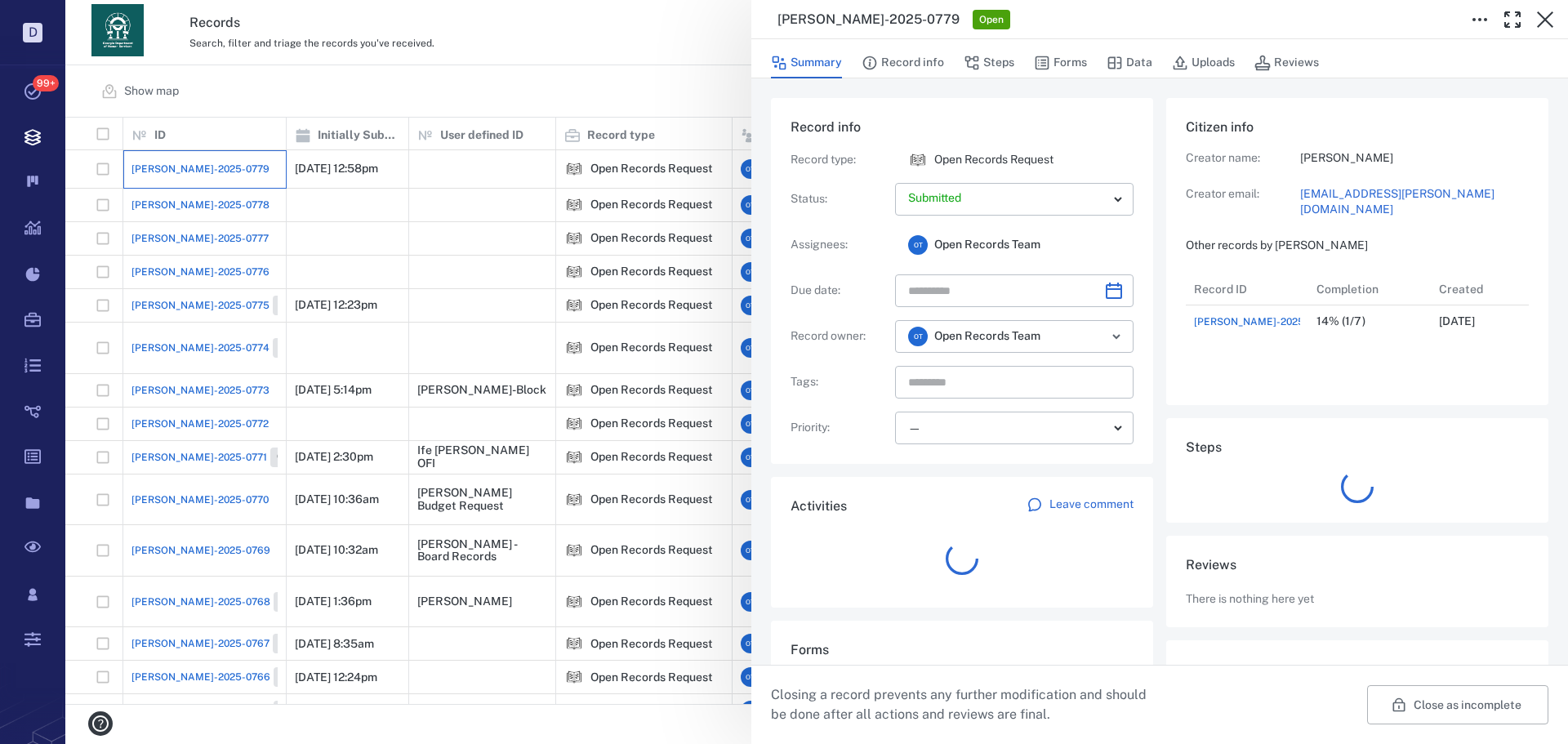
scroll to position [65, 324]
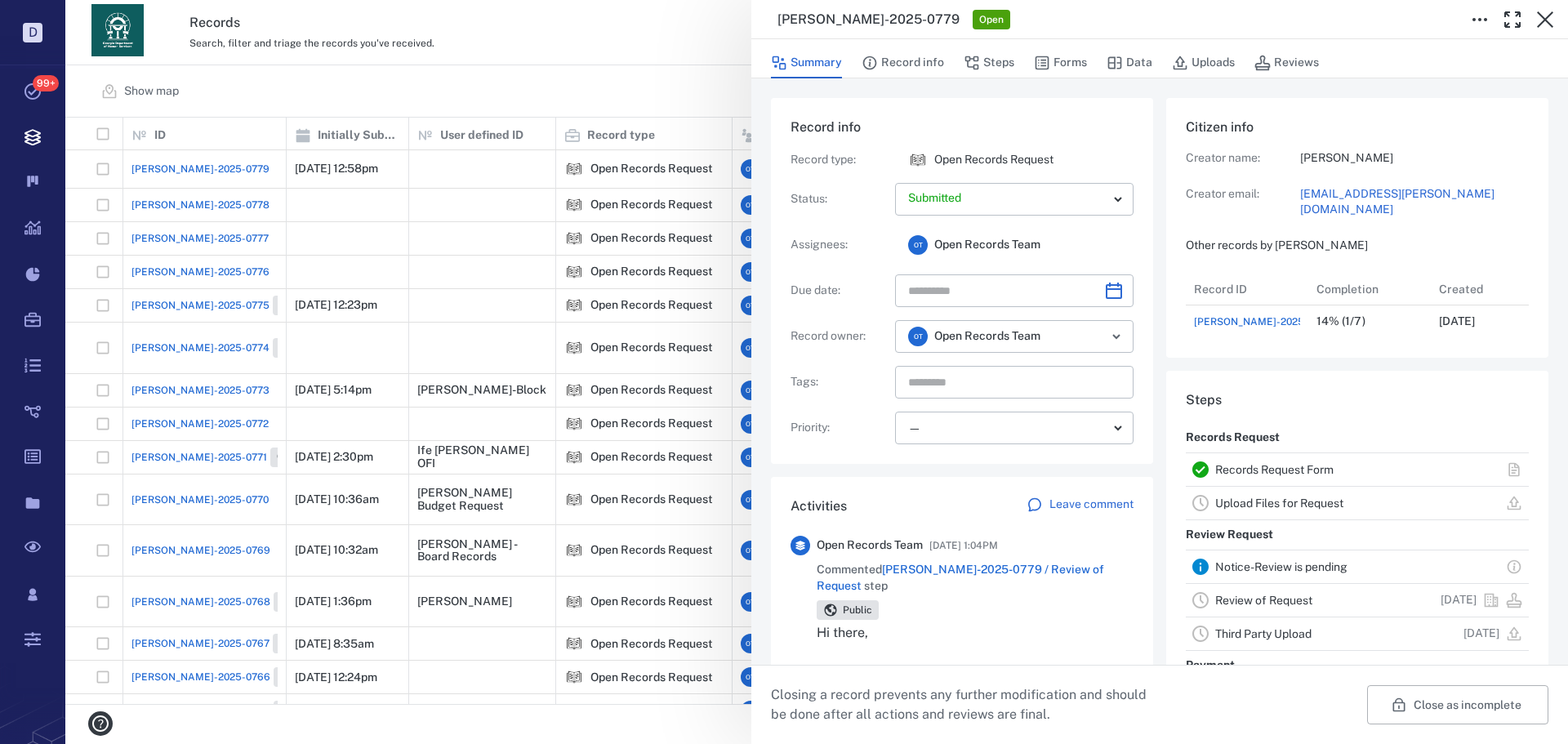
click at [663, 74] on div "[PERSON_NAME]-2025-0779 Open Summary Record info Steps Forms Data Uploads Revie…" at bounding box center [816, 372] width 1502 height 744
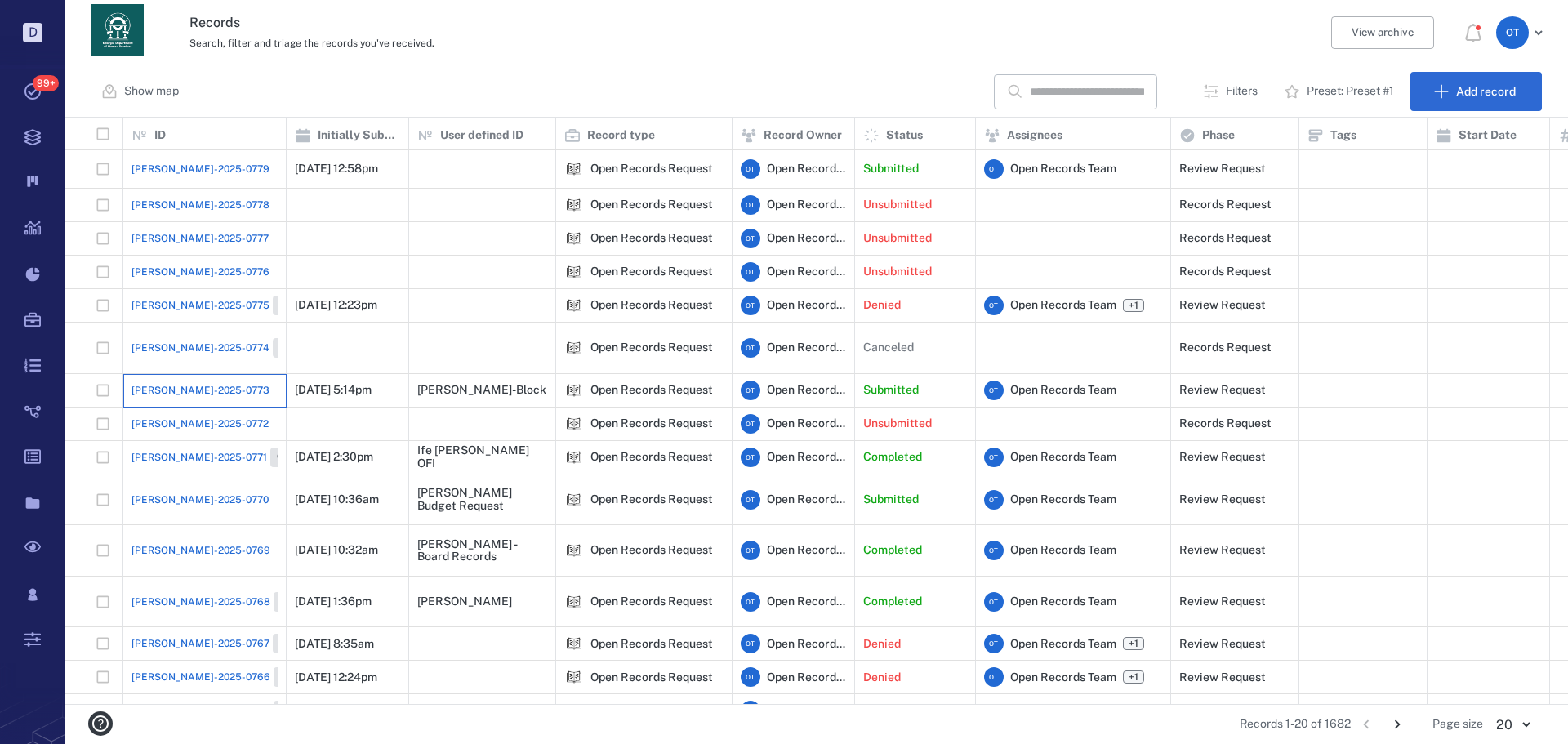
click at [196, 376] on div "[PERSON_NAME]-2025-0773" at bounding box center [204, 390] width 146 height 33
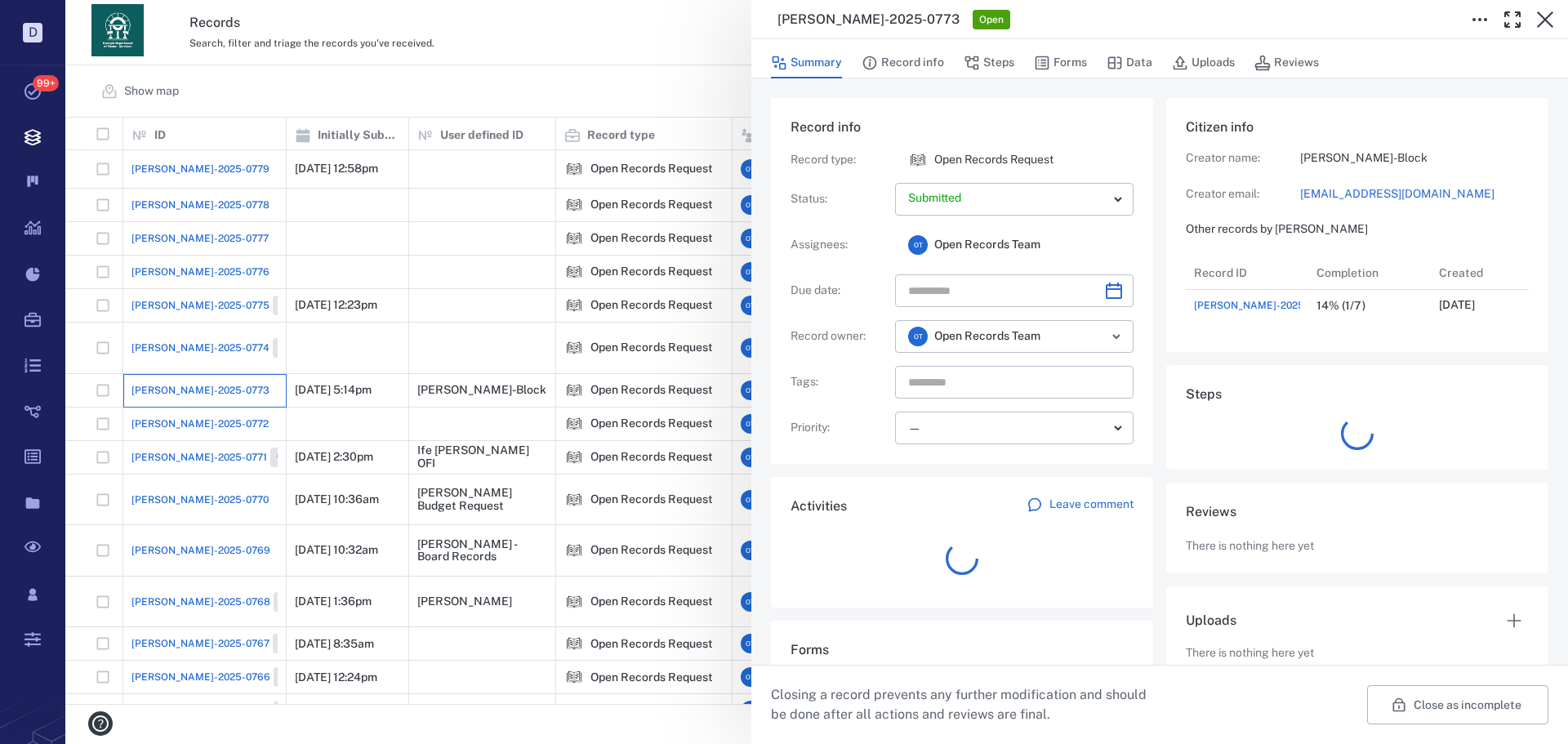
scroll to position [13, 13]
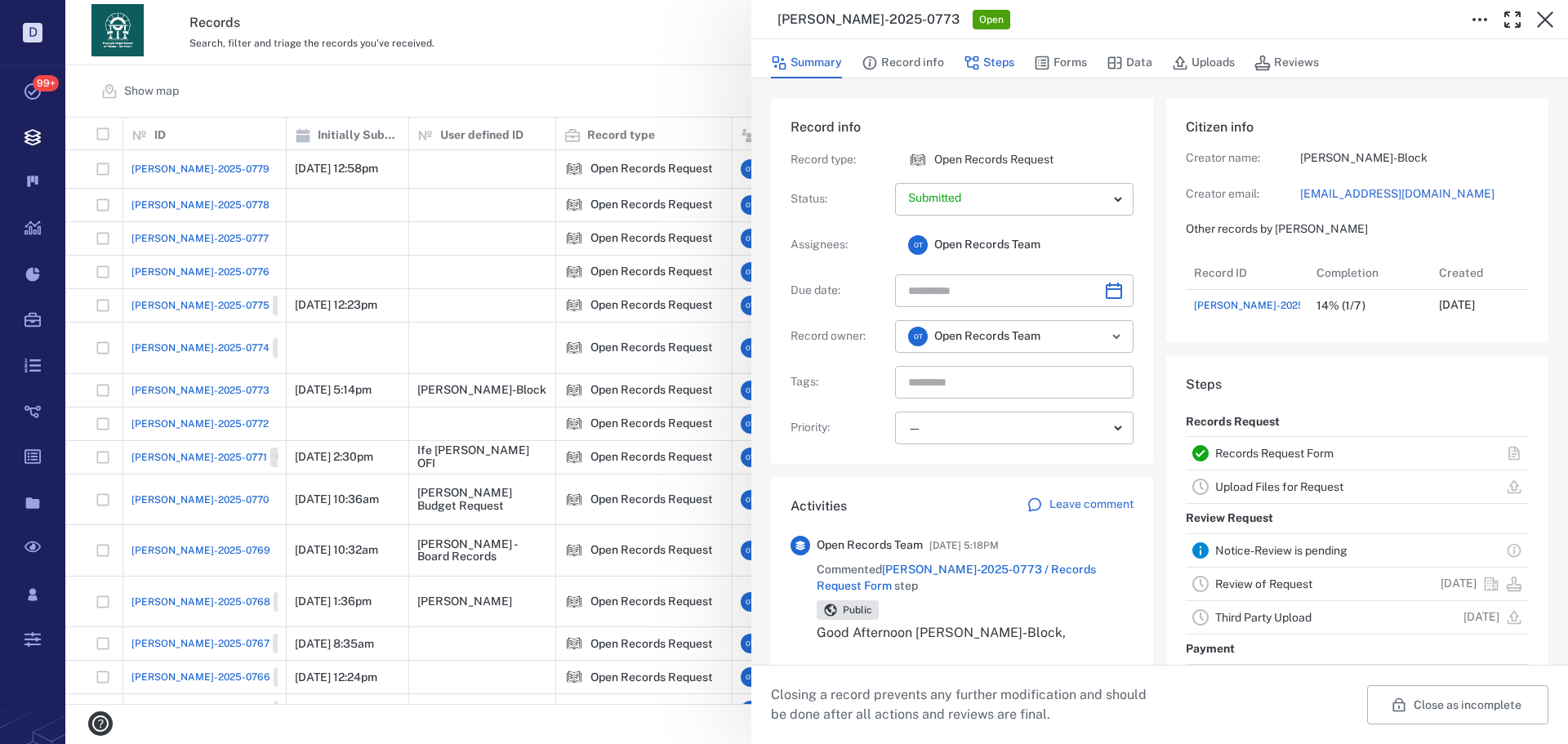
click at [980, 66] on button "Steps" at bounding box center [988, 62] width 51 height 31
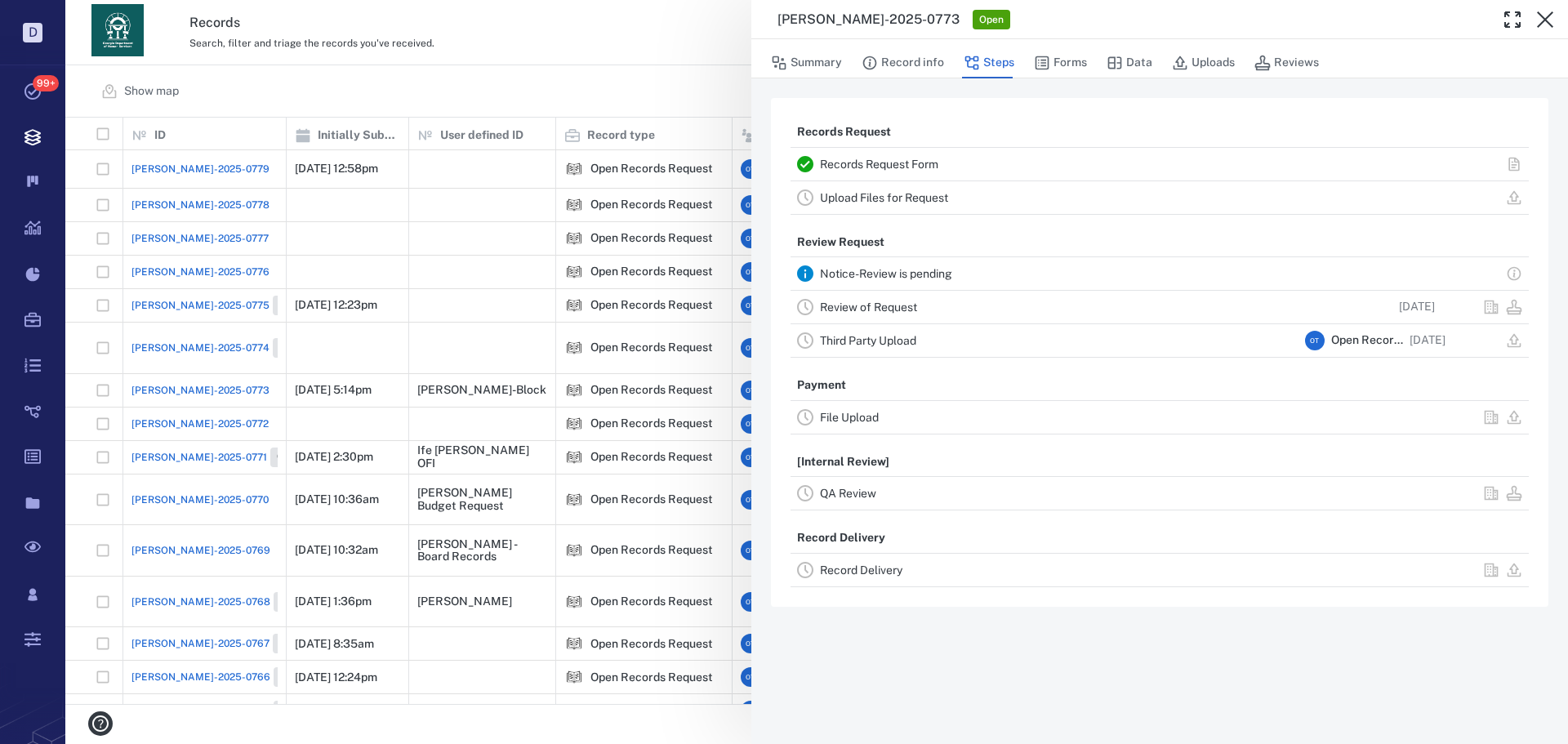
click at [830, 581] on div "Record Delivery" at bounding box center [1159, 570] width 739 height 33
click at [834, 572] on link "Record Delivery" at bounding box center [860, 570] width 83 height 13
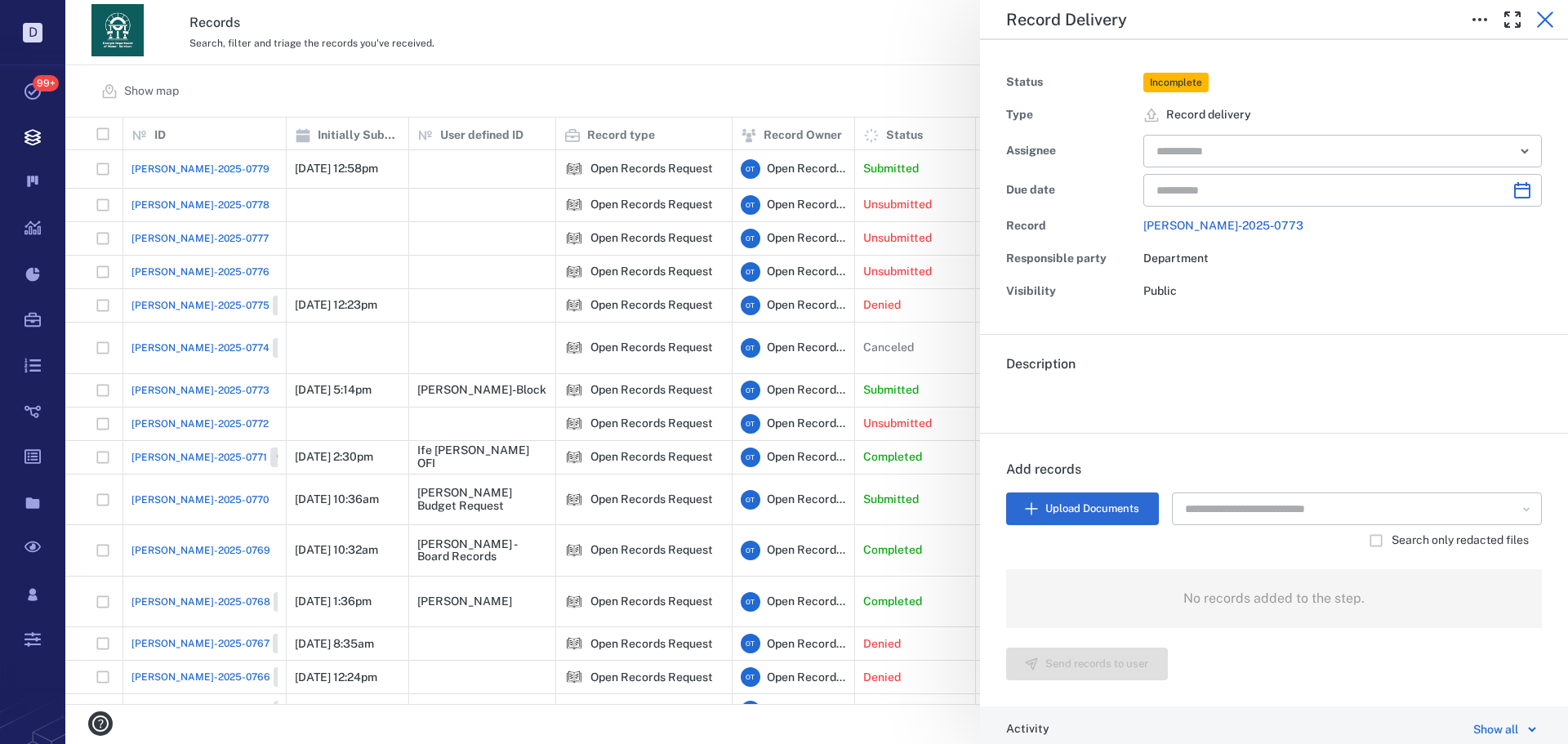
click at [1542, 21] on icon "button" at bounding box center [1545, 20] width 20 height 20
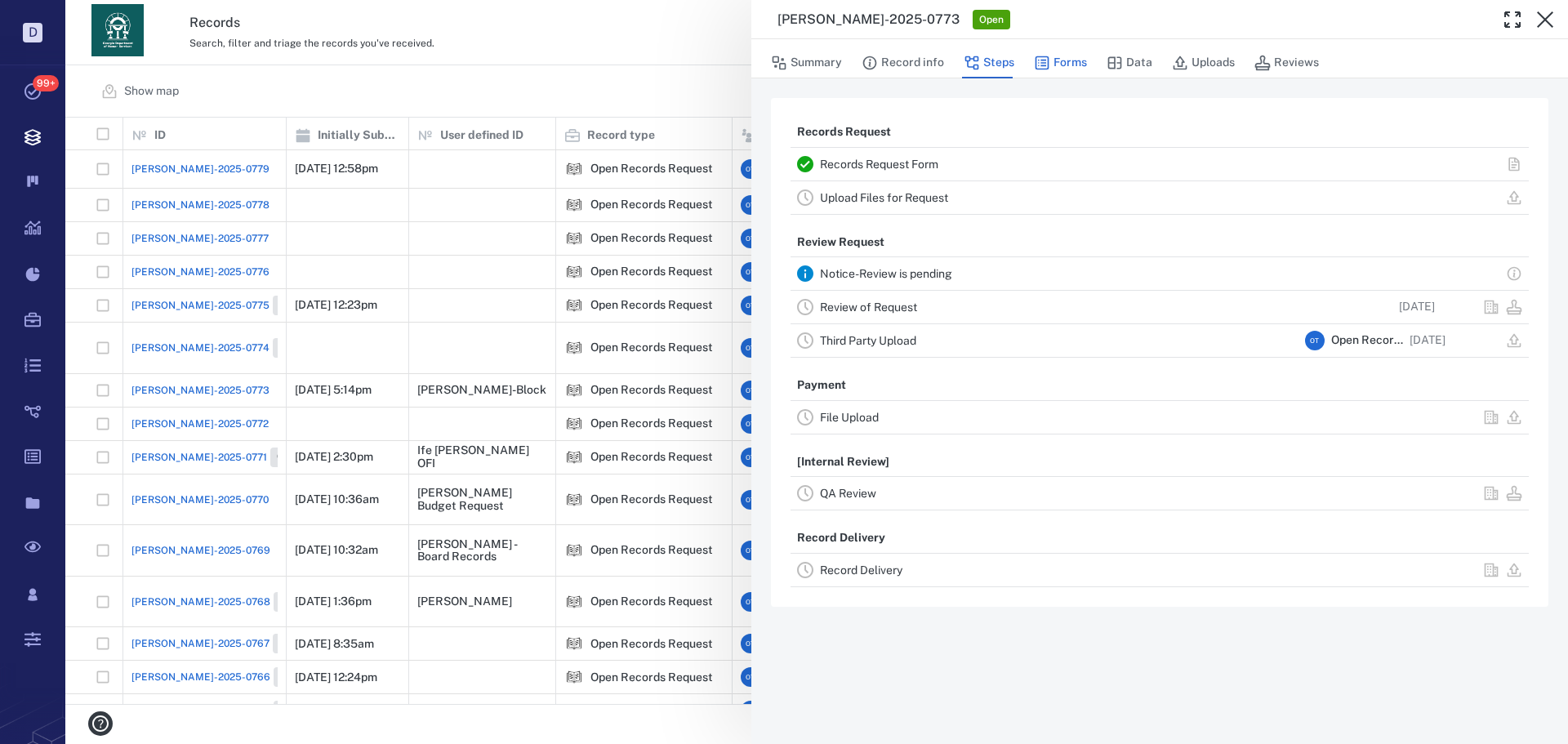
click at [1051, 66] on button "Forms" at bounding box center [1060, 62] width 53 height 31
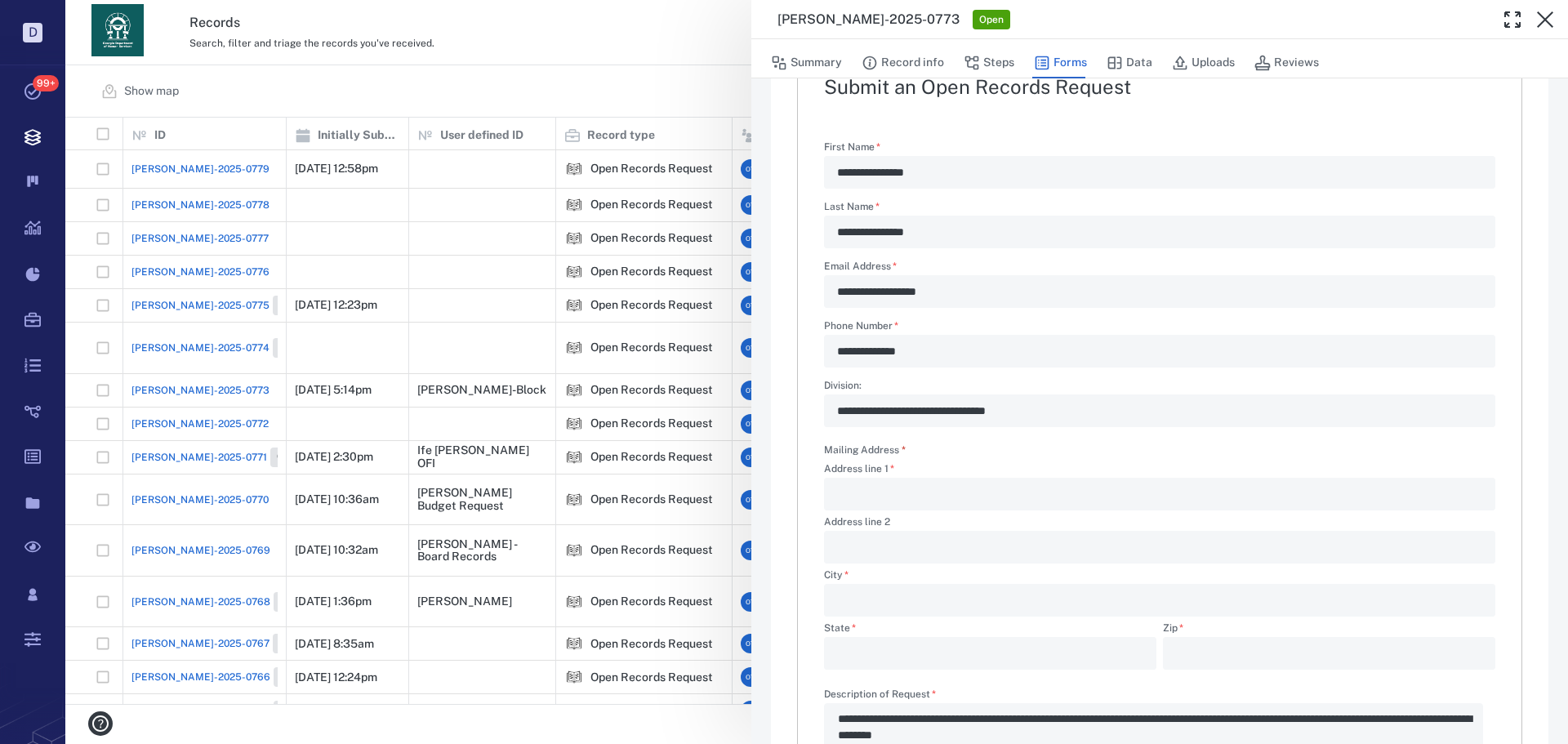
scroll to position [14, 0]
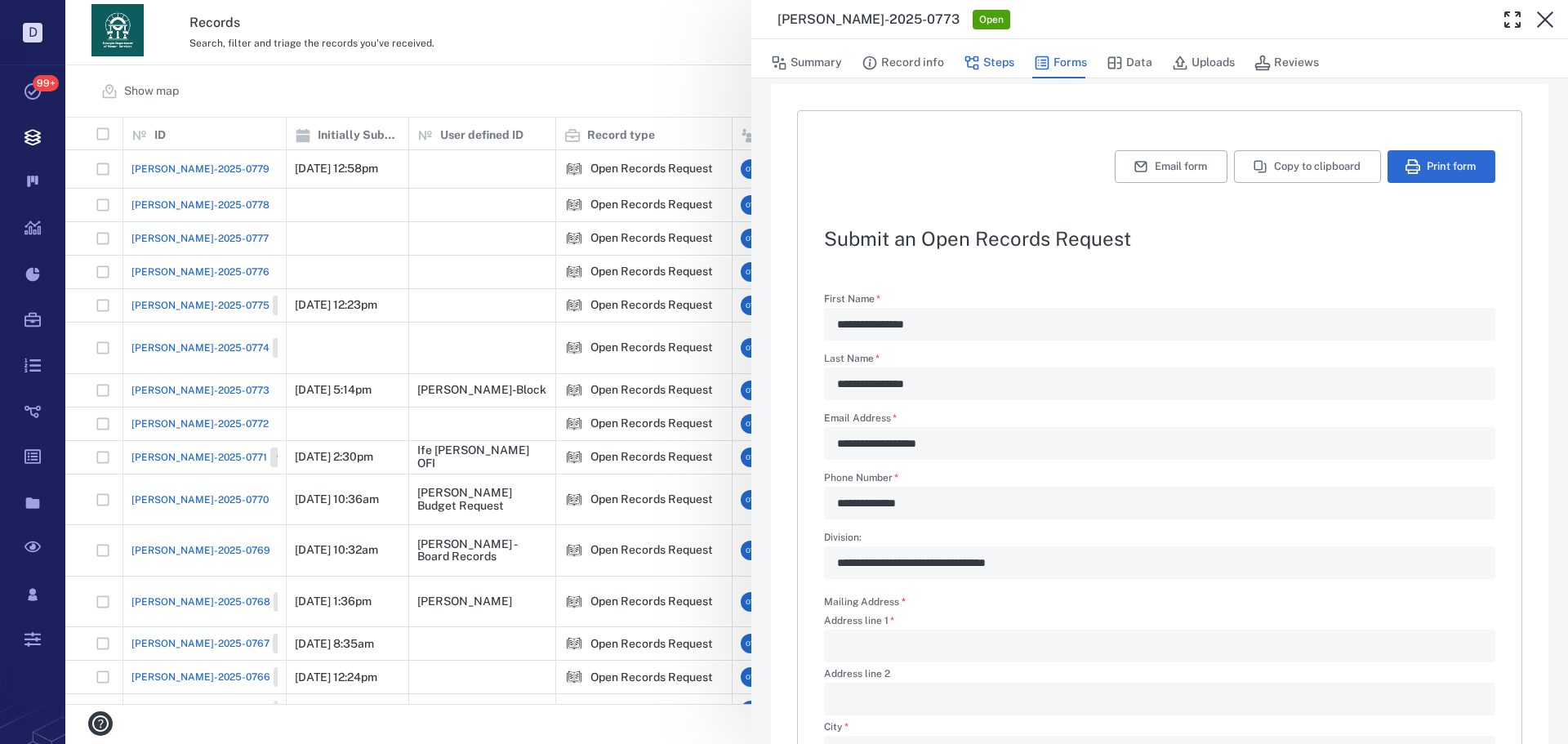
click at [1001, 61] on button "Steps" at bounding box center [988, 62] width 51 height 31
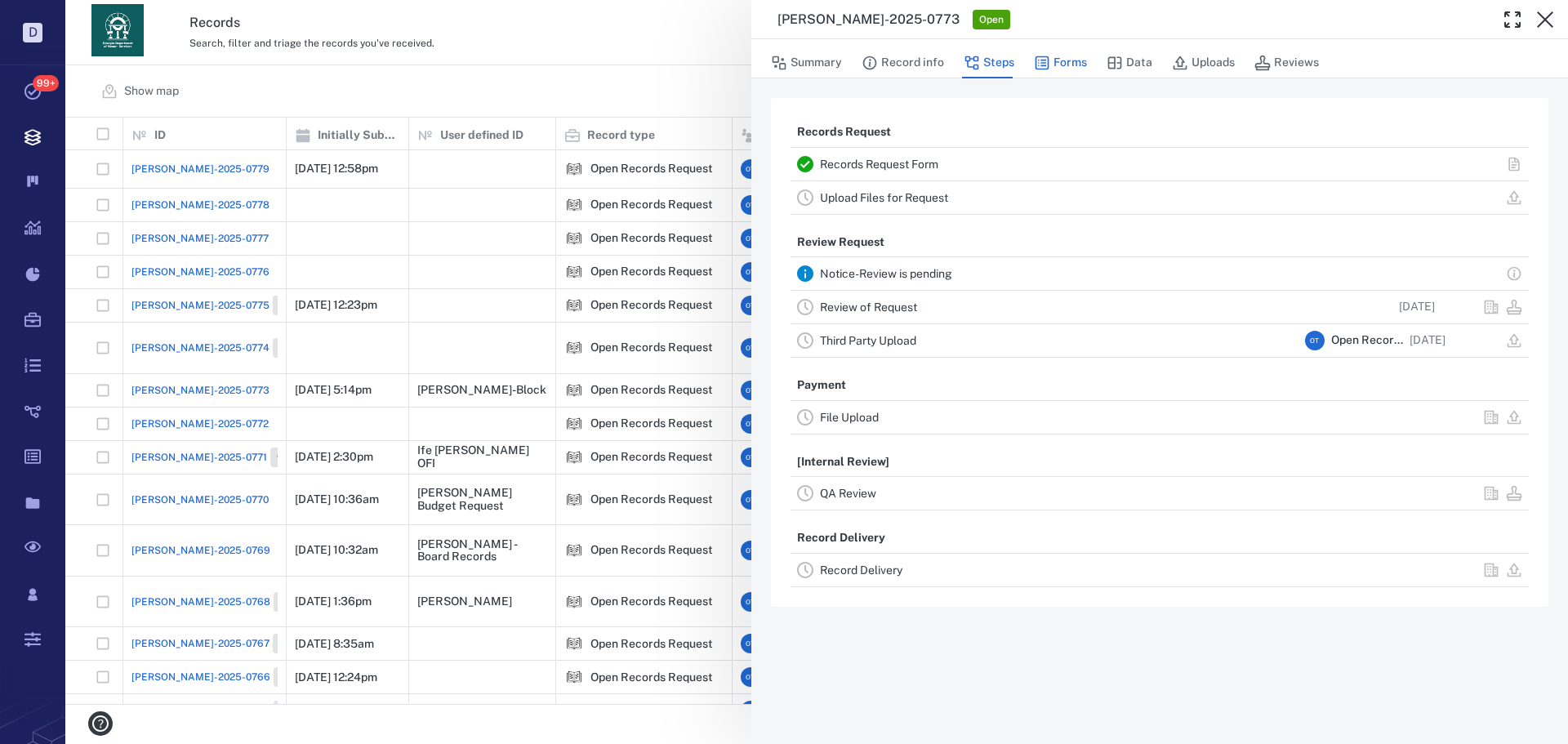
click at [1052, 56] on button "Forms" at bounding box center [1060, 62] width 53 height 31
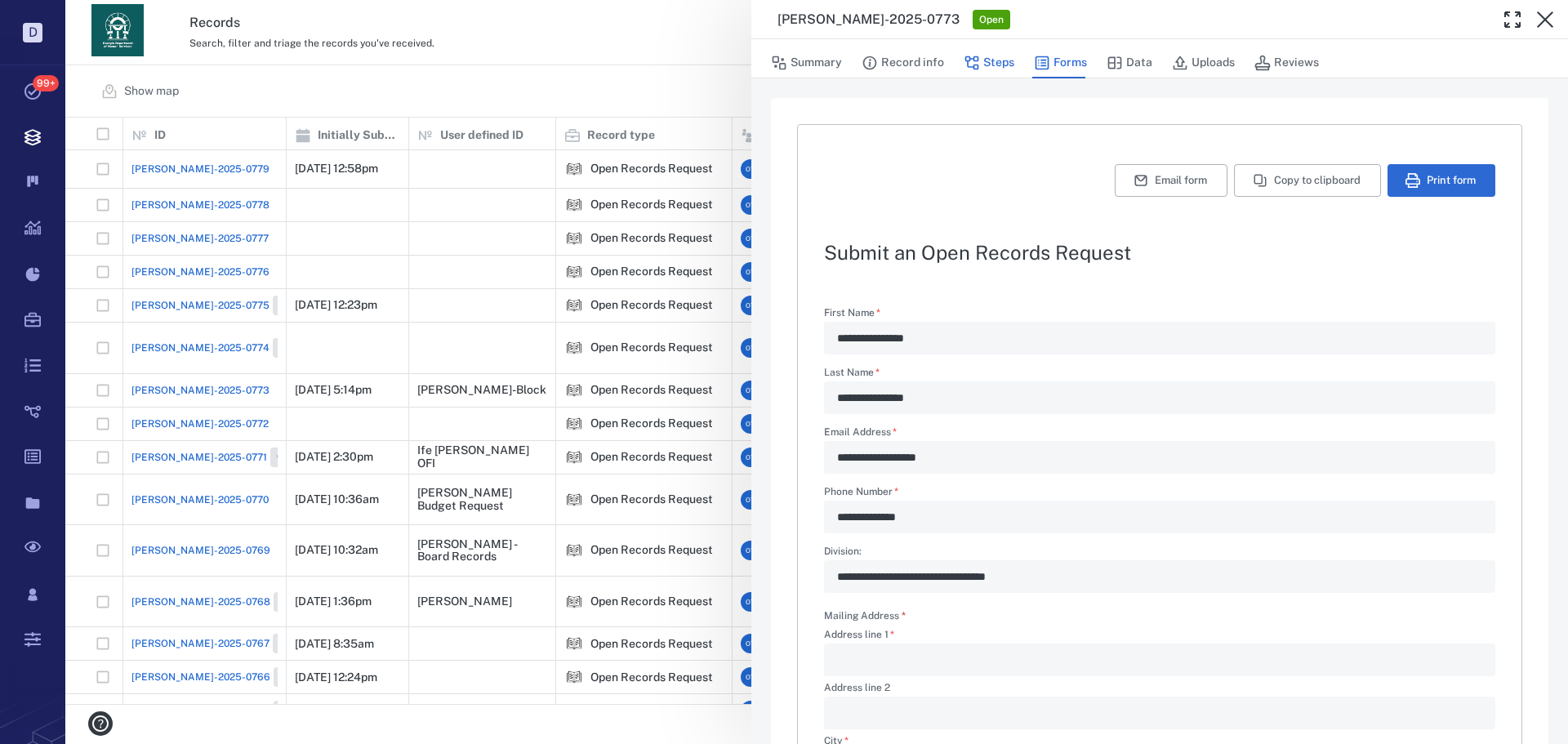
click at [979, 58] on icon "button" at bounding box center [972, 63] width 16 height 16
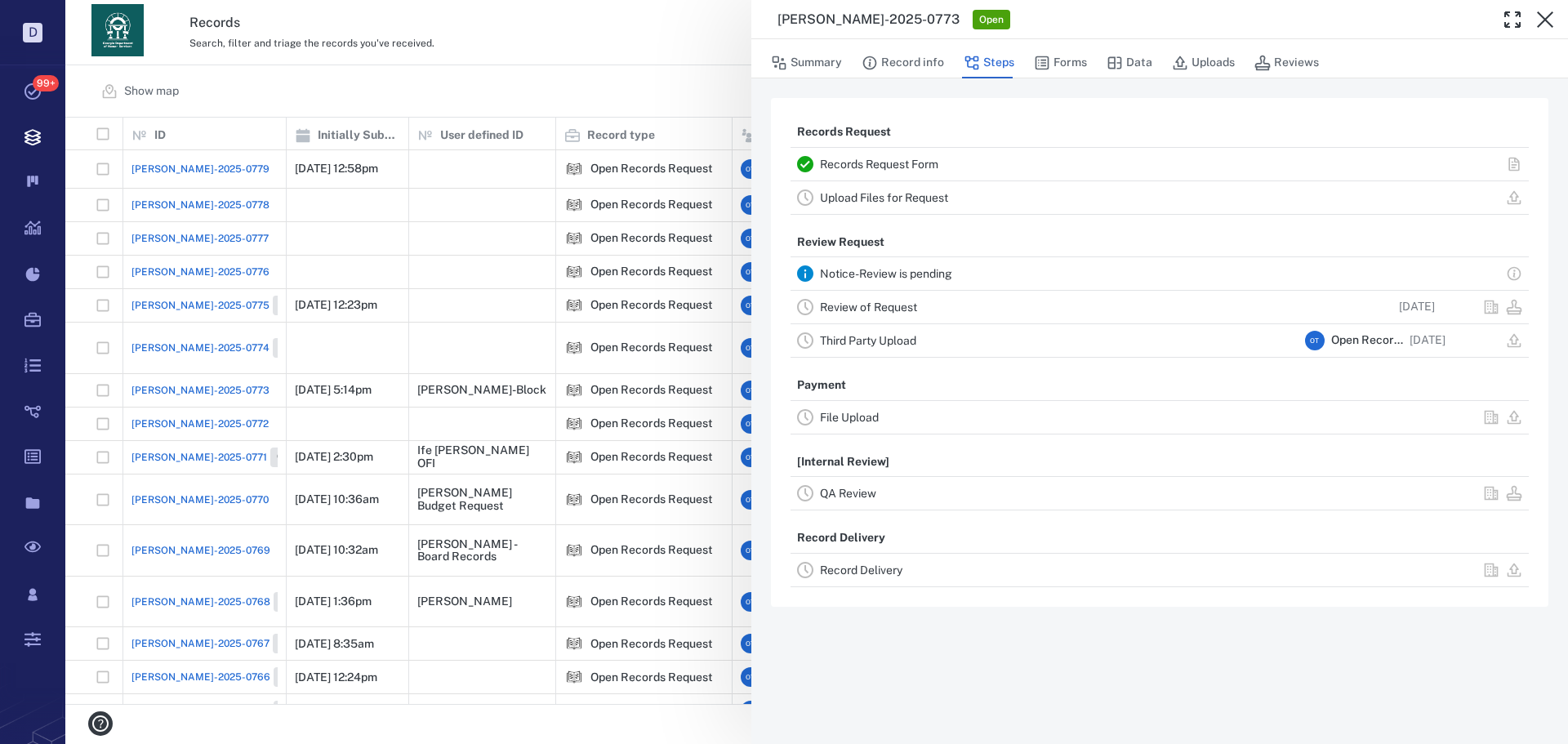
click at [872, 571] on link "Record Delivery" at bounding box center [860, 570] width 83 height 13
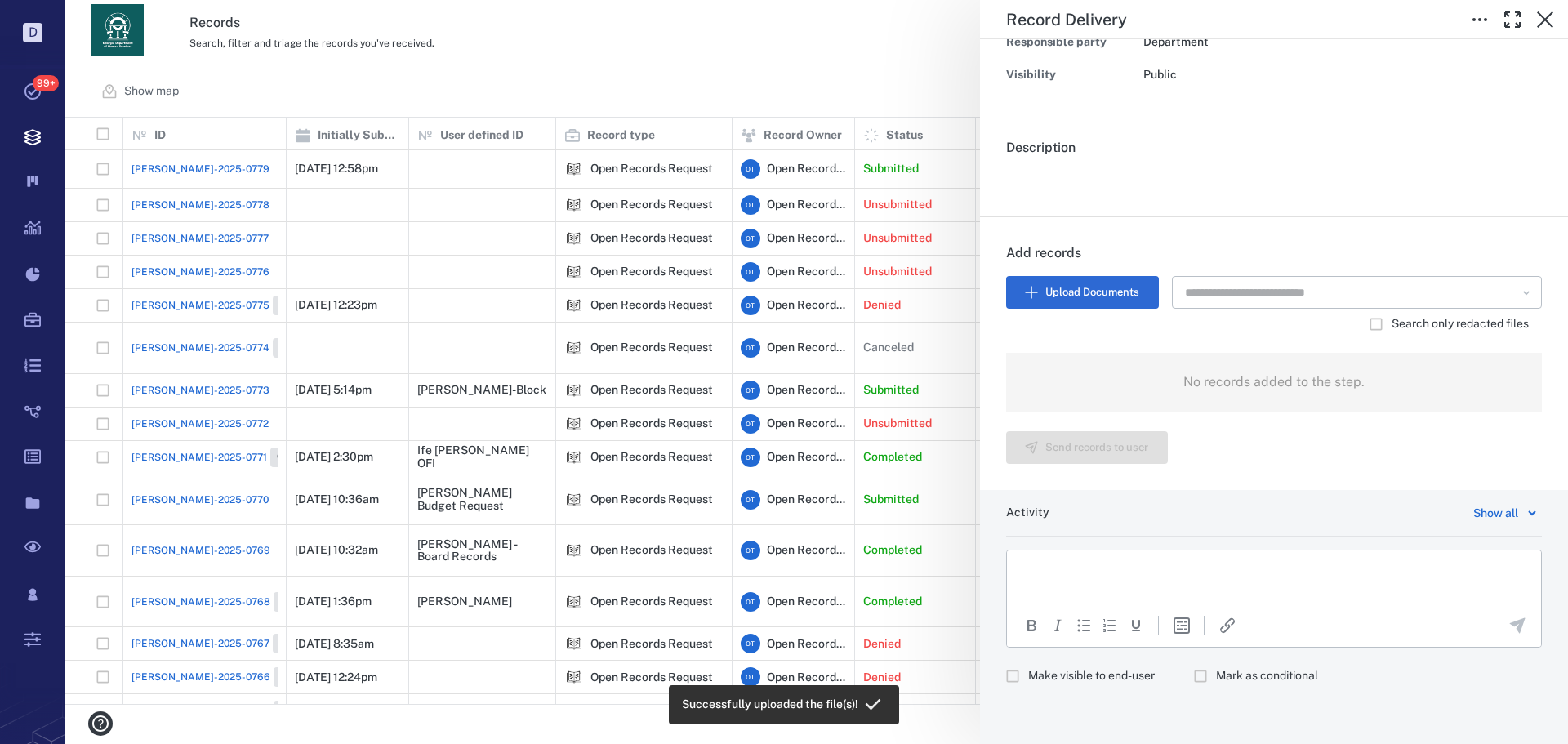
scroll to position [216, 0]
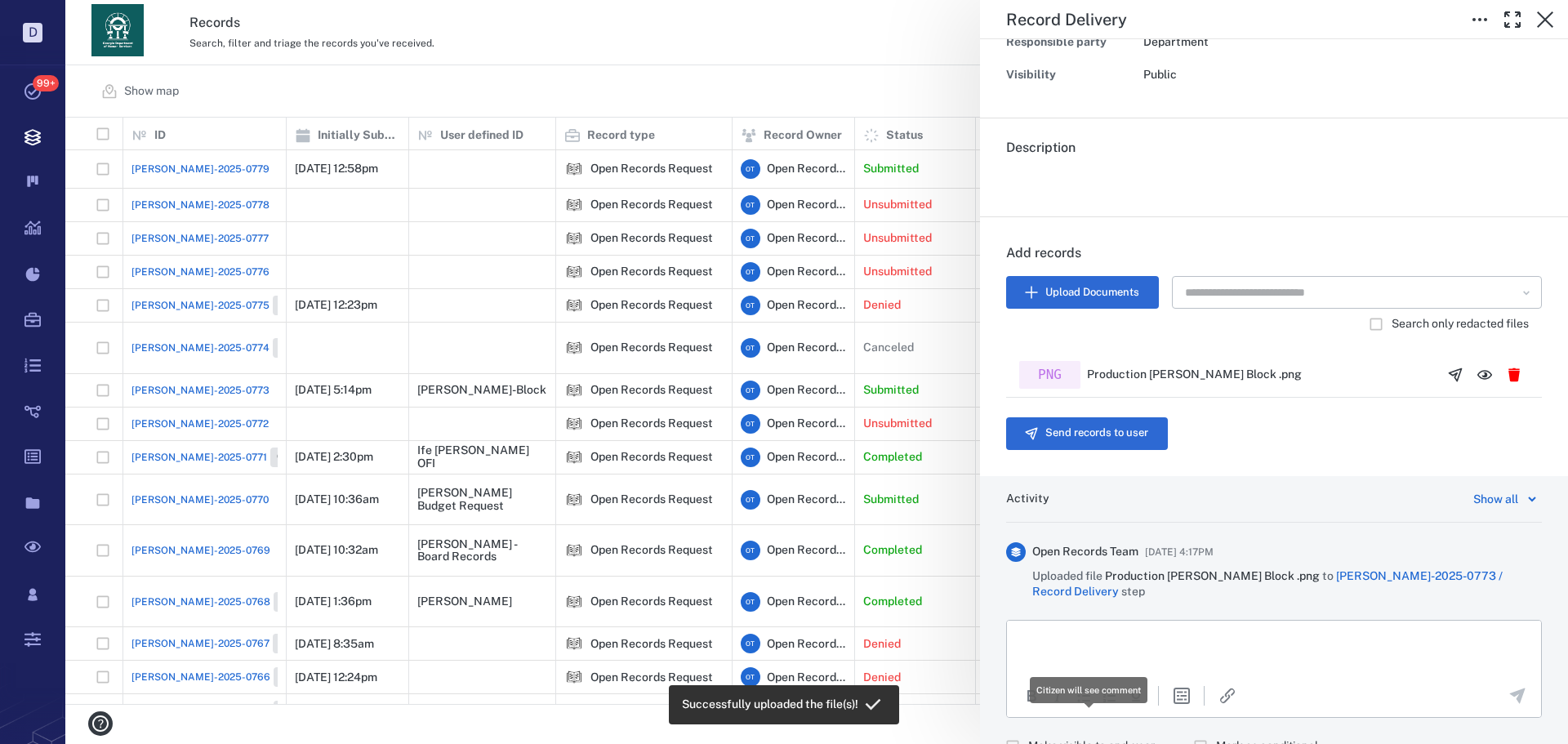
click at [1053, 678] on body "Successfully uploaded the file(s)! D Tasks 99+ Records Boards Dashboard Reports…" at bounding box center [784, 372] width 1568 height 744
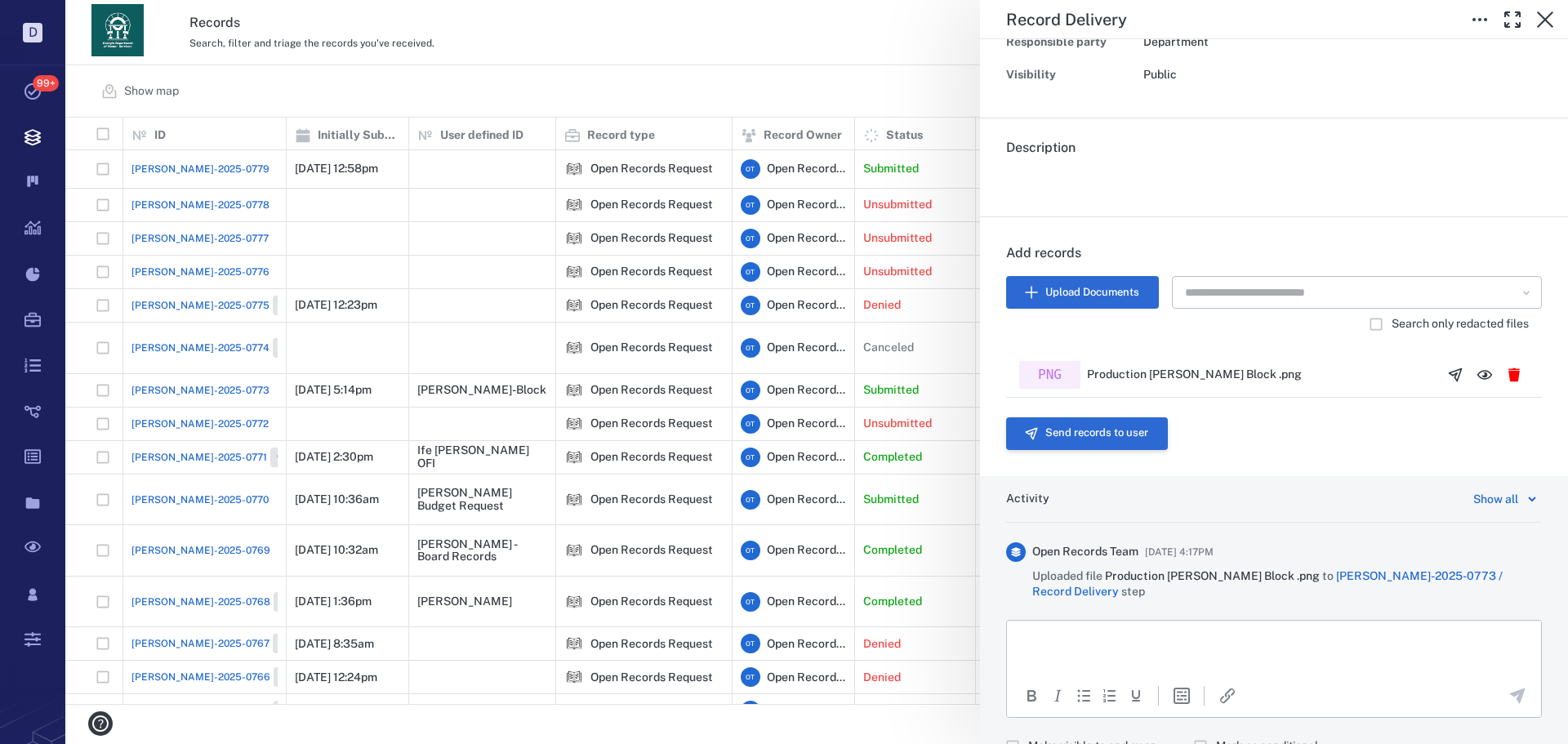
click at [1115, 439] on button "Send records to user" at bounding box center [1087, 433] width 162 height 33
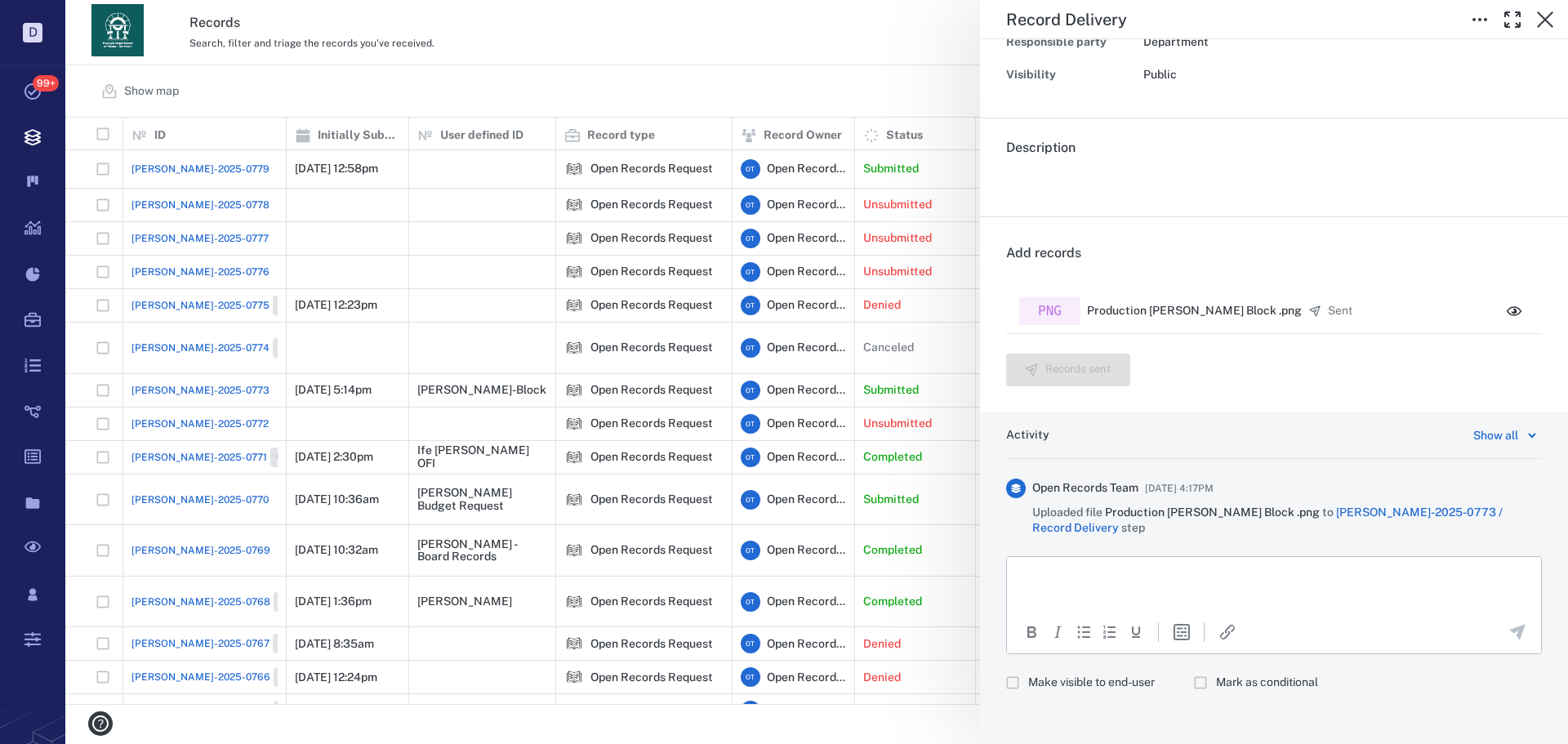
scroll to position [206, 0]
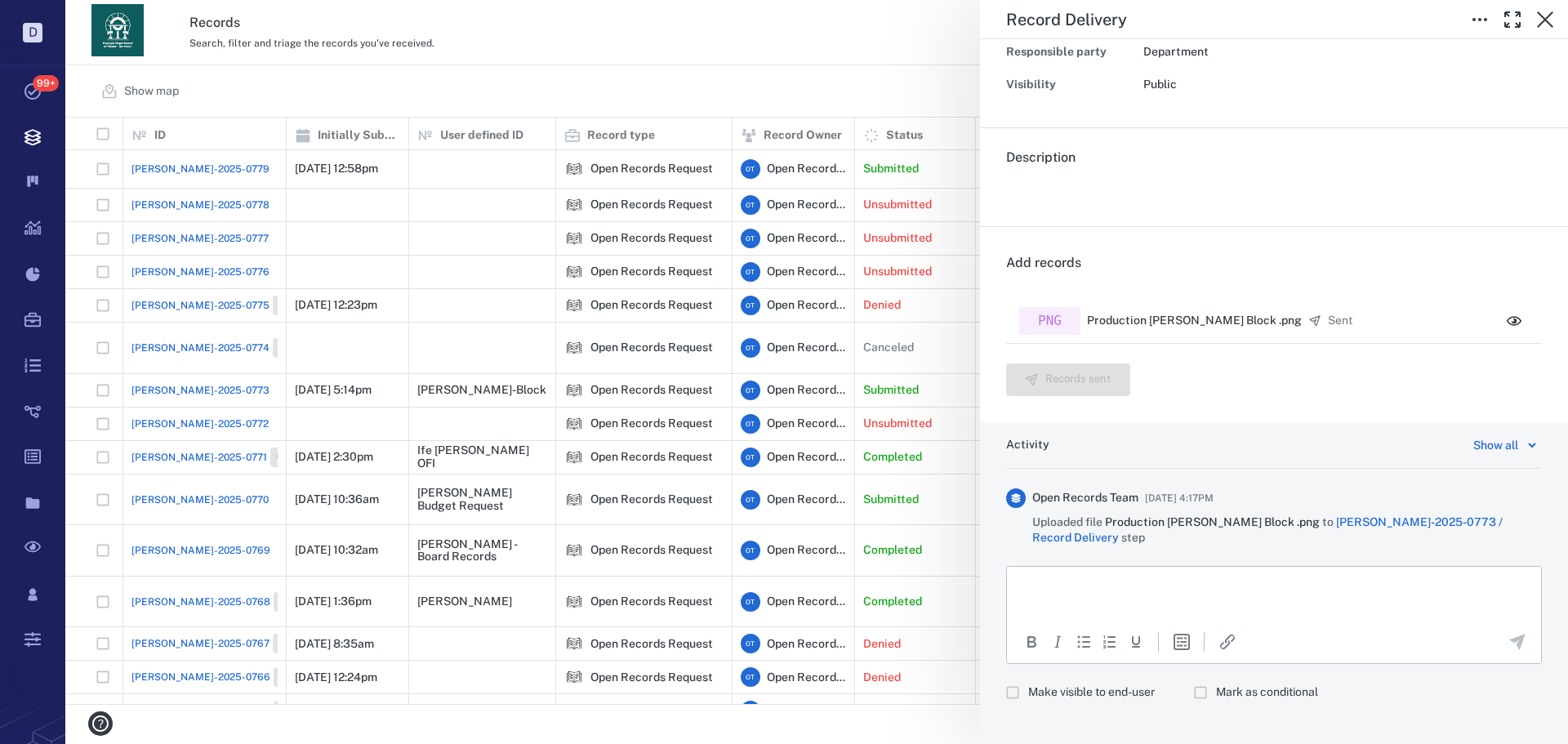
click at [1121, 594] on html at bounding box center [1274, 587] width 534 height 41
click at [1044, 684] on span "Make visible to end-user" at bounding box center [1092, 692] width 126 height 16
click at [1508, 632] on icon "Send the comment" at bounding box center [1517, 642] width 20 height 20
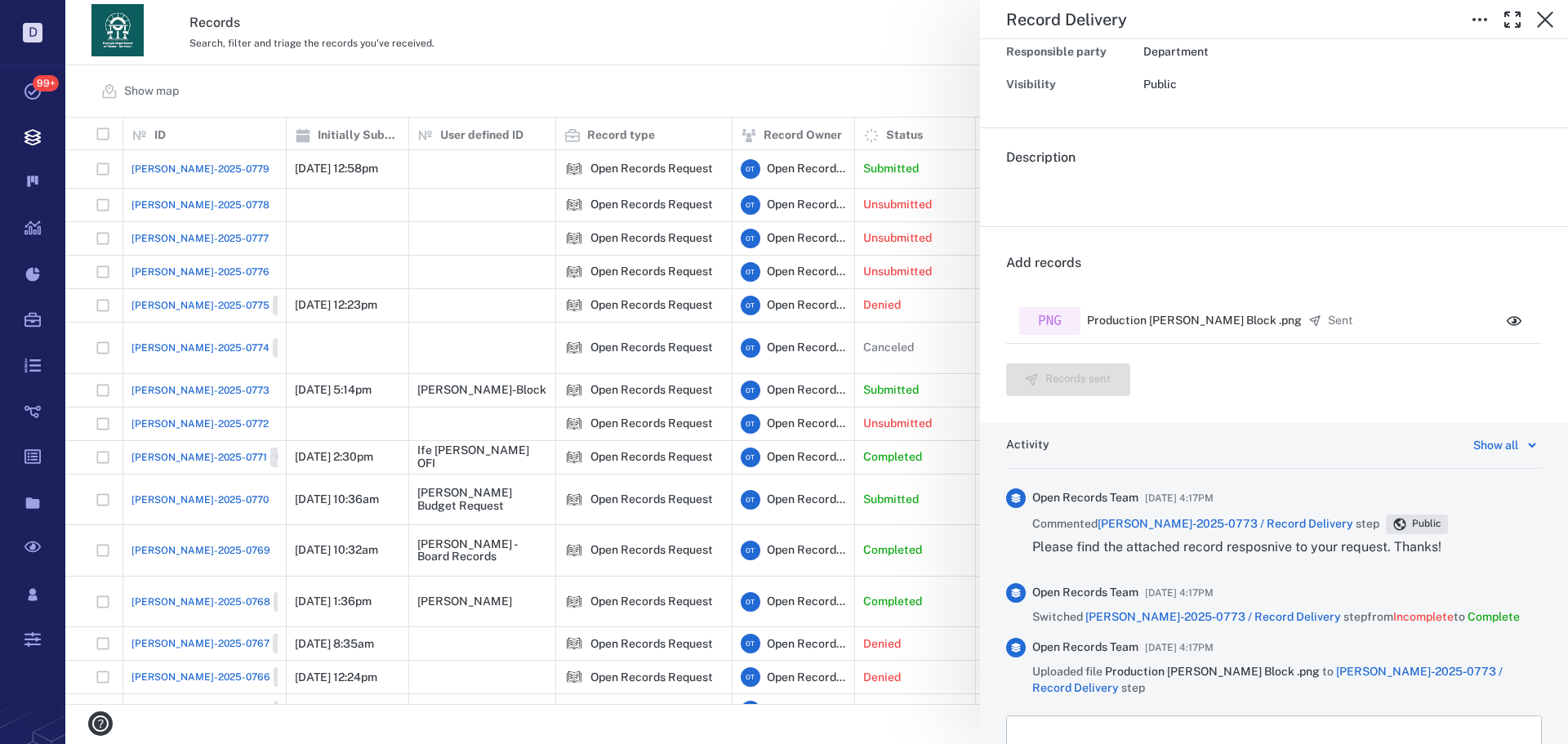
click at [747, 60] on div "Record Delivery Status Complete Type Record delivery Assignee ​ Due date ​ Reco…" at bounding box center [816, 372] width 1502 height 744
click at [699, 51] on div "Record Delivery Status Complete Type Record delivery Assignee ​ Due date ​ Reco…" at bounding box center [816, 372] width 1502 height 744
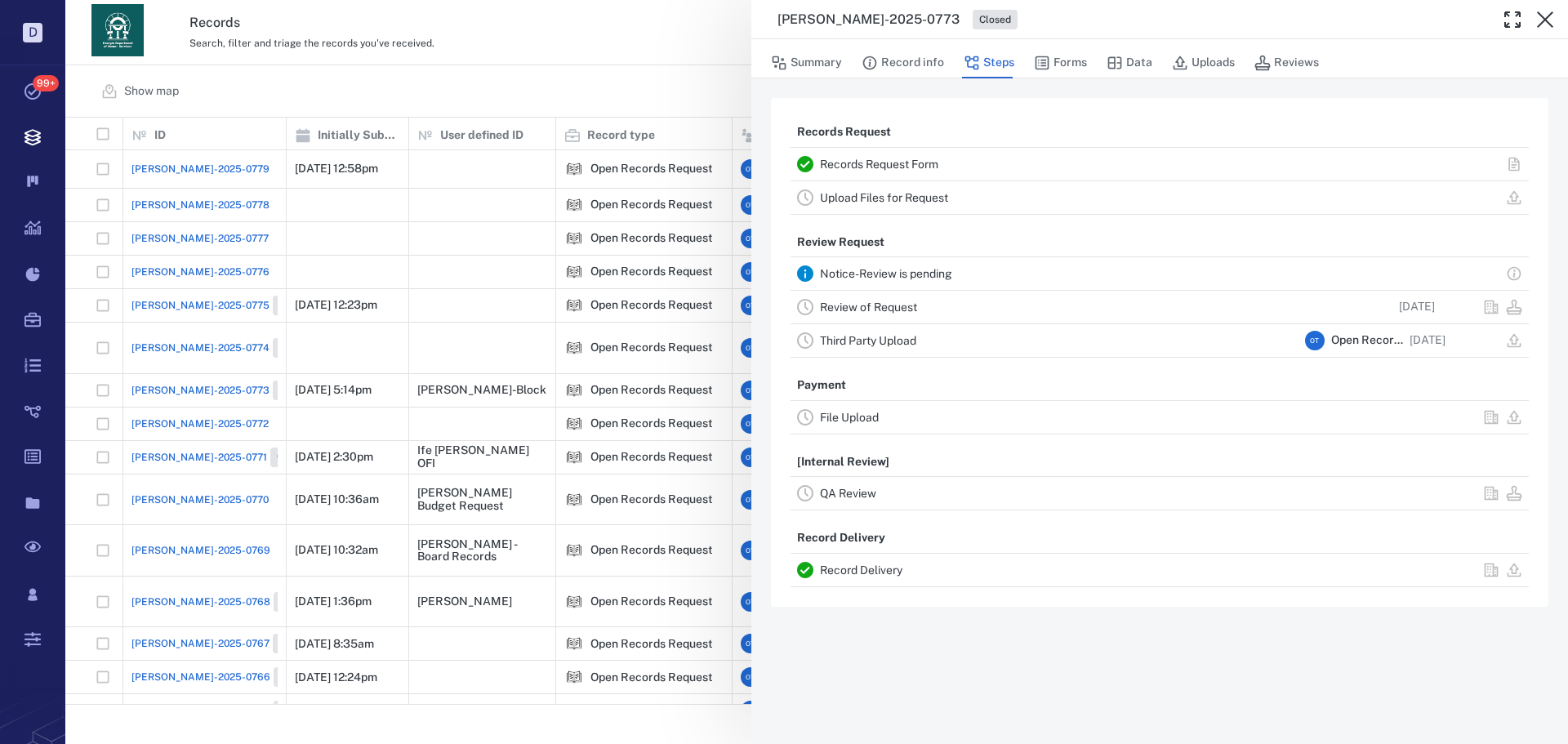
click at [647, 55] on div "ORR-2025-0773 Closed Summary Record info Steps Forms Data Uploads Reviews Recor…" at bounding box center [816, 372] width 1502 height 744
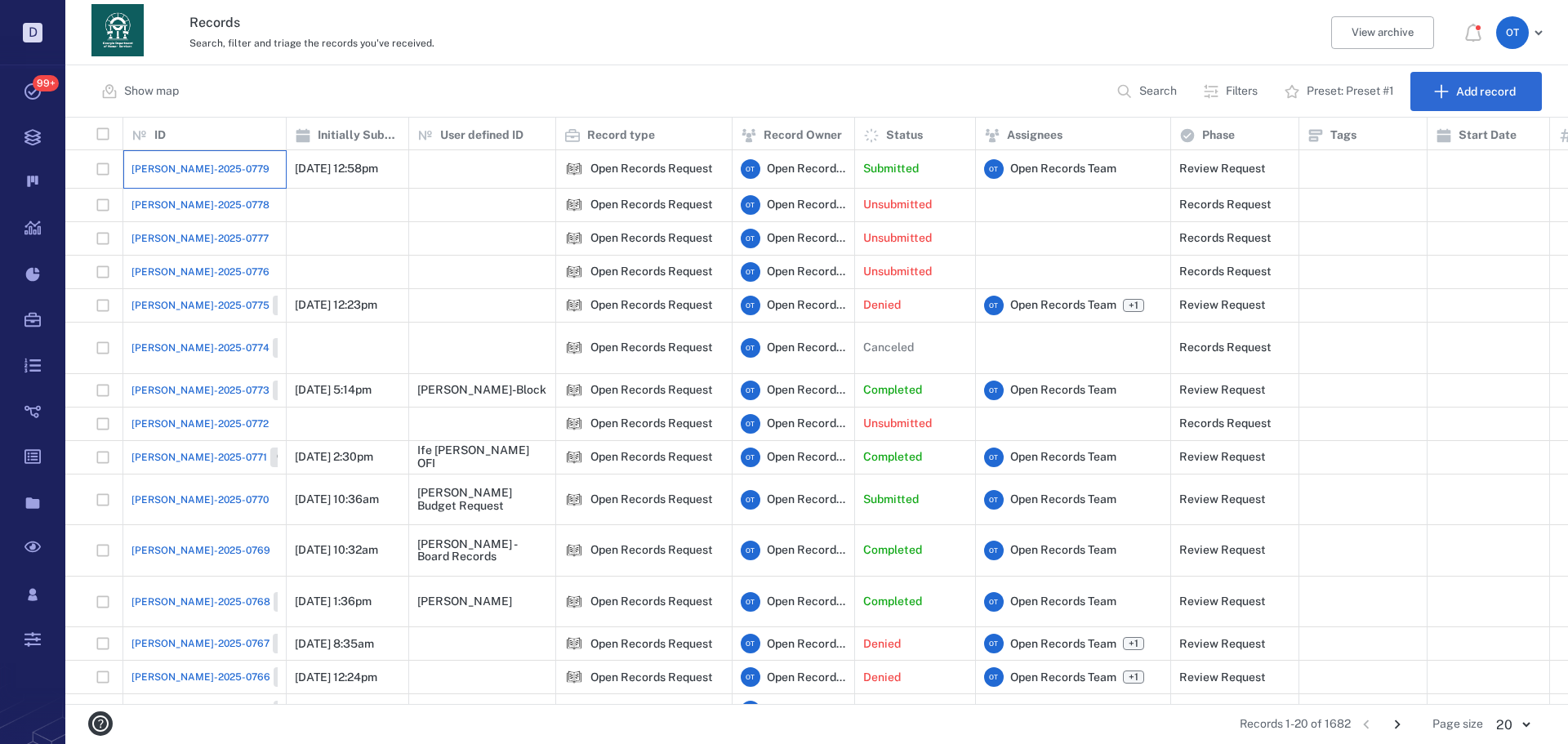
click at [219, 167] on div "[PERSON_NAME]-2025-0779" at bounding box center [204, 169] width 146 height 33
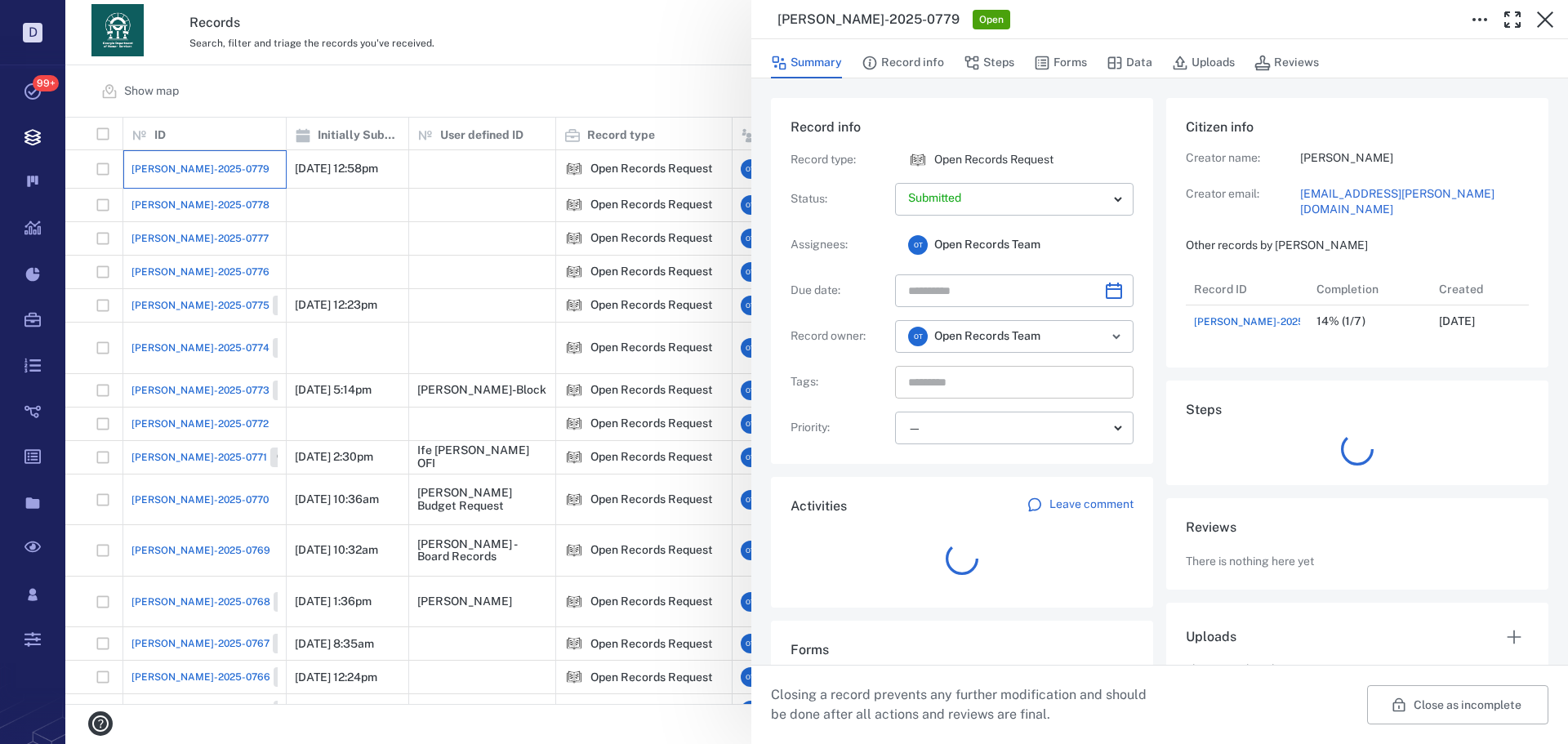
scroll to position [13, 13]
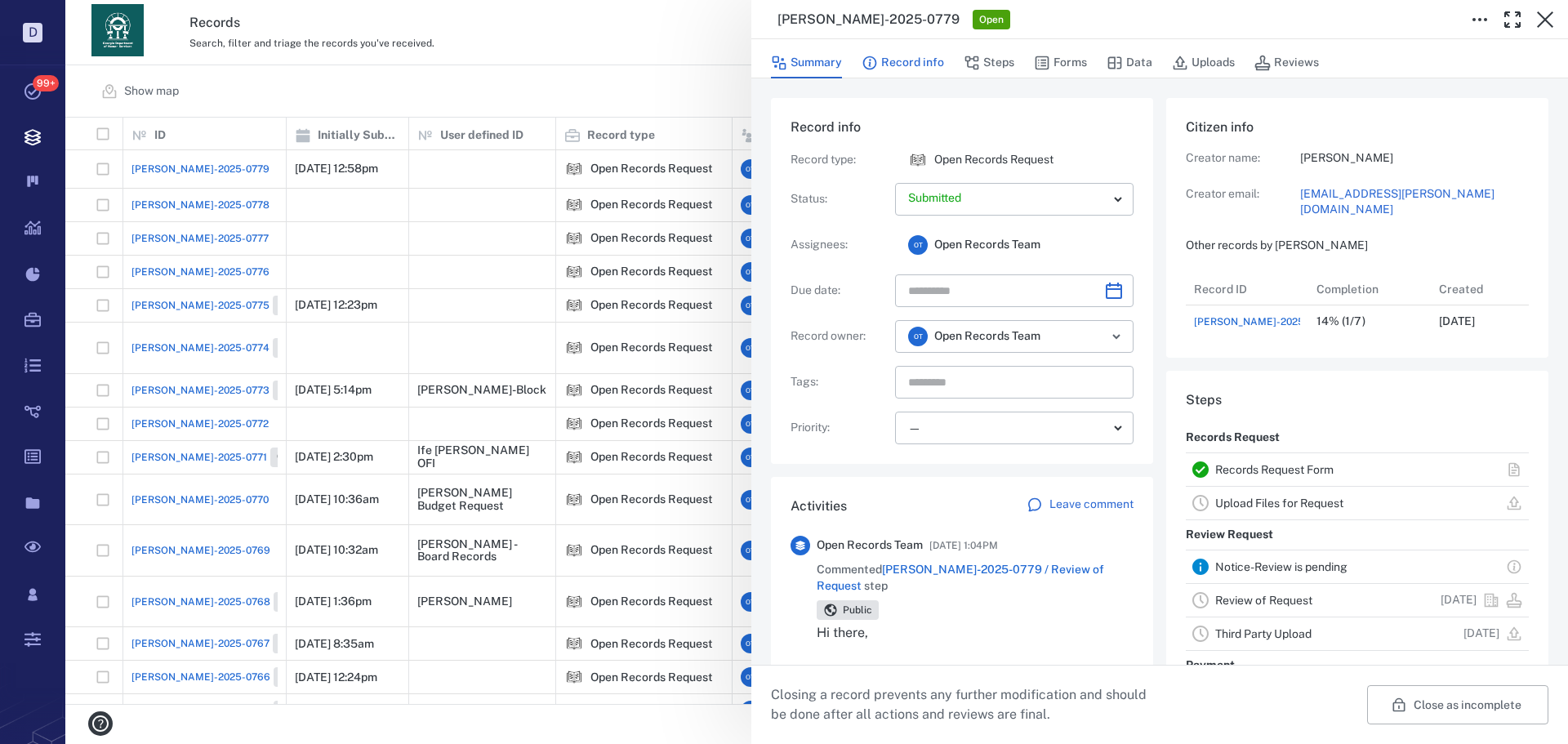
click at [895, 61] on button "Record info" at bounding box center [902, 62] width 83 height 31
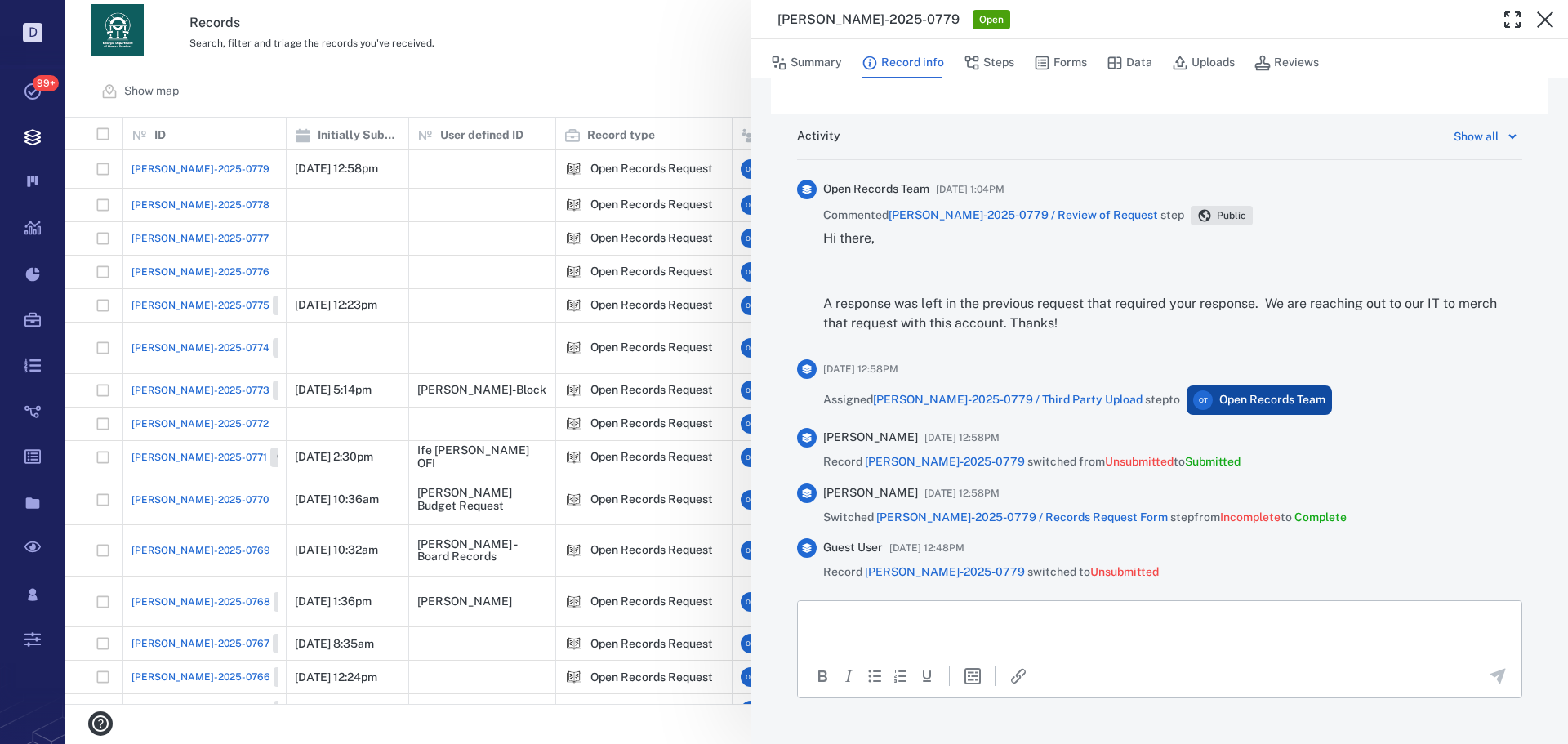
scroll to position [948, 0]
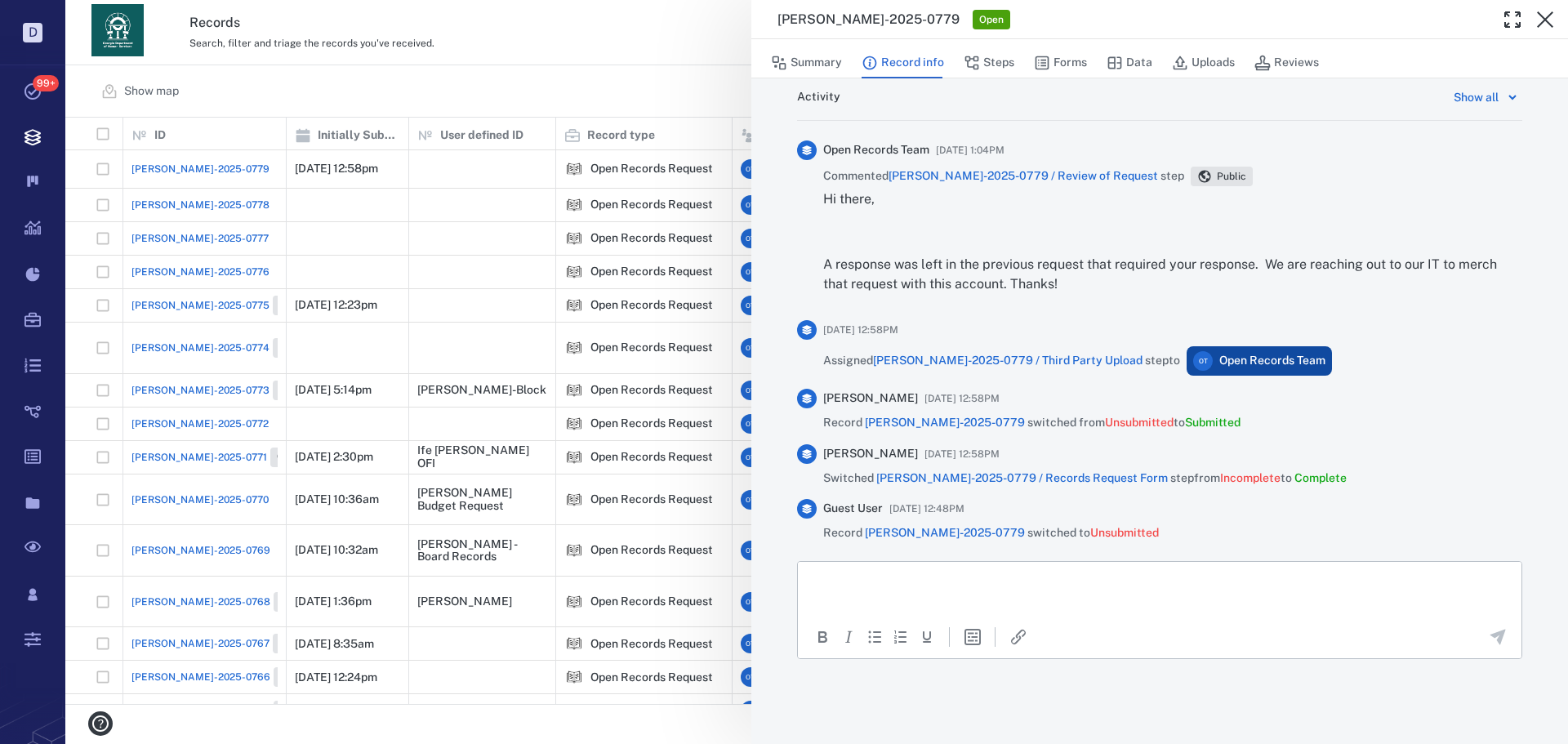
click at [990, 83] on div "Activity Show all Open Records Team 10/03/2025 at 1:04PM Commented ORR-2025-077…" at bounding box center [1159, 399] width 778 height 650
click at [984, 59] on button "Steps" at bounding box center [988, 62] width 51 height 31
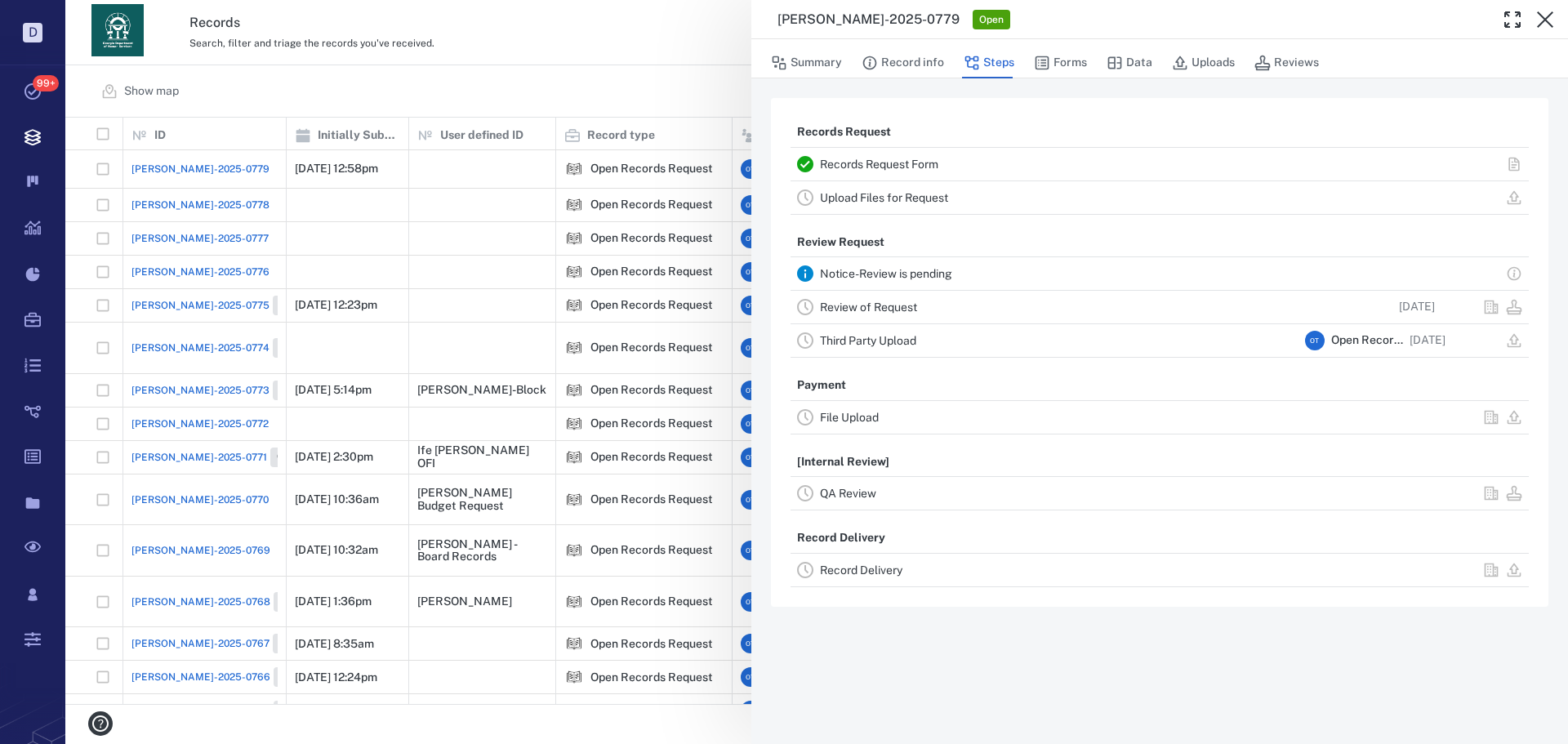
click at [874, 572] on link "Record Delivery" at bounding box center [860, 570] width 83 height 13
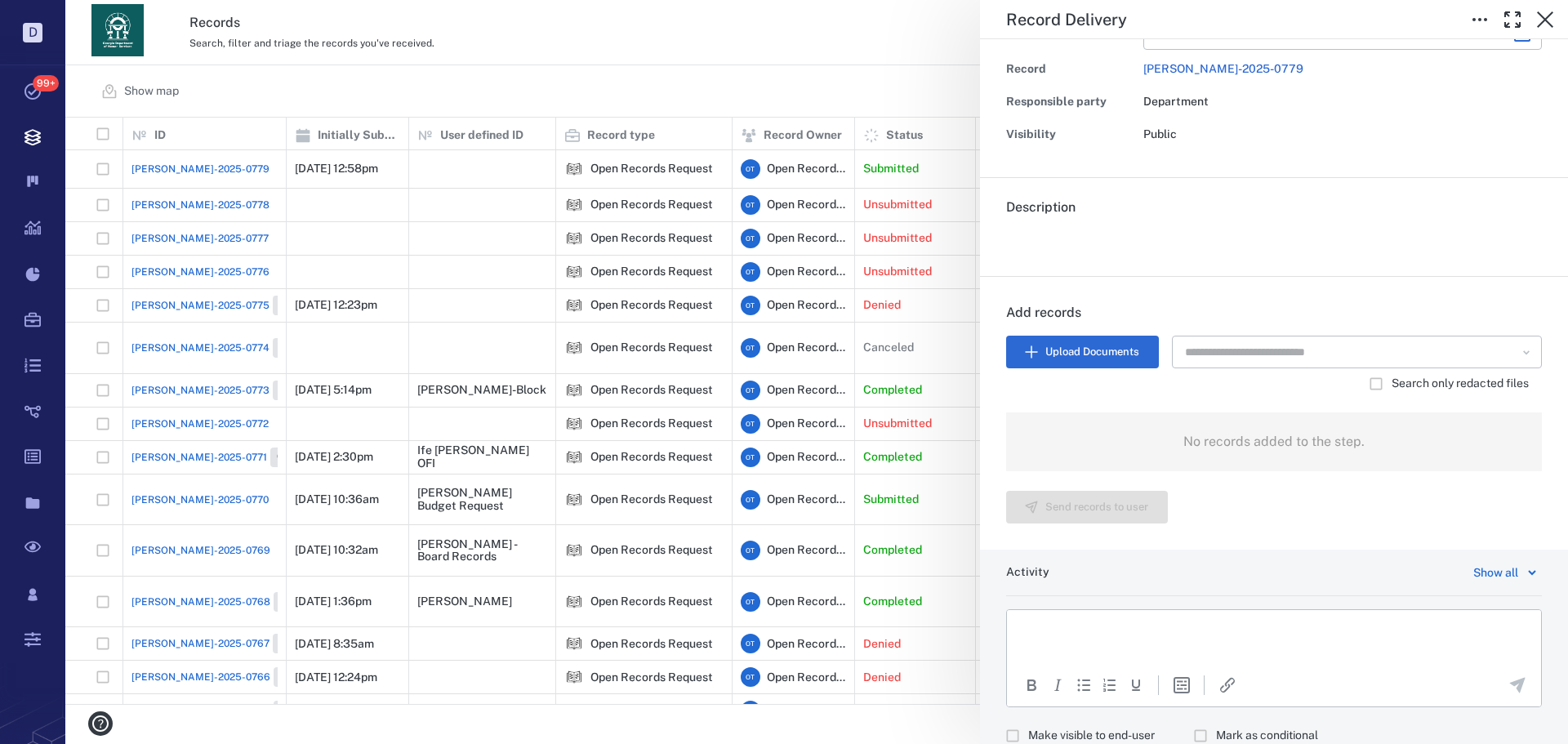
scroll to position [216, 0]
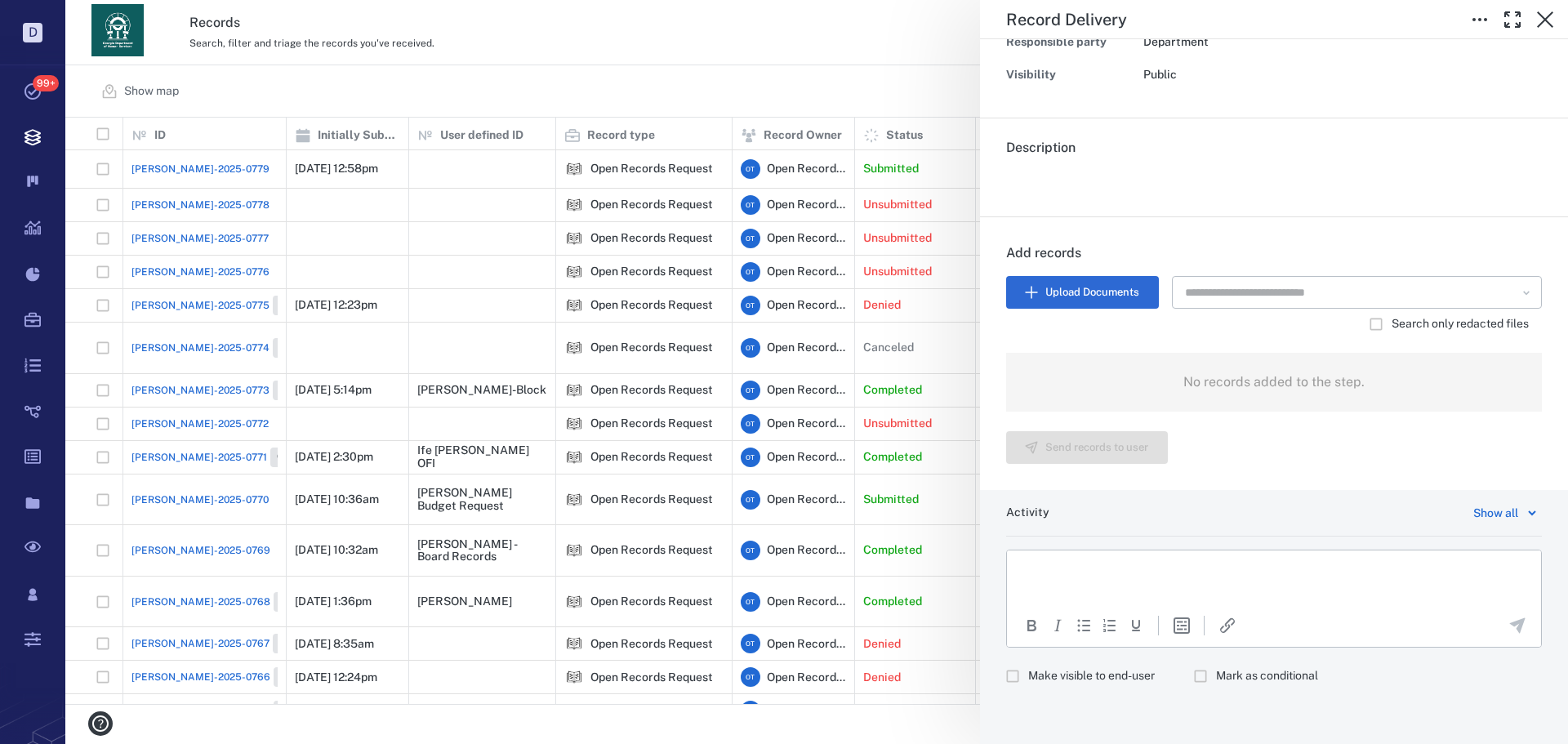
drag, startPoint x: 1057, startPoint y: 695, endPoint x: 1094, endPoint y: 638, distance: 68.0
click at [1059, 688] on div "Activity Show all To open the popup, press Shift+Enter To open the popup, press…" at bounding box center [1273, 617] width 588 height 254
click at [1078, 671] on span "Make visible to end-user" at bounding box center [1092, 676] width 126 height 16
click at [1113, 591] on html at bounding box center [1274, 571] width 534 height 41
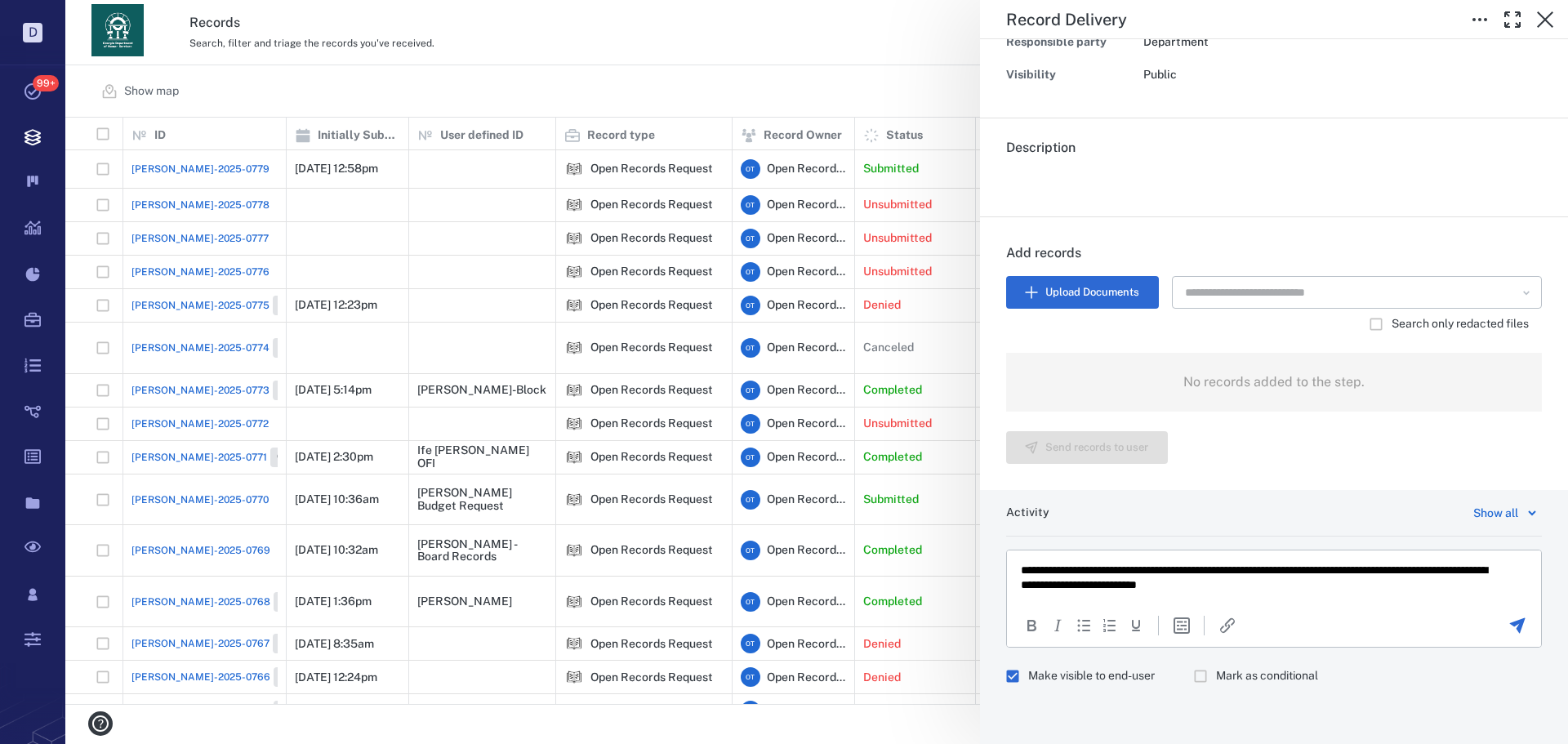
click at [1494, 624] on div at bounding box center [1516, 626] width 45 height 20
click at [1499, 625] on div at bounding box center [1516, 626] width 45 height 20
click at [1510, 626] on icon "Send the comment" at bounding box center [1517, 625] width 15 height 15
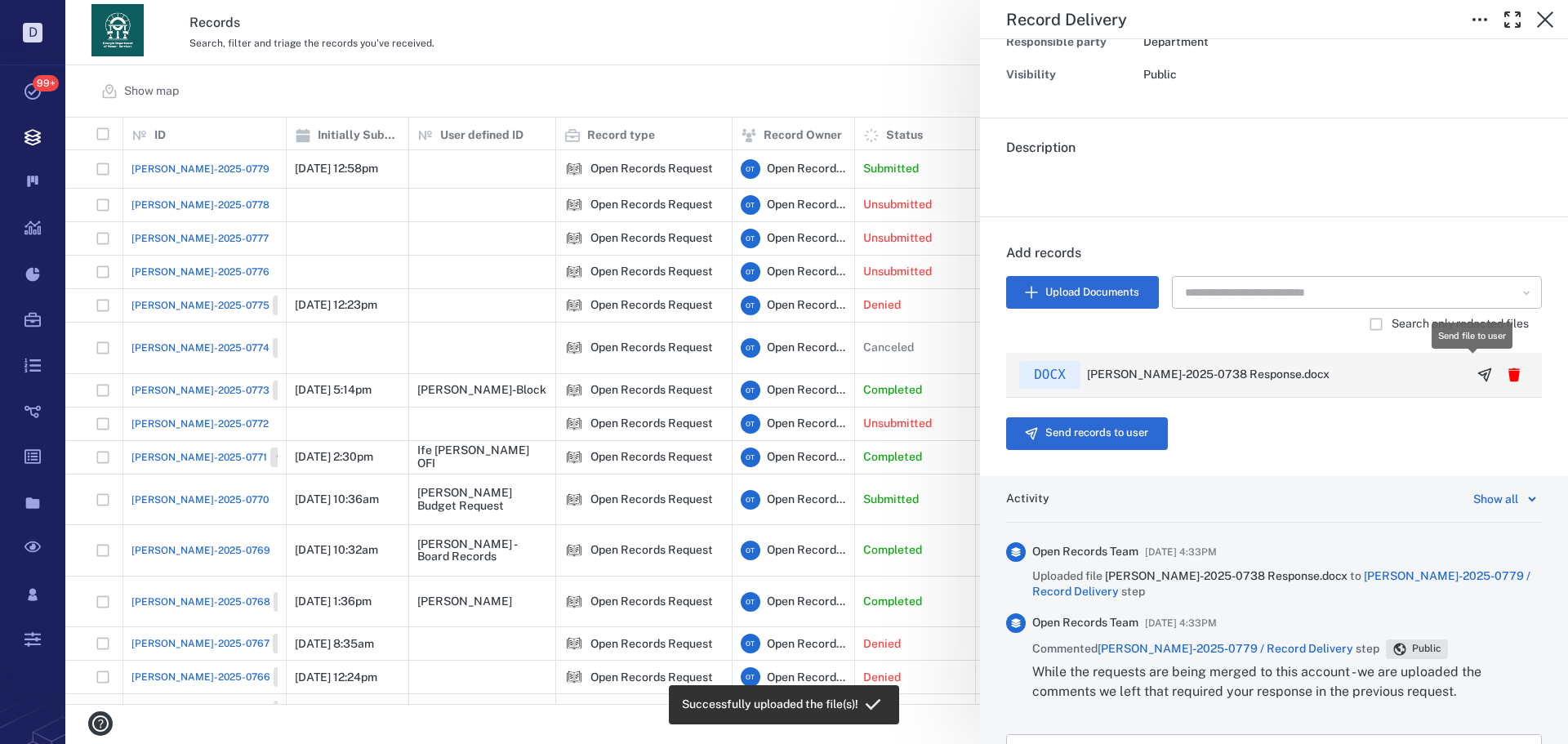
click at [1479, 373] on icon "button" at bounding box center [1485, 374] width 12 height 12
click at [789, 92] on div "Record Delivery Status Incomplete Type Record delivery Assignee ​ Due date ​ Re…" at bounding box center [816, 372] width 1502 height 744
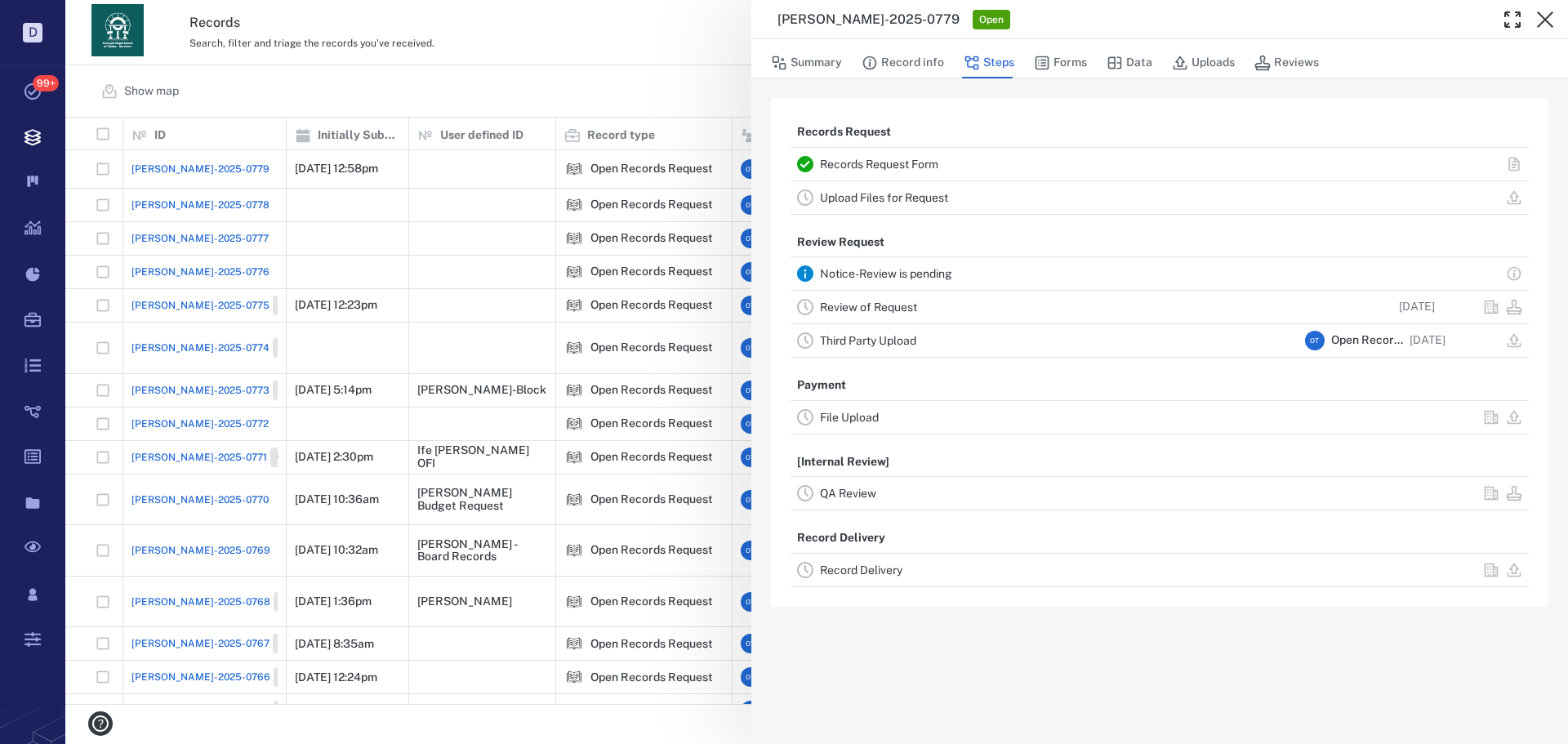
click at [638, 79] on div "ORR-2025-0779 Open Summary Record info Steps Forms Data Uploads Reviews Records…" at bounding box center [816, 372] width 1502 height 744
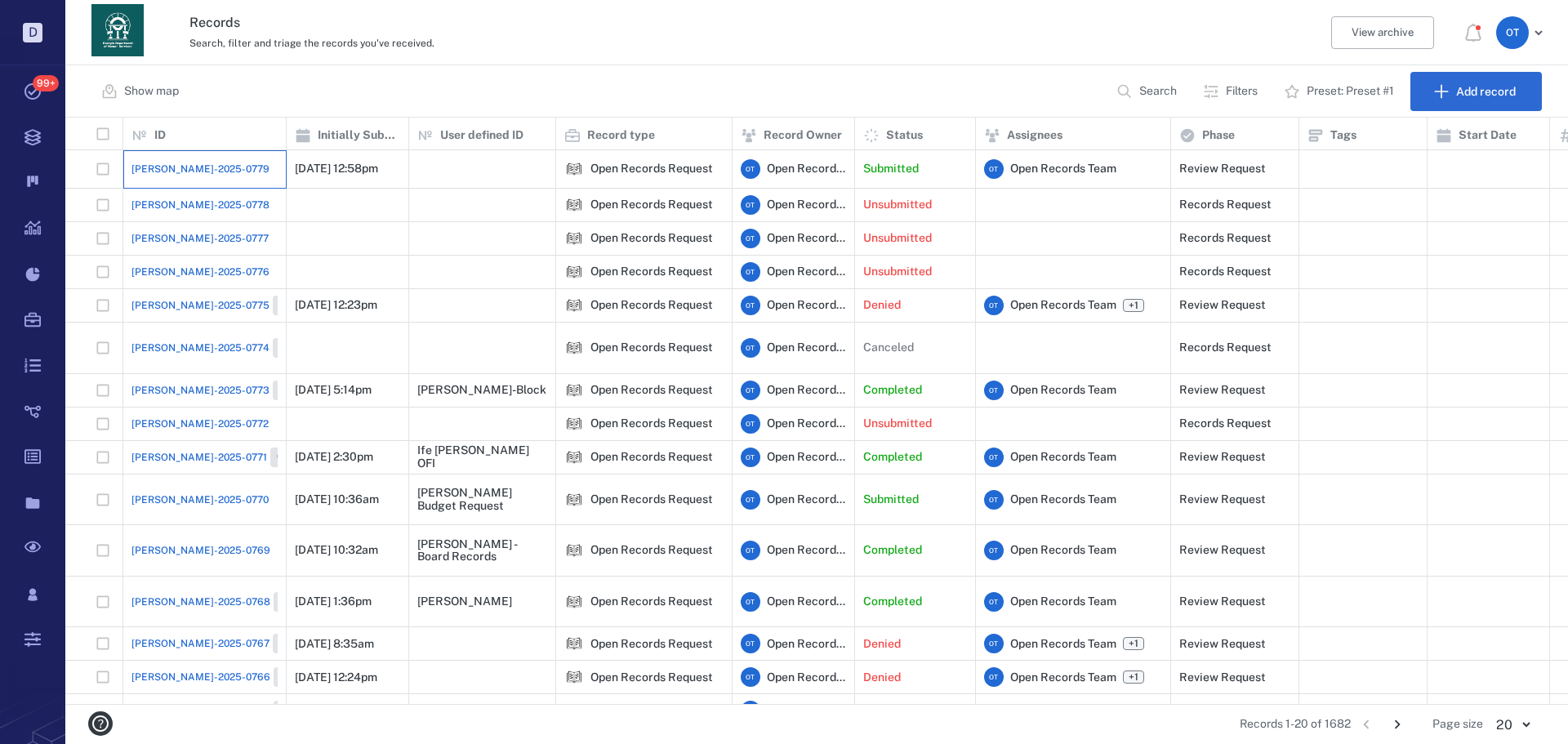
scroll to position [82, 0]
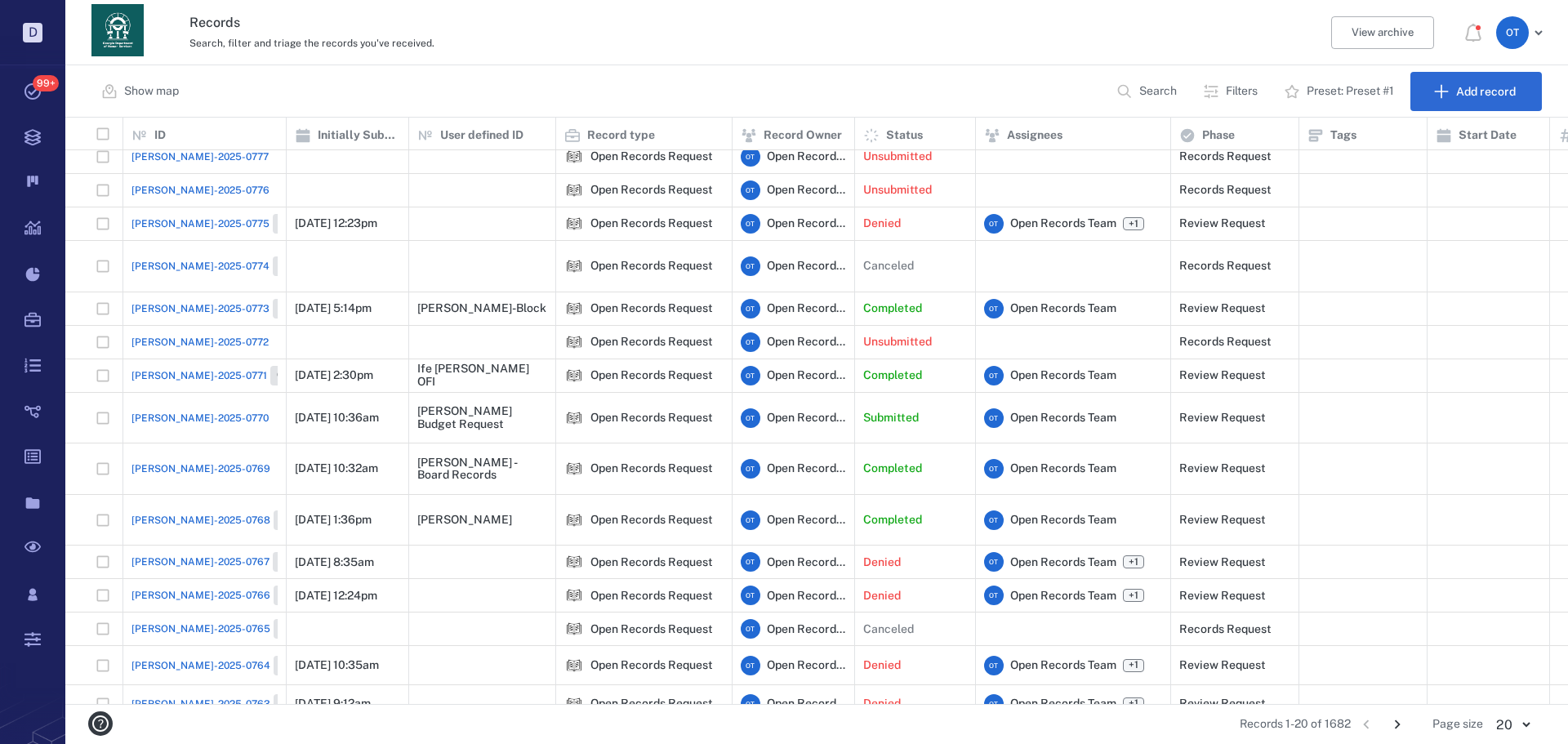
click at [142, 411] on span "[PERSON_NAME]-2025-0770" at bounding box center [200, 418] width 137 height 15
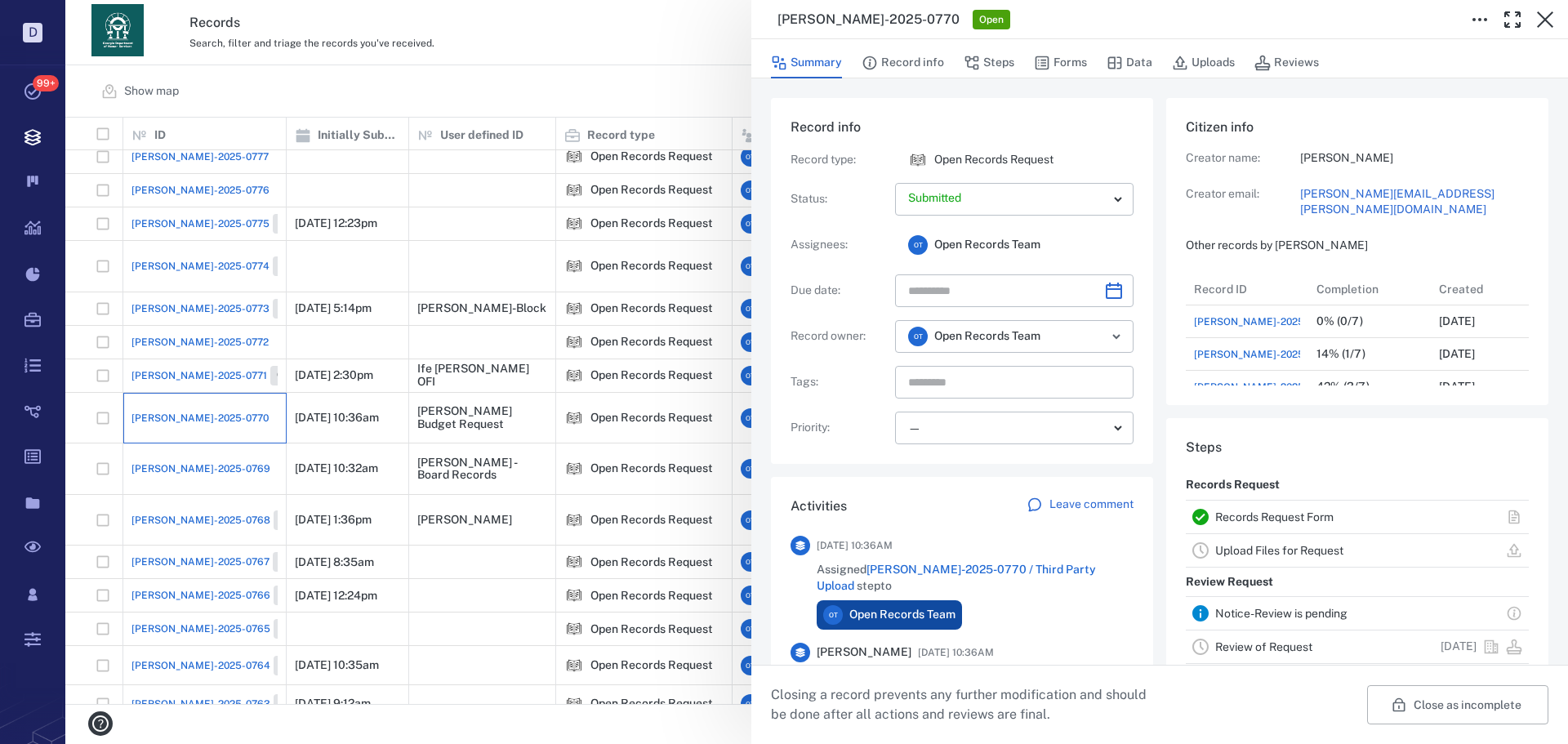
scroll to position [13, 13]
click at [975, 55] on icon "button" at bounding box center [972, 63] width 16 height 16
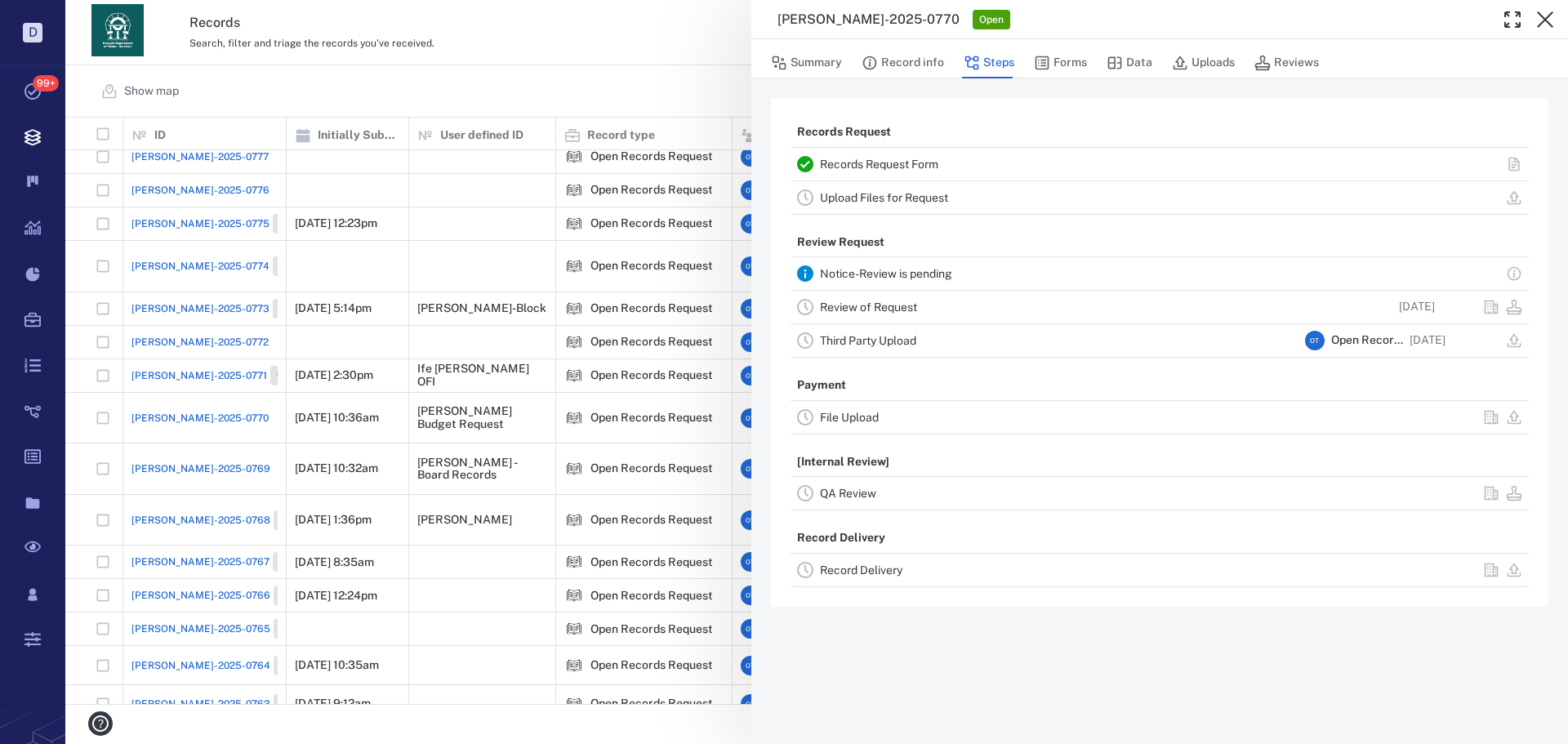
click at [873, 575] on link "Record Delivery" at bounding box center [860, 570] width 83 height 13
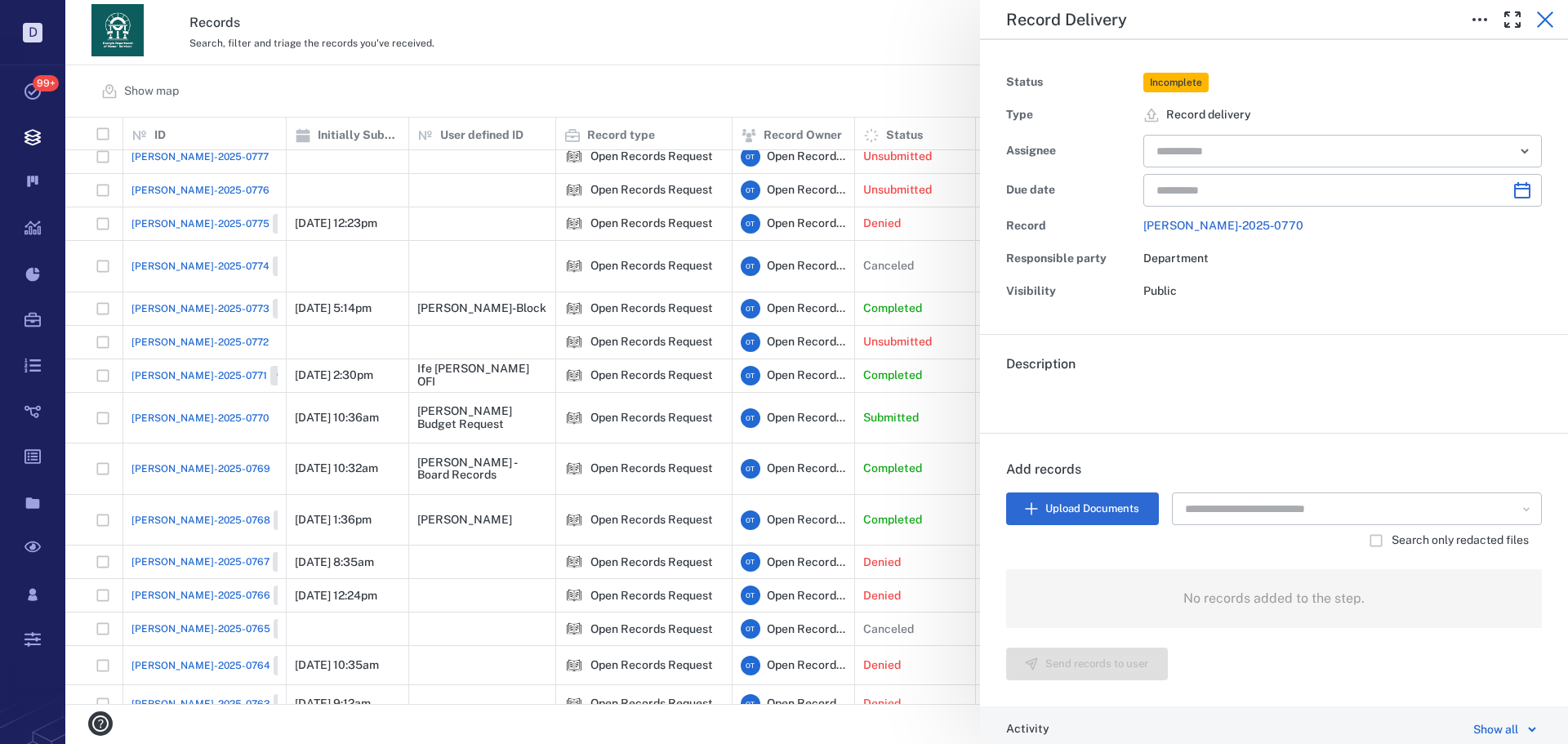
click at [1543, 17] on icon "button" at bounding box center [1545, 20] width 16 height 16
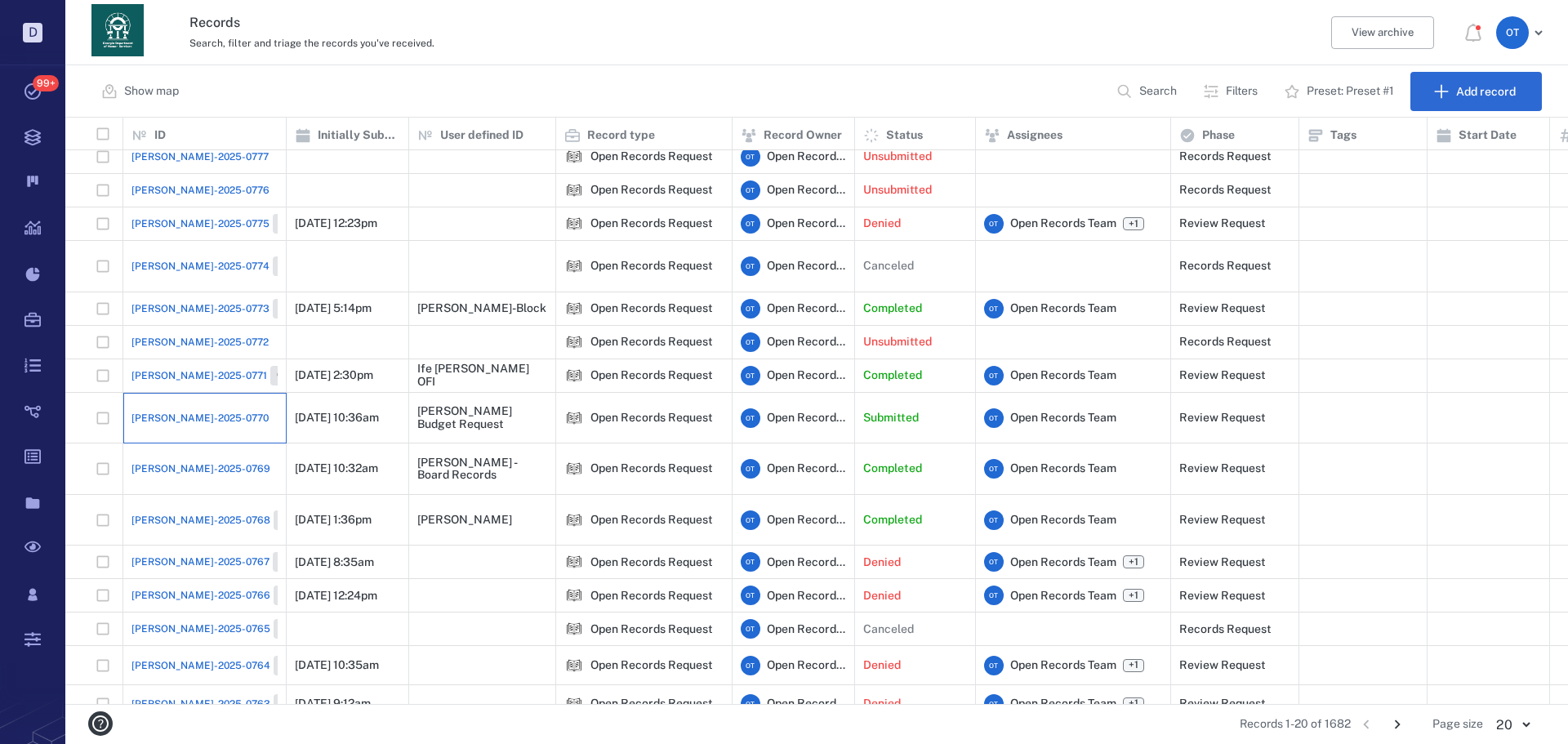
click at [188, 402] on div "[PERSON_NAME]-2025-0770" at bounding box center [204, 418] width 146 height 33
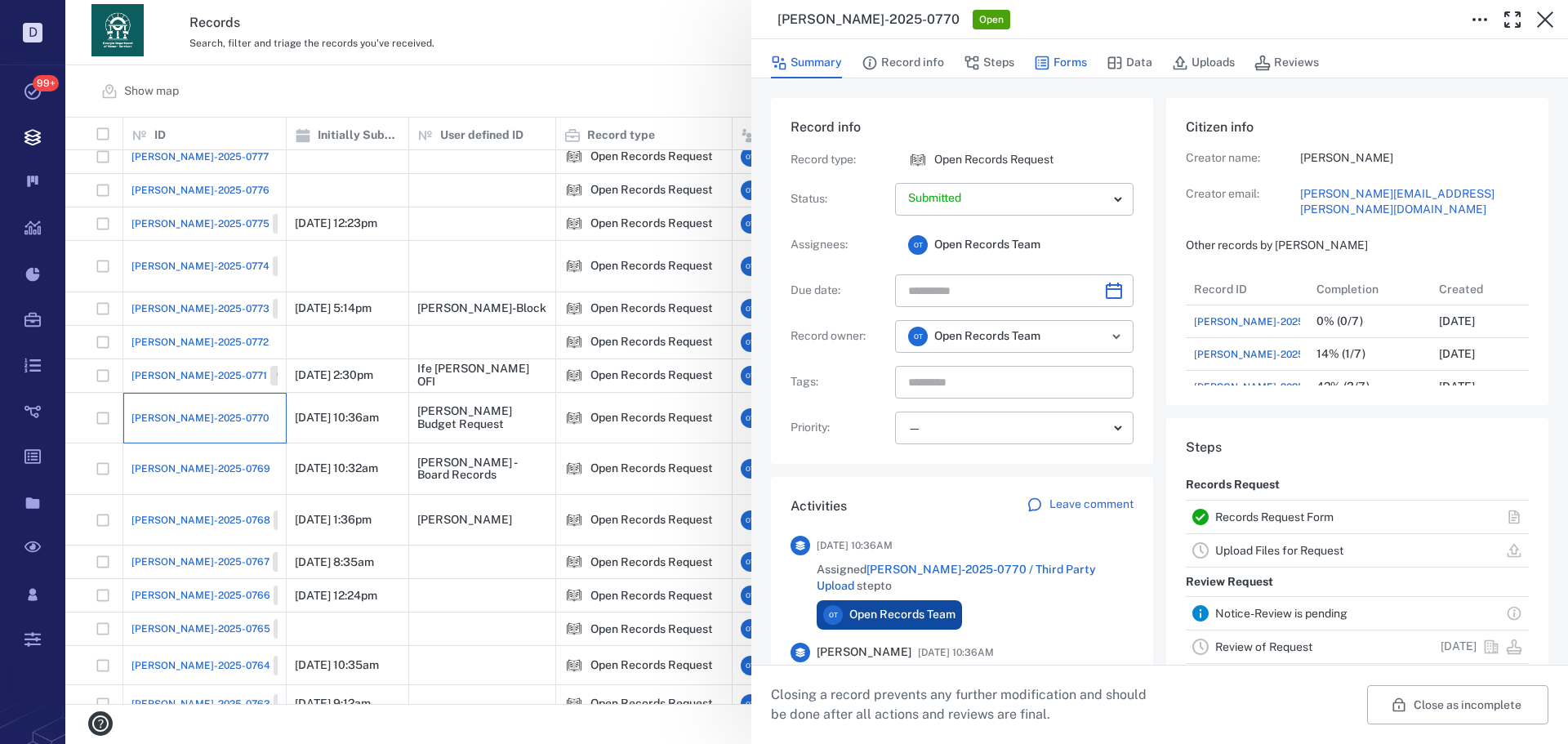
scroll to position [164, 312]
click at [1072, 64] on button "Forms" at bounding box center [1060, 62] width 53 height 31
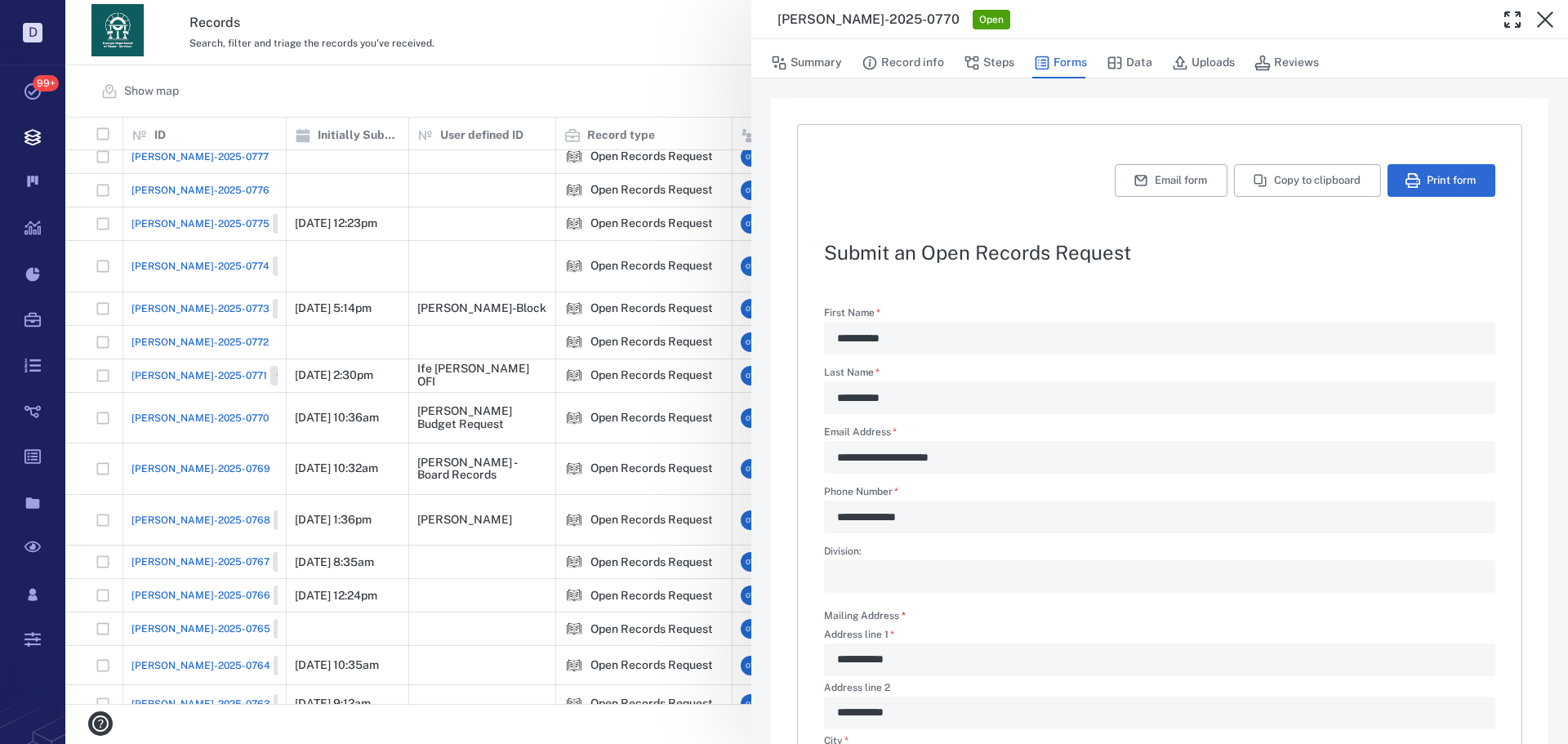
scroll to position [455, 0]
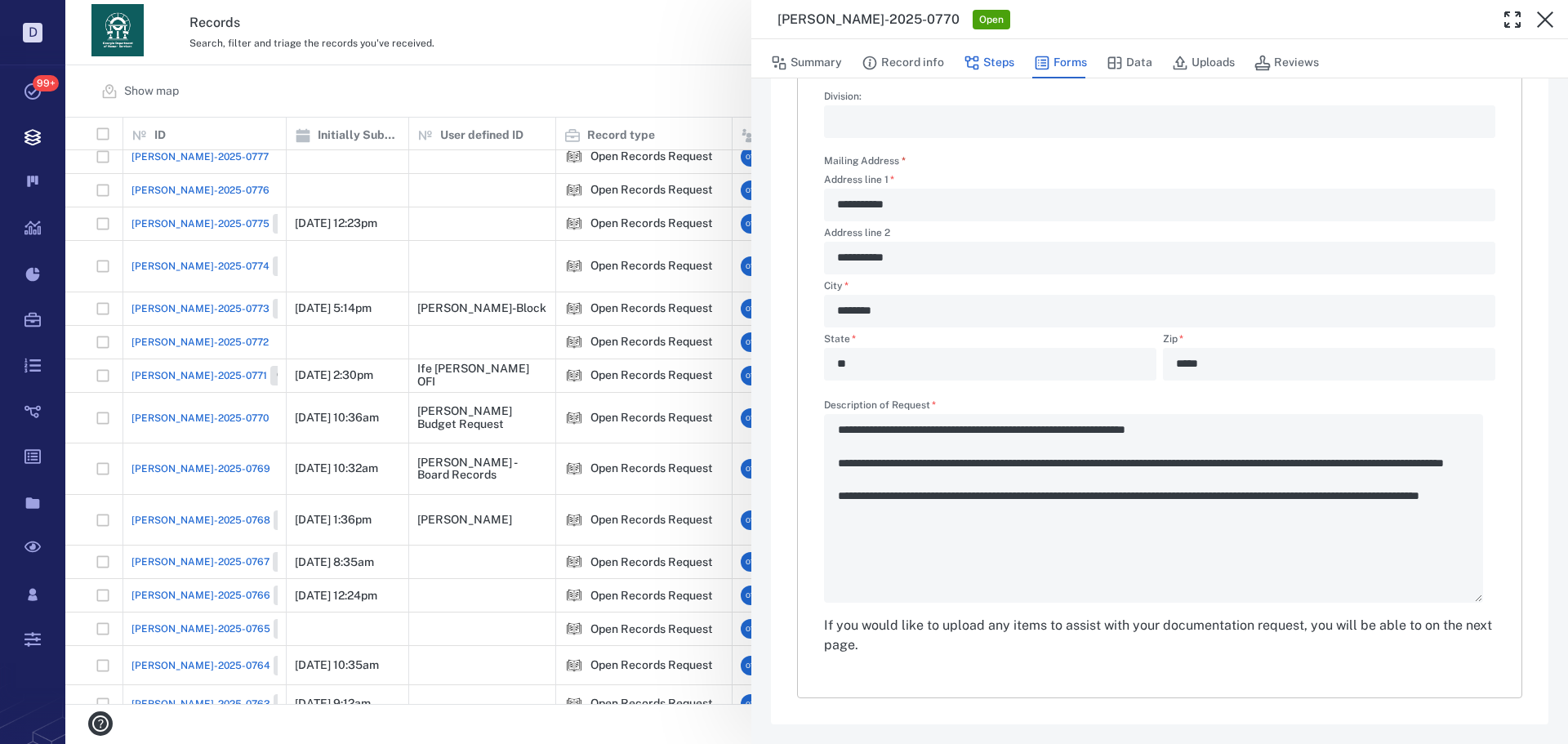
click at [982, 73] on button "Steps" at bounding box center [988, 62] width 51 height 31
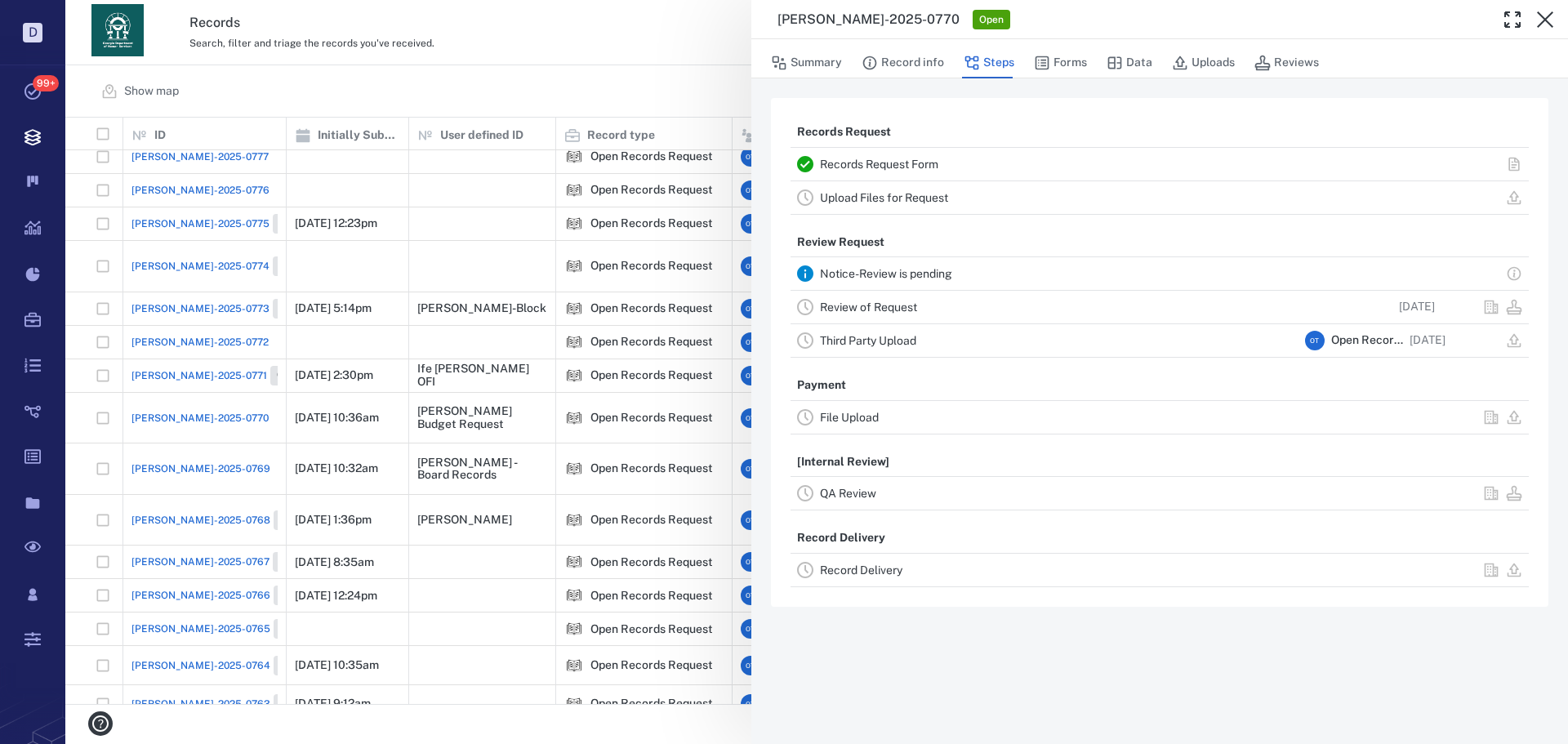
click at [851, 581] on div "Record Delivery" at bounding box center [1159, 570] width 739 height 33
click at [882, 302] on link "Review of Request" at bounding box center [868, 307] width 97 height 13
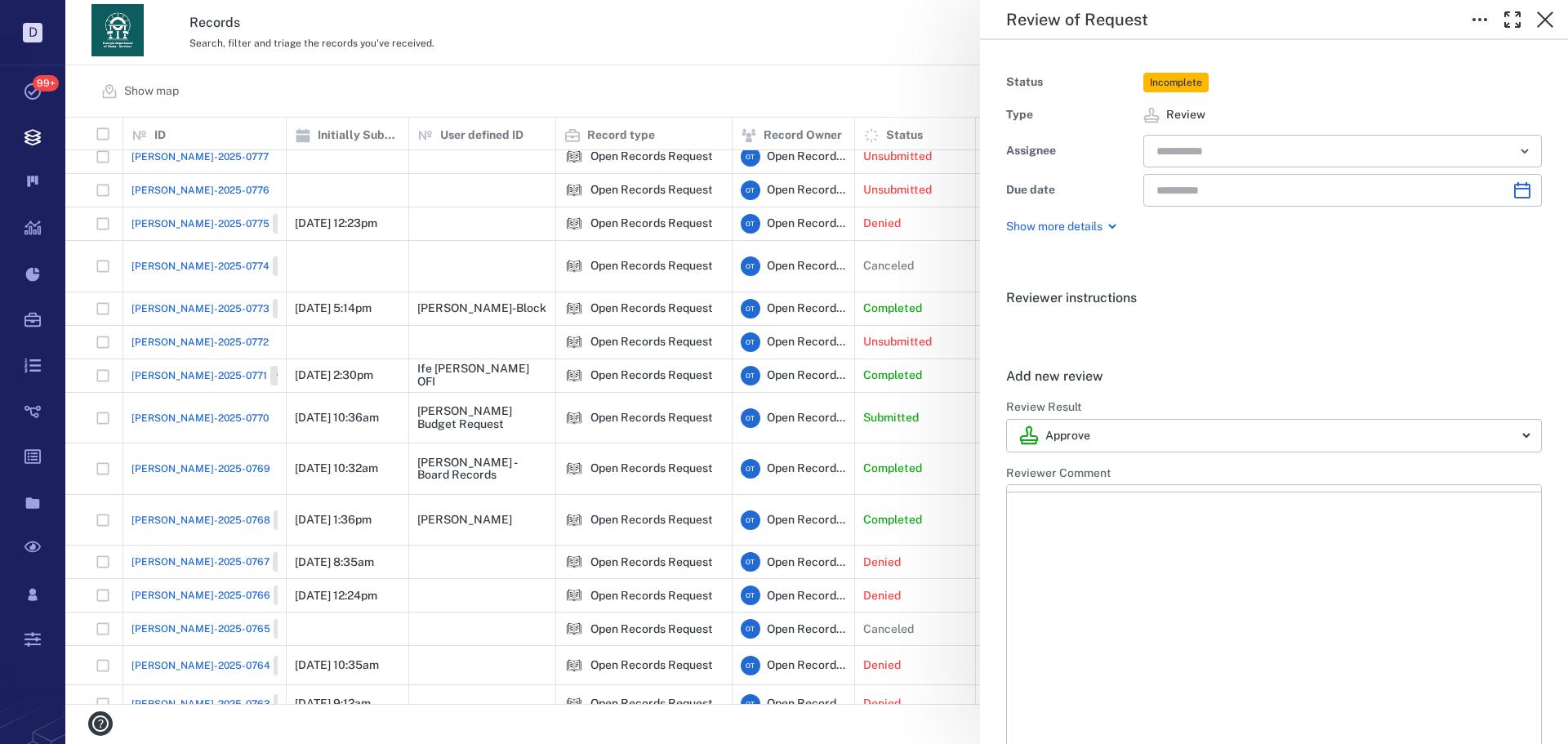
type input "**********"
click at [1126, 440] on body "D Tasks 99+ Records Boards Dashboard Reports Record types Guide steps Rules For…" at bounding box center [784, 372] width 1568 height 744
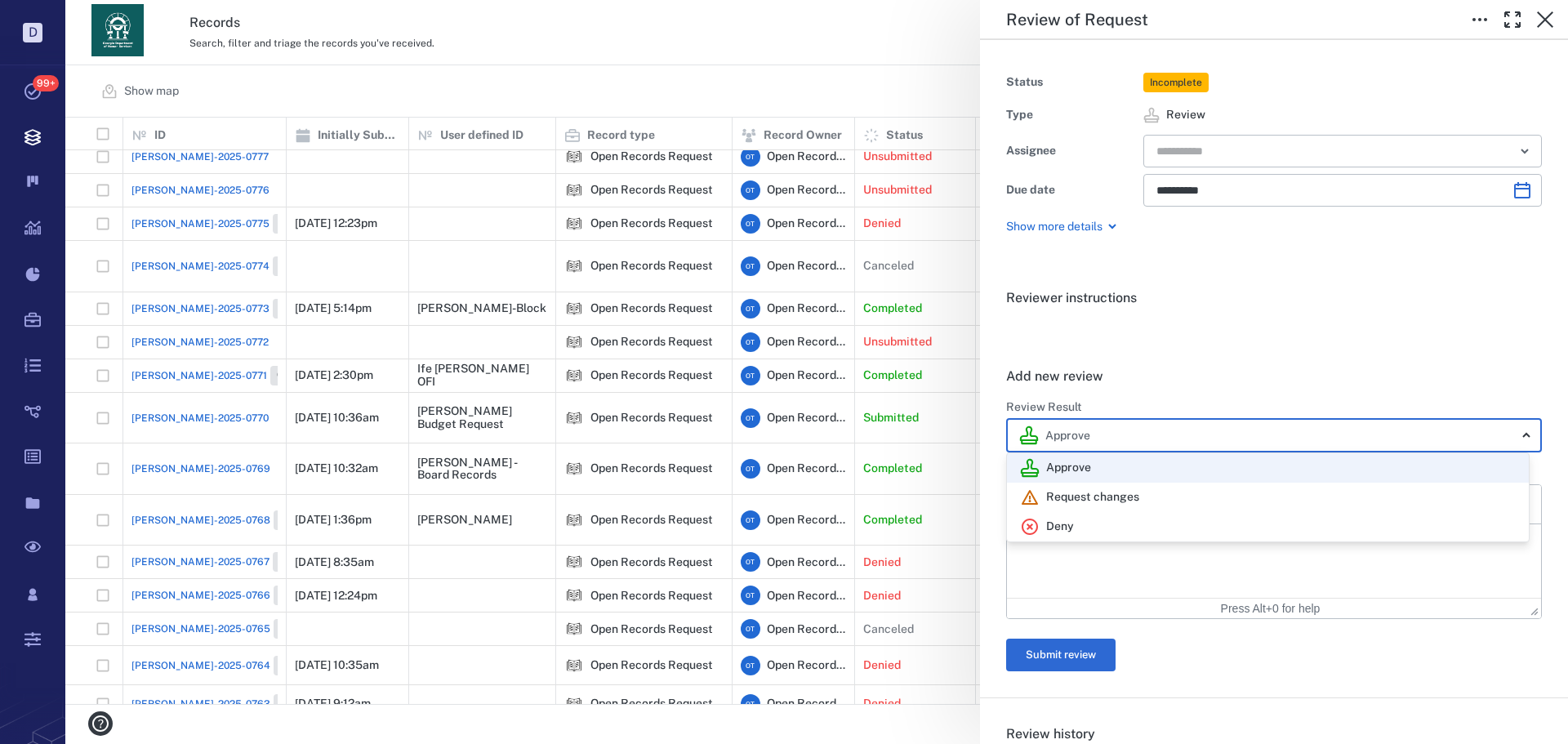
click at [1079, 518] on div "Deny" at bounding box center [1268, 527] width 496 height 20
type input "******"
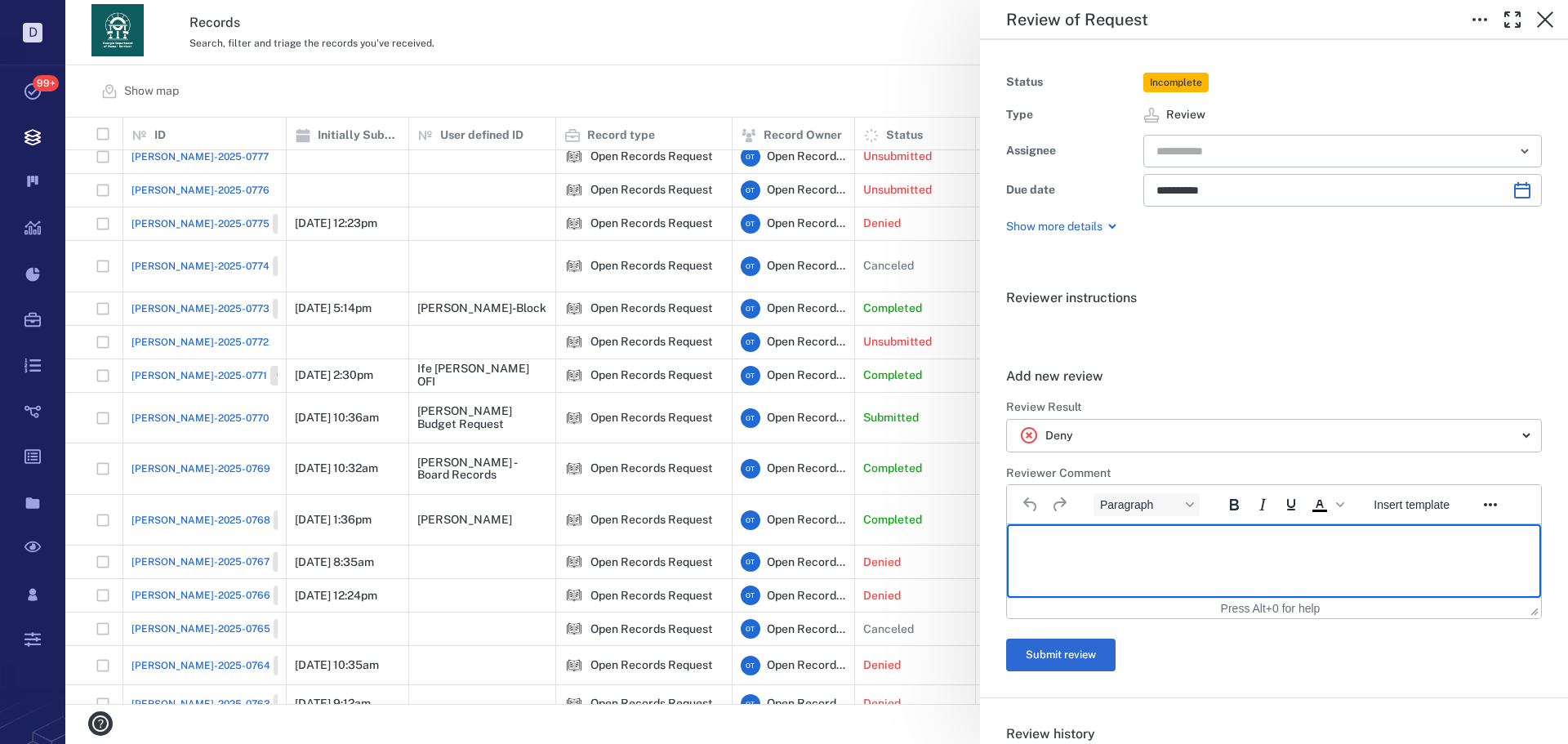
click at [1125, 552] on html at bounding box center [1274, 545] width 534 height 41
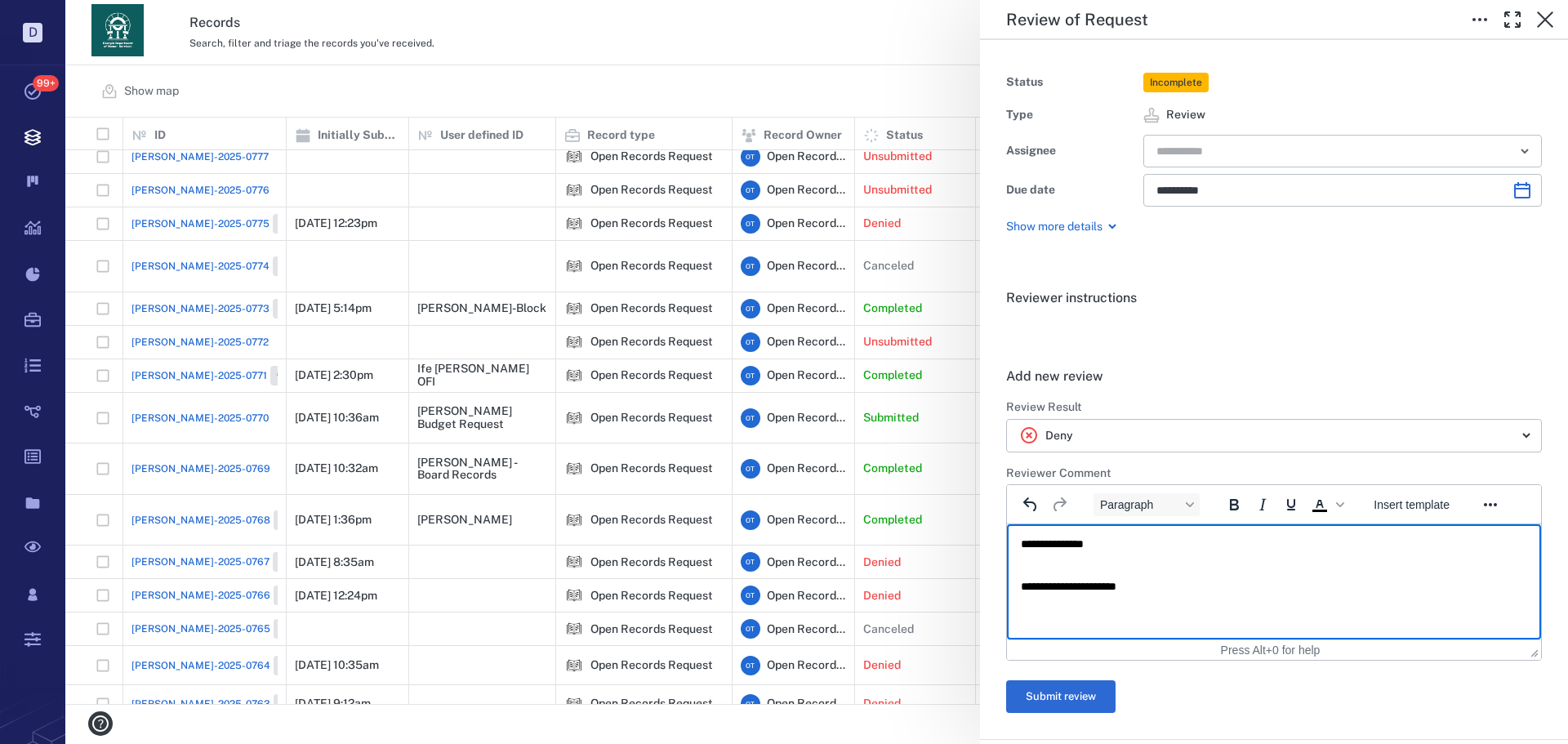
click at [1024, 585] on p "**********" at bounding box center [1268, 587] width 494 height 15
click at [1517, 580] on html "**********" at bounding box center [1274, 565] width 534 height 83
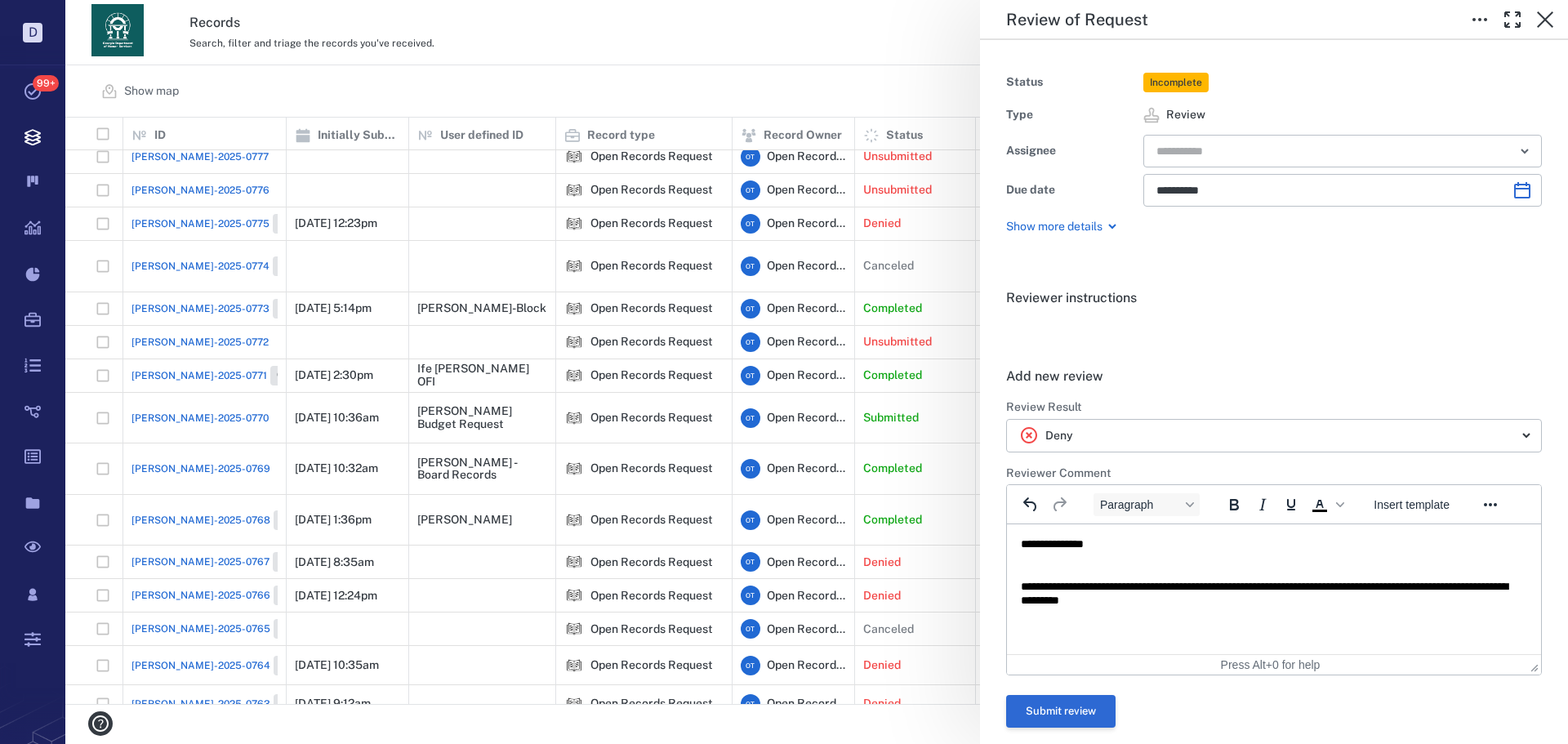
click at [1050, 705] on button "Submit review" at bounding box center [1060, 711] width 109 height 33
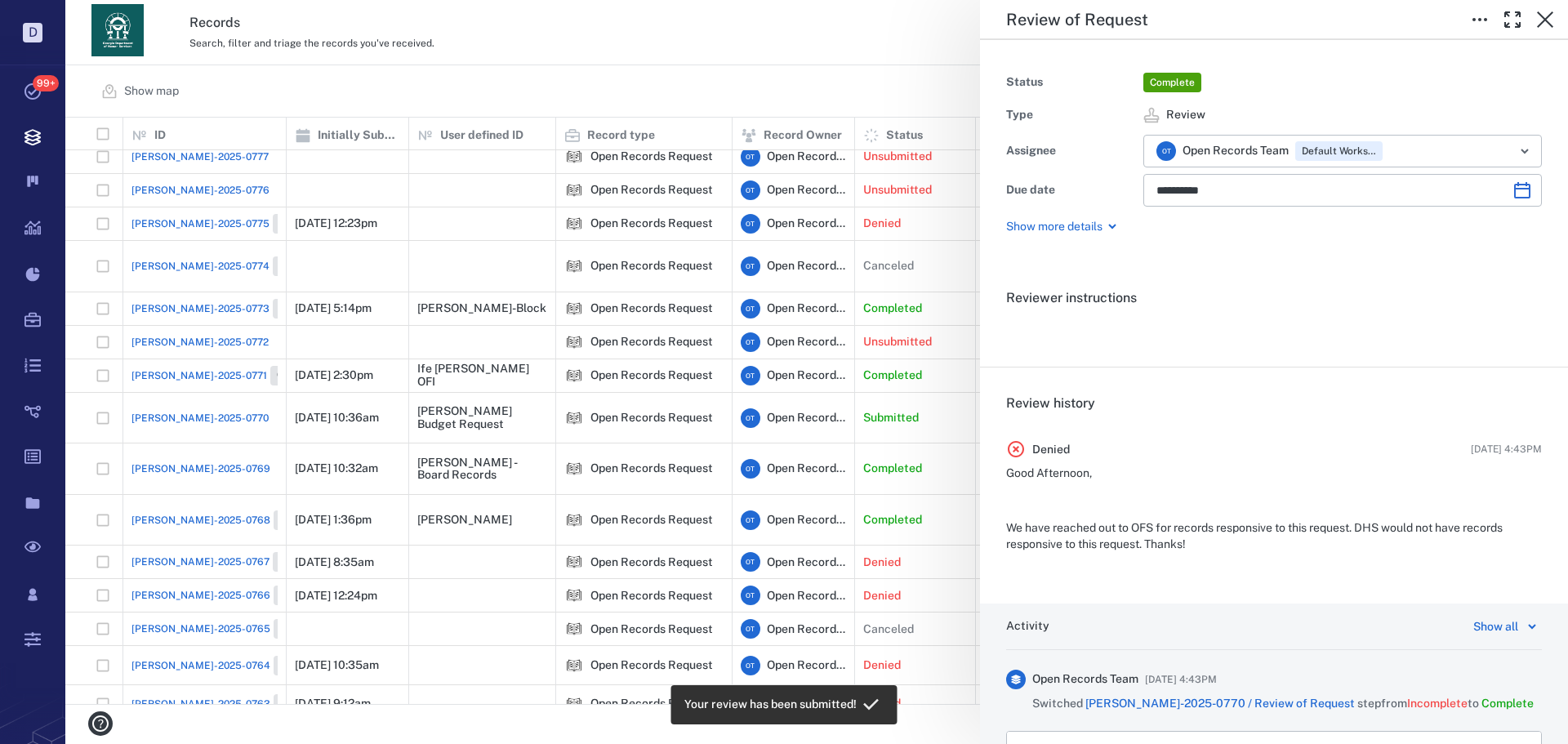
click at [568, 76] on div "**********" at bounding box center [816, 372] width 1502 height 744
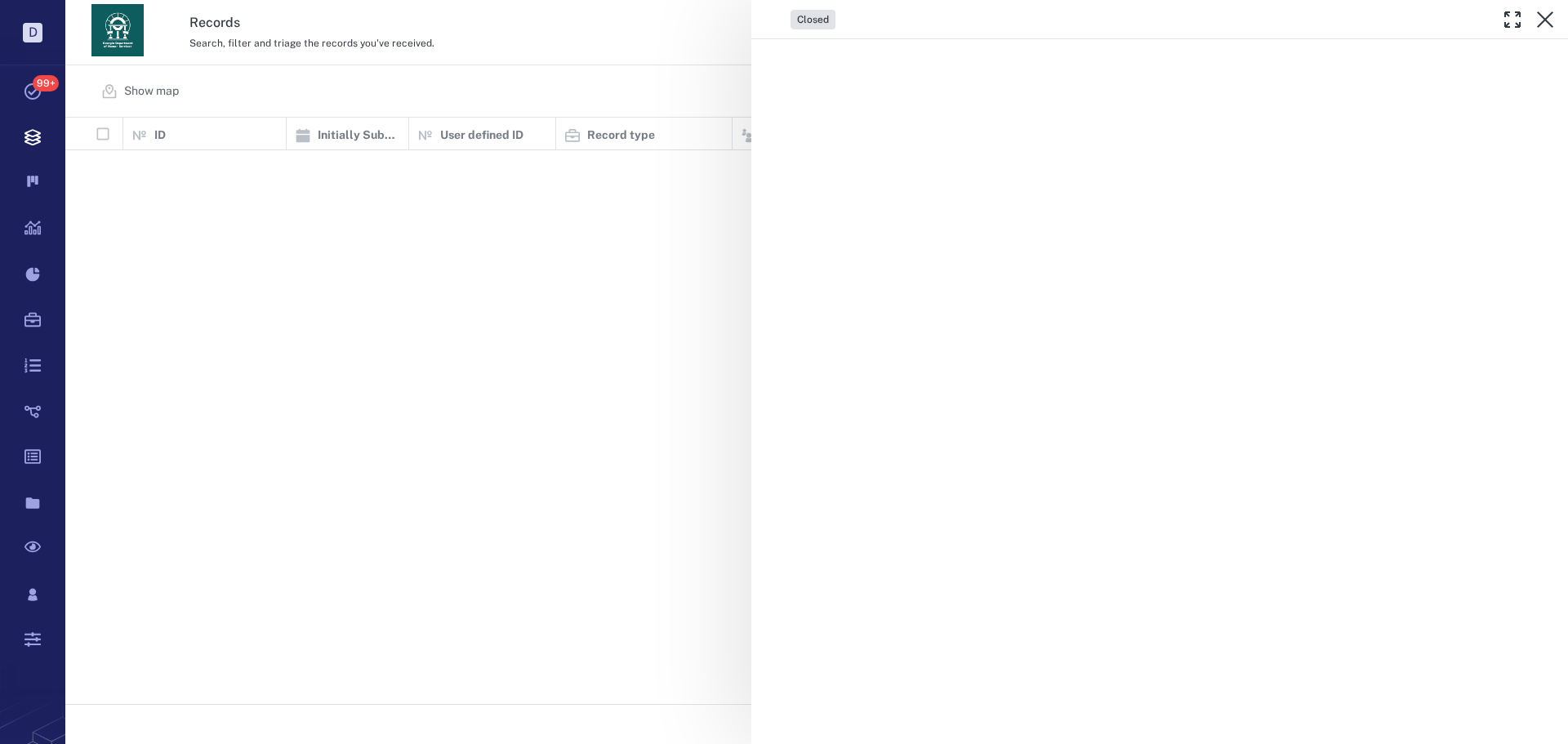
click at [356, 72] on div "Closed" at bounding box center [816, 372] width 1502 height 744
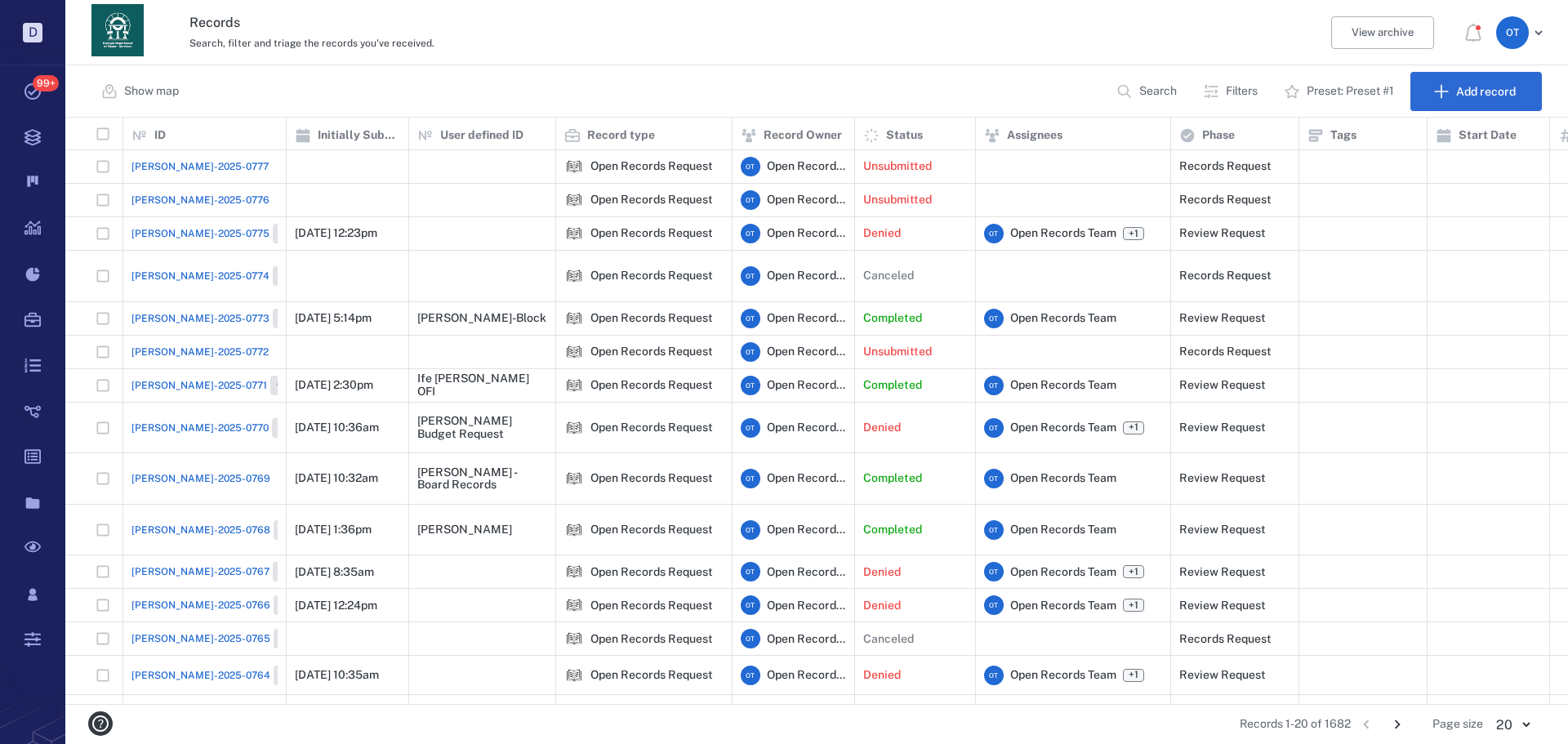
scroll to position [128, 0]
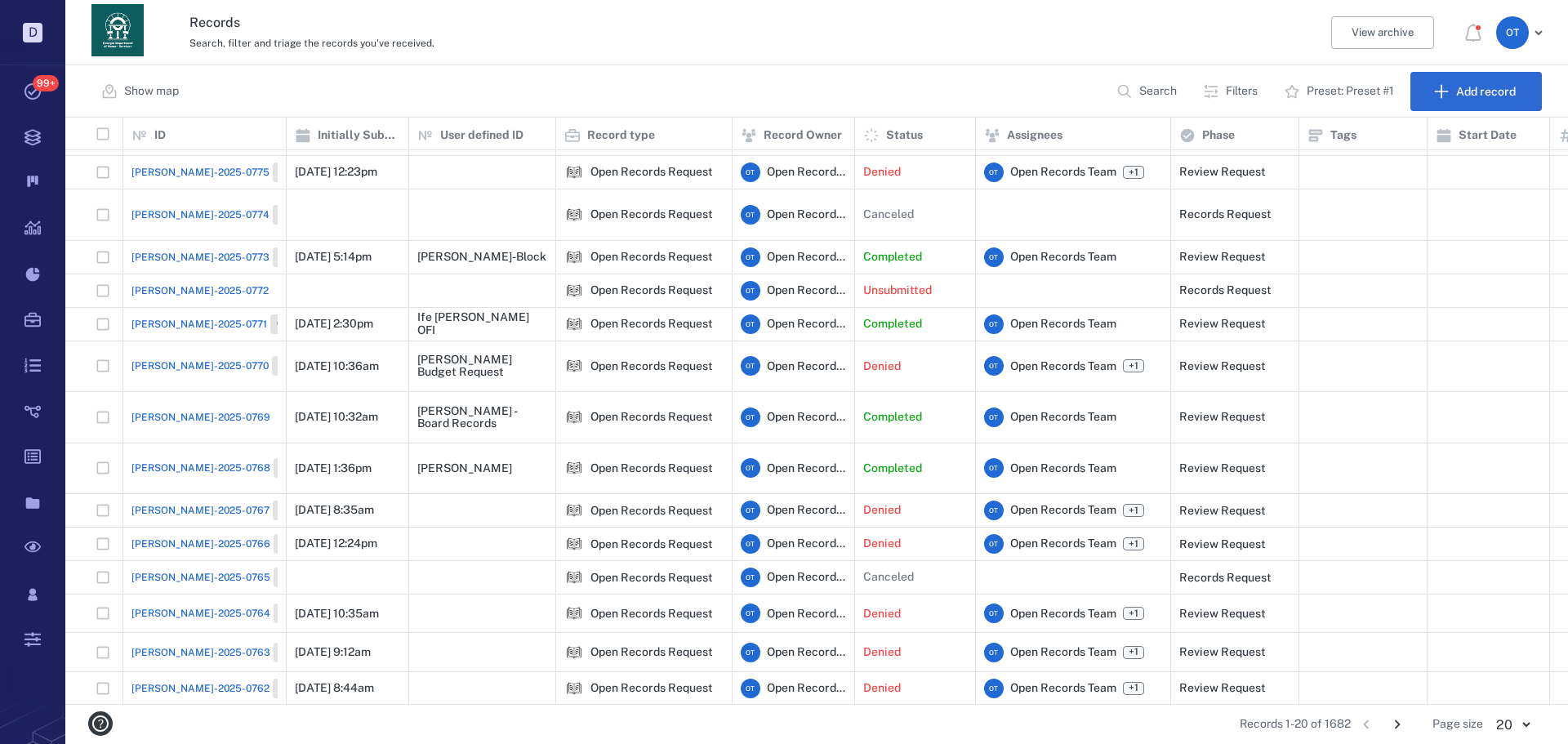
click at [199, 460] on span "[PERSON_NAME]-2025-0768" at bounding box center [201, 468] width 139 height 15
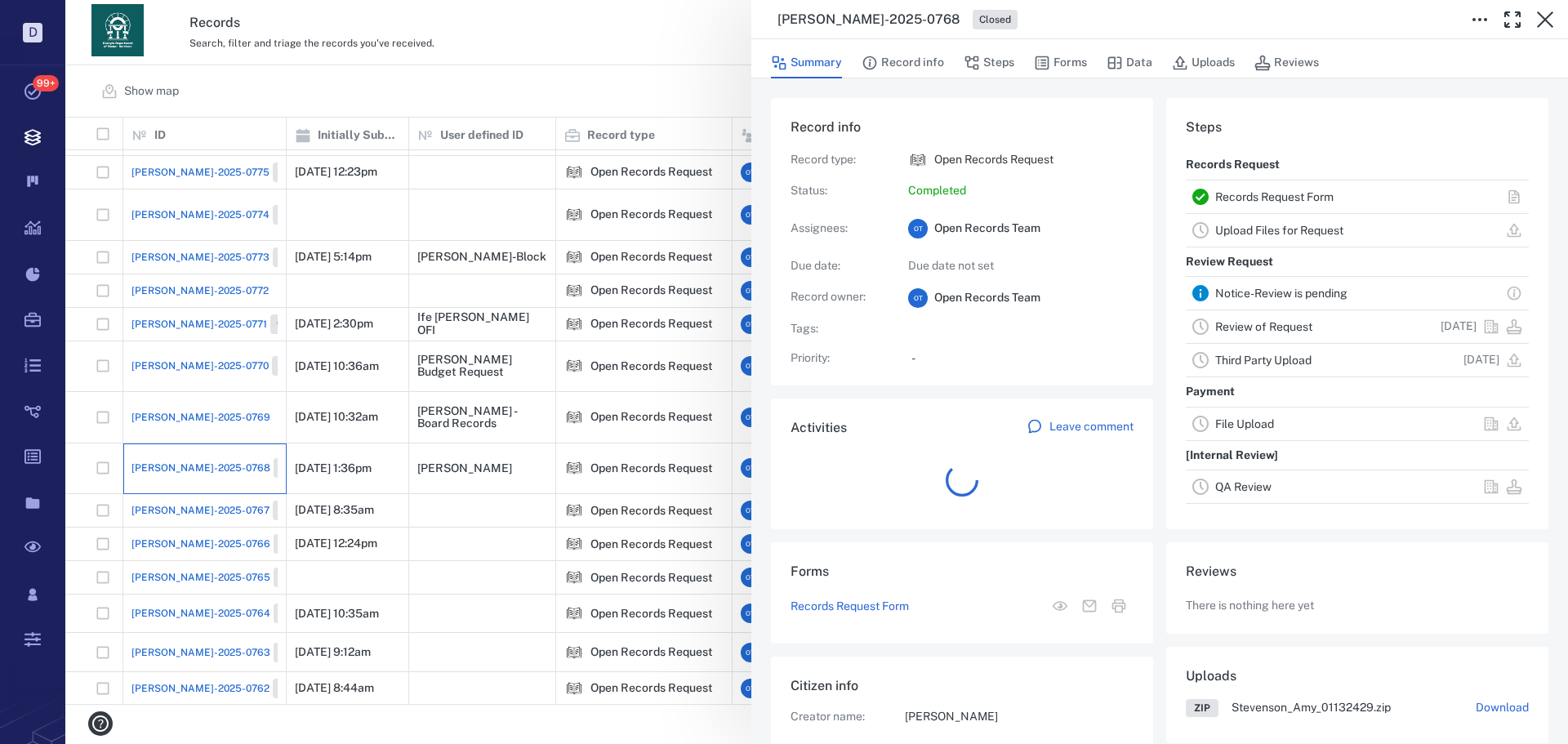
scroll to position [65, 324]
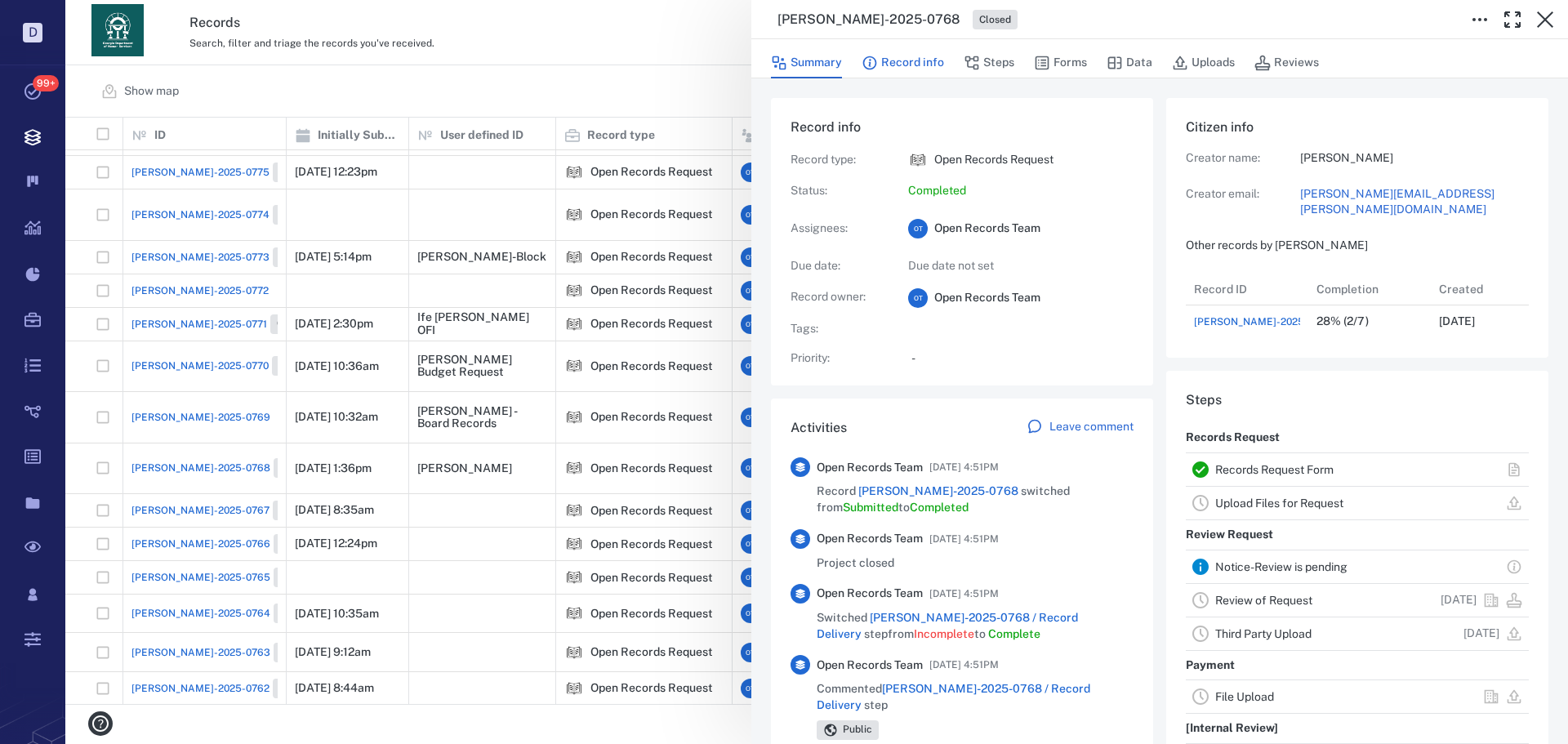
click at [922, 68] on button "Record info" at bounding box center [902, 62] width 83 height 31
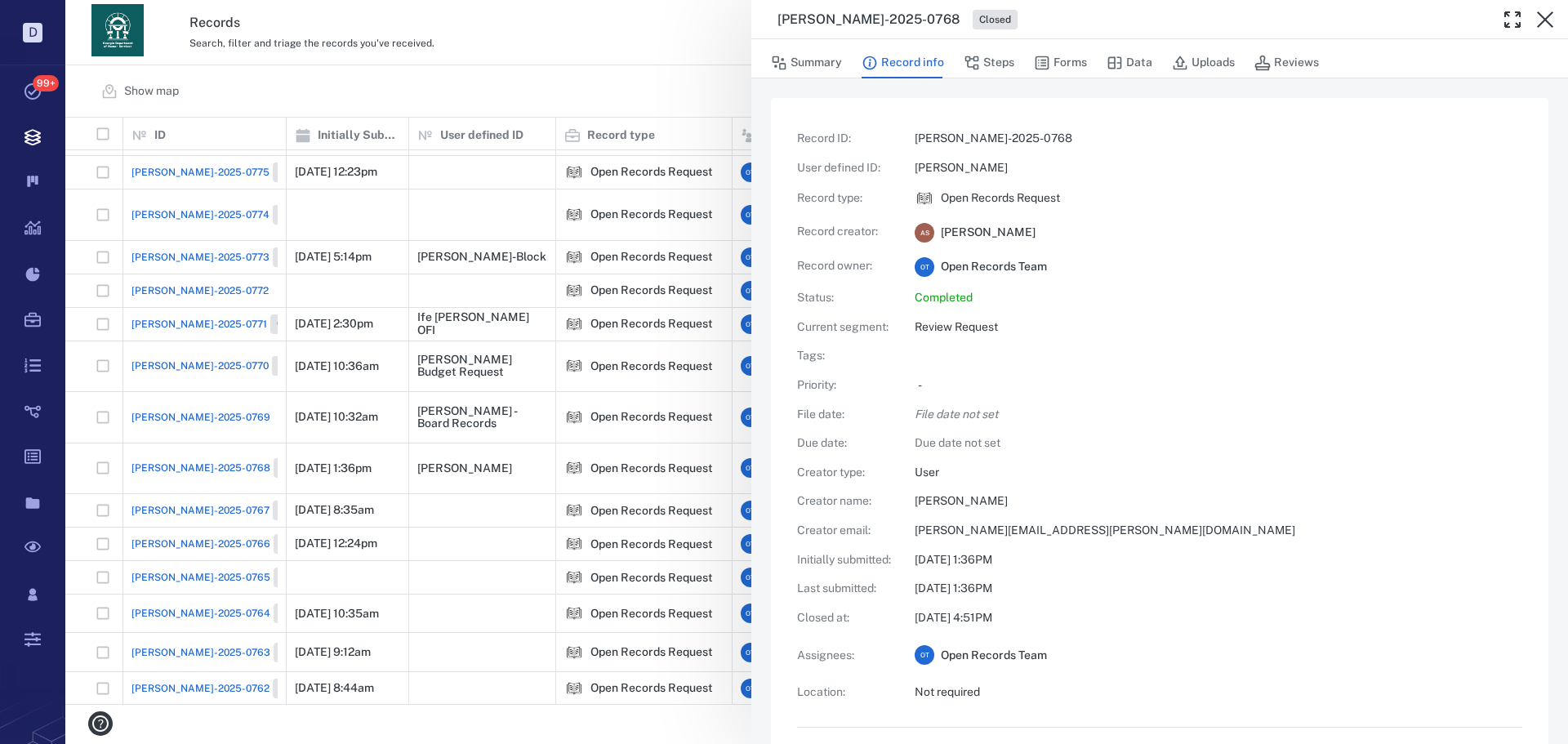
click at [724, 85] on div "ORR-2025-0768 Closed Summary Record info Steps Forms Data Uploads Reviews Recor…" at bounding box center [816, 372] width 1502 height 744
